Goal: Information Seeking & Learning: Learn about a topic

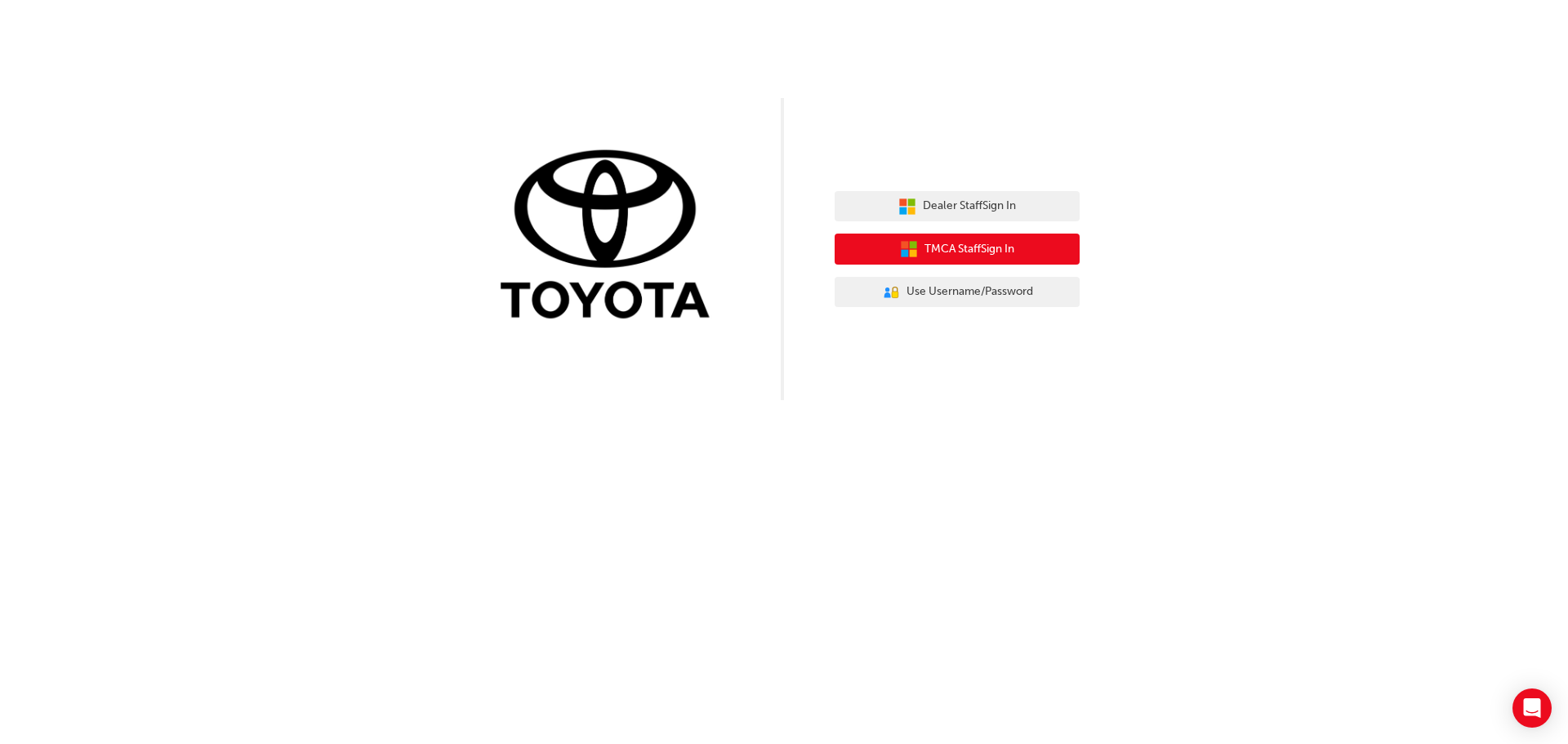
click at [959, 253] on span "TMCA Staff Sign In" at bounding box center [969, 249] width 89 height 18
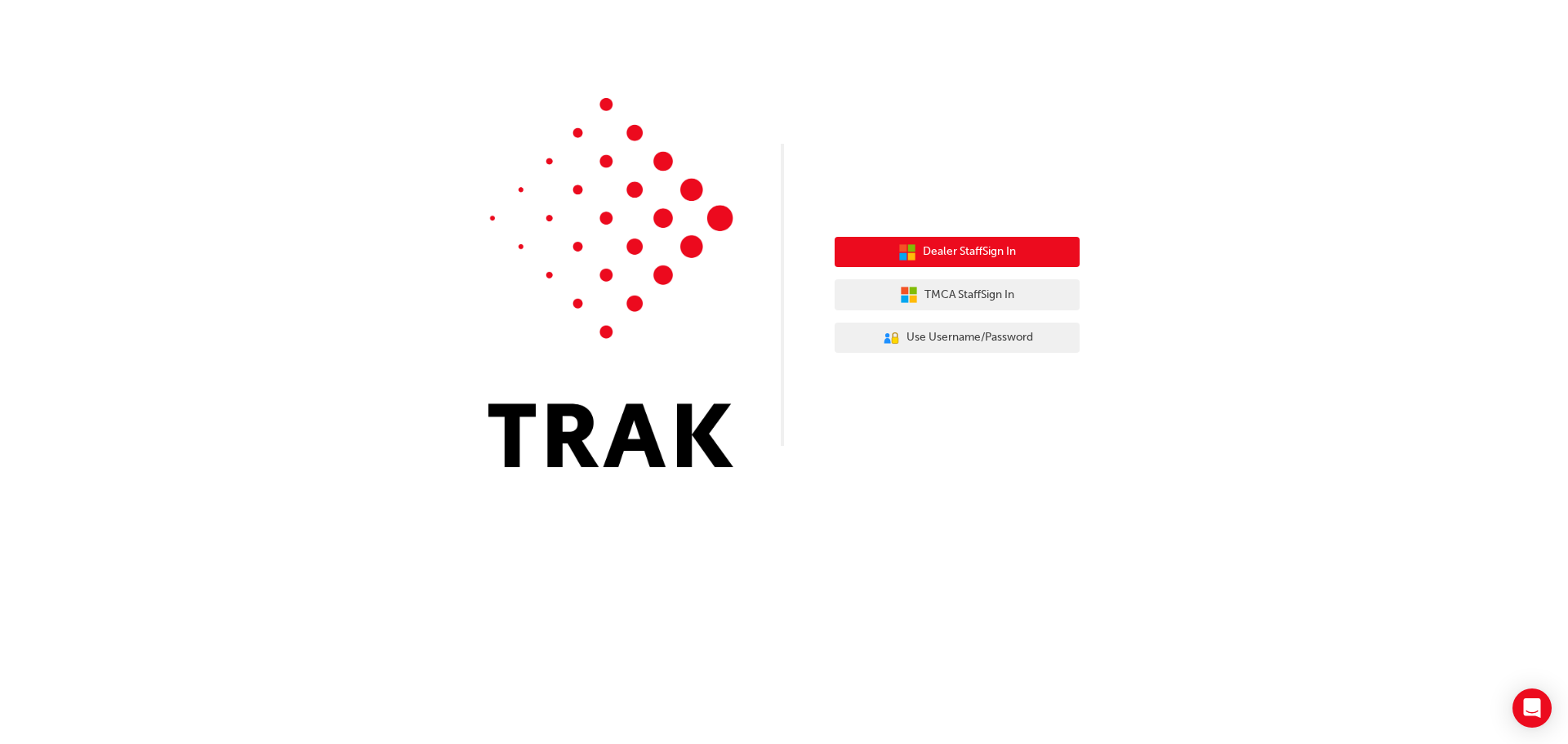
click at [972, 241] on button "Dealer Staff Sign In" at bounding box center [956, 252] width 245 height 31
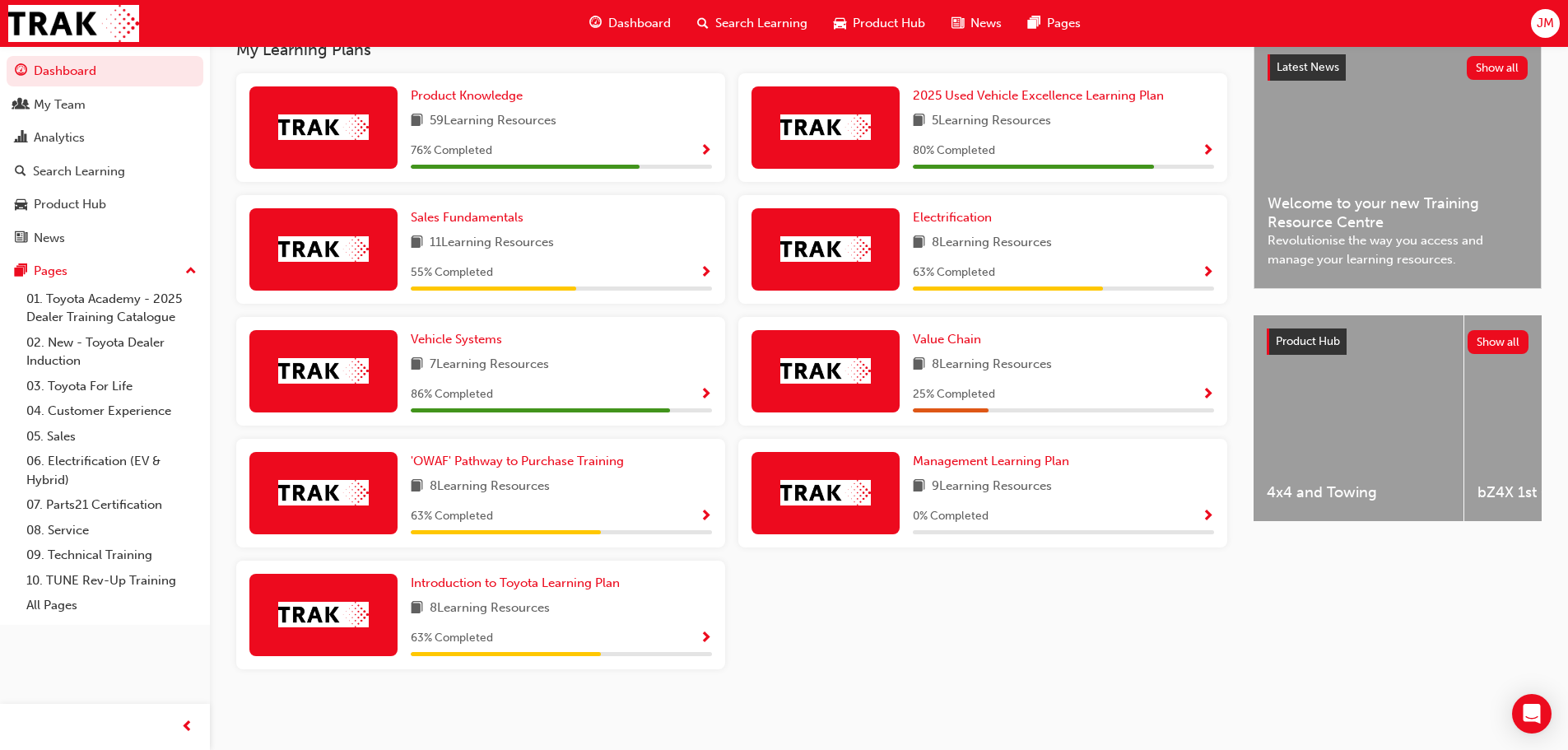
scroll to position [302, 0]
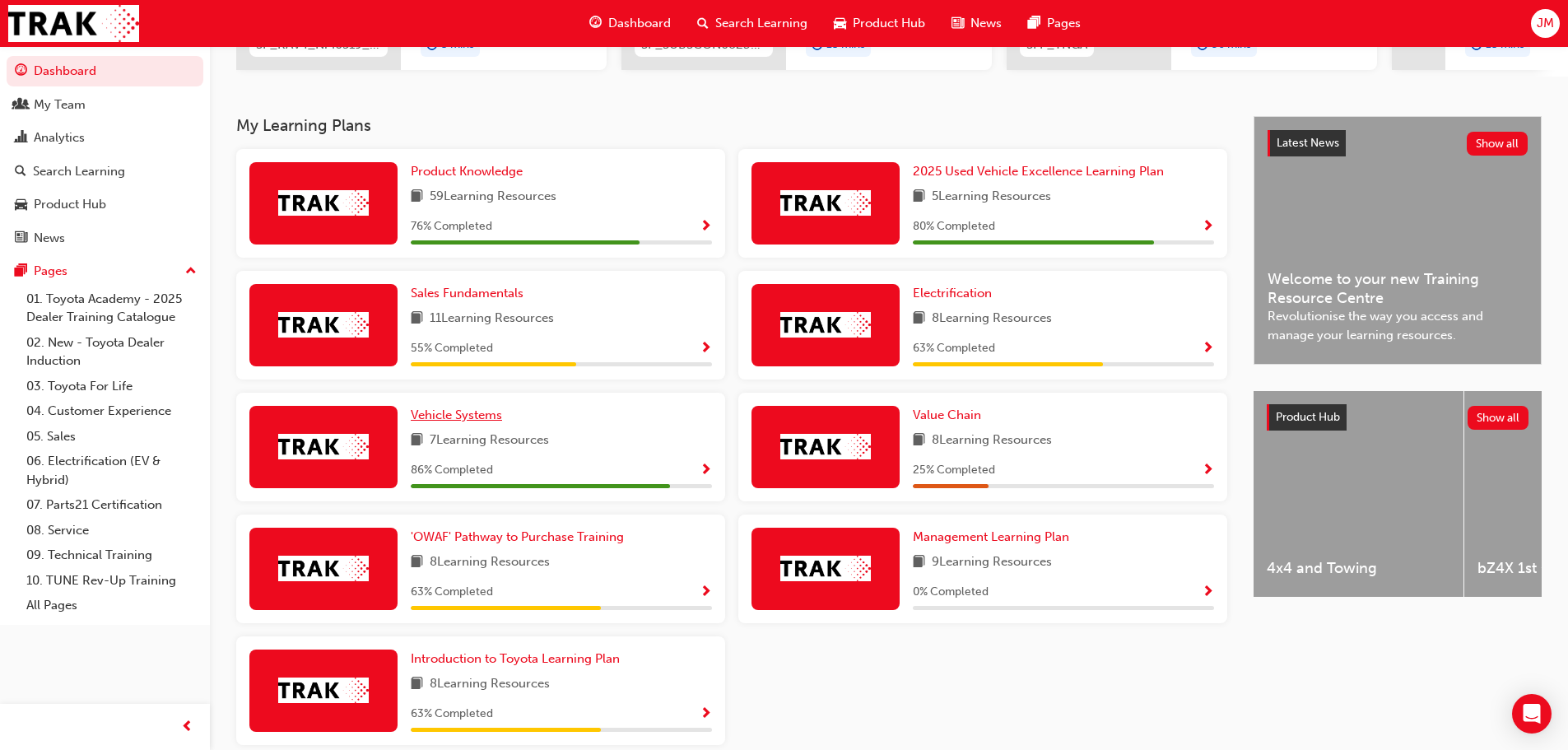
click at [480, 417] on span "Vehicle Systems" at bounding box center [455, 415] width 91 height 15
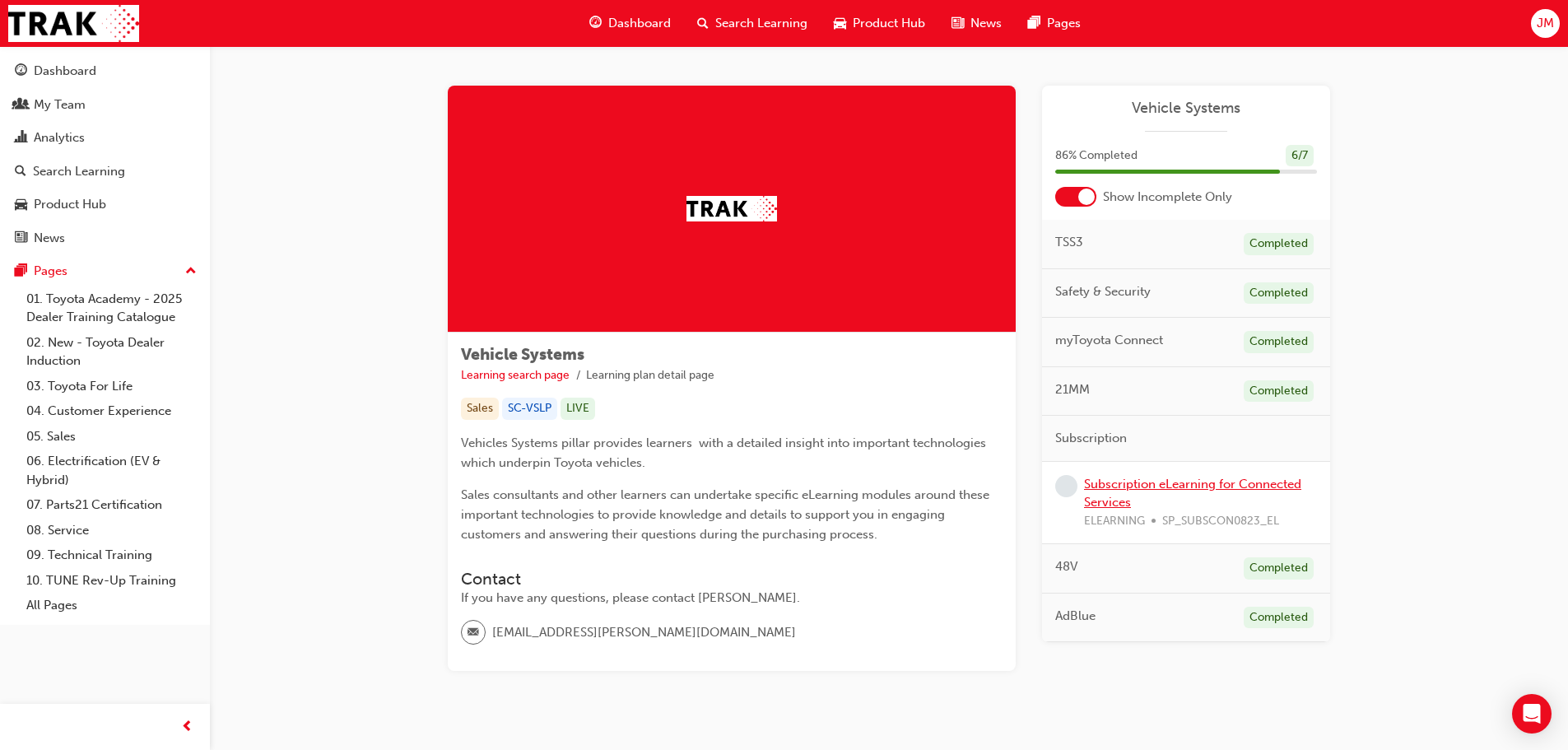
click at [1185, 480] on link "Subscription eLearning for Connected Services" at bounding box center [1193, 494] width 218 height 34
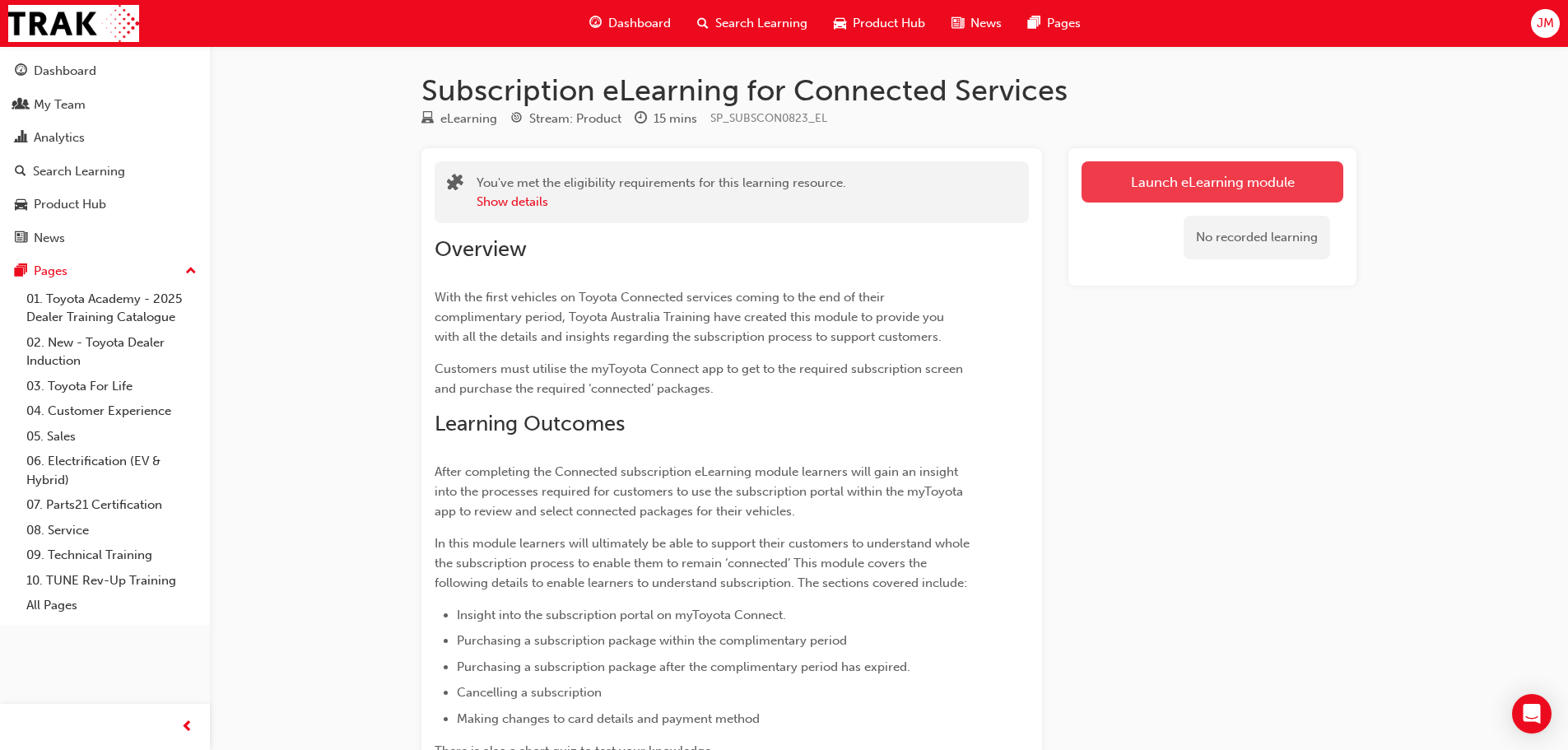
click at [1170, 189] on link "Launch eLearning module" at bounding box center [1212, 181] width 262 height 42
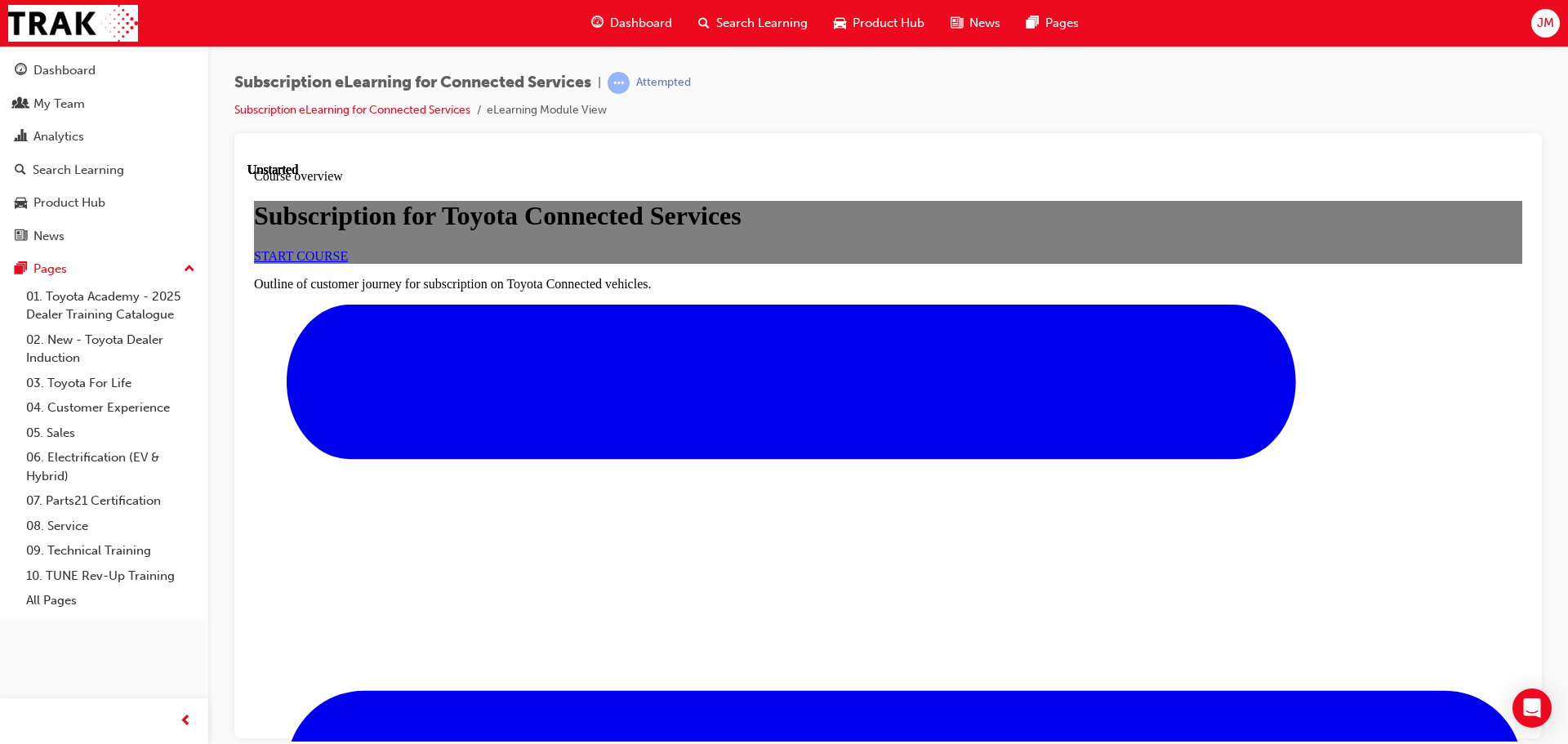
click at [347, 262] on span "START COURSE" at bounding box center [300, 255] width 94 height 14
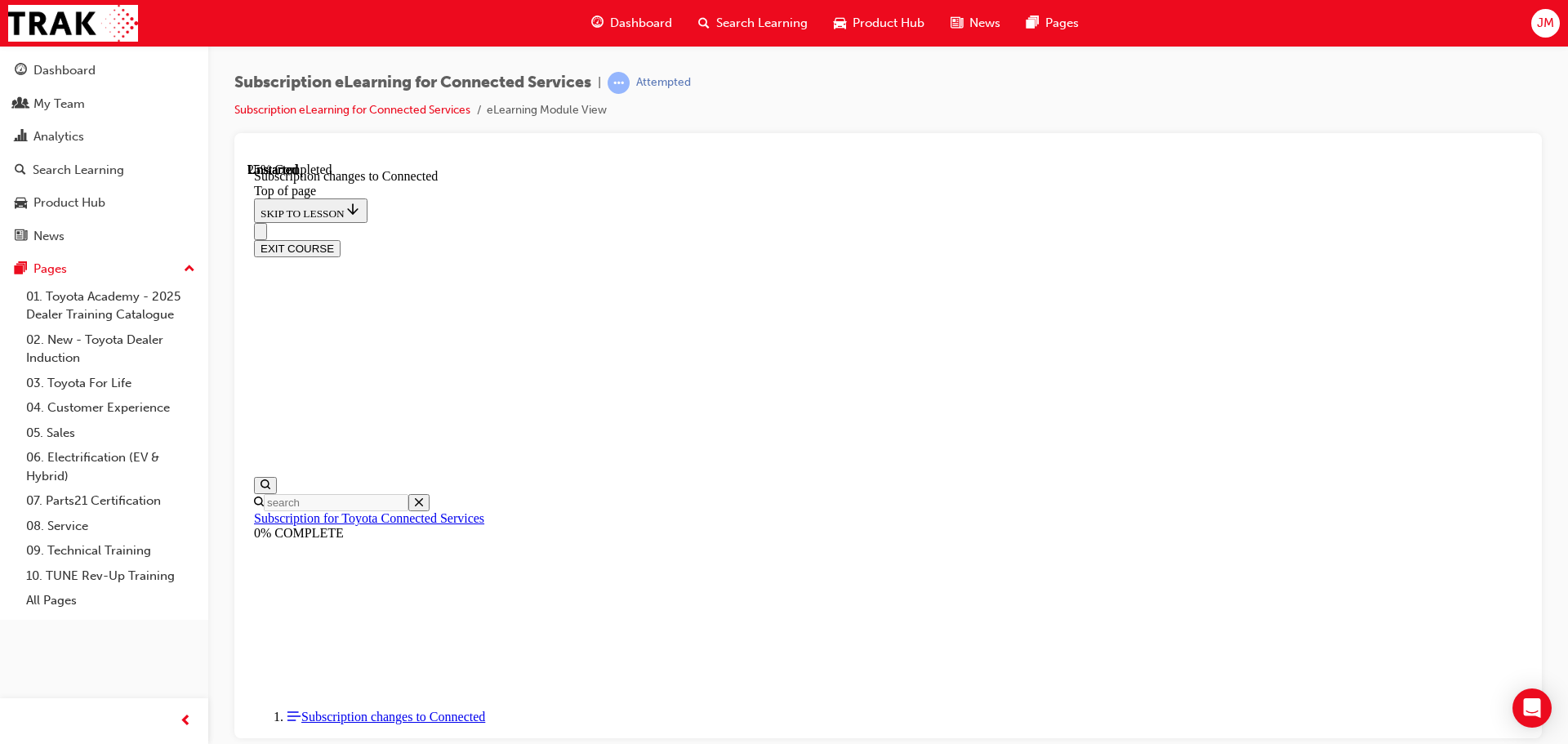
scroll to position [891, 0]
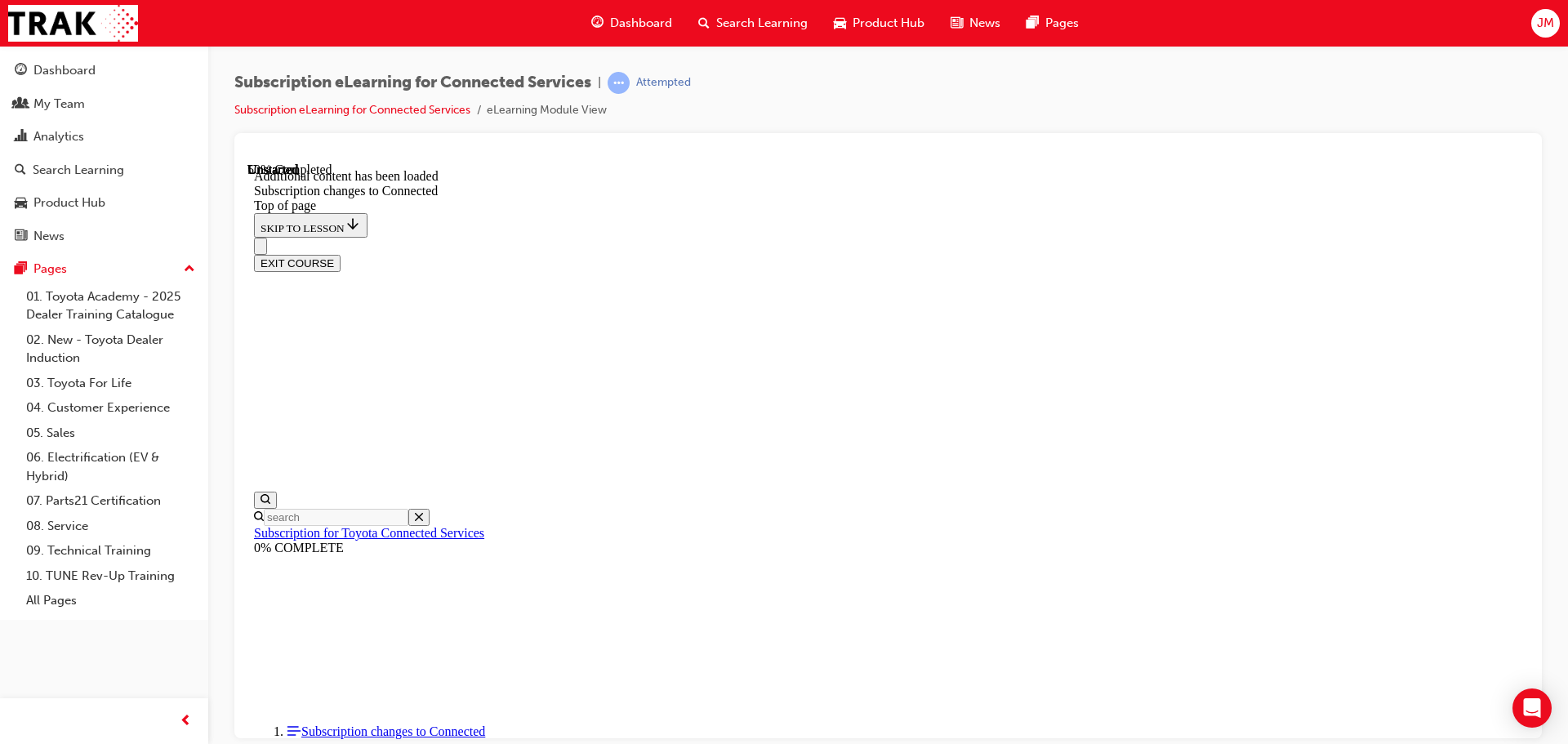
scroll to position [1982, 0]
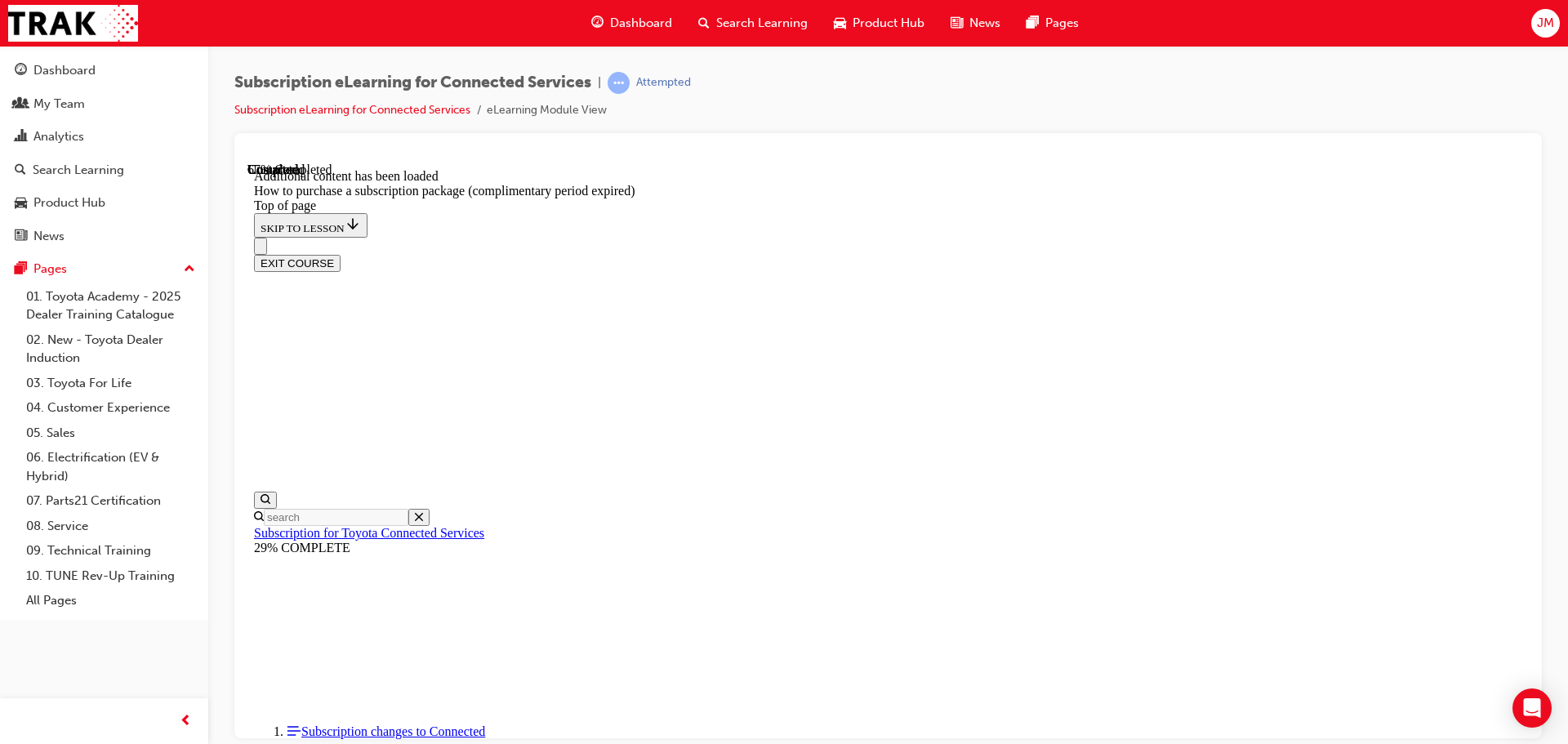
scroll to position [865, 0]
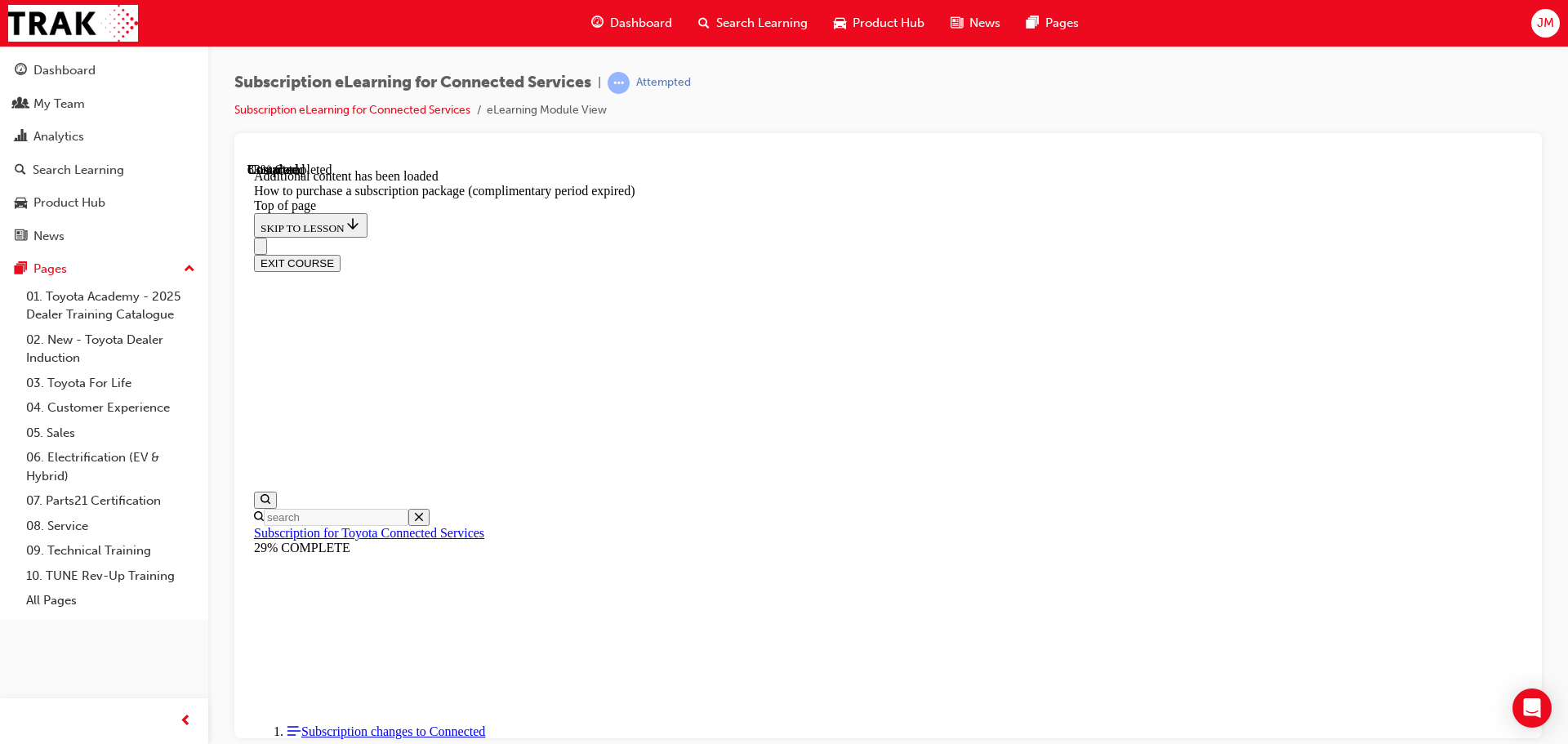
drag, startPoint x: 1263, startPoint y: 214, endPoint x: 1285, endPoint y: 229, distance: 26.6
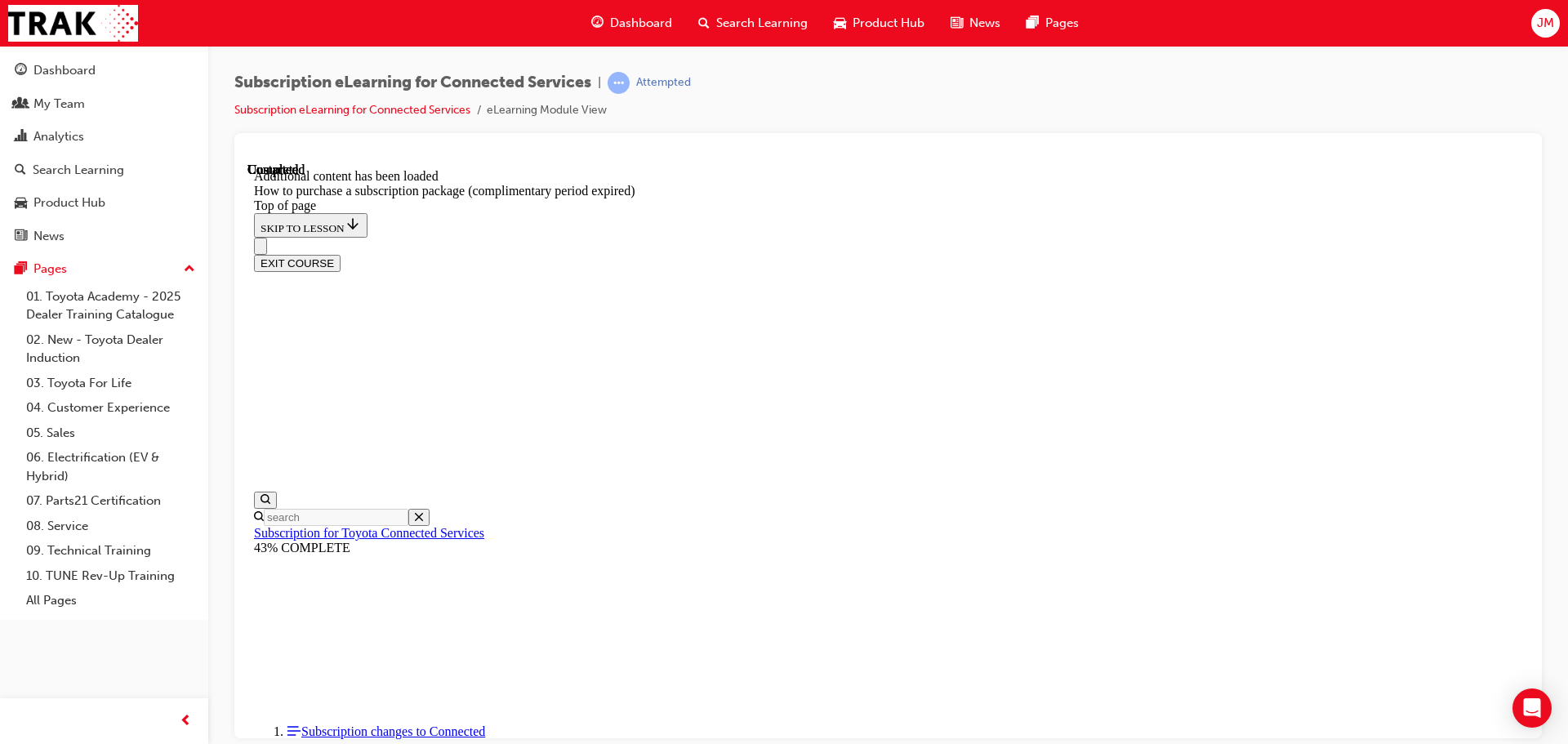
drag, startPoint x: 1462, startPoint y: 224, endPoint x: 1379, endPoint y: 225, distance: 83.0
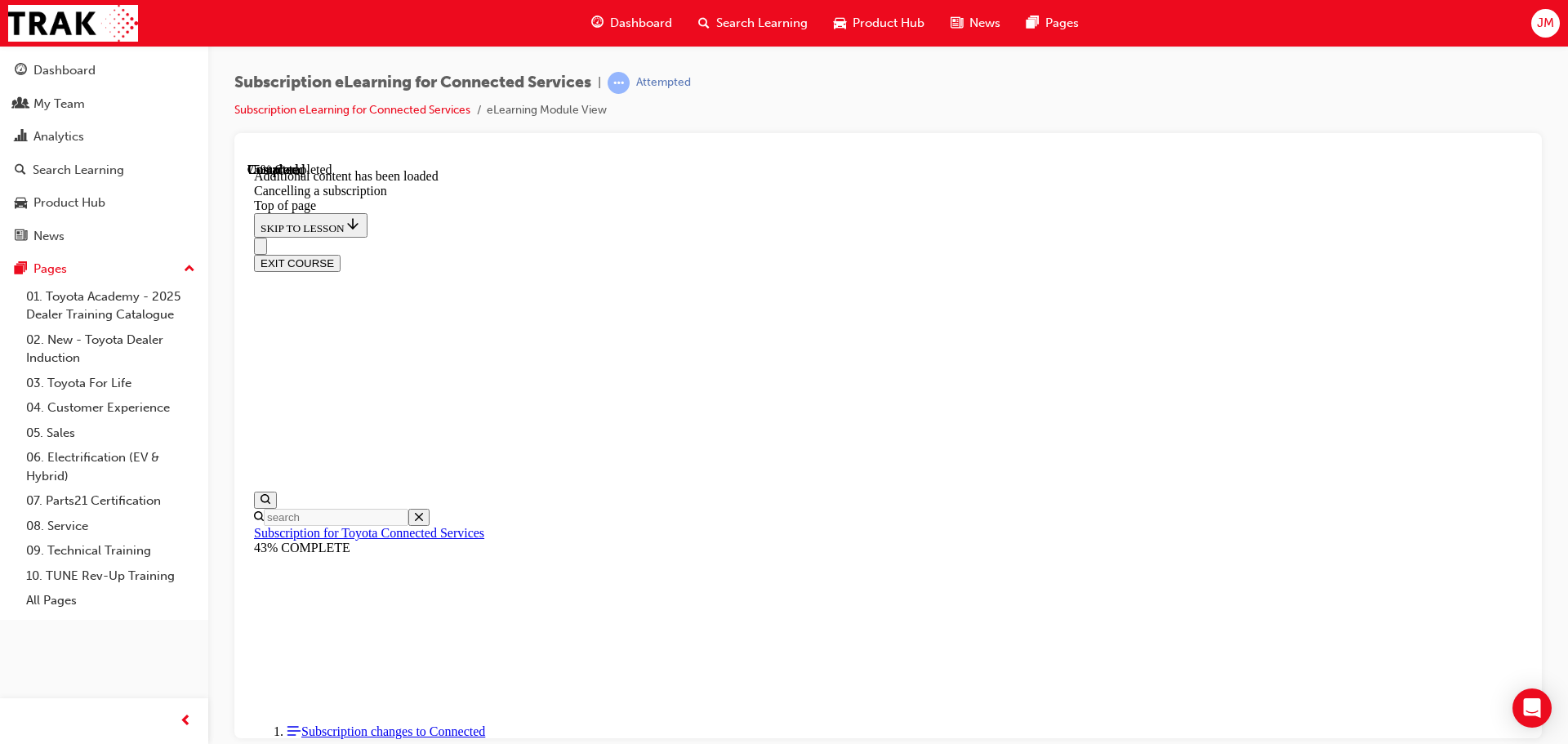
scroll to position [1030, 0]
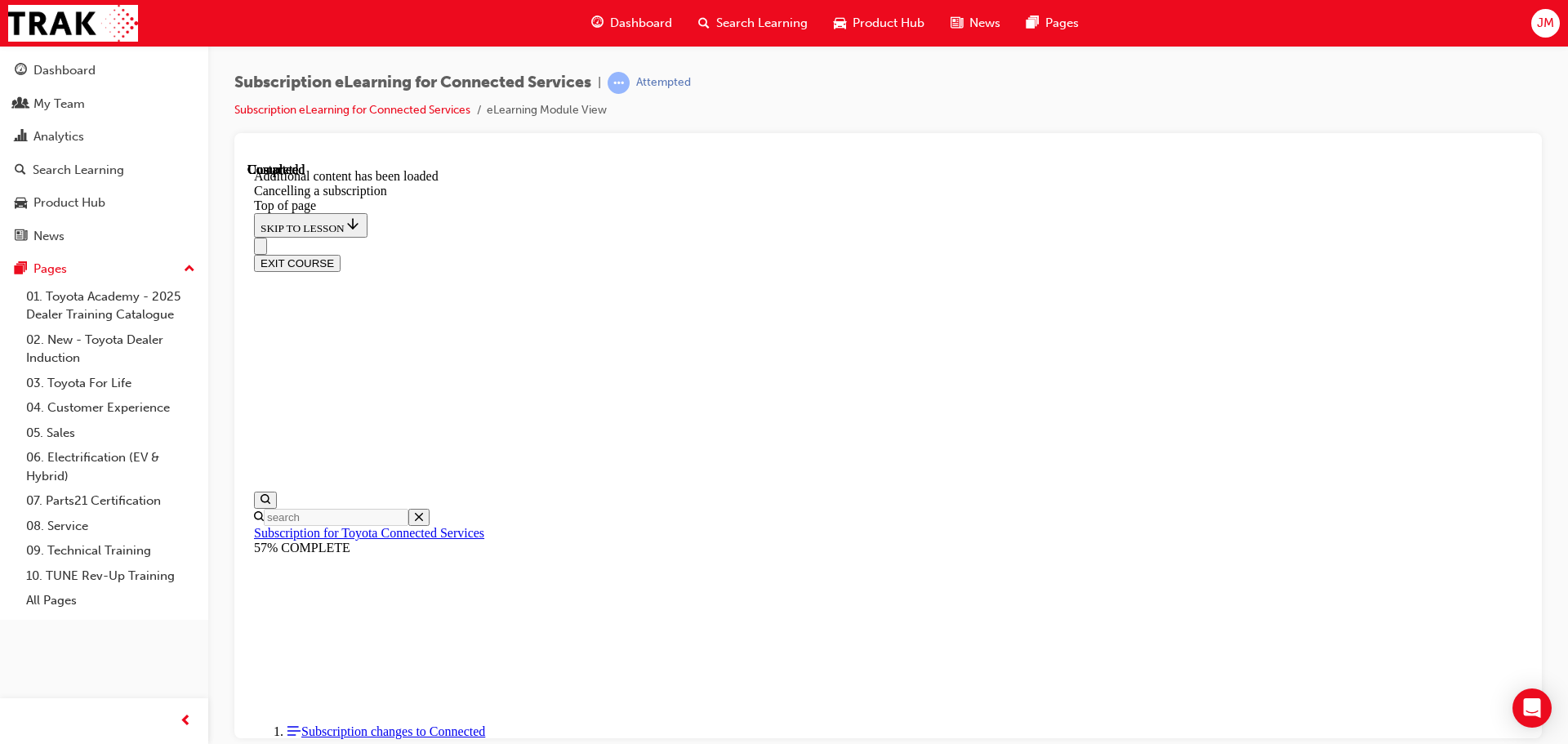
scroll to position [1512, 0]
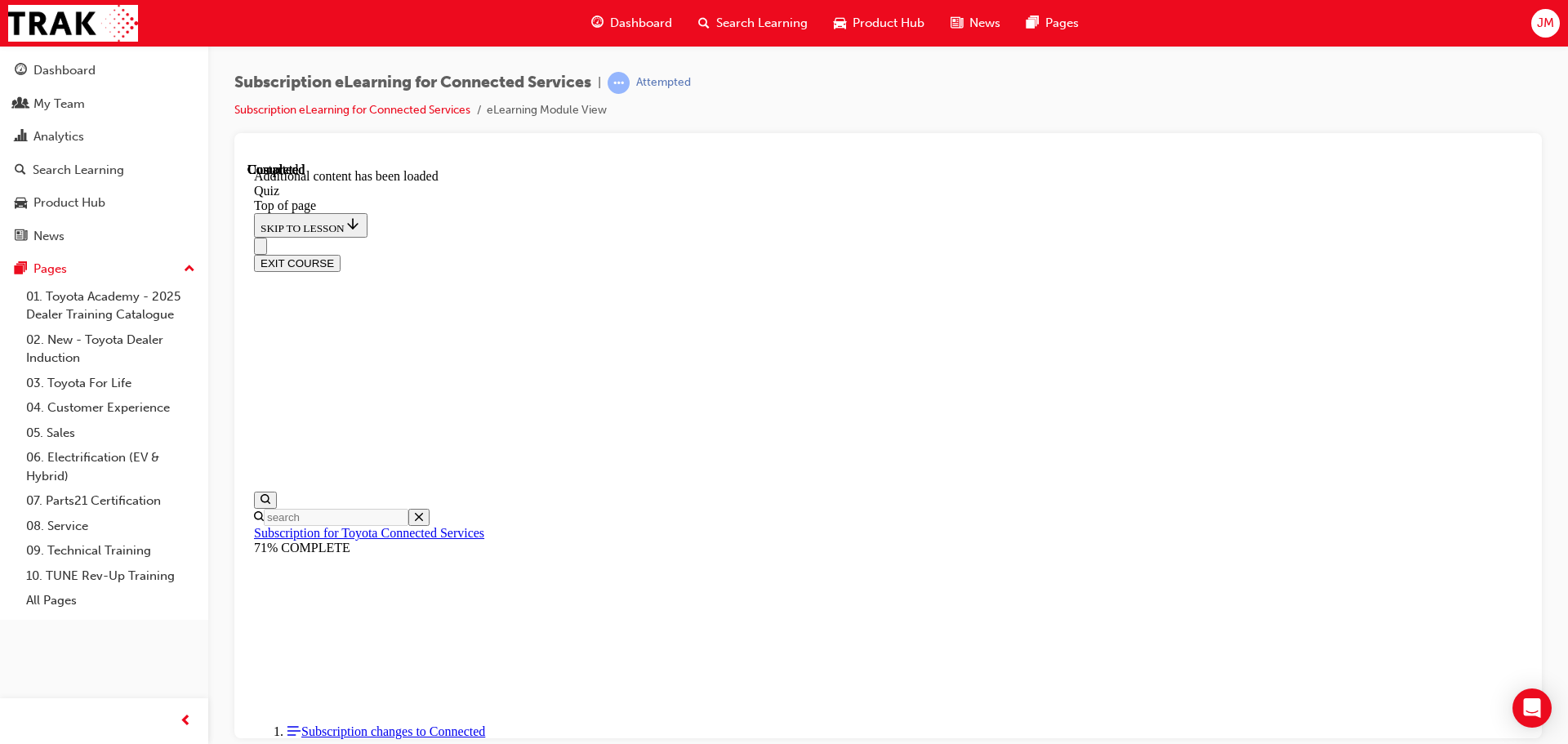
drag, startPoint x: 1005, startPoint y: 645, endPoint x: 1013, endPoint y: 541, distance: 104.3
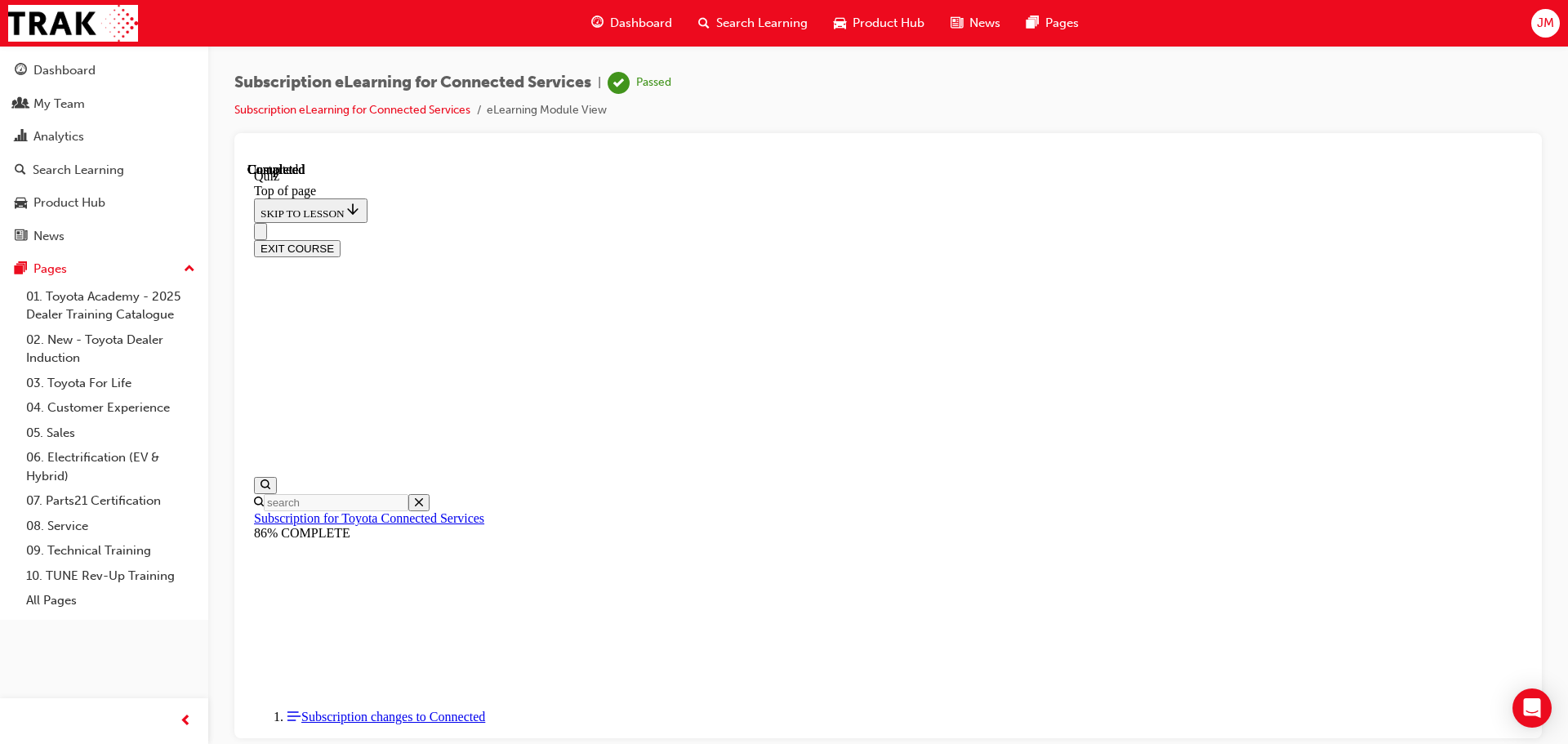
scroll to position [308, 0]
drag, startPoint x: 992, startPoint y: 700, endPoint x: 991, endPoint y: 674, distance: 26.0
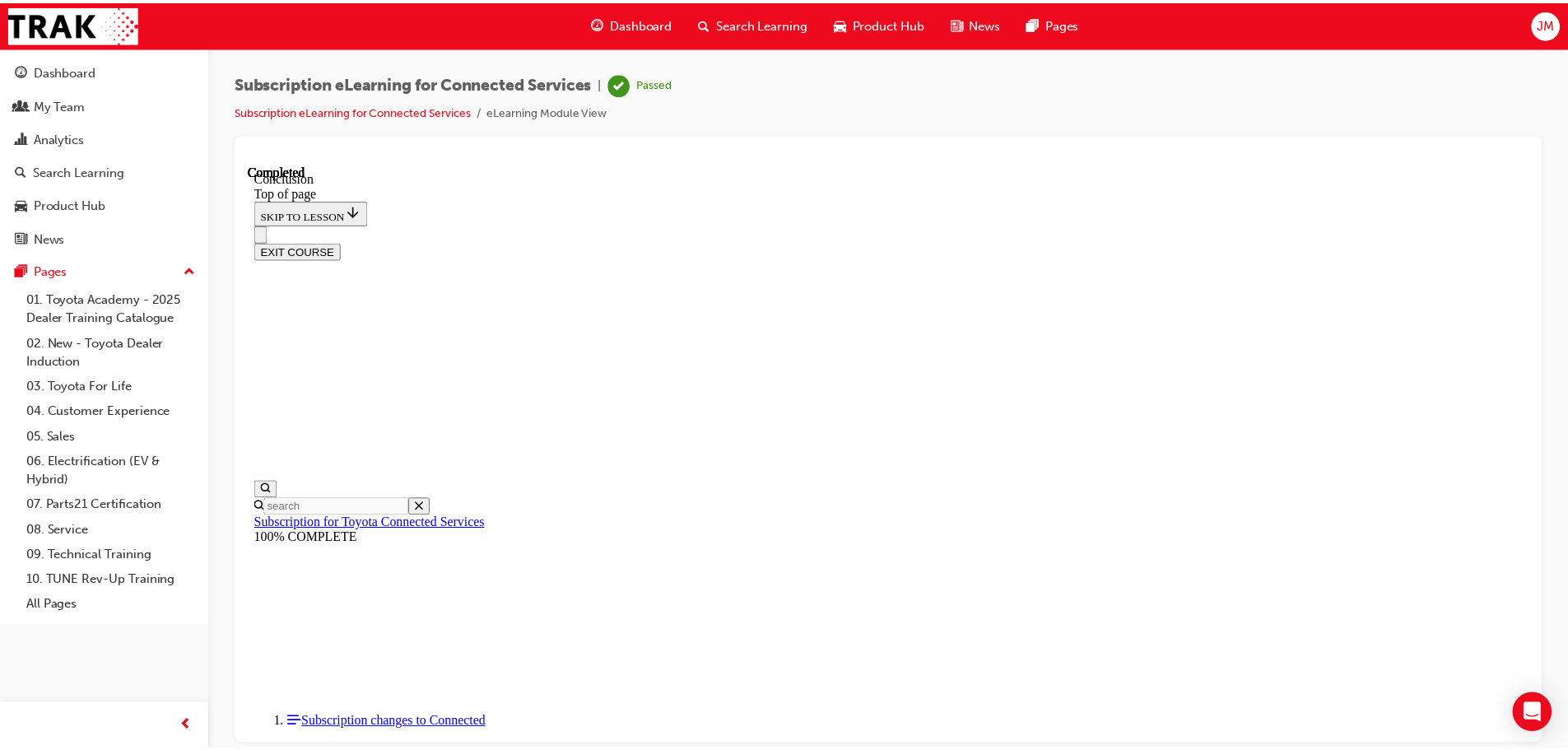
scroll to position [532, 0]
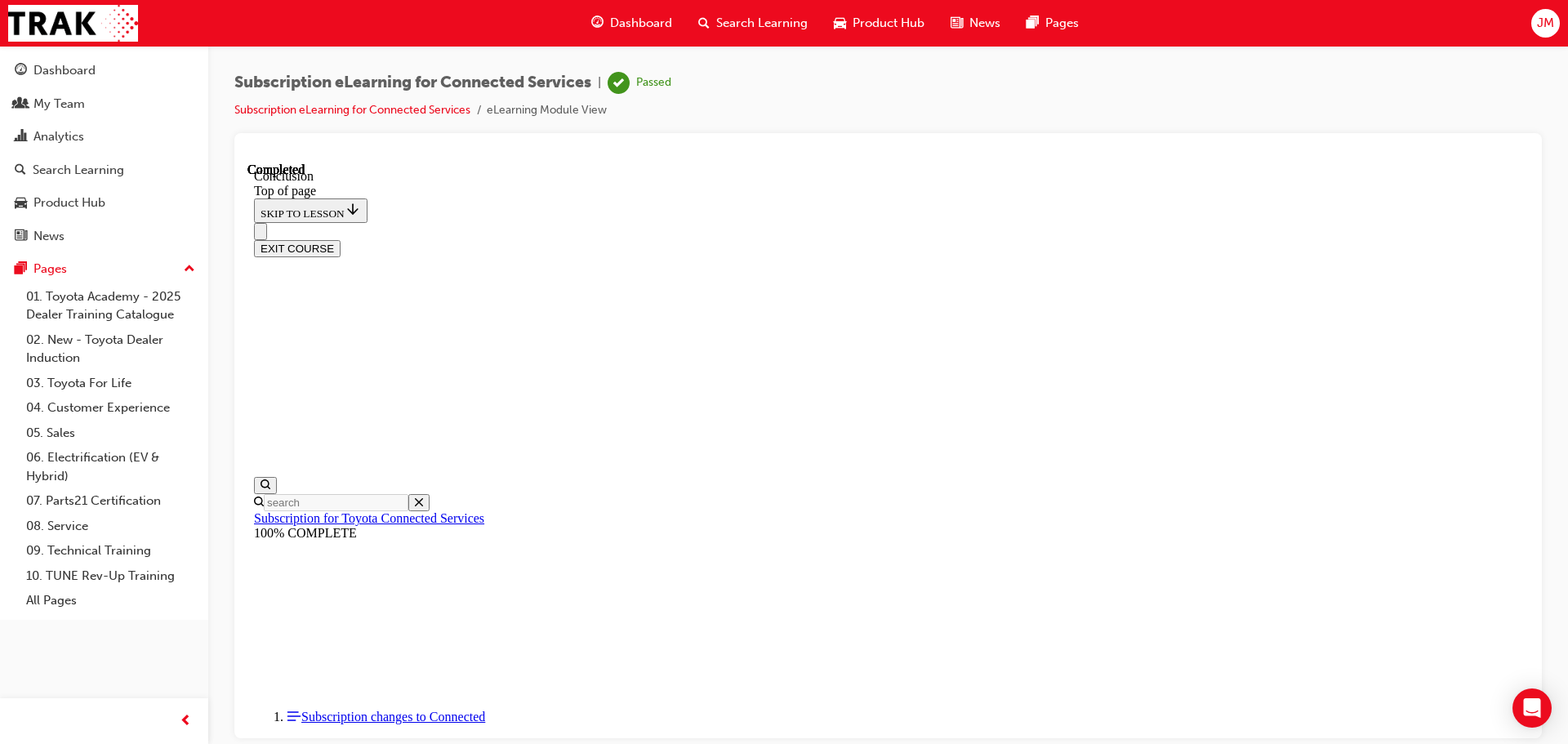
click at [648, 26] on span "Dashboard" at bounding box center [641, 23] width 62 height 18
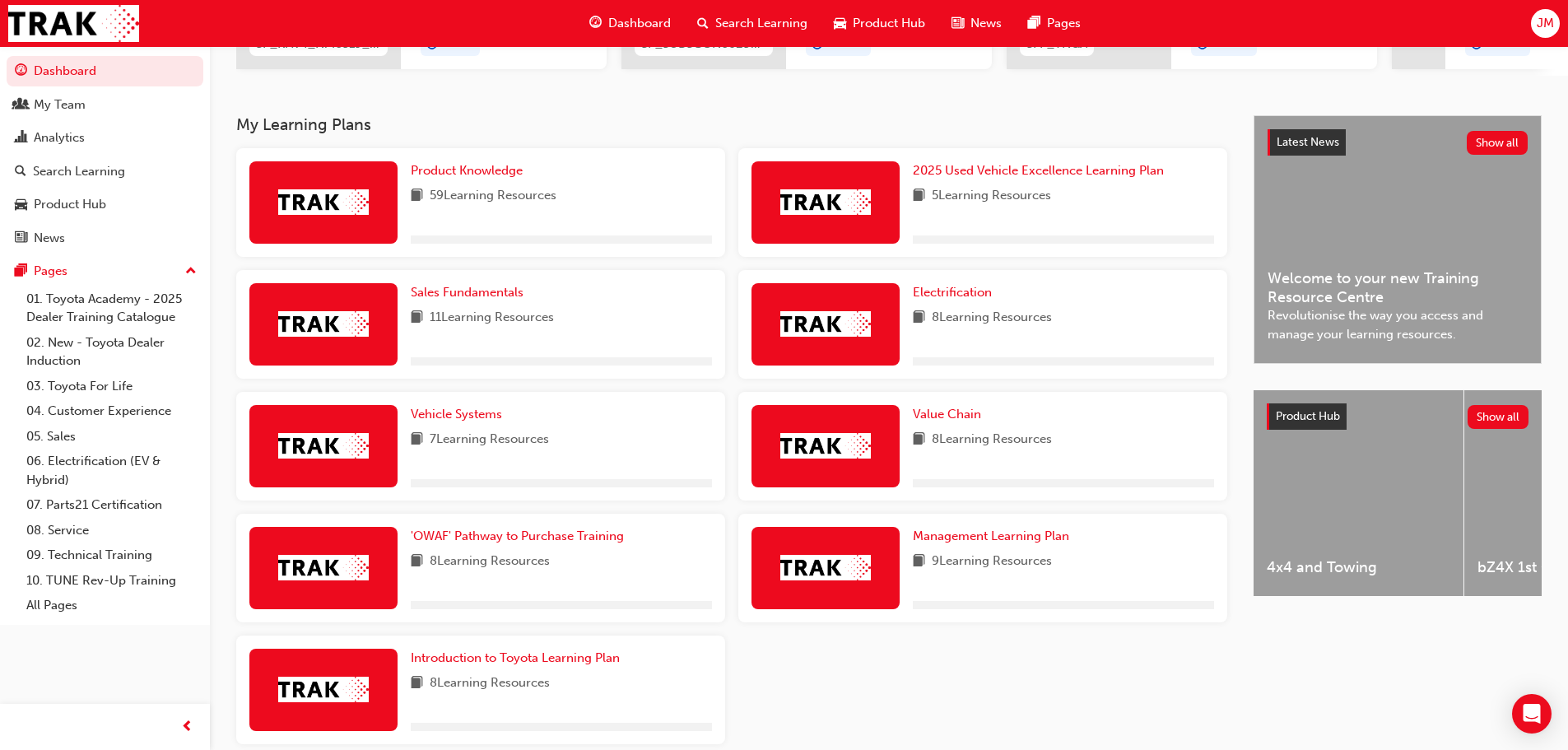
scroll to position [302, 0]
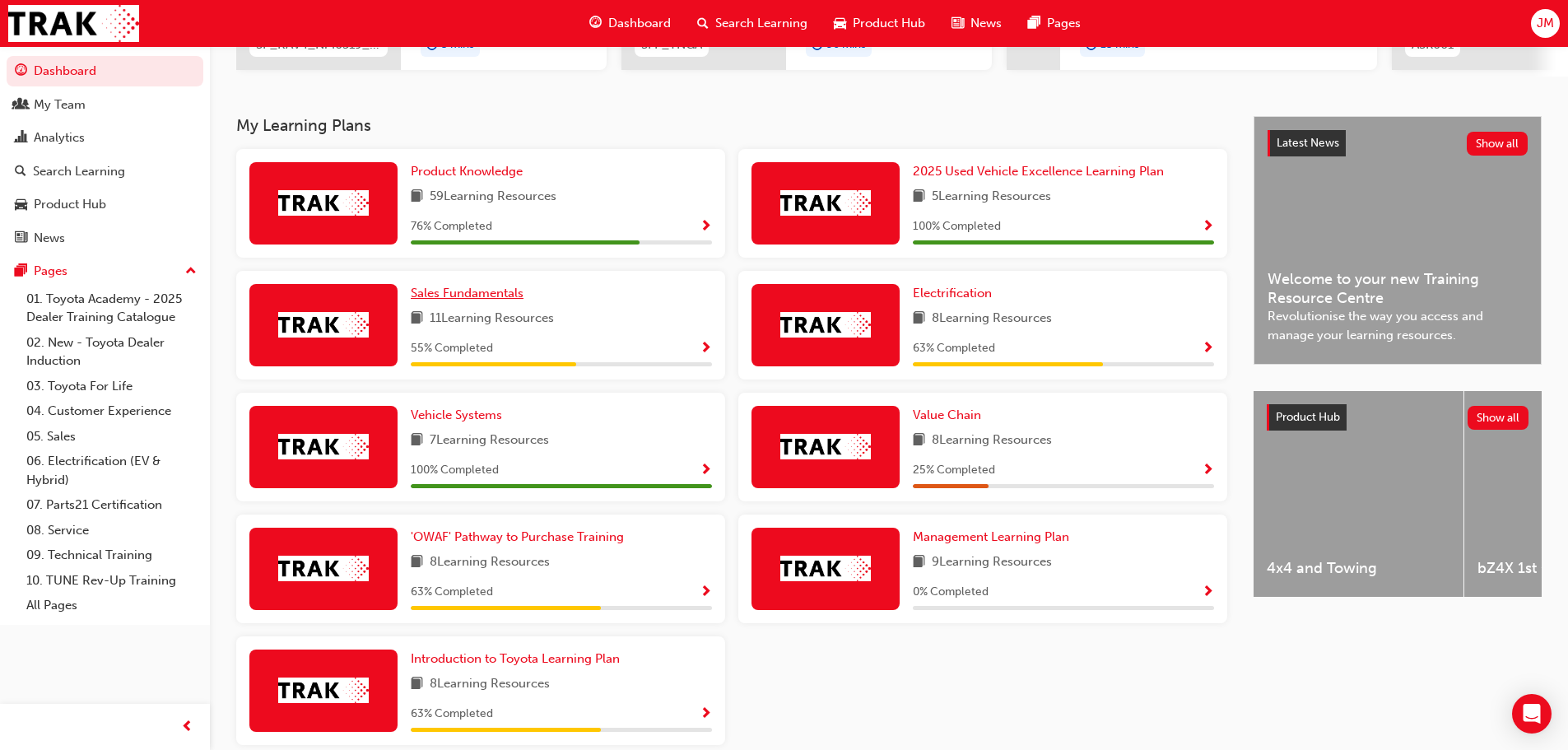
click at [464, 301] on span "Sales Fundamentals" at bounding box center [466, 293] width 112 height 15
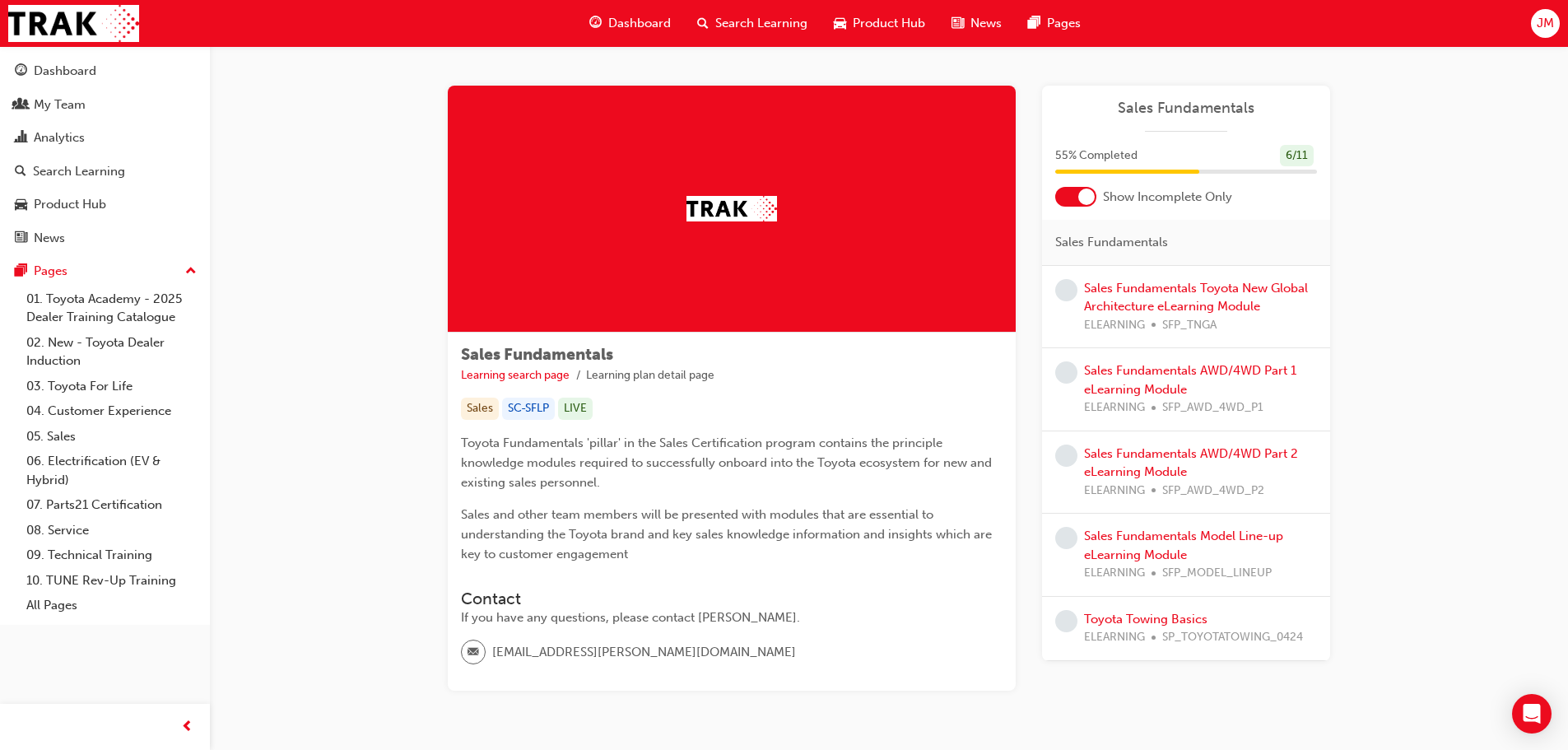
click at [1073, 188] on div at bounding box center [1075, 196] width 42 height 19
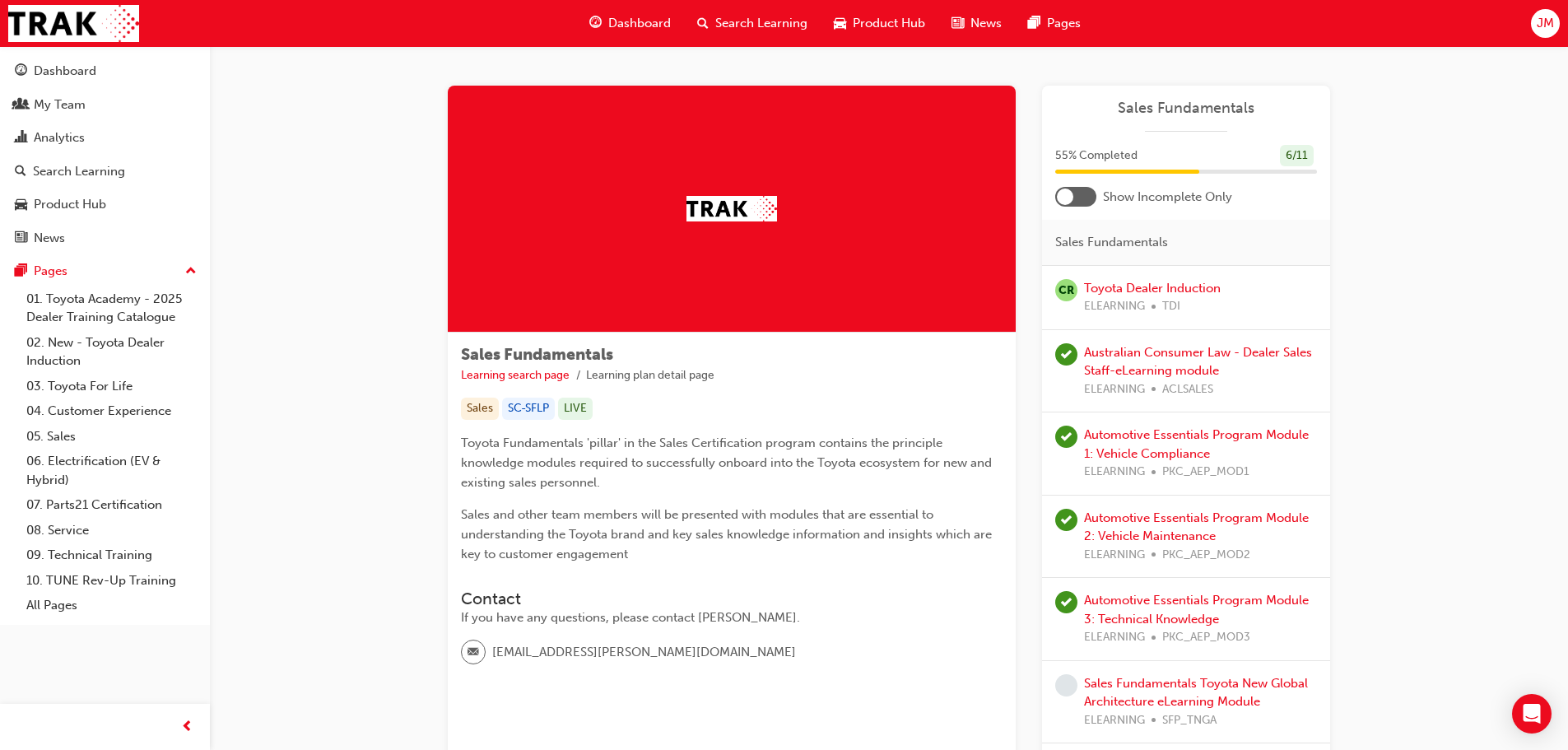
click at [1080, 195] on div at bounding box center [1075, 196] width 42 height 19
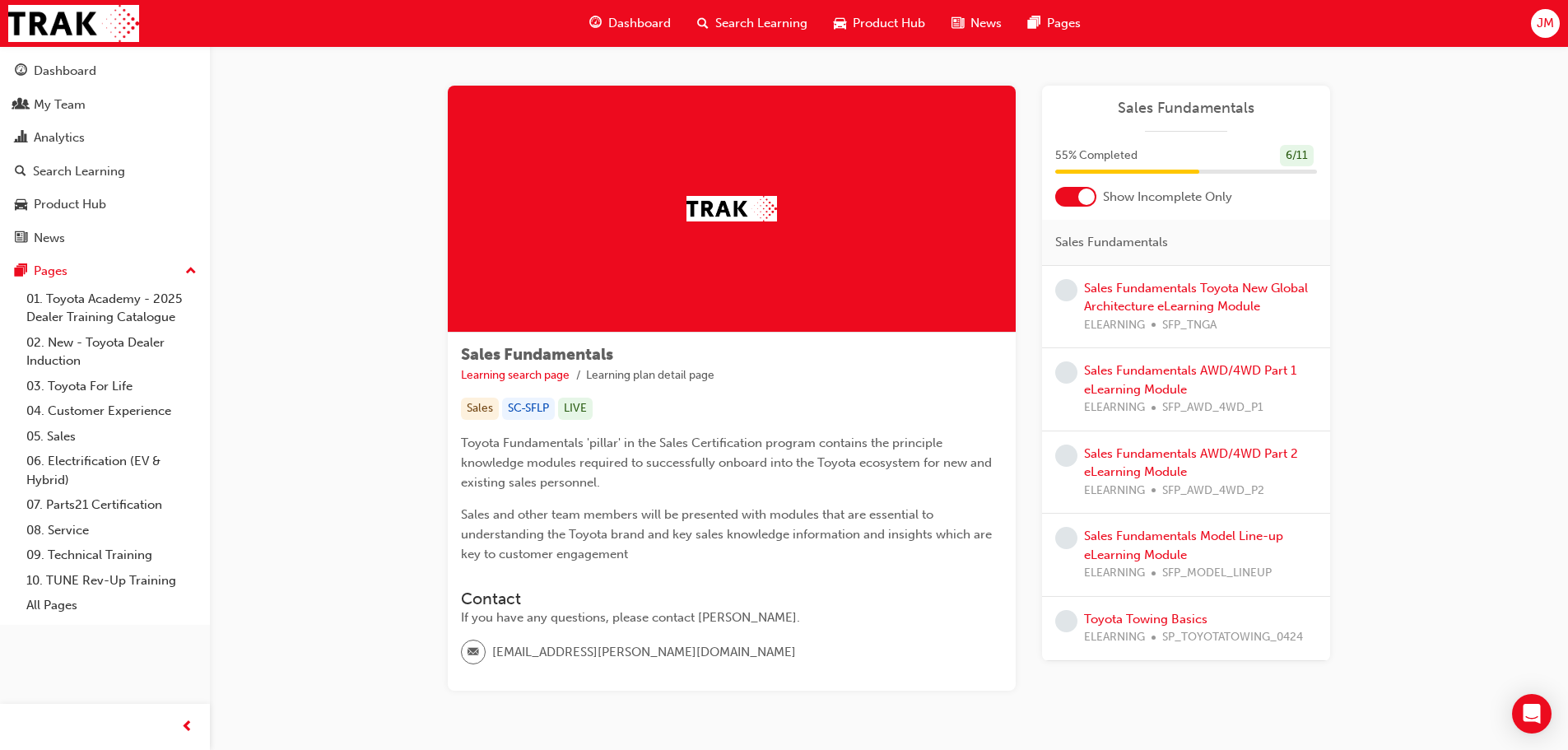
click at [646, 21] on span "Dashboard" at bounding box center [639, 23] width 63 height 19
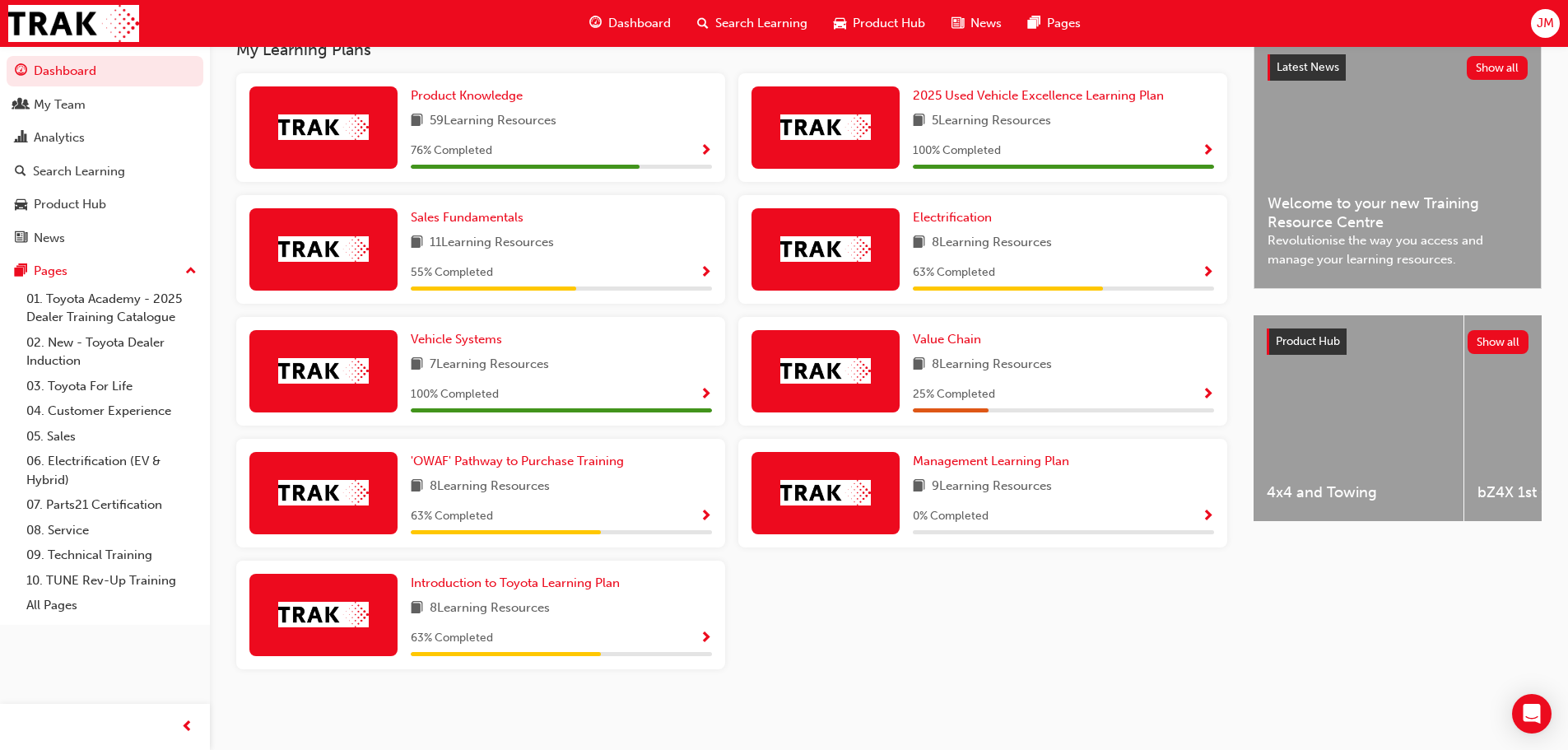
scroll to position [386, 0]
click at [593, 581] on span "Introduction to Toyota Learning Plan" at bounding box center [515, 582] width 209 height 15
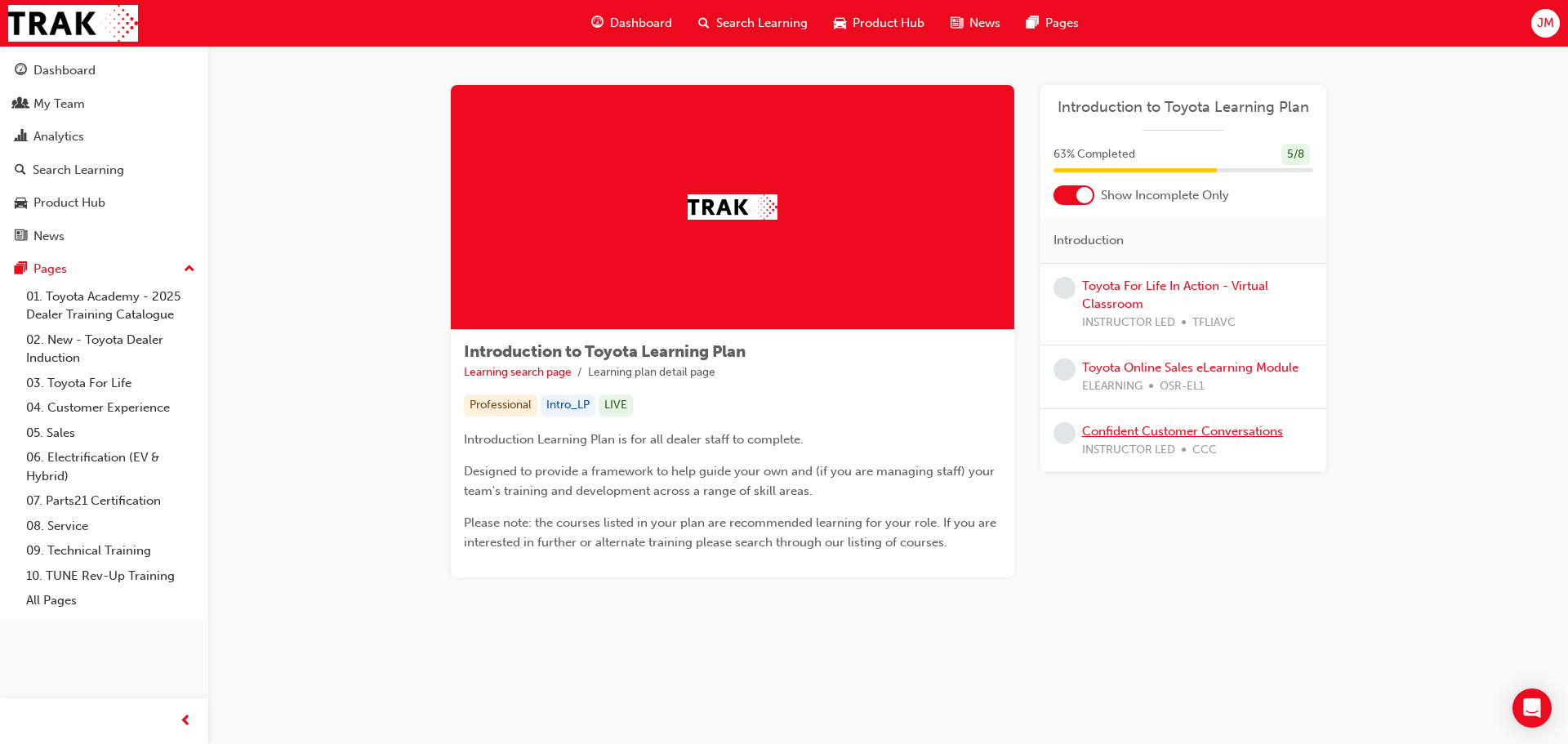
click at [1178, 429] on link "Confident Customer Conversations" at bounding box center [1182, 431] width 201 height 15
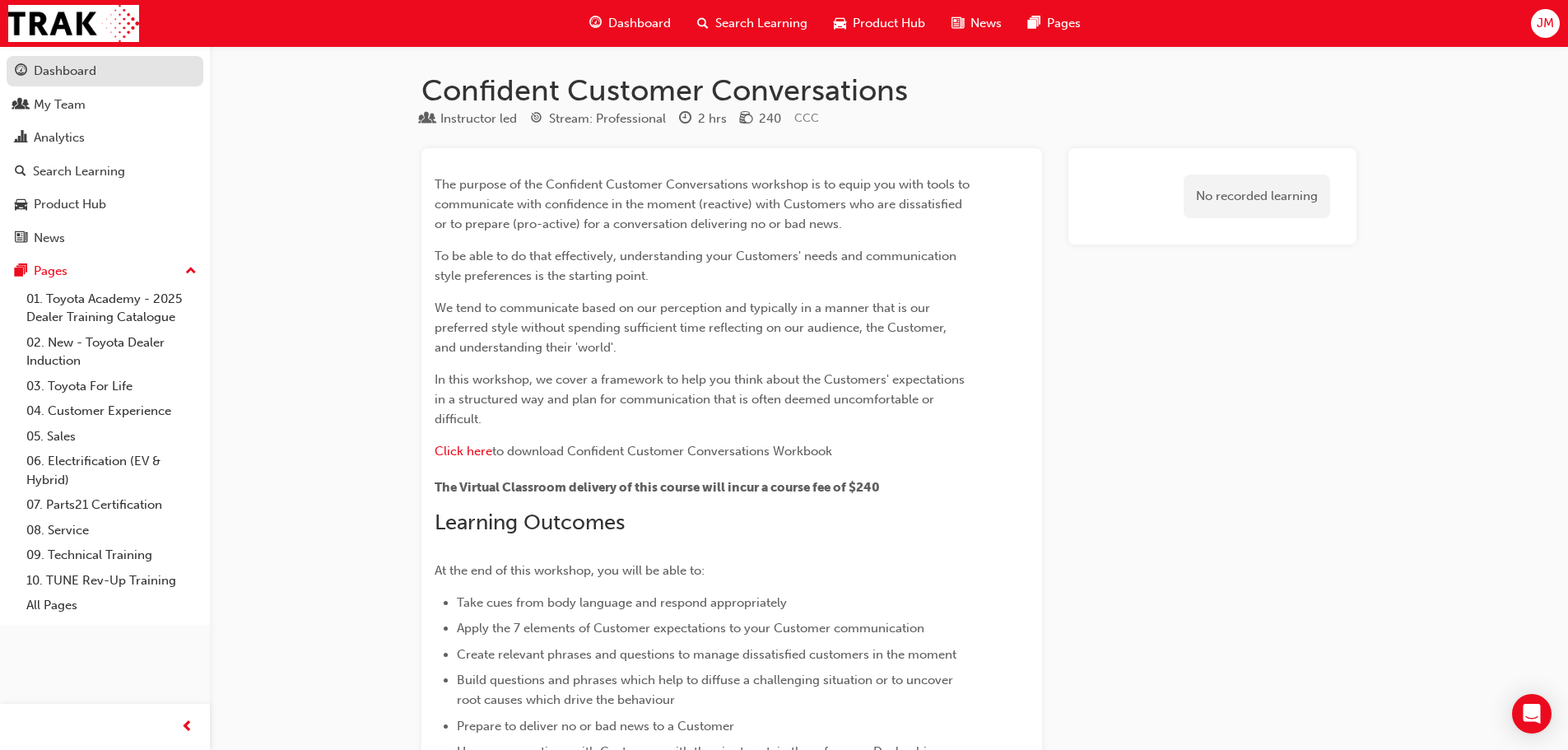
click at [106, 77] on div "Dashboard" at bounding box center [105, 71] width 180 height 20
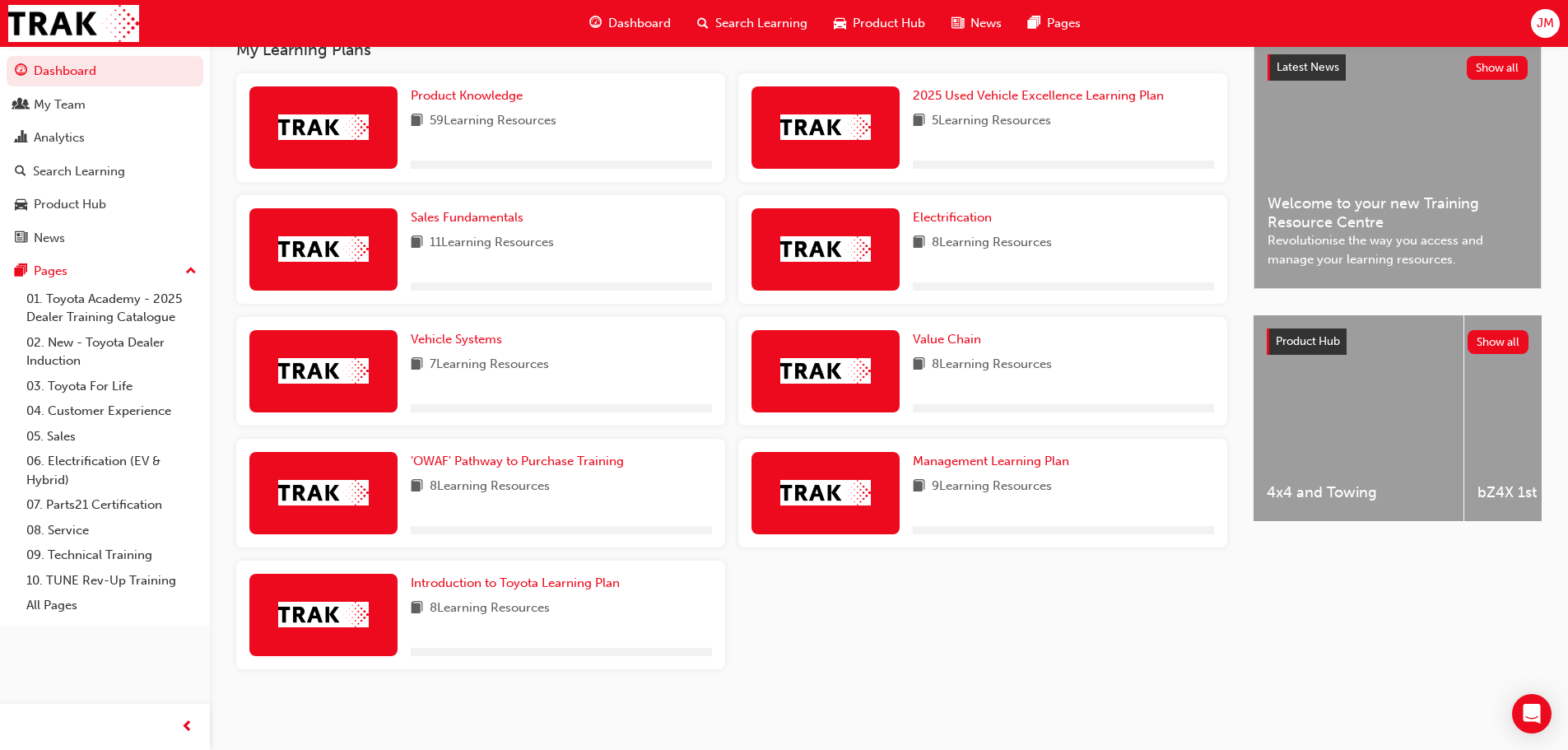
scroll to position [386, 0]
click at [594, 586] on span "Introduction to Toyota Learning Plan" at bounding box center [515, 582] width 209 height 15
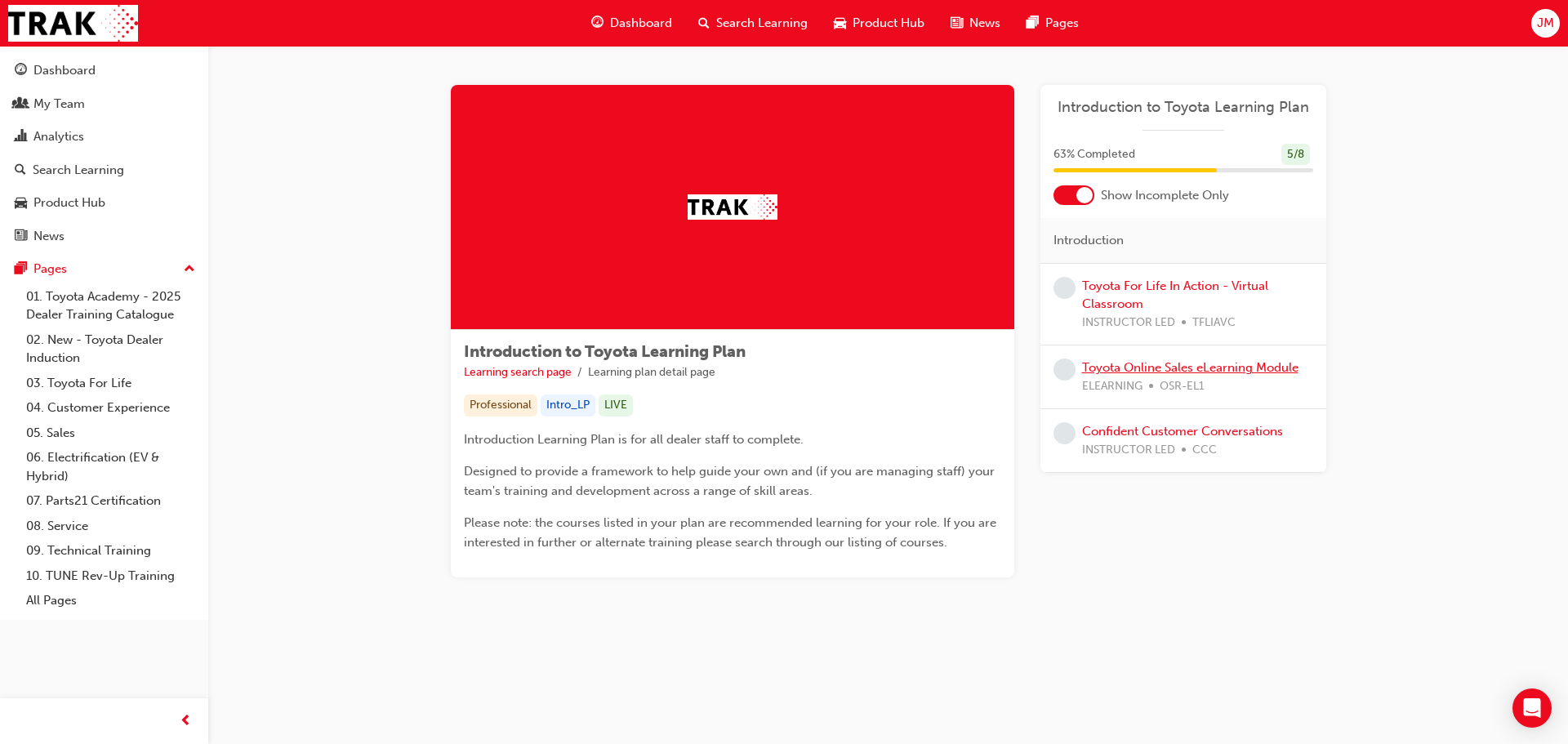
click at [1133, 368] on link "Toyota Online Sales eLearning Module" at bounding box center [1190, 367] width 217 height 15
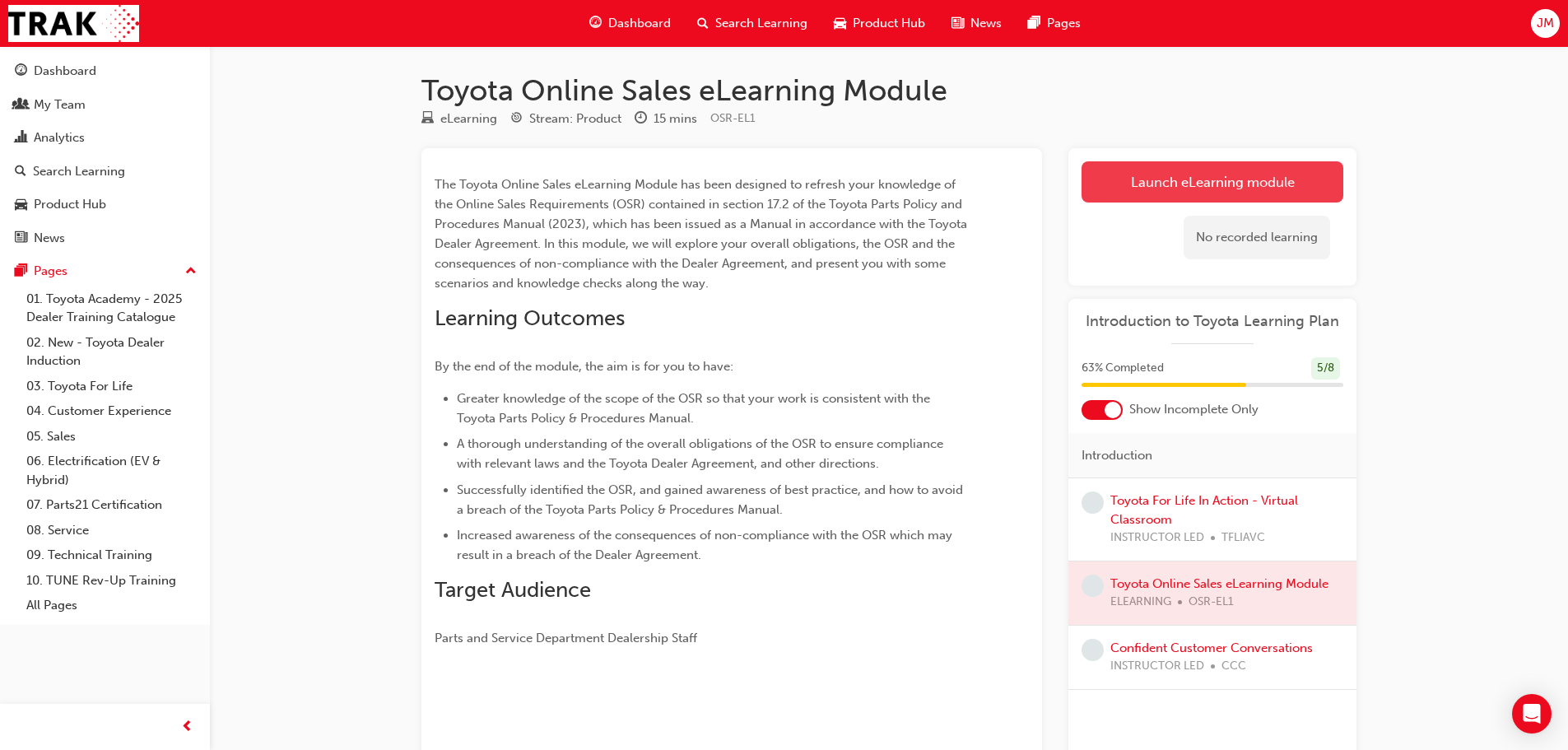
click at [1134, 187] on link "Launch eLearning module" at bounding box center [1212, 181] width 262 height 42
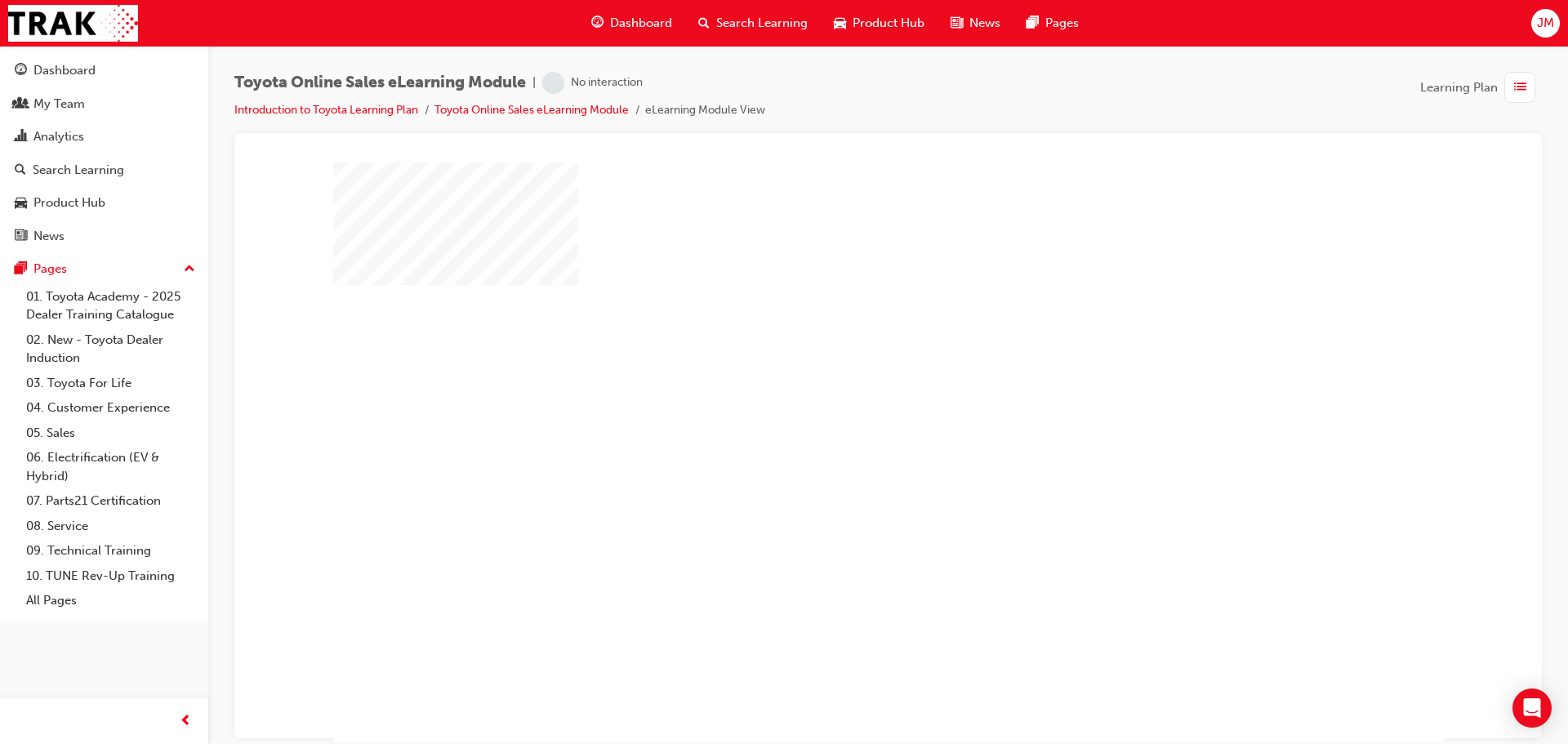
click at [841, 404] on div "play" at bounding box center [841, 404] width 0 height 0
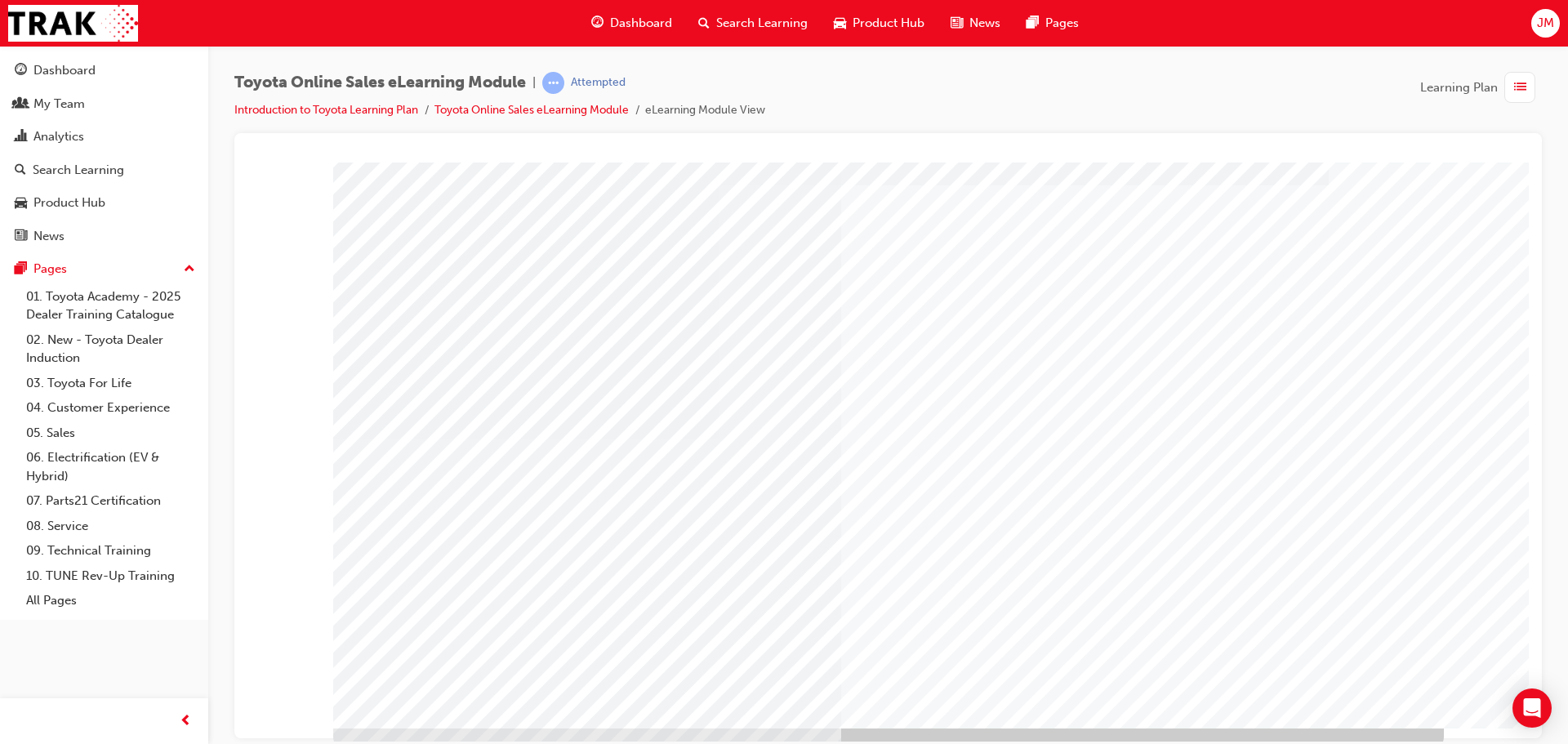
scroll to position [33, 0]
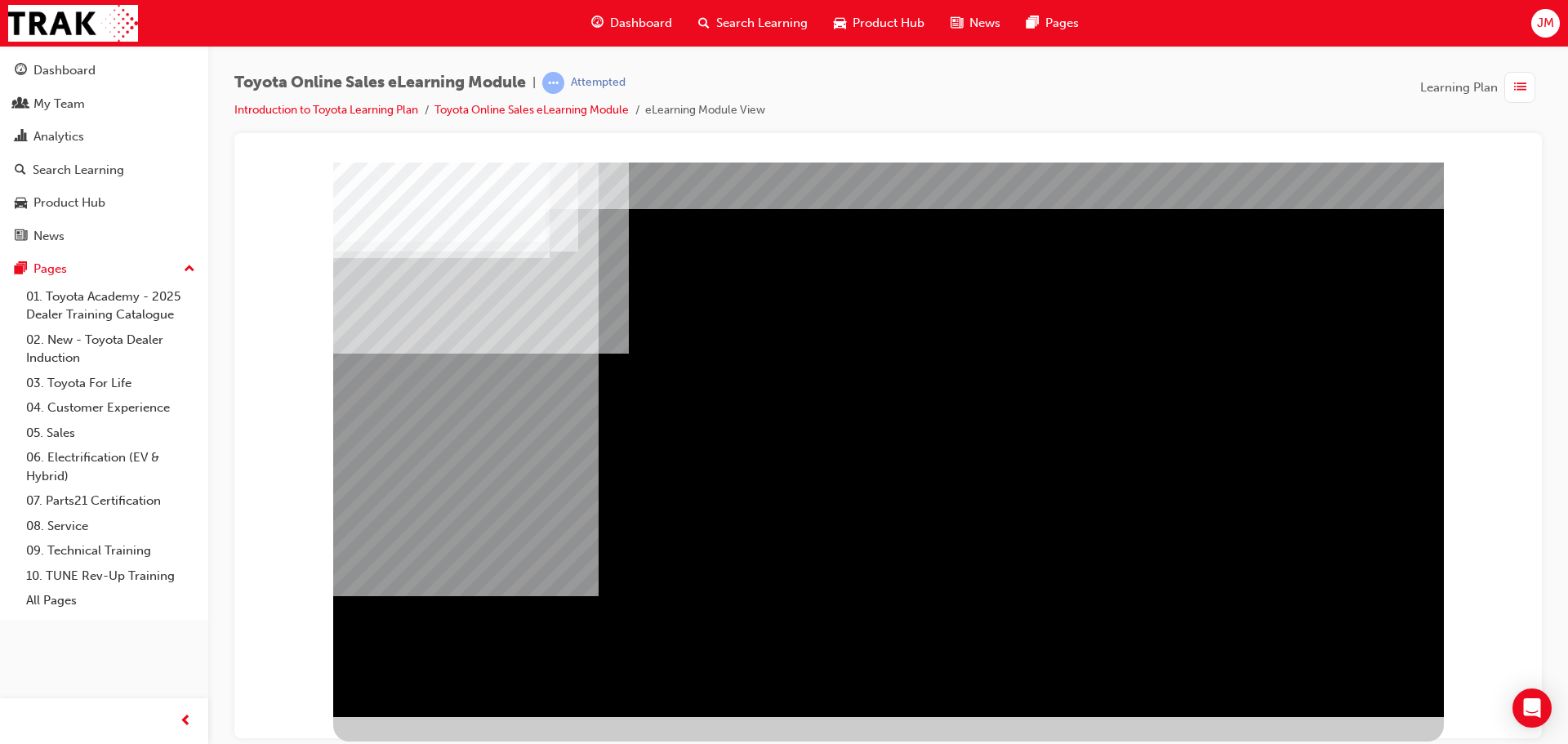
scroll to position [0, 0]
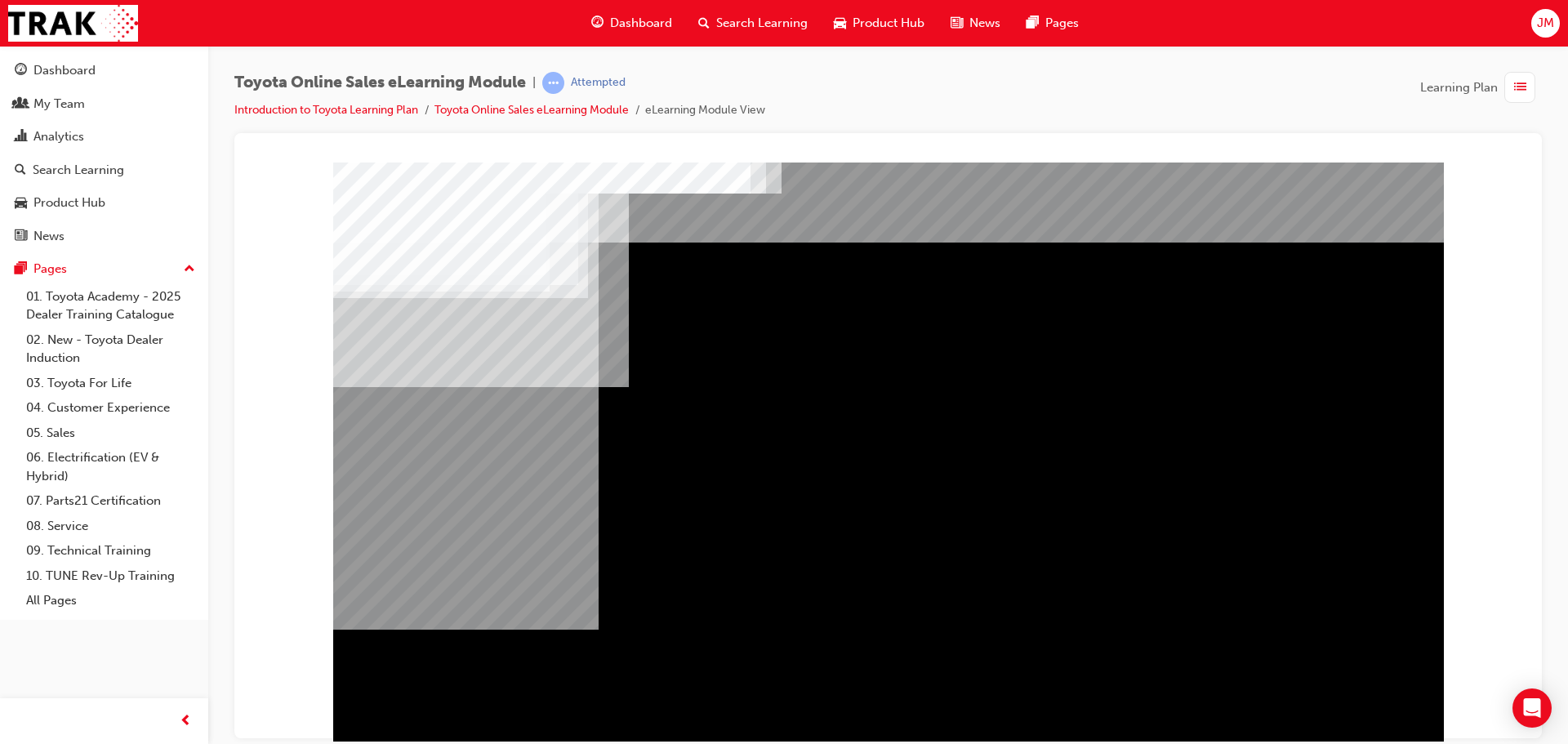
click at [1325, 728] on div "Navigation" at bounding box center [889, 455] width 1111 height 588
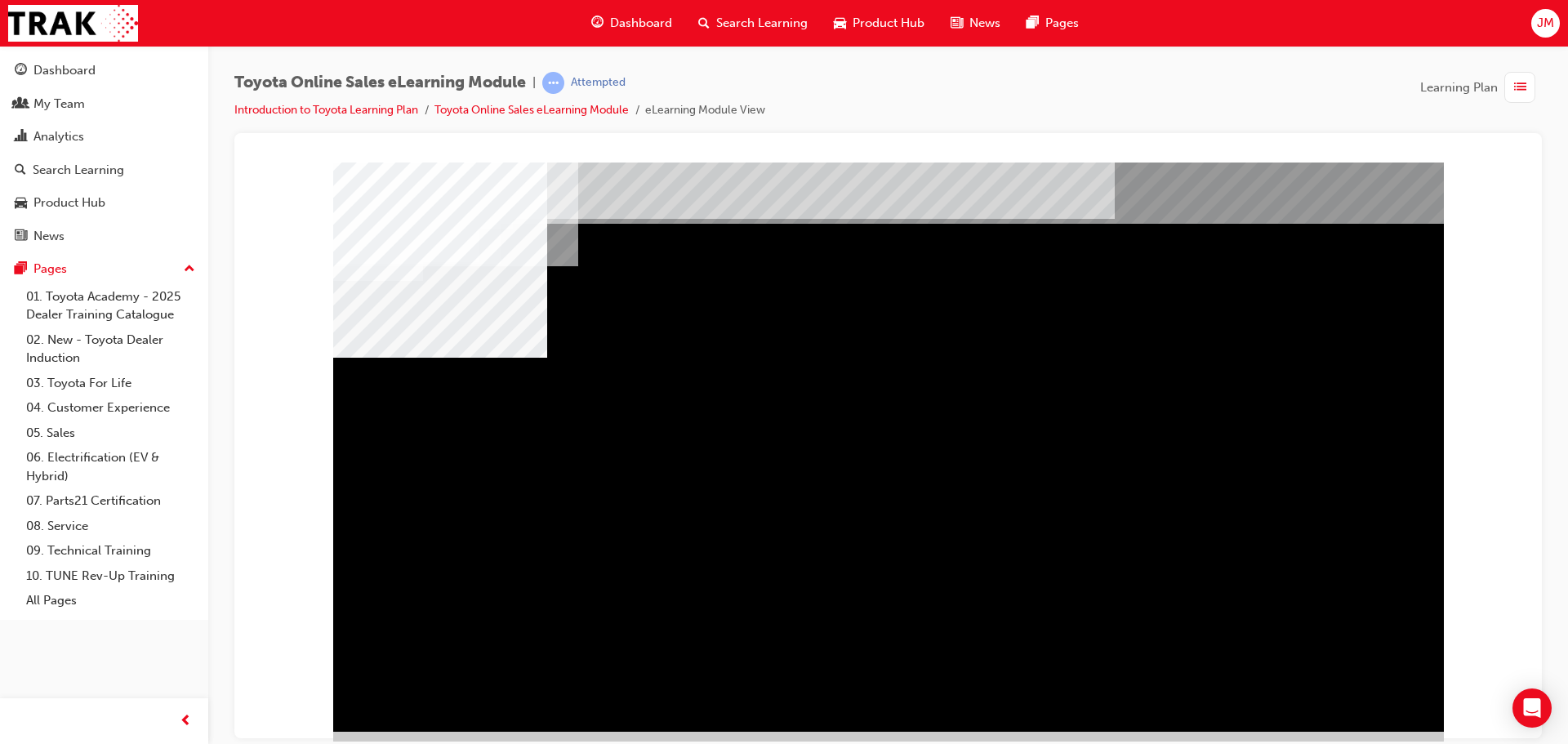
scroll to position [33, 0]
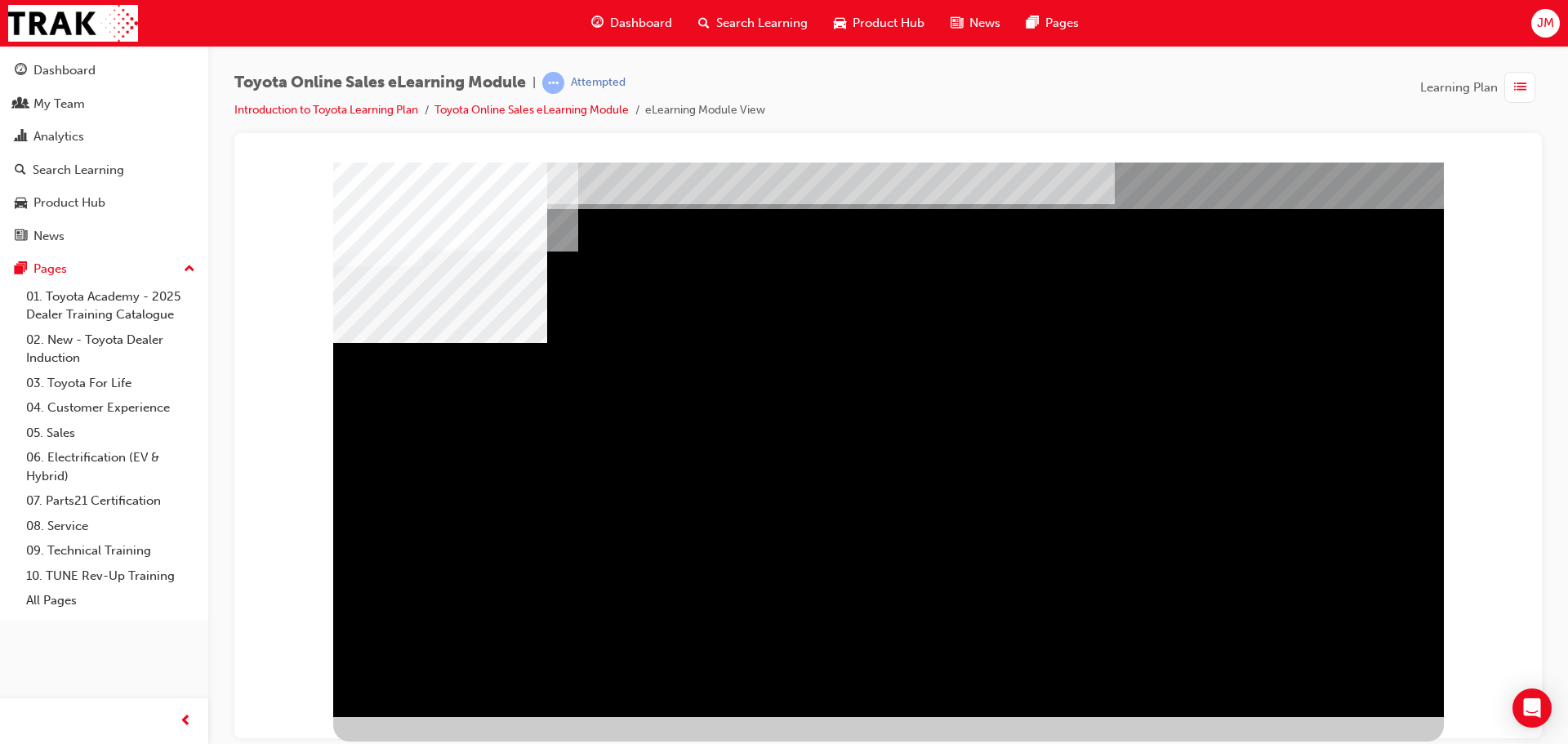
drag, startPoint x: 925, startPoint y: 426, endPoint x: 992, endPoint y: 426, distance: 67.0
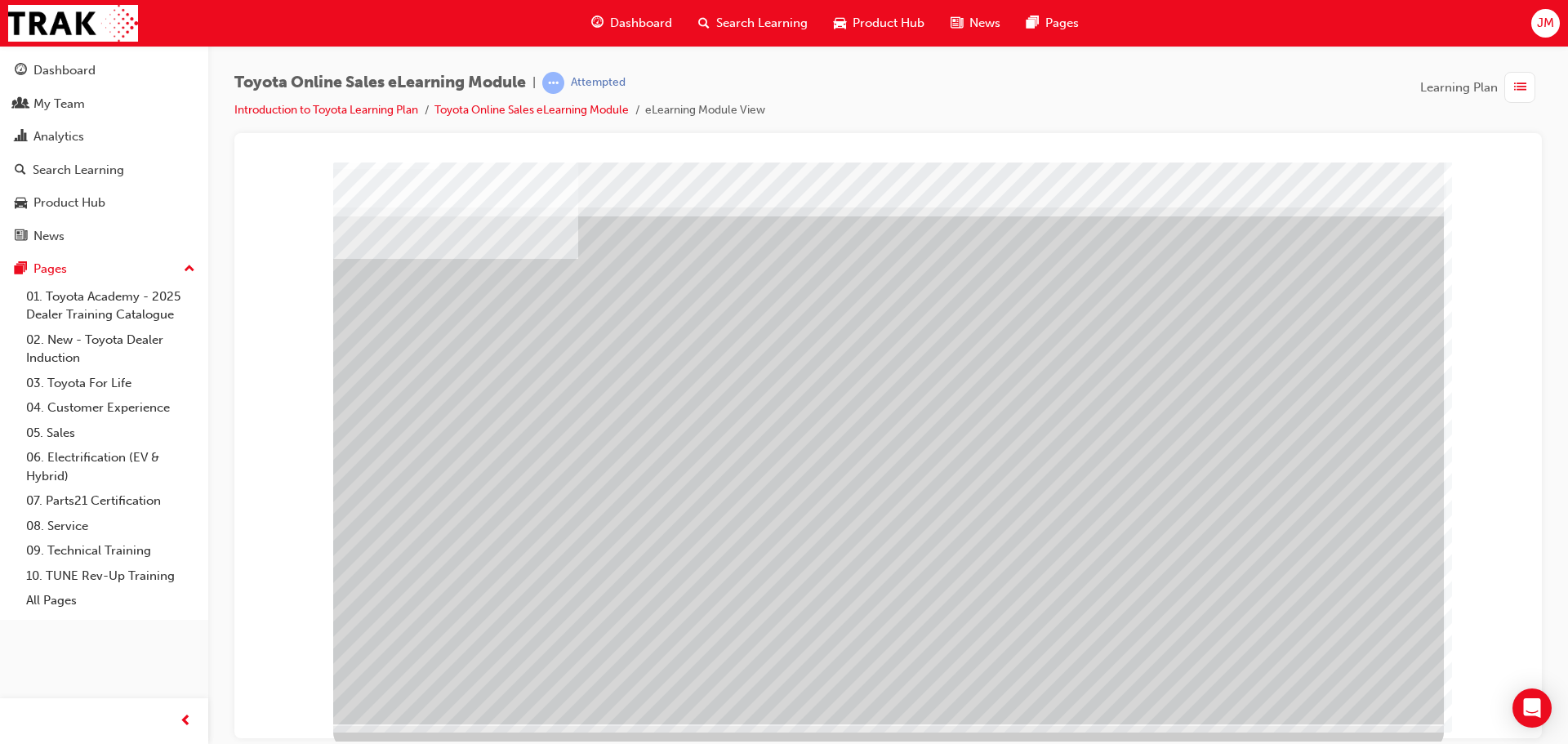
scroll to position [33, 0]
drag, startPoint x: 810, startPoint y: 469, endPoint x: 827, endPoint y: 469, distance: 17.0
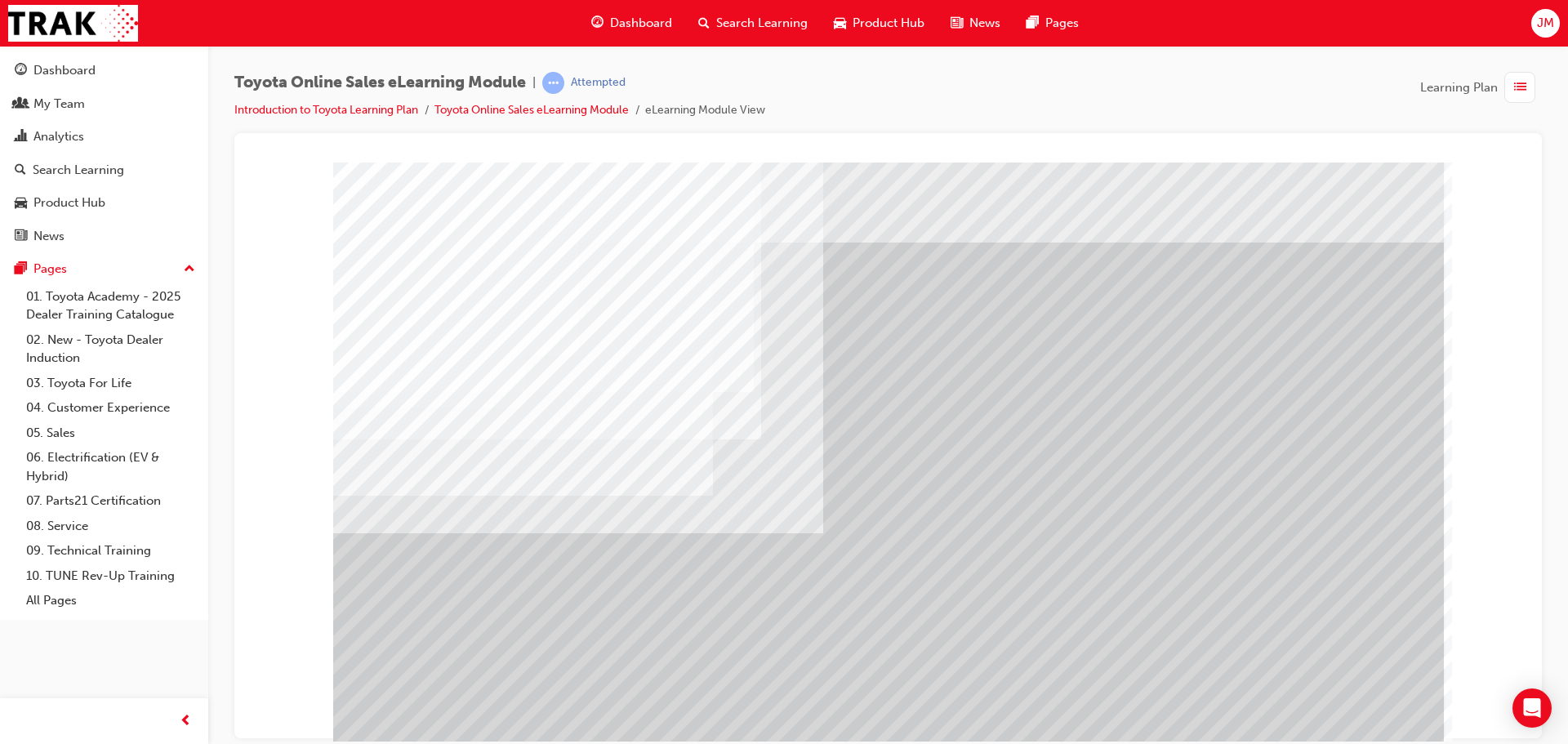
click at [840, 448] on div "multistate" at bounding box center [889, 455] width 1111 height 588
drag, startPoint x: 1194, startPoint y: 486, endPoint x: 1183, endPoint y: 458, distance: 30.1
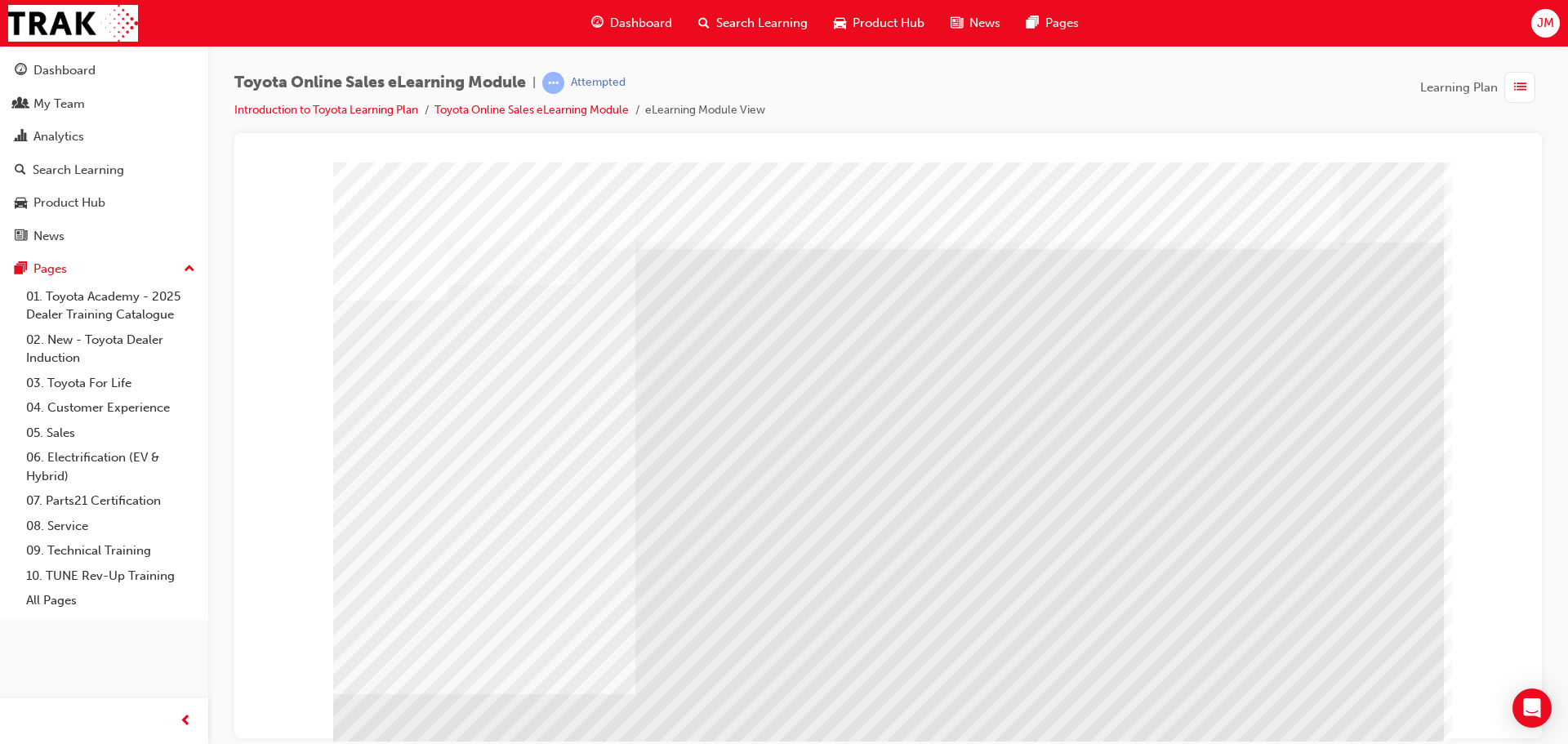
drag, startPoint x: 548, startPoint y: 413, endPoint x: 604, endPoint y: 407, distance: 56.3
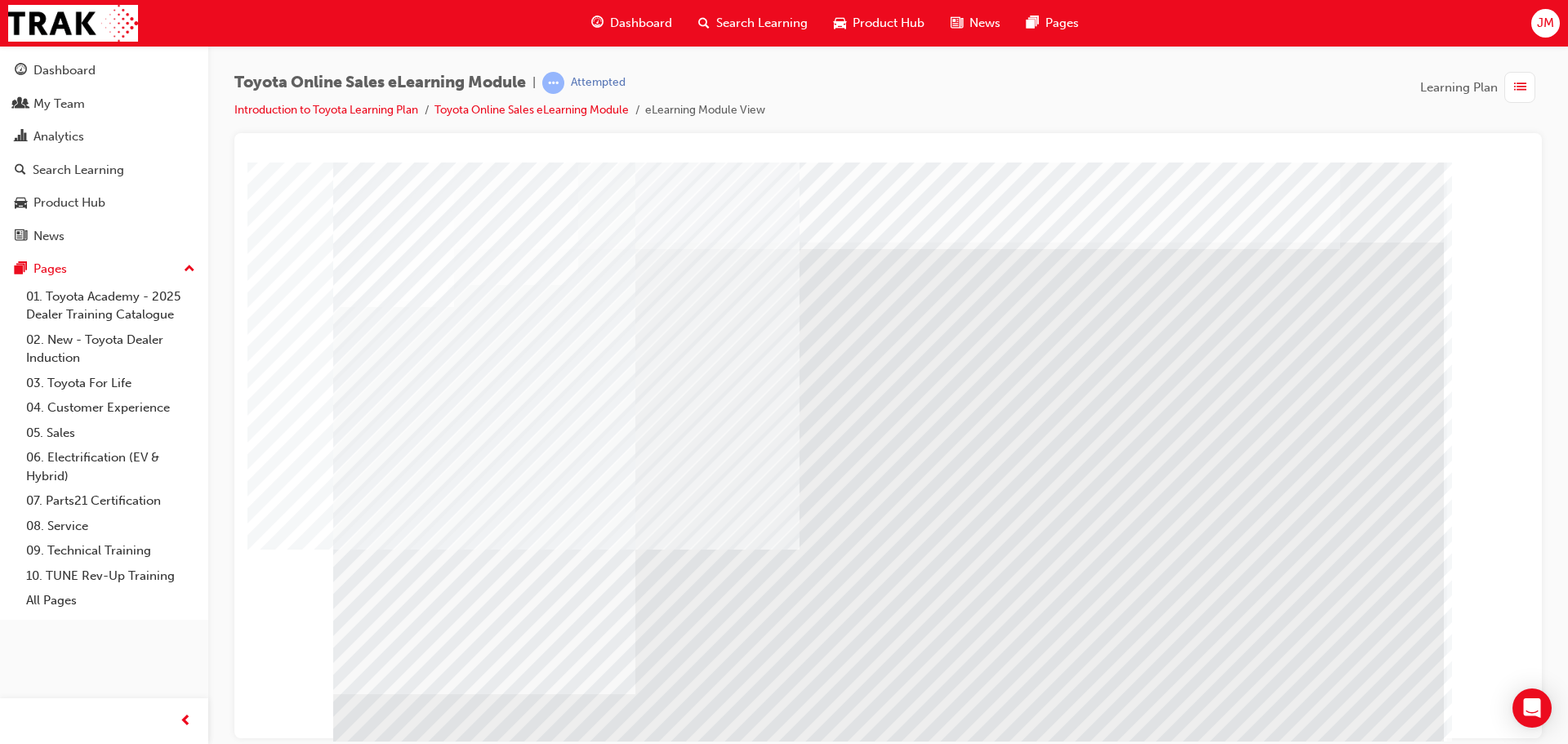
drag, startPoint x: 669, startPoint y: 404, endPoint x: 682, endPoint y: 404, distance: 13.0
click at [677, 404] on div "multistate" at bounding box center [889, 455] width 1111 height 588
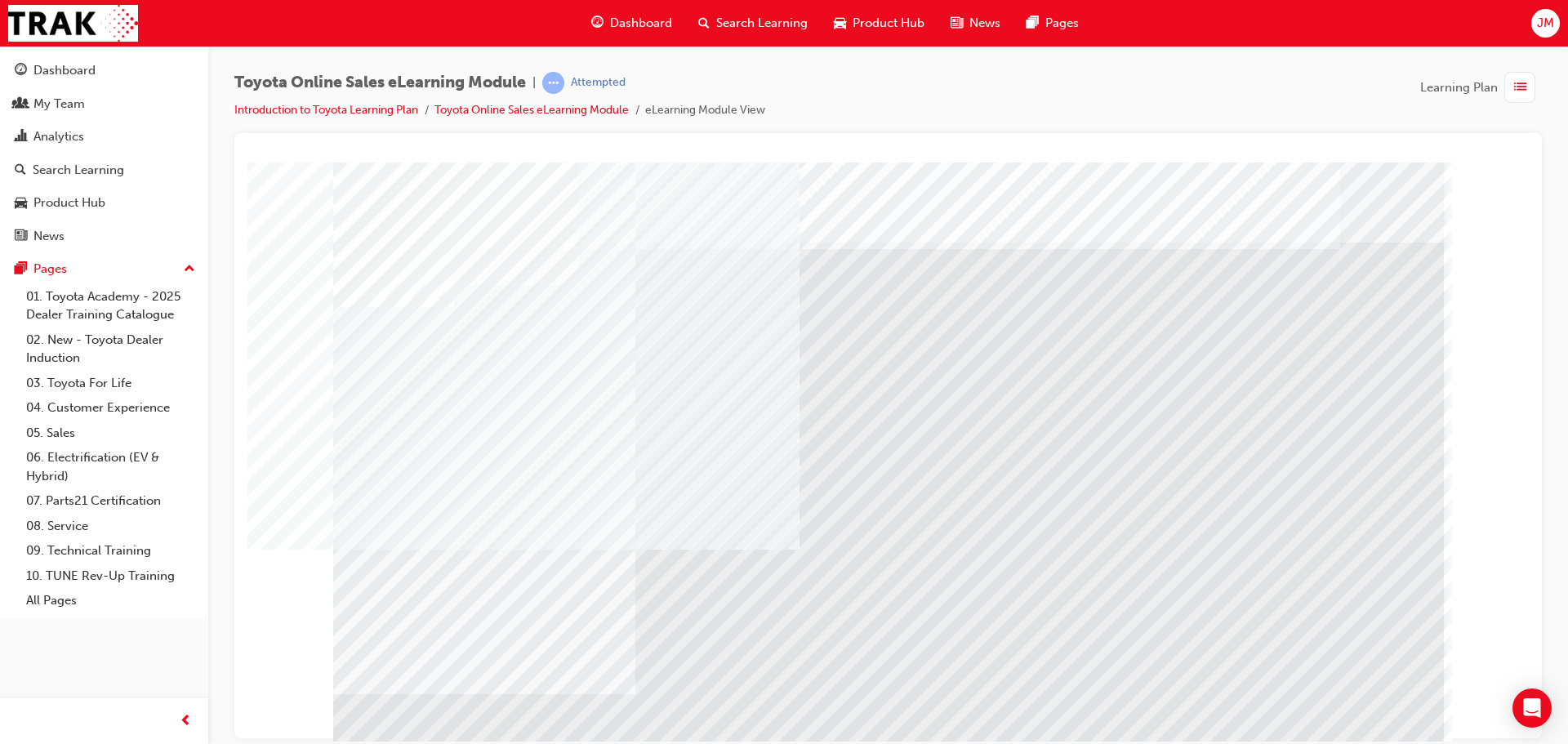
drag, startPoint x: 760, startPoint y: 567, endPoint x: 788, endPoint y: 564, distance: 28.2
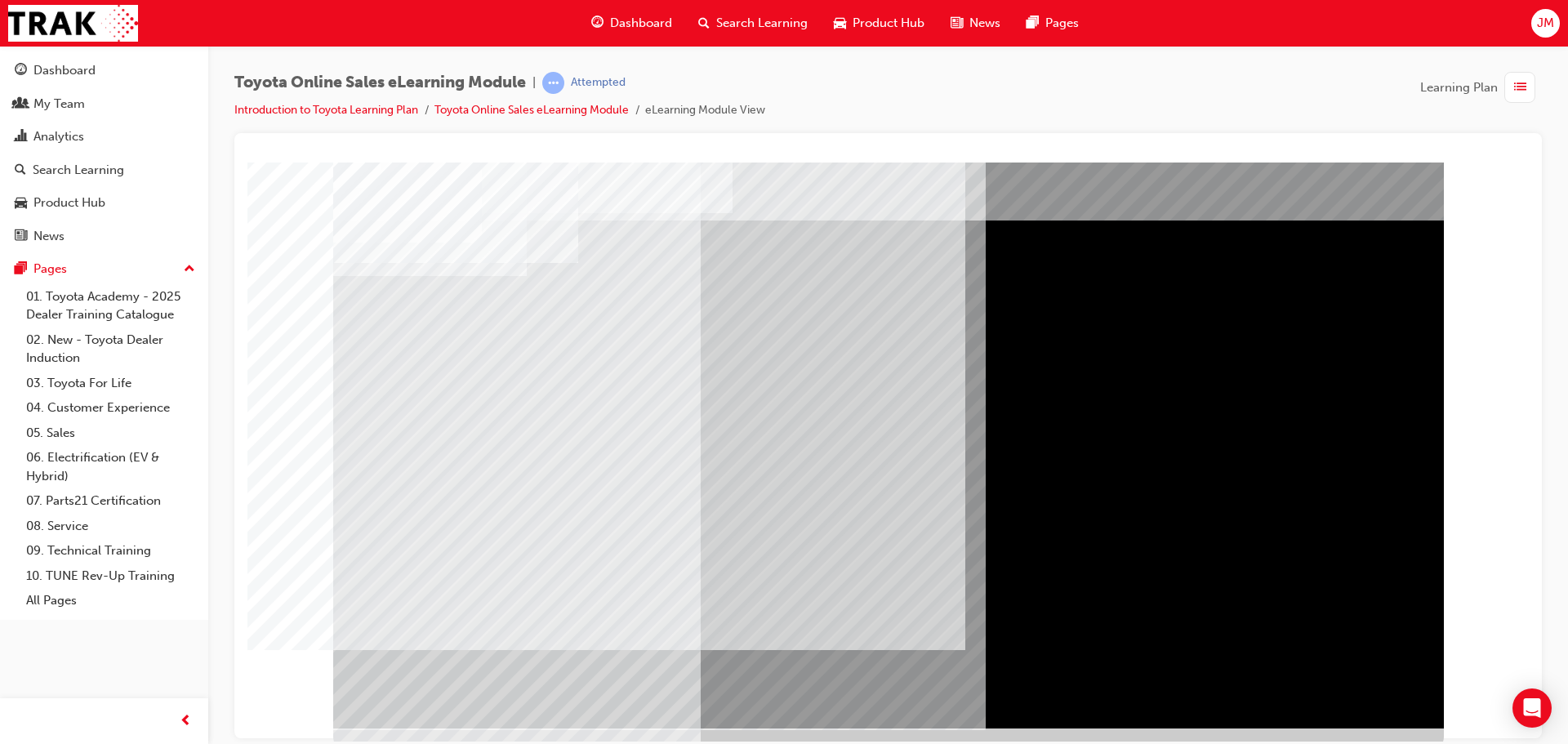
scroll to position [33, 0]
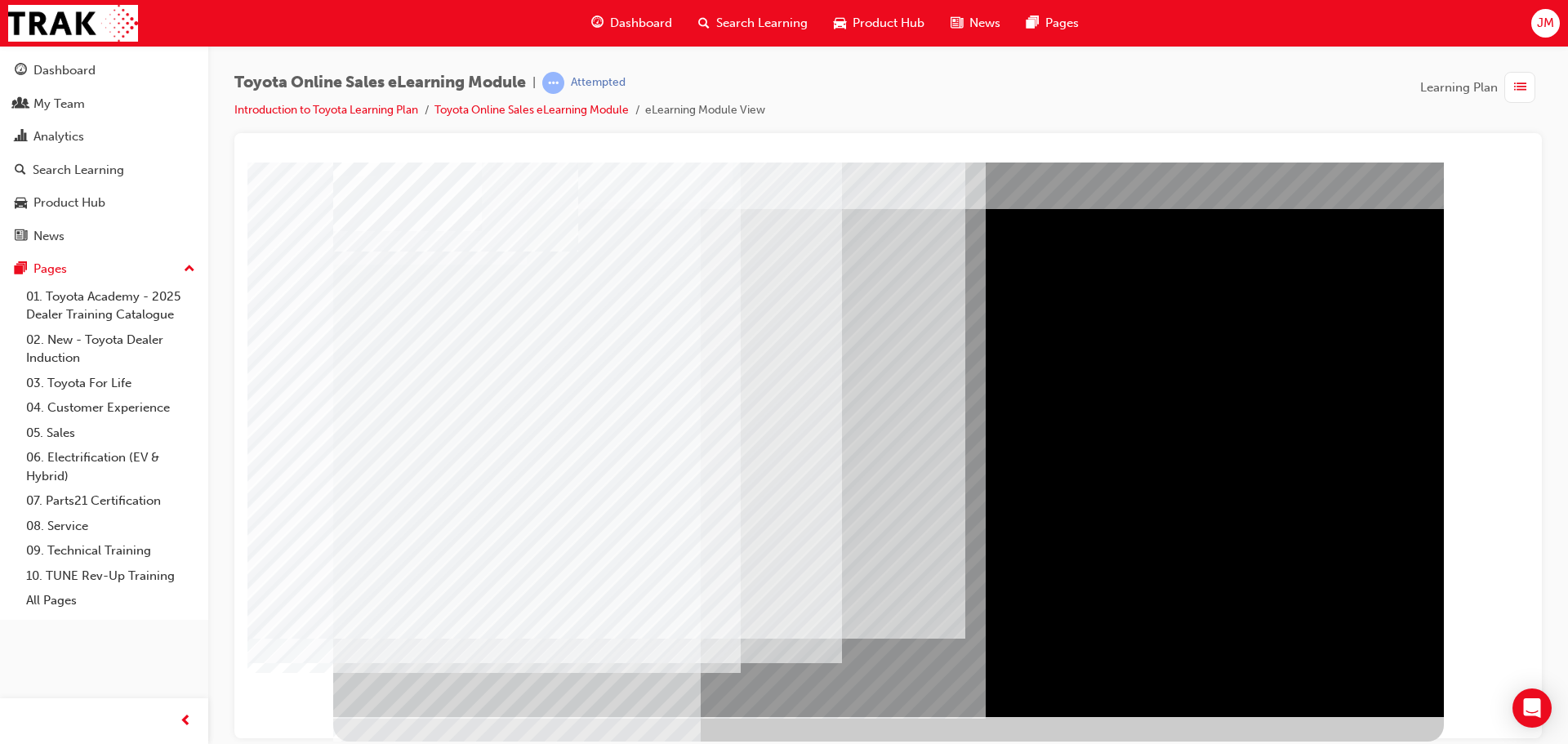
drag, startPoint x: 1170, startPoint y: 349, endPoint x: 1211, endPoint y: 321, distance: 49.6
drag, startPoint x: 1252, startPoint y: 318, endPoint x: 841, endPoint y: 309, distance: 411.1
drag, startPoint x: 525, startPoint y: 316, endPoint x: 524, endPoint y: 326, distance: 10.0
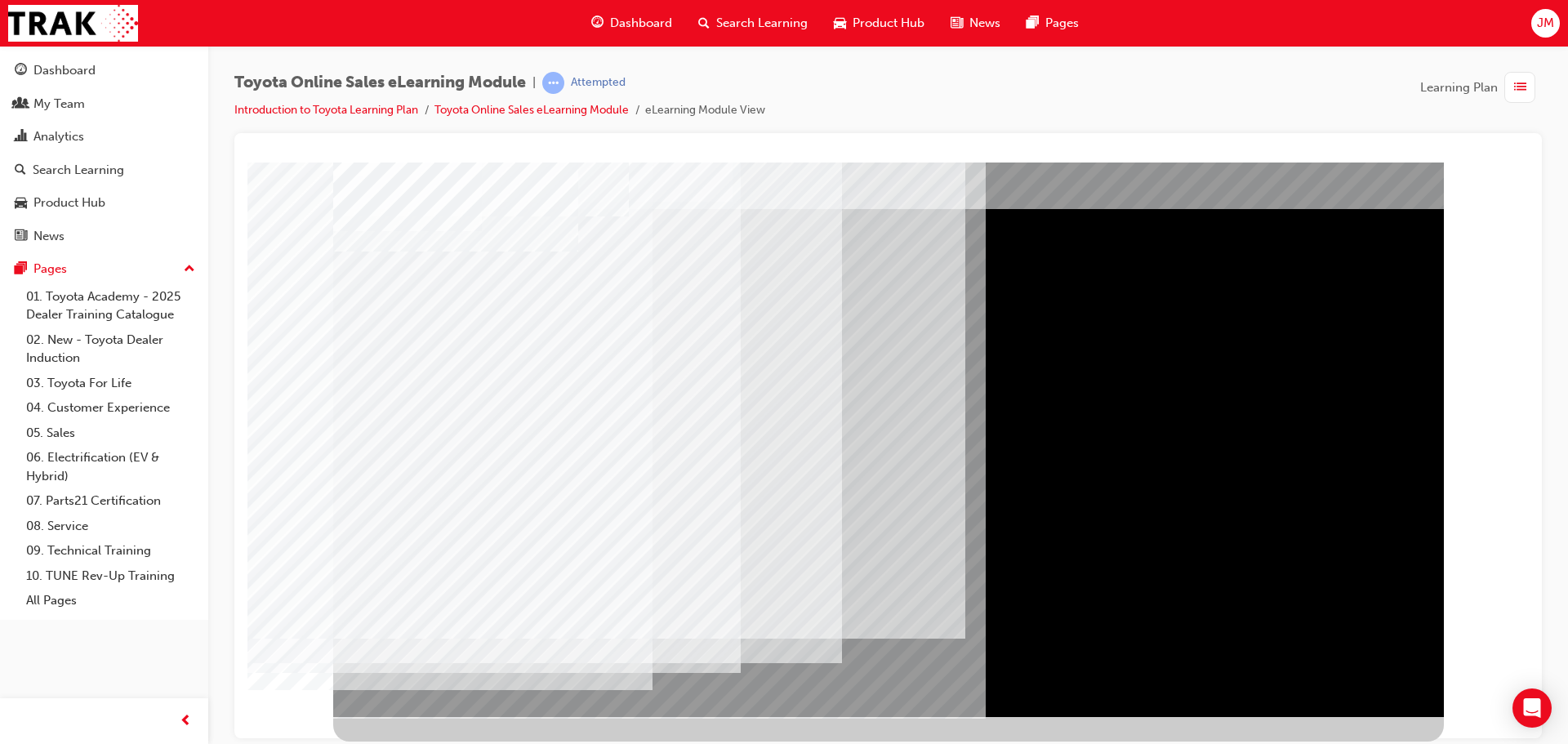
click at [400, 461] on div "multistate" at bounding box center [889, 422] width 1111 height 588
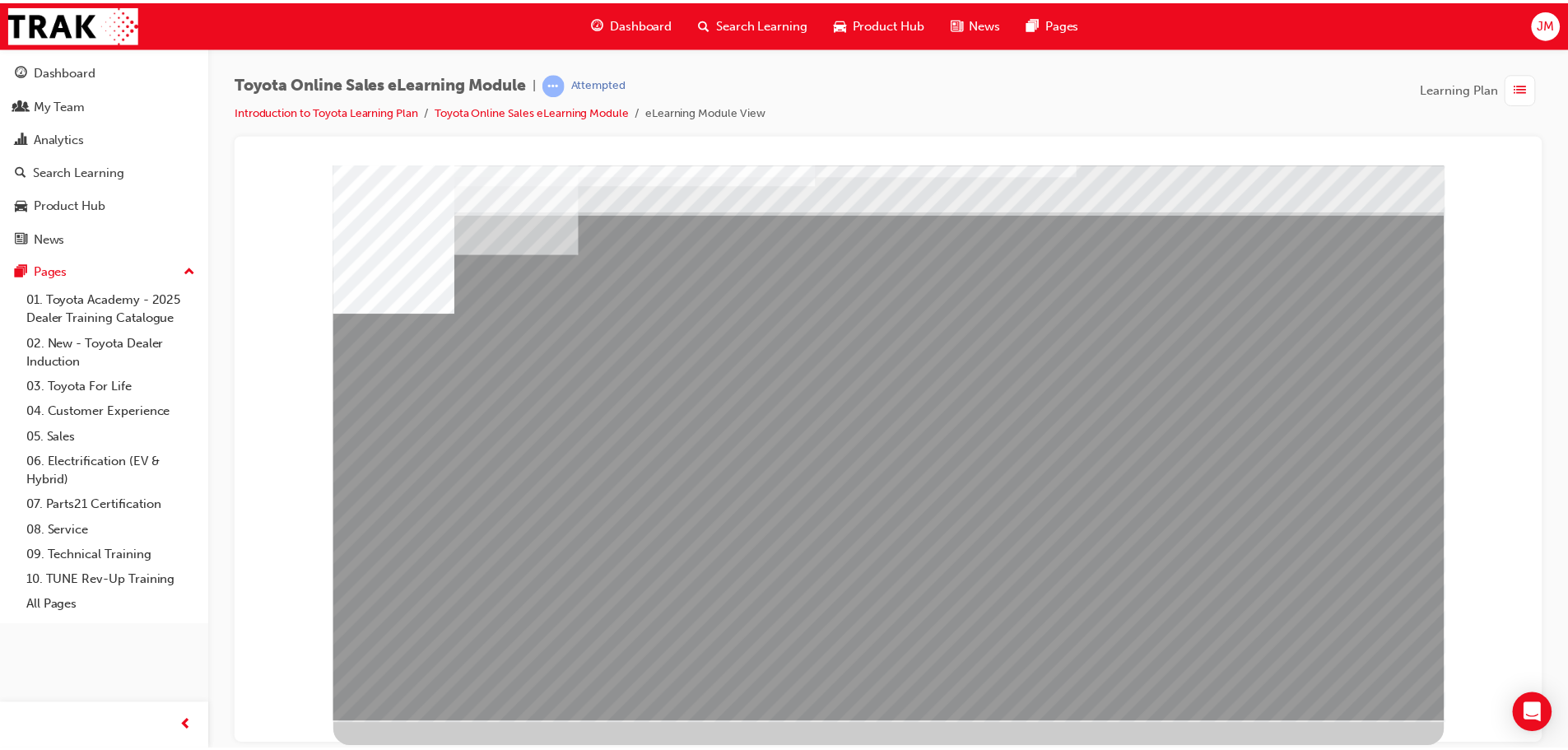
scroll to position [0, 0]
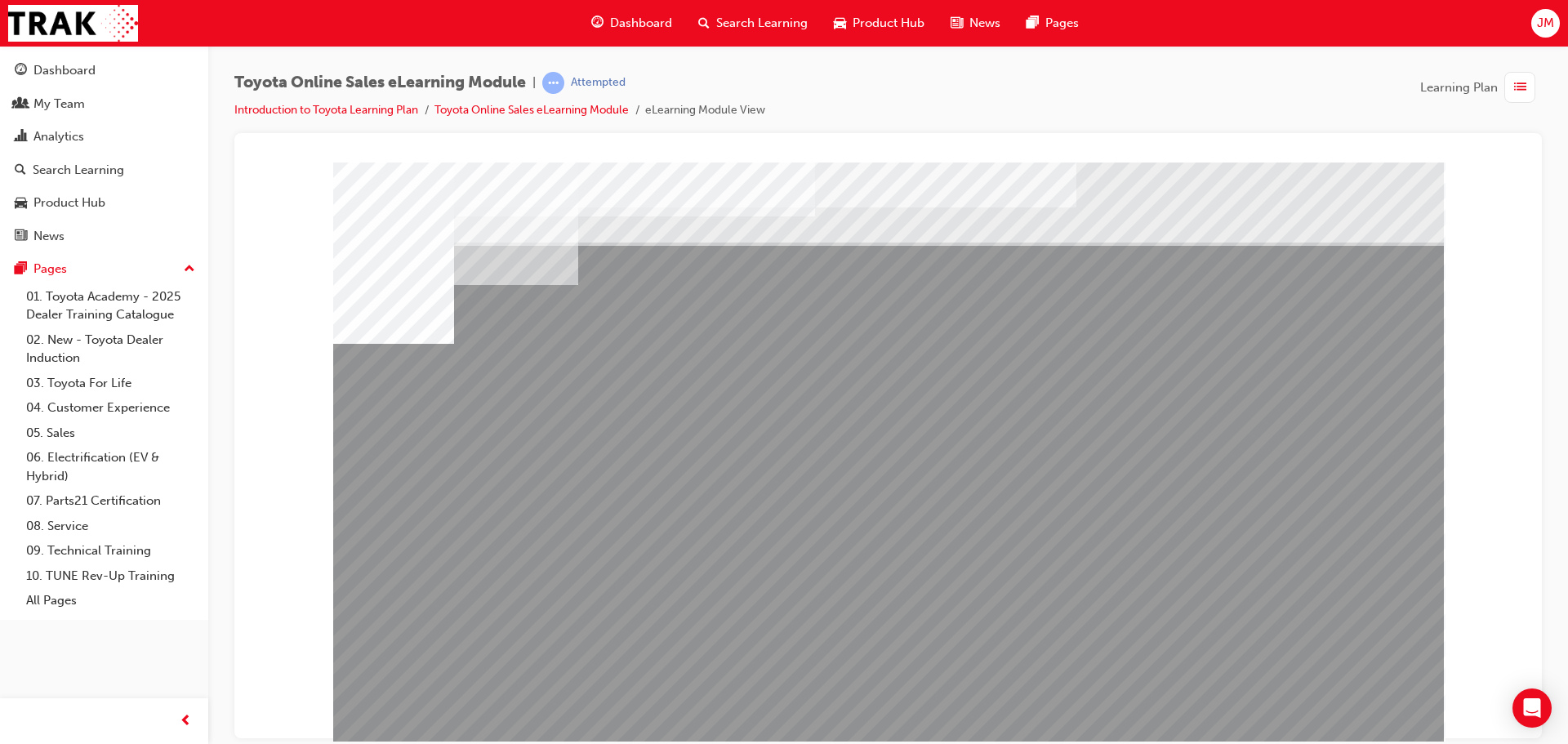
drag, startPoint x: 643, startPoint y: 500, endPoint x: 619, endPoint y: 502, distance: 24.1
click at [633, 502] on div "multistate" at bounding box center [889, 455] width 1111 height 588
click at [443, 574] on div "multistate" at bounding box center [889, 455] width 1111 height 588
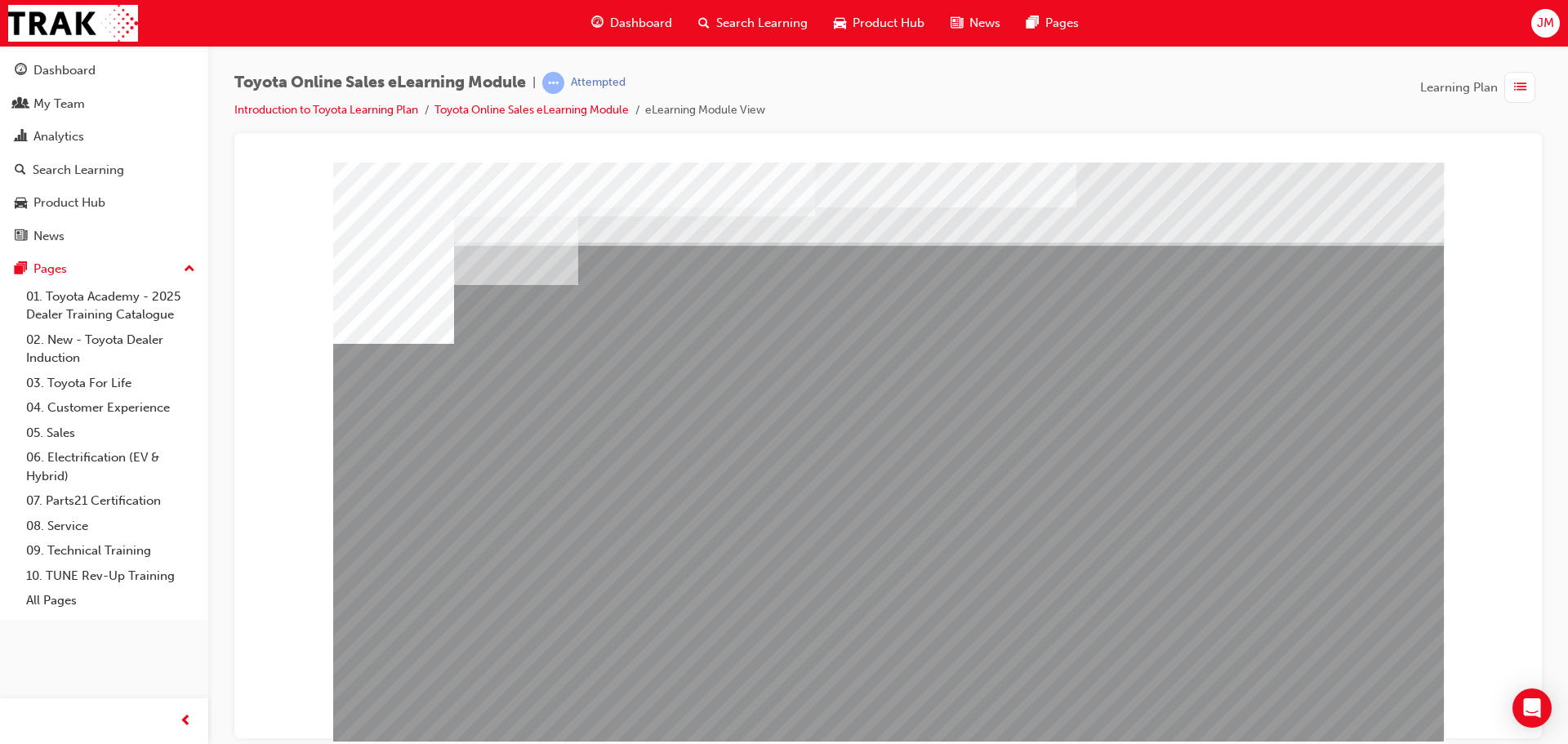
drag, startPoint x: 443, startPoint y: 574, endPoint x: 553, endPoint y: 570, distance: 110.1
click at [652, 574] on div "multistate" at bounding box center [889, 455] width 1111 height 588
drag, startPoint x: 666, startPoint y: 574, endPoint x: 677, endPoint y: 574, distance: 11.0
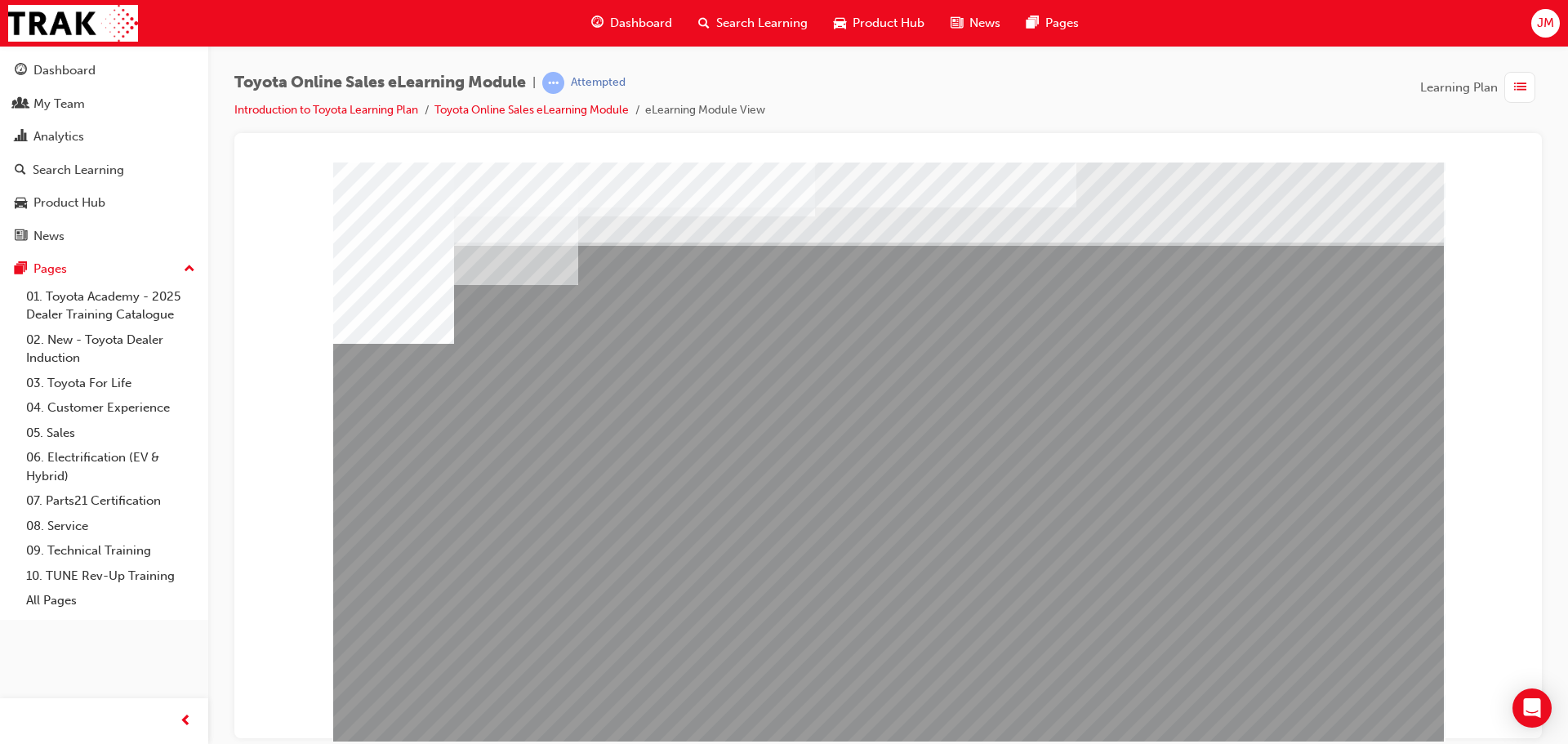
click at [813, 601] on div "multistate" at bounding box center [889, 455] width 1111 height 588
drag, startPoint x: 843, startPoint y: 591, endPoint x: 884, endPoint y: 583, distance: 41.8
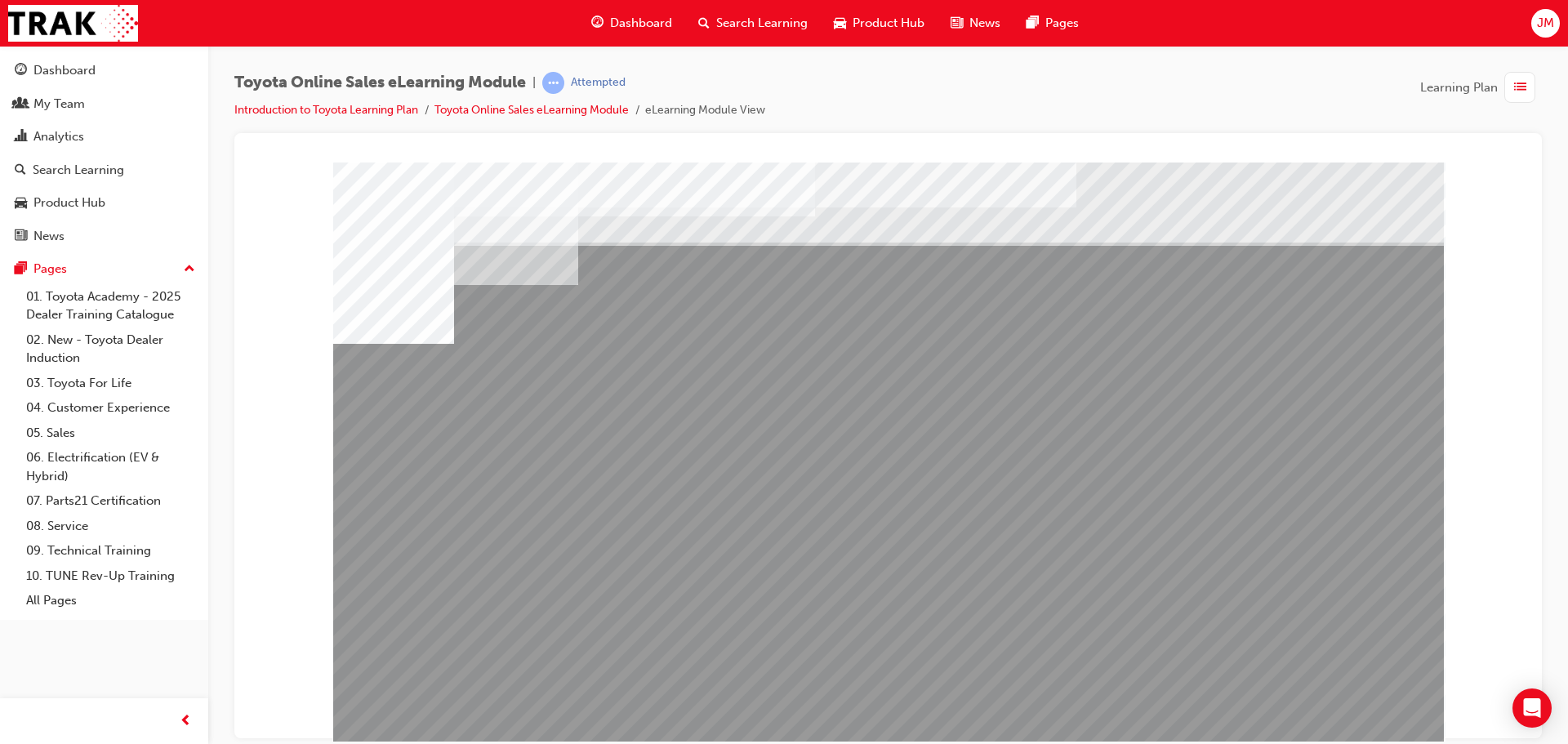
drag, startPoint x: 884, startPoint y: 583, endPoint x: 927, endPoint y: 579, distance: 43.2
click at [897, 587] on div "multistate" at bounding box center [889, 455] width 1111 height 588
drag, startPoint x: 927, startPoint y: 579, endPoint x: 966, endPoint y: 594, distance: 41.8
drag, startPoint x: 973, startPoint y: 594, endPoint x: 1034, endPoint y: 598, distance: 61.1
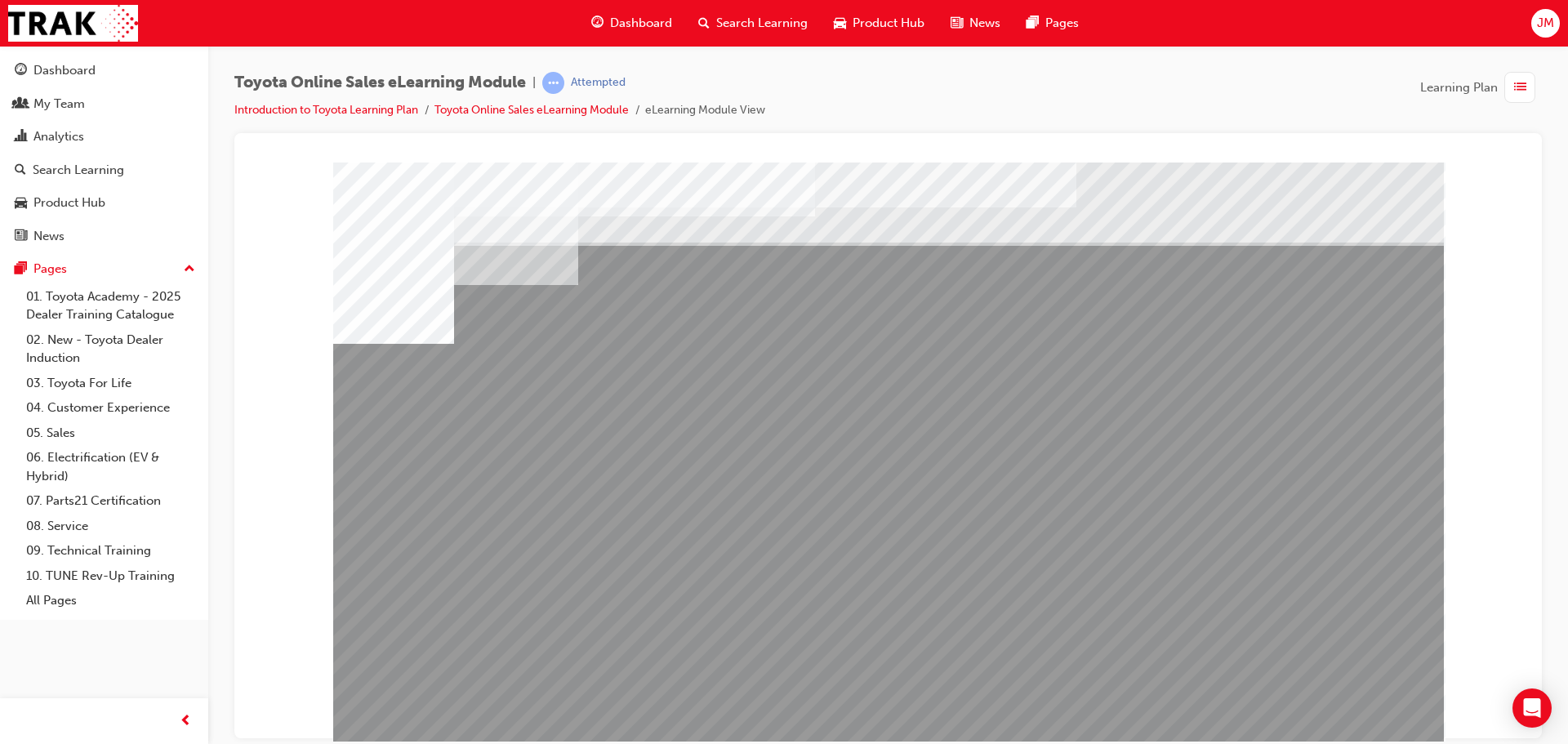
drag, startPoint x: 1035, startPoint y: 598, endPoint x: 1065, endPoint y: 593, distance: 30.4
drag, startPoint x: 1087, startPoint y: 591, endPoint x: 1134, endPoint y: 591, distance: 47.0
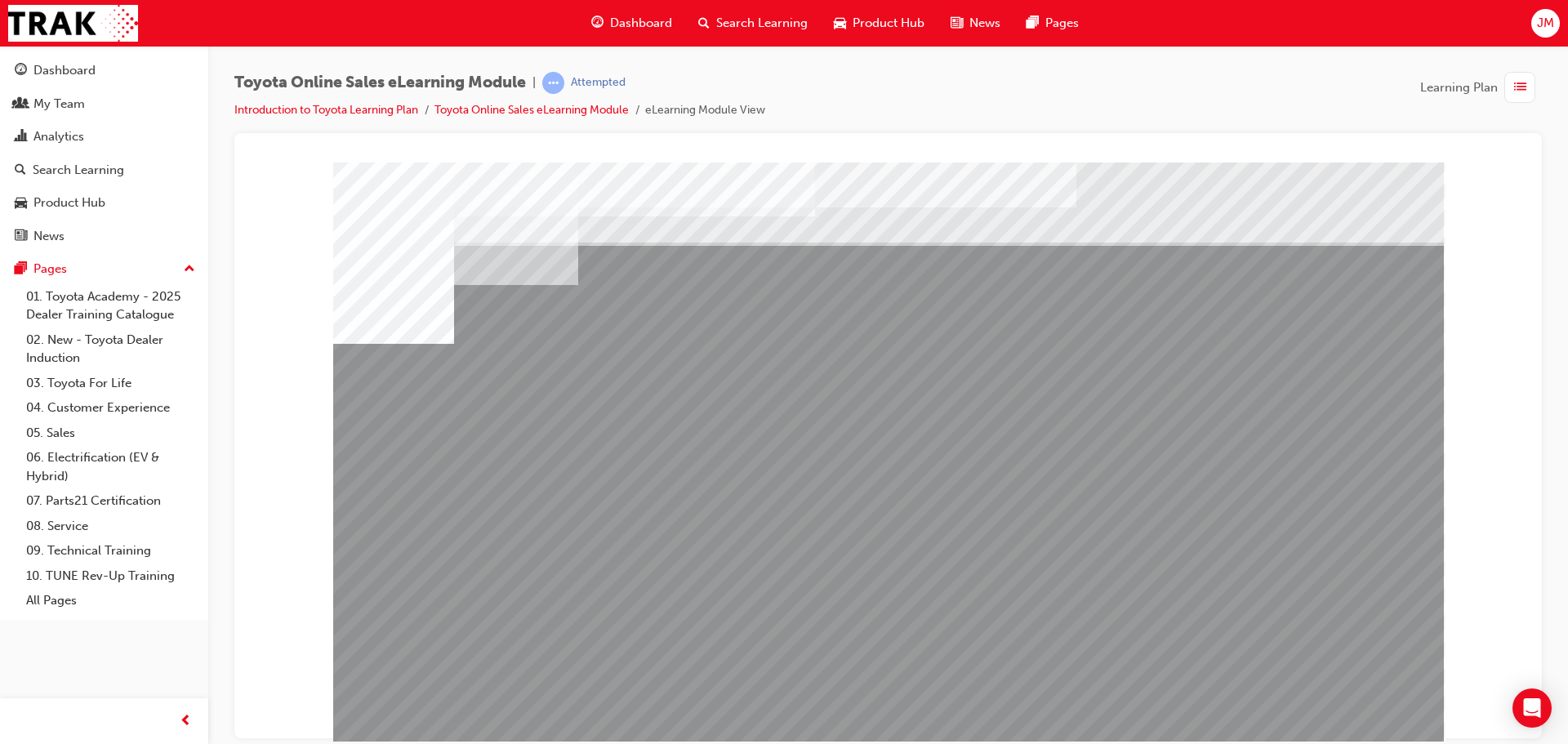
drag, startPoint x: 1206, startPoint y: 583, endPoint x: 1229, endPoint y: 580, distance: 23.2
drag, startPoint x: 1236, startPoint y: 578, endPoint x: 1292, endPoint y: 582, distance: 56.1
click at [1268, 582] on div "multistate" at bounding box center [889, 455] width 1111 height 588
drag, startPoint x: 1292, startPoint y: 582, endPoint x: 1309, endPoint y: 583, distance: 17.0
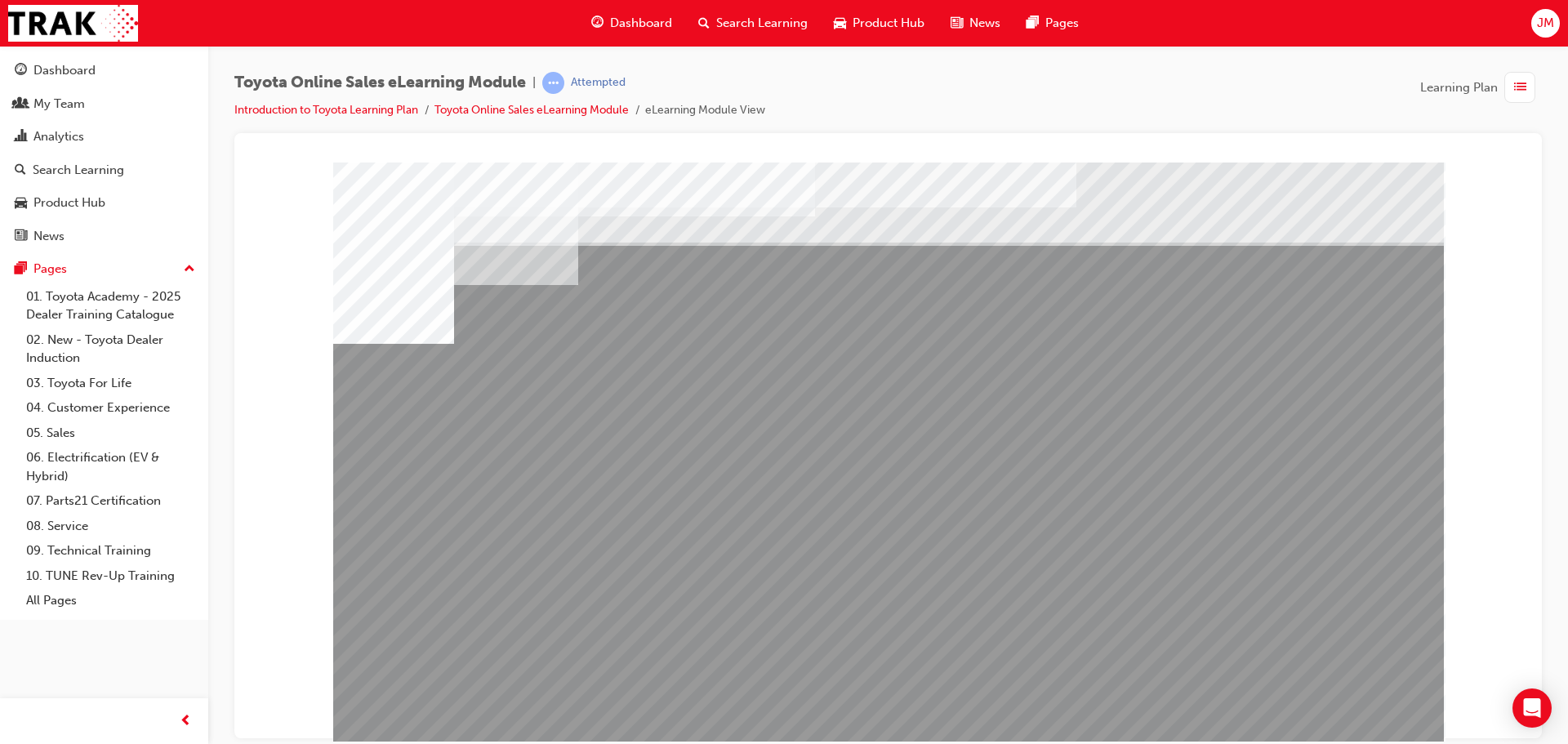
drag, startPoint x: 1318, startPoint y: 712, endPoint x: 1309, endPoint y: 699, distance: 15.8
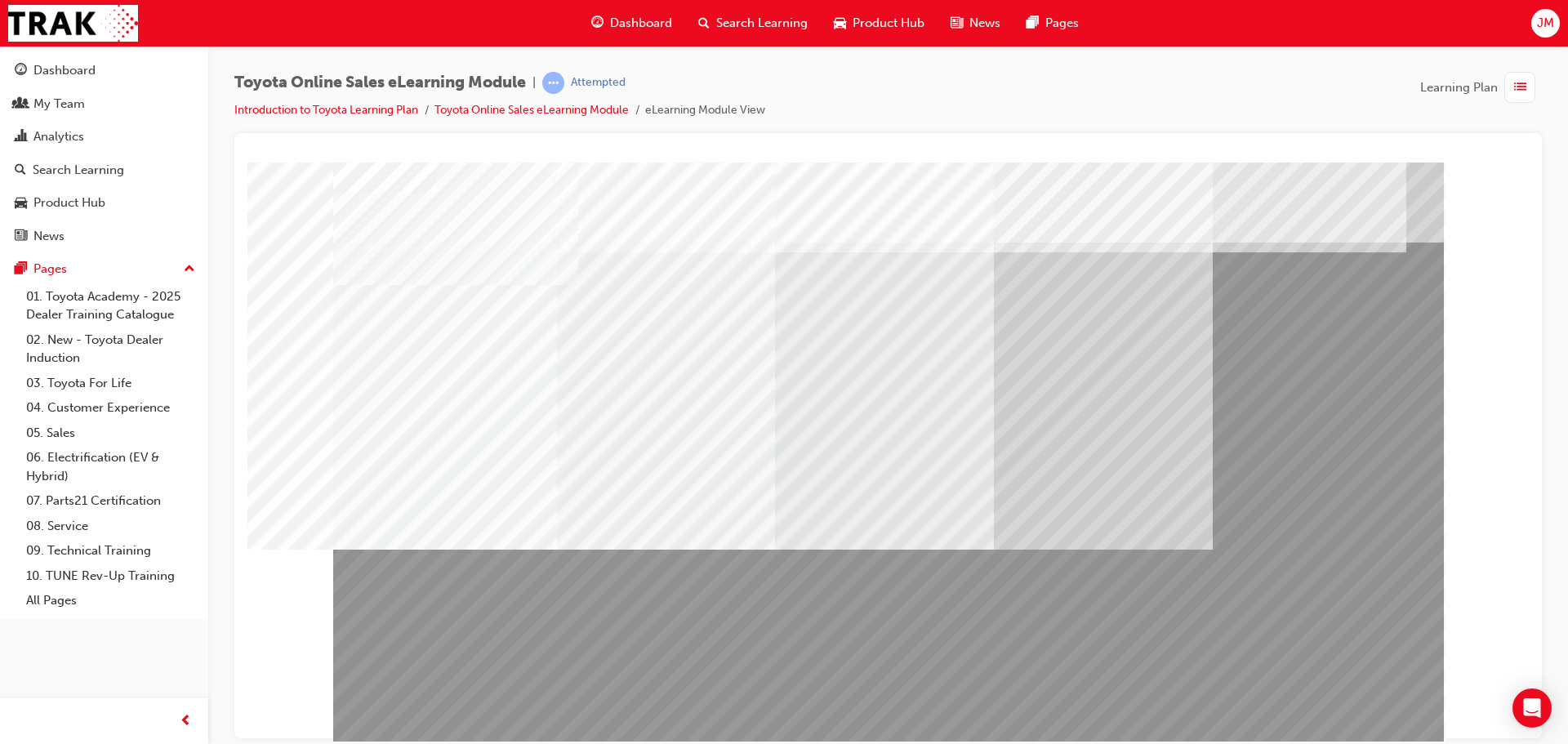
click at [82, 76] on div "Dashboard" at bounding box center [64, 70] width 62 height 18
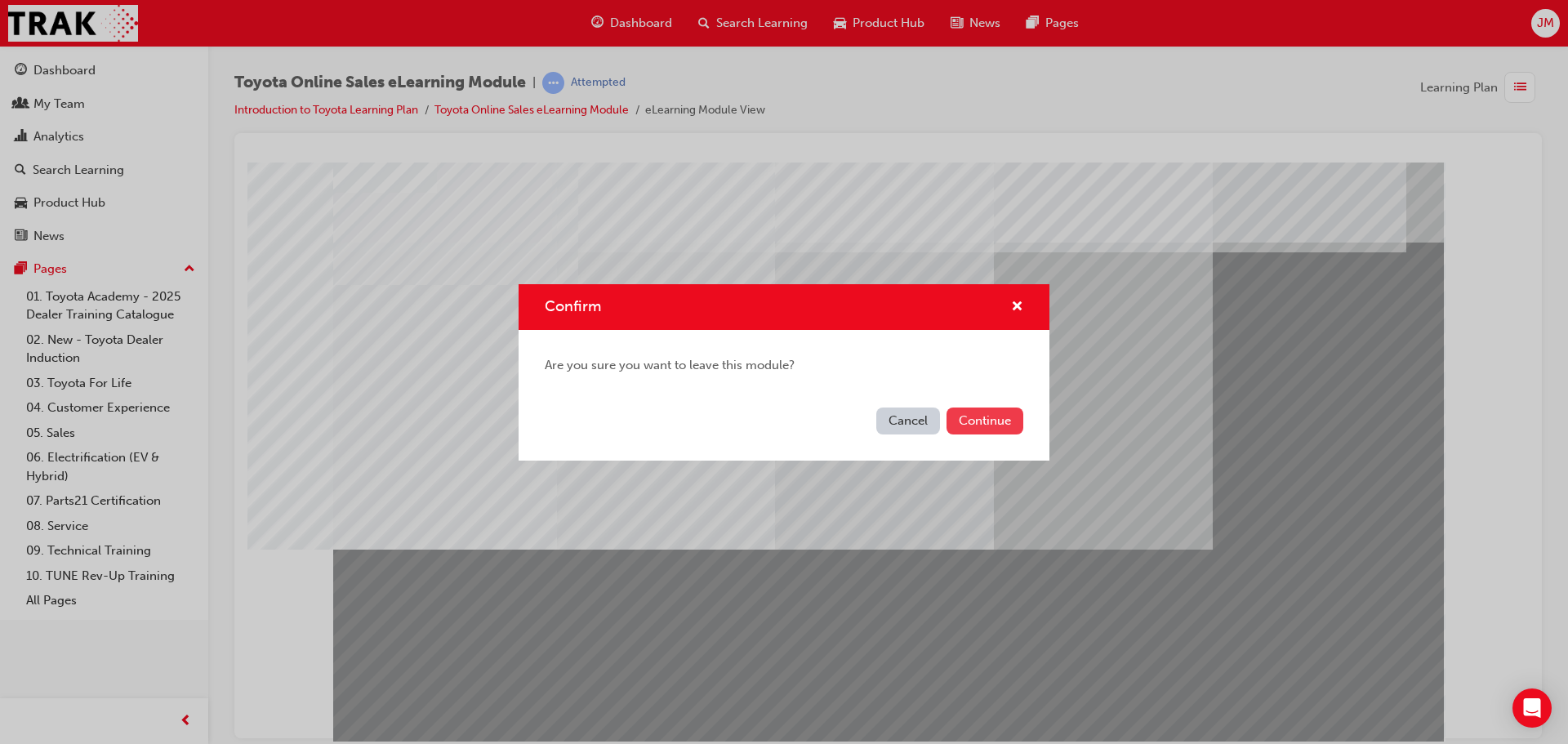
click at [972, 422] on button "Continue" at bounding box center [984, 420] width 76 height 27
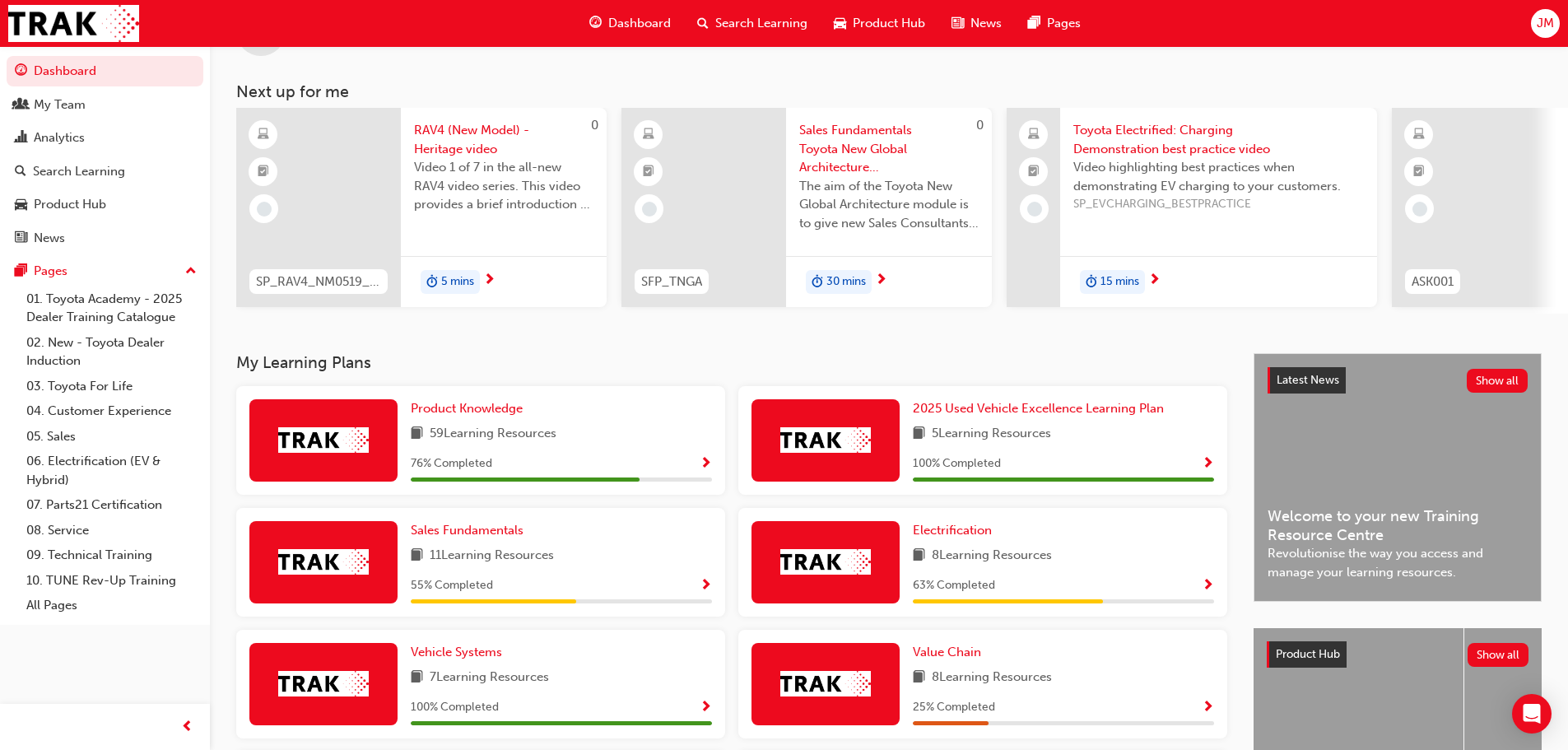
scroll to position [165, 0]
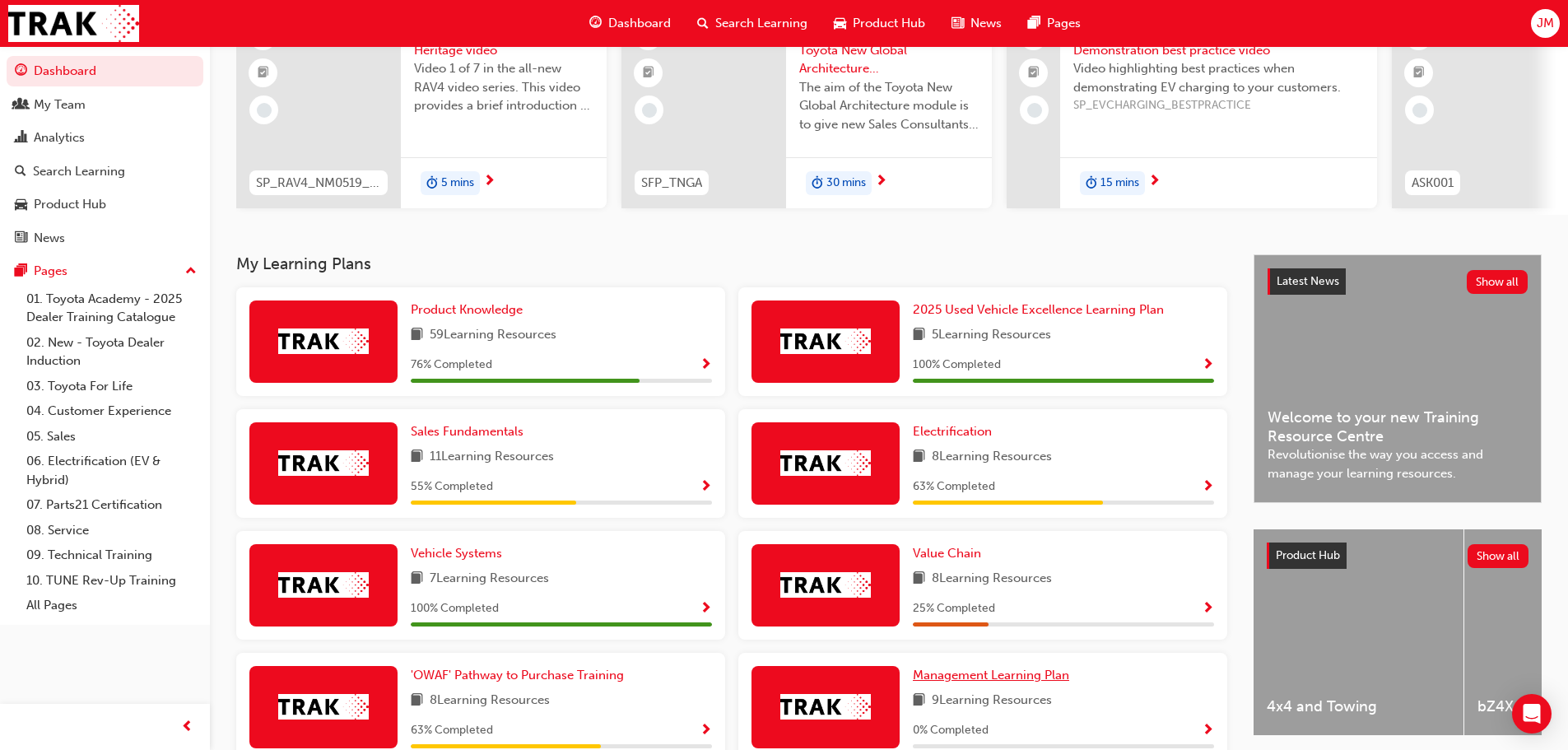
click at [1016, 678] on span "Management Learning Plan" at bounding box center [991, 675] width 157 height 15
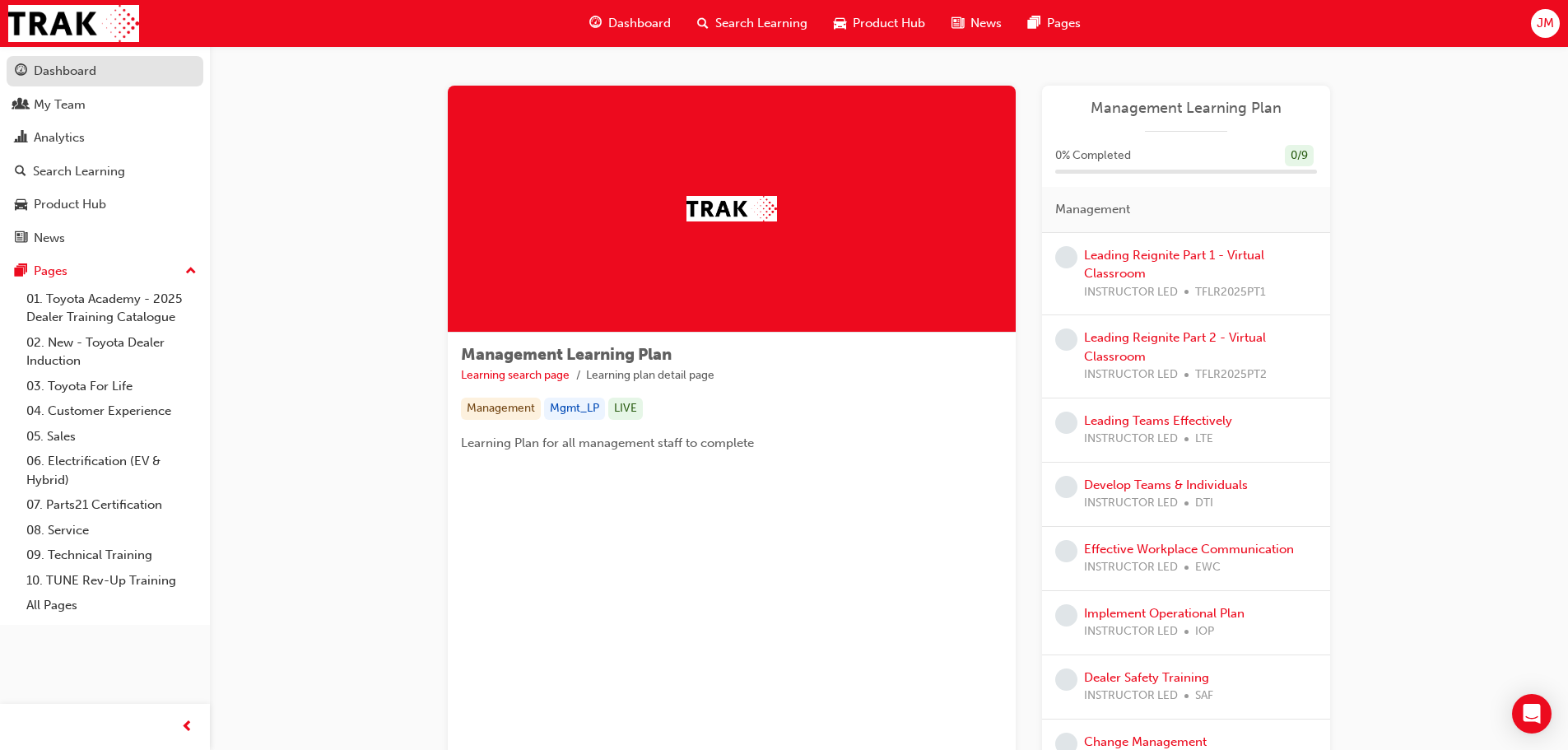
click at [160, 79] on div "Dashboard" at bounding box center [105, 71] width 180 height 20
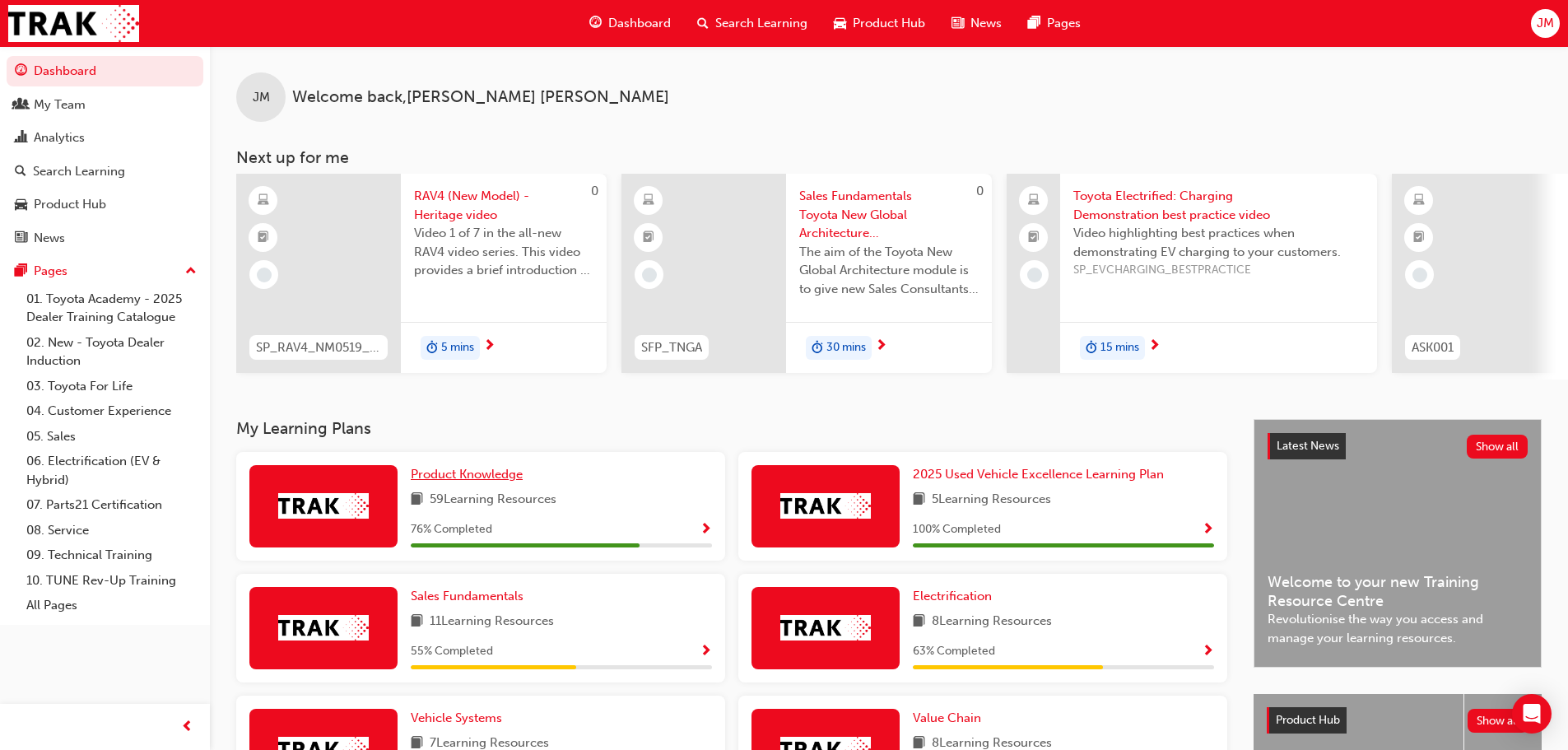
click at [493, 480] on span "Product Knowledge" at bounding box center [466, 474] width 112 height 15
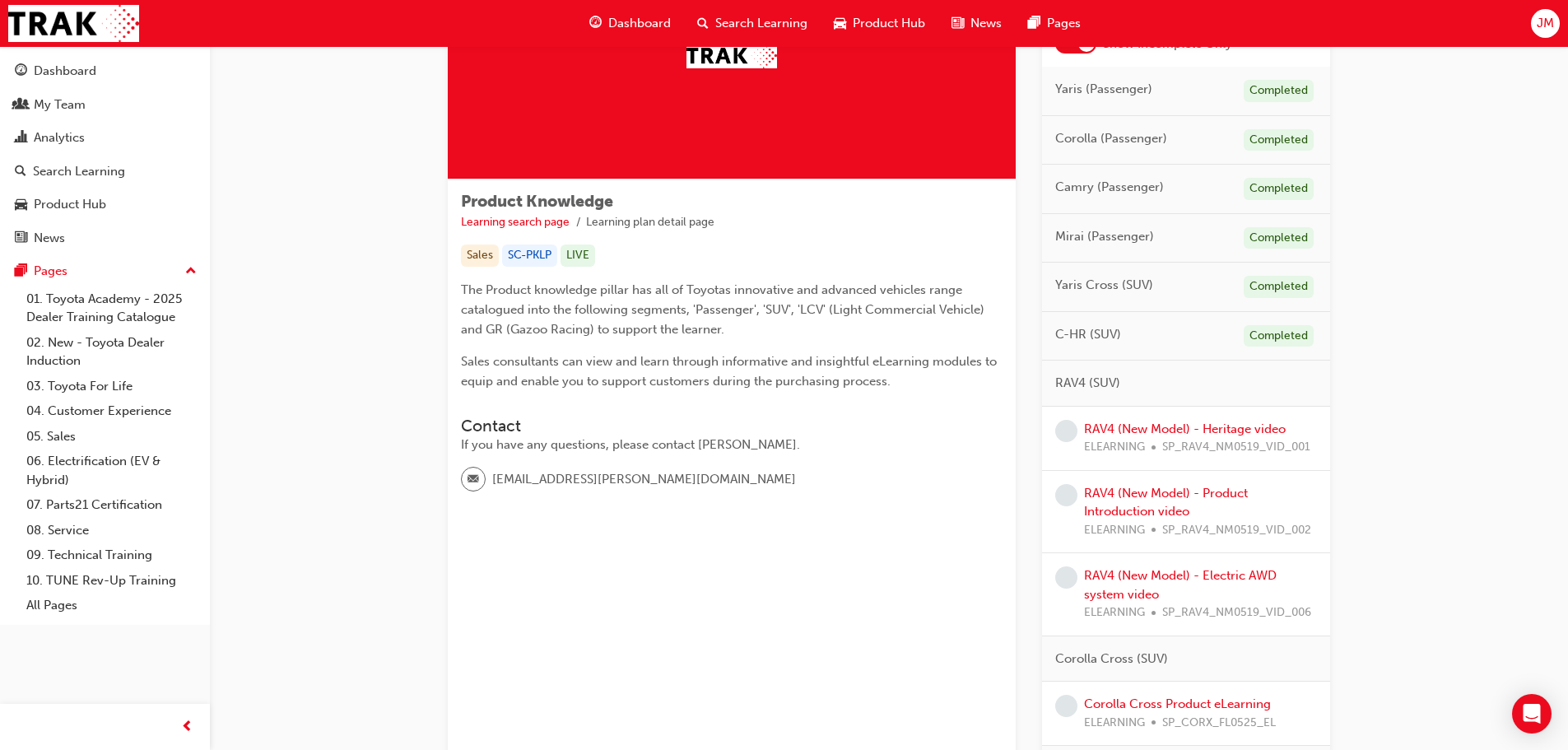
scroll to position [165, 0]
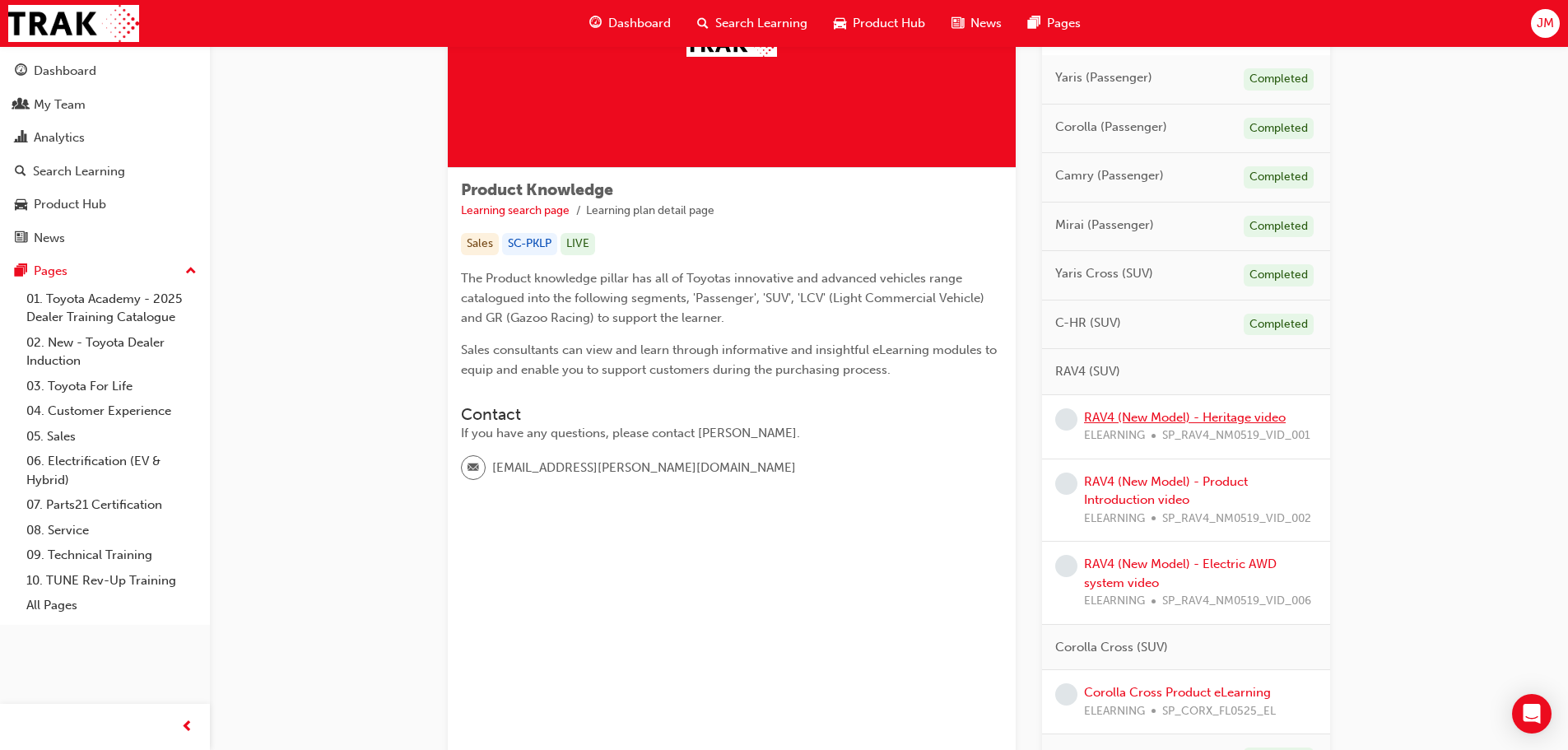
click at [1191, 417] on link "RAV4 (New Model) - Heritage video" at bounding box center [1185, 417] width 202 height 15
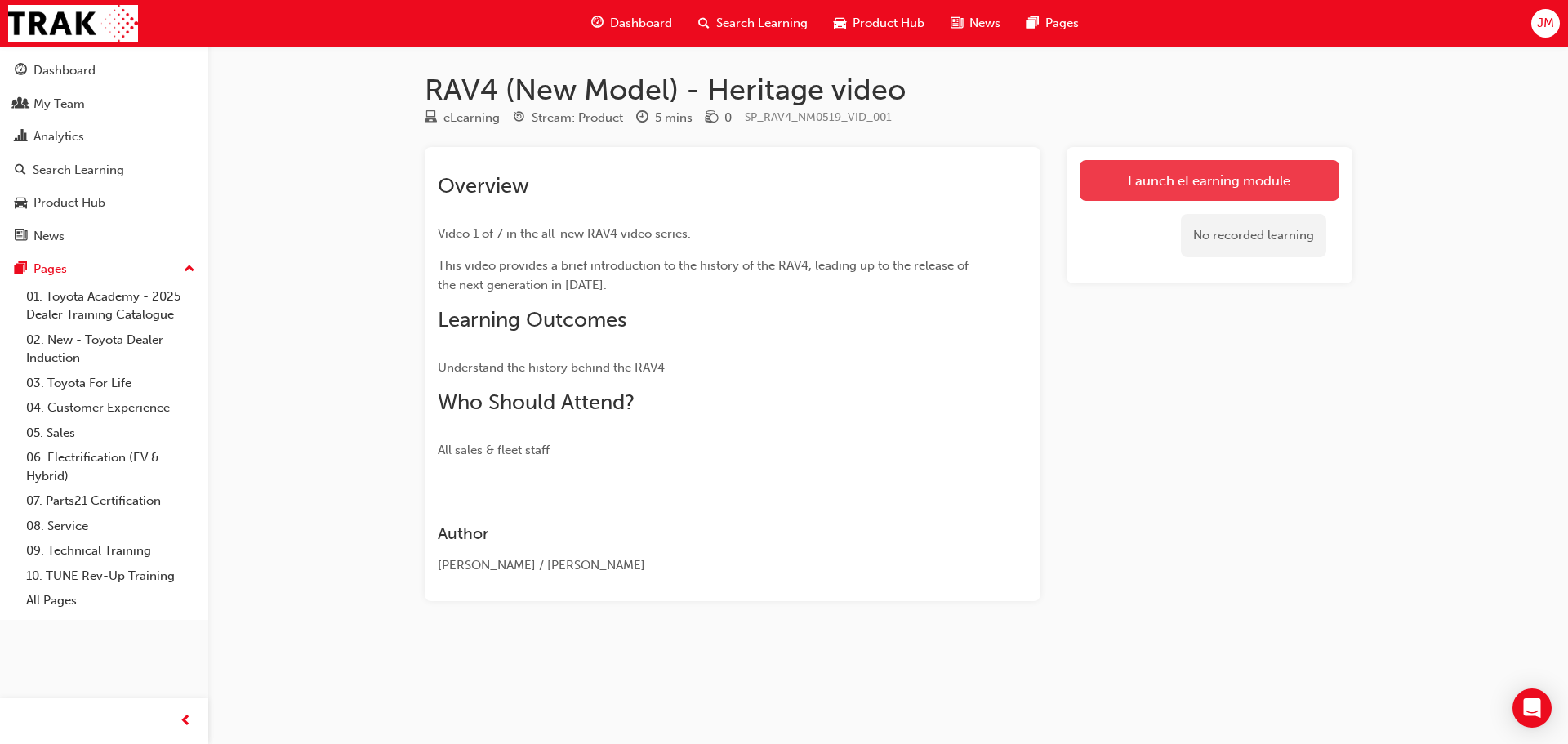
click at [1198, 187] on link "Launch eLearning module" at bounding box center [1209, 180] width 260 height 41
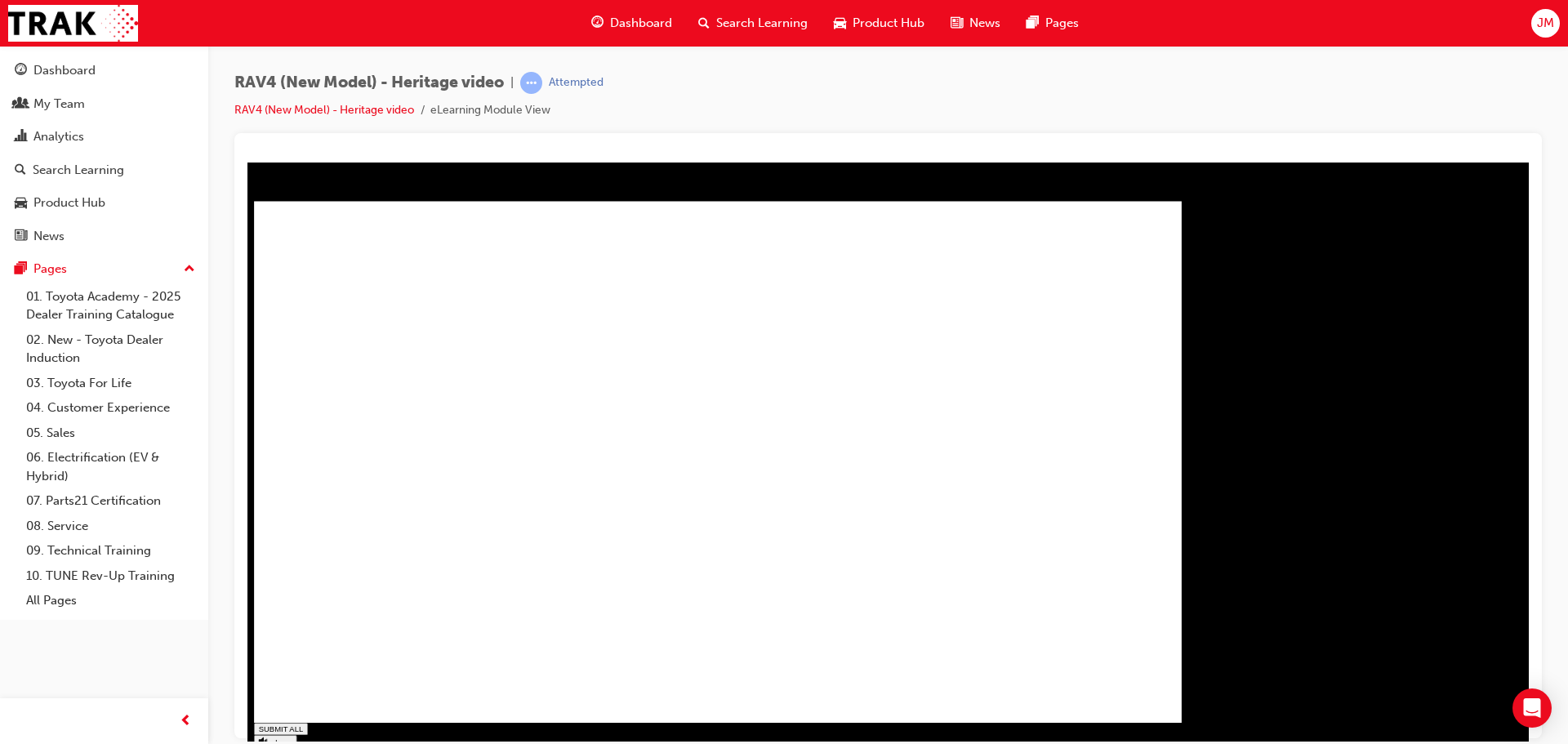
type input "0.013"
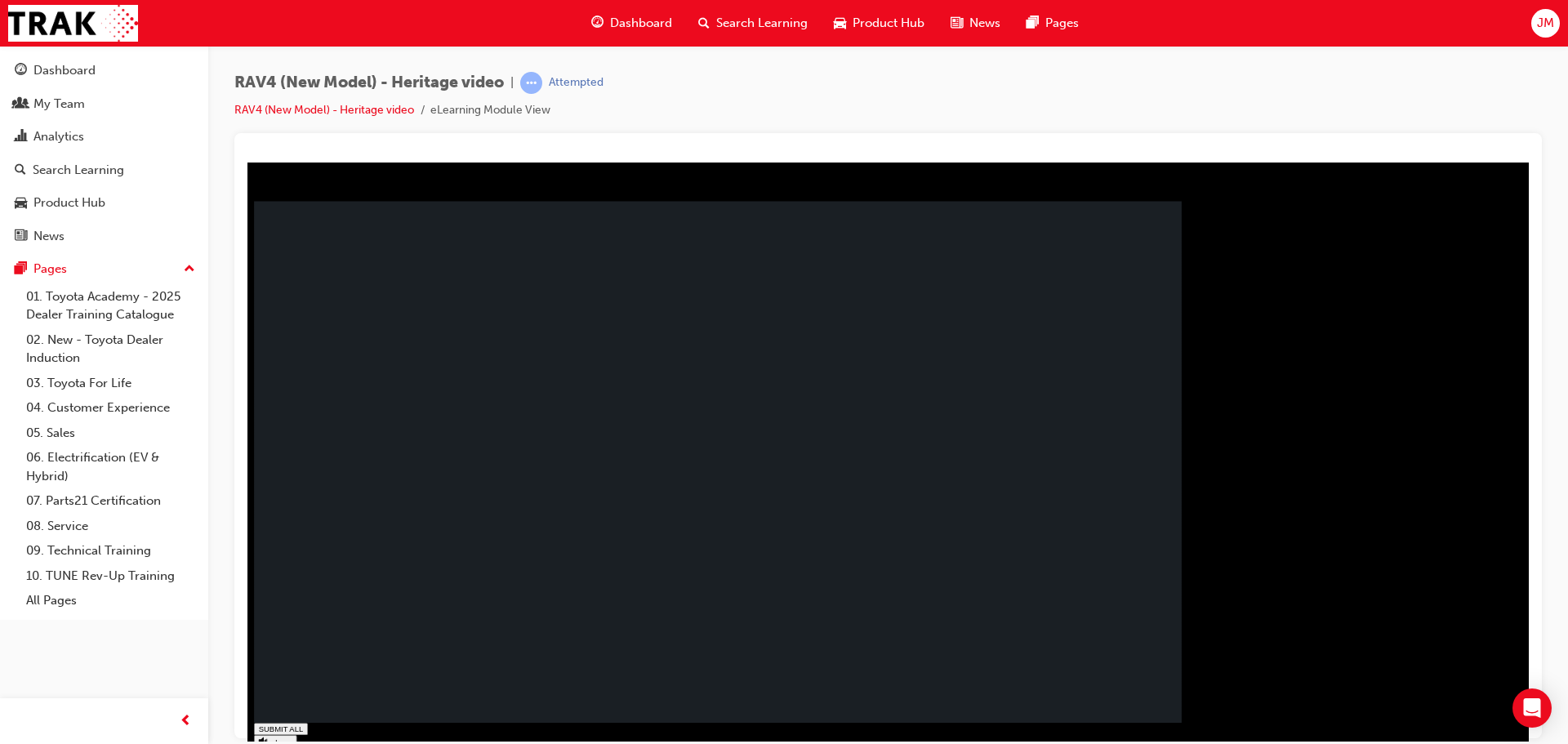
click at [568, 587] on rect at bounding box center [717, 461] width 927 height 522
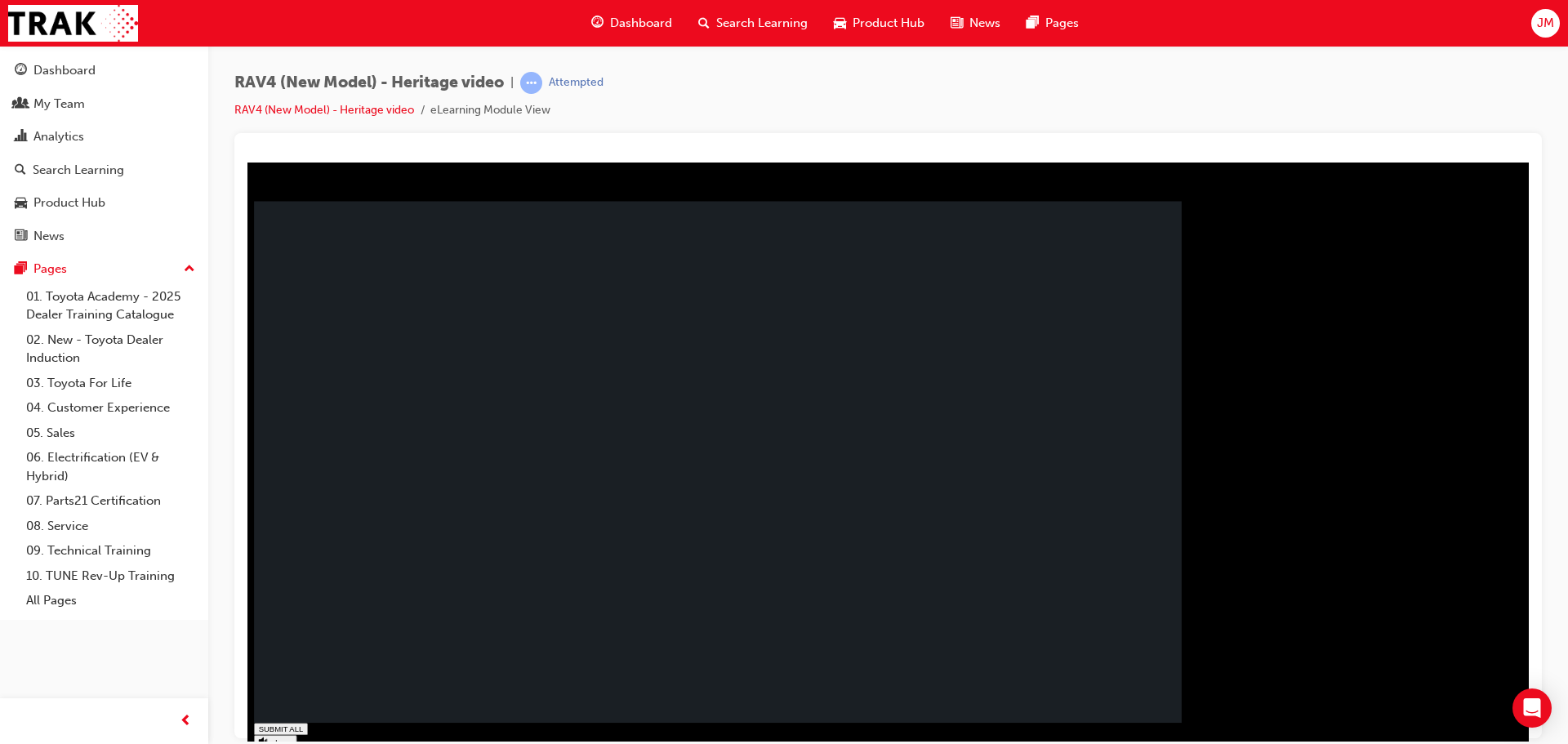
drag, startPoint x: 518, startPoint y: 471, endPoint x: 518, endPoint y: 455, distance: 16.0
drag, startPoint x: 568, startPoint y: 559, endPoint x: 560, endPoint y: 584, distance: 26.2
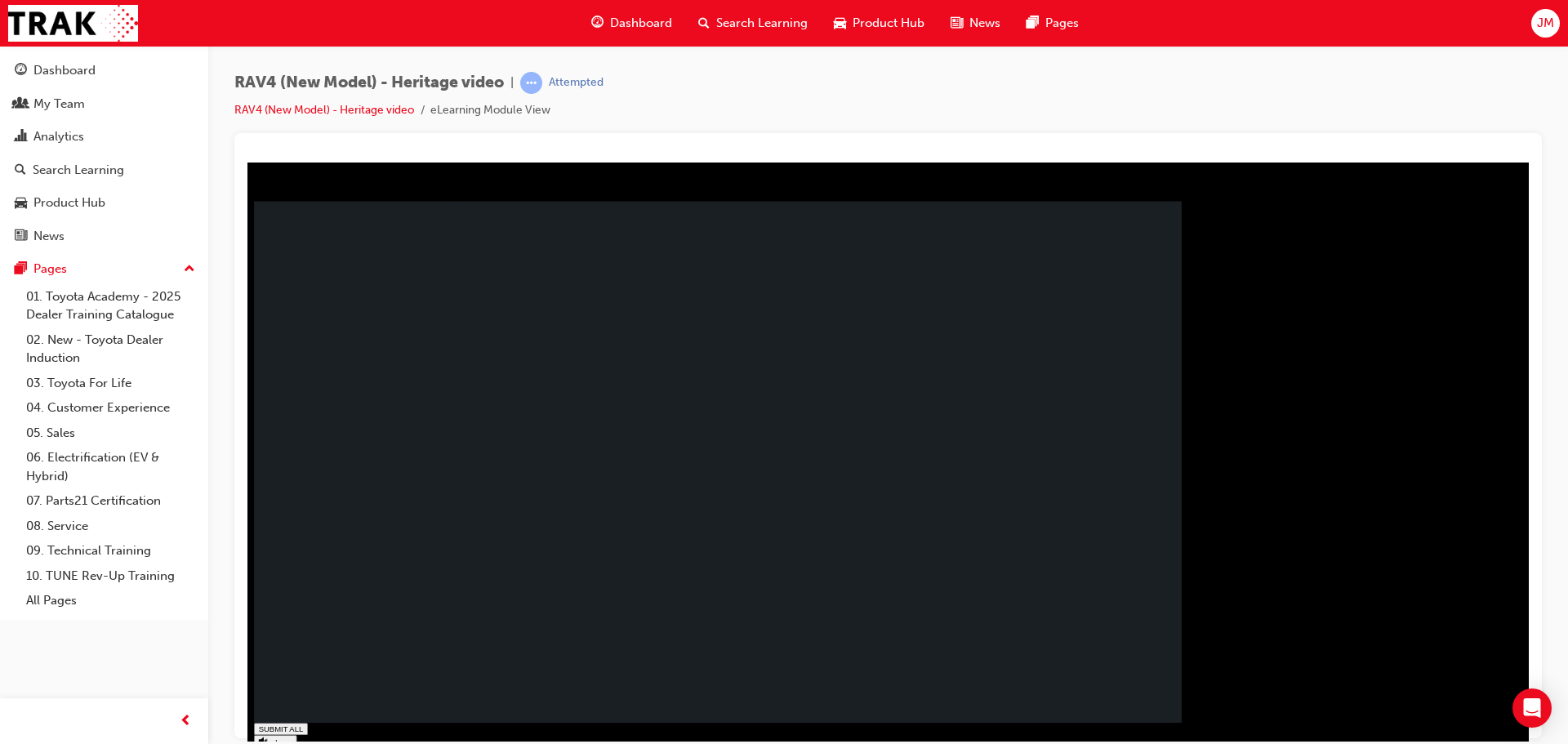
click at [565, 571] on rect at bounding box center [717, 461] width 927 height 522
click at [560, 584] on rect at bounding box center [717, 461] width 927 height 522
drag, startPoint x: 451, startPoint y: 481, endPoint x: 523, endPoint y: 511, distance: 78.0
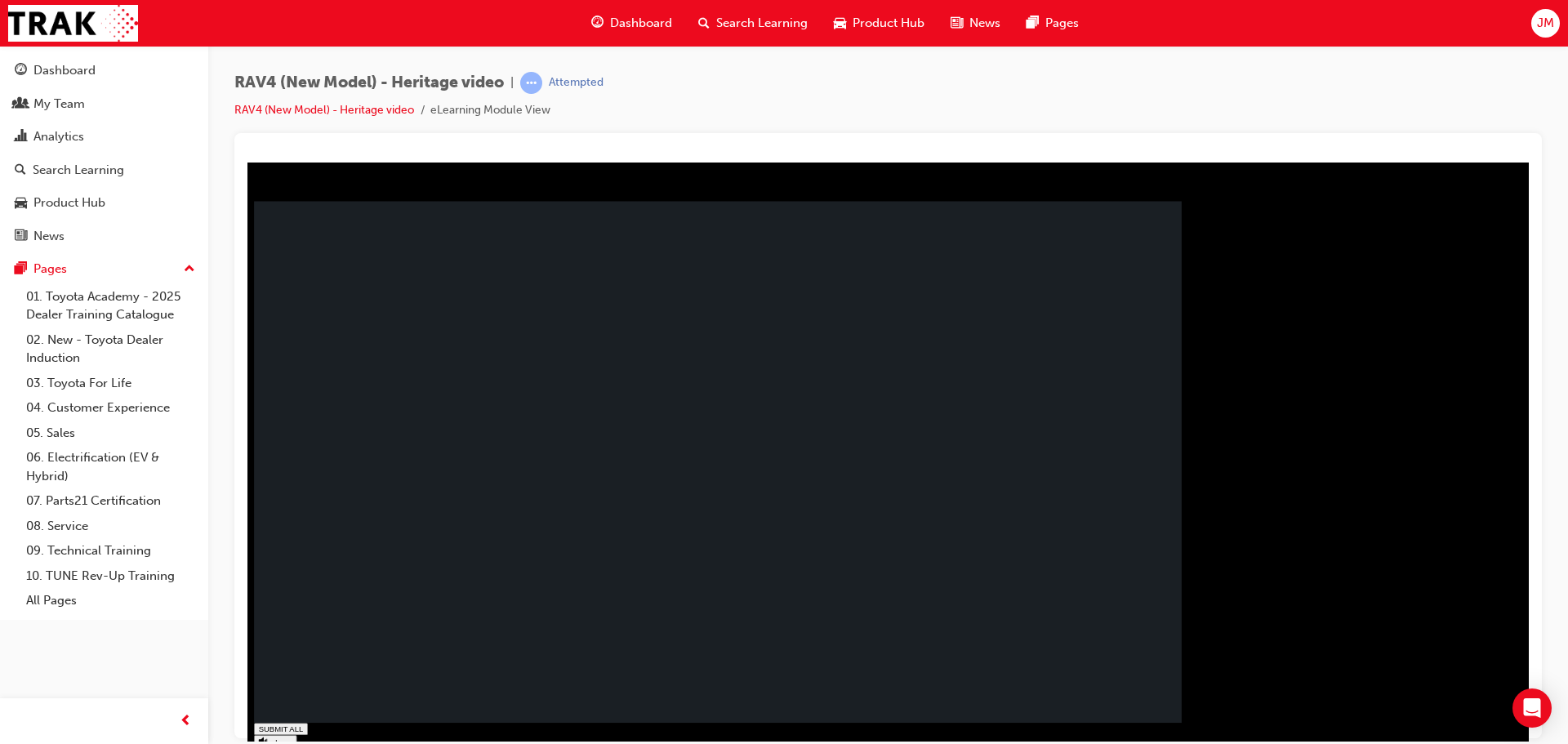
drag, startPoint x: 1123, startPoint y: 652, endPoint x: 1006, endPoint y: 636, distance: 118.1
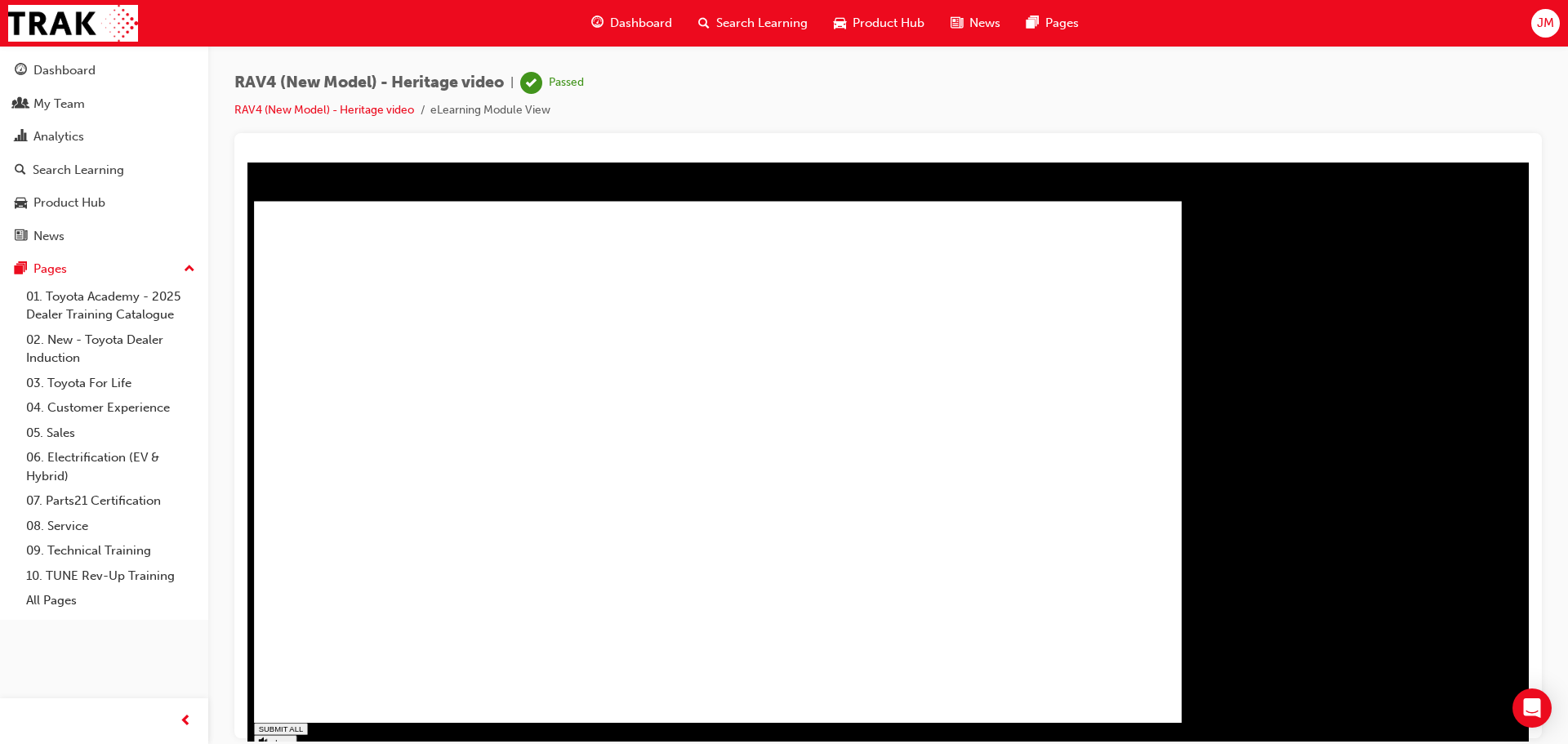
click at [110, 76] on div "Dashboard" at bounding box center [104, 70] width 179 height 20
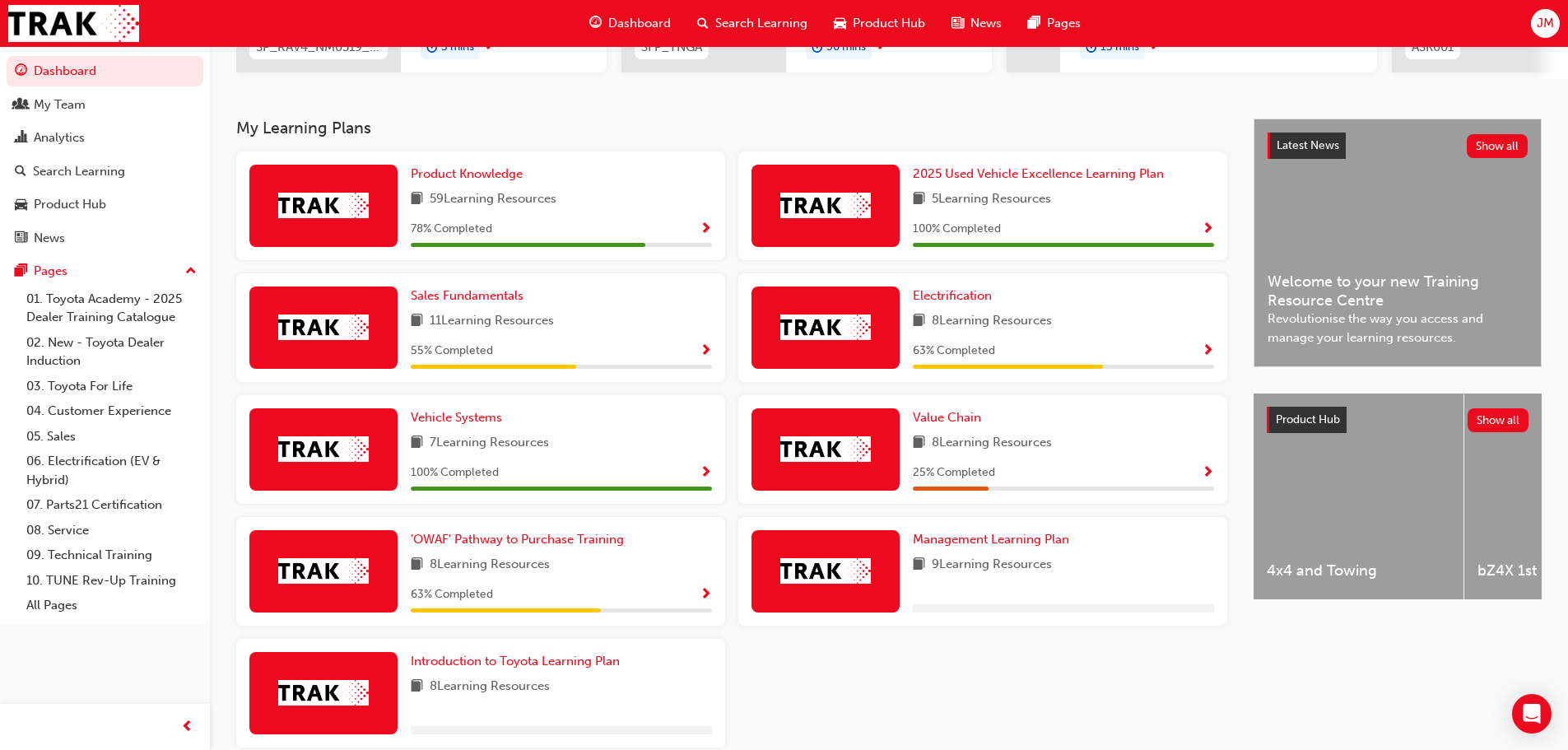
scroll to position [329, 0]
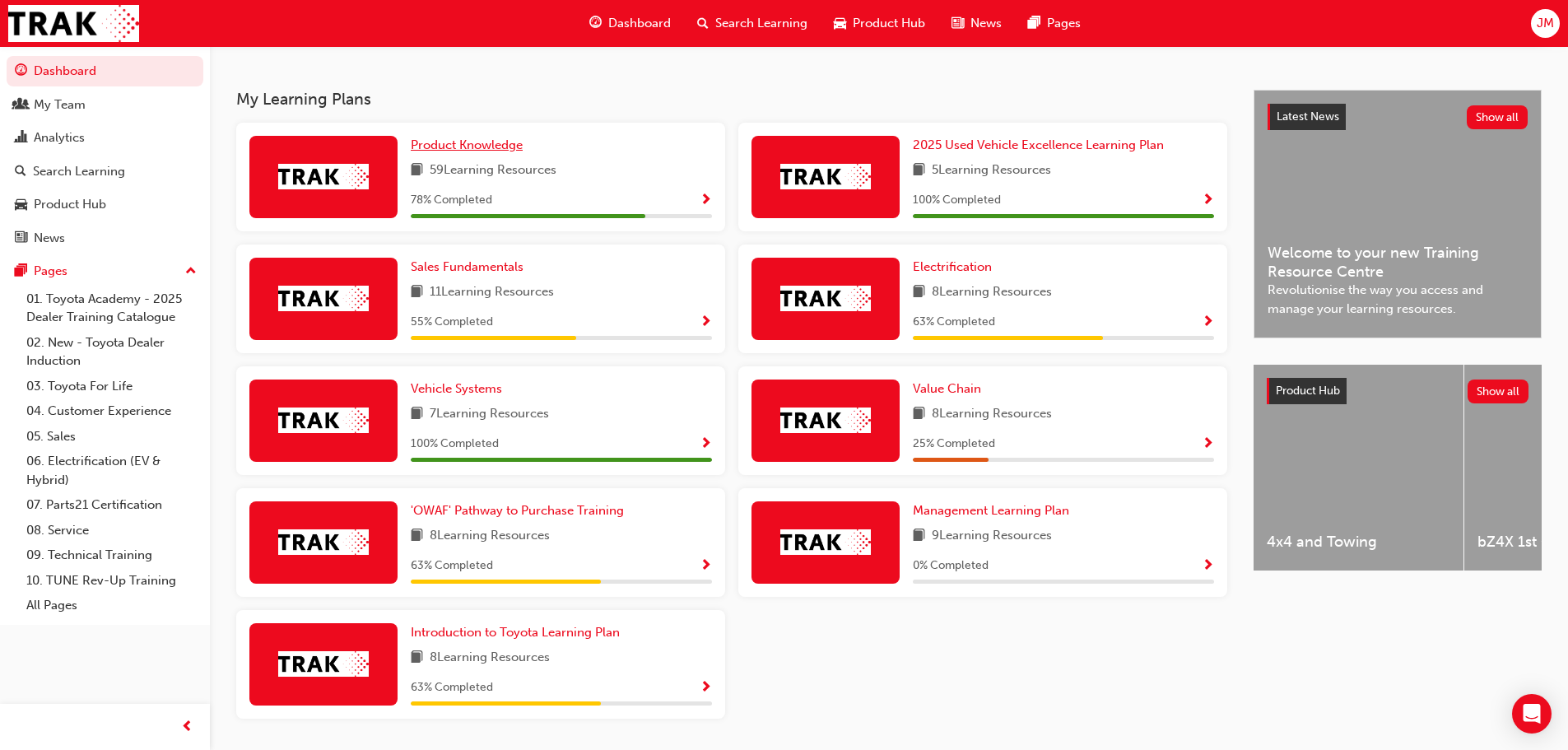
click at [478, 144] on span "Product Knowledge" at bounding box center [466, 144] width 112 height 15
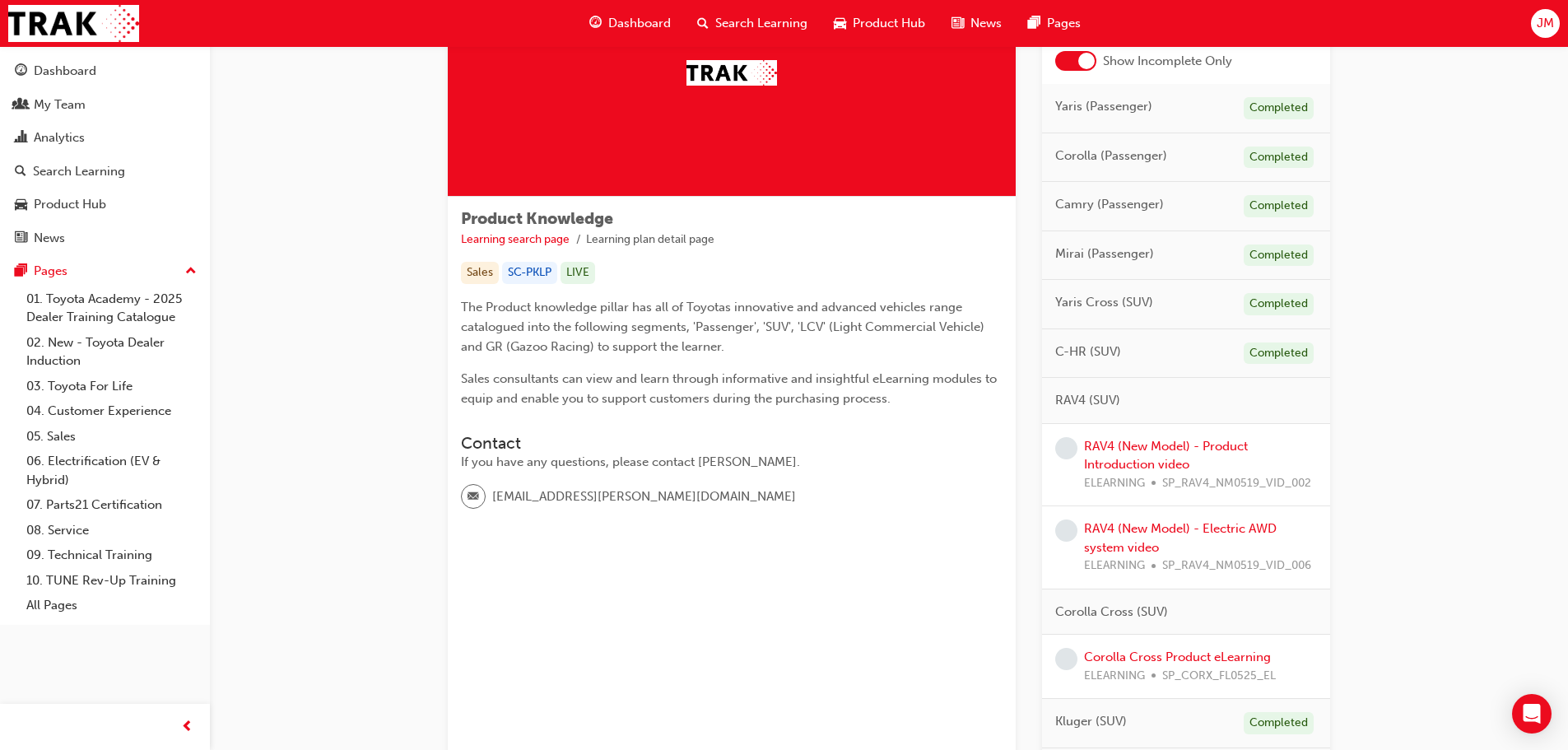
scroll to position [165, 0]
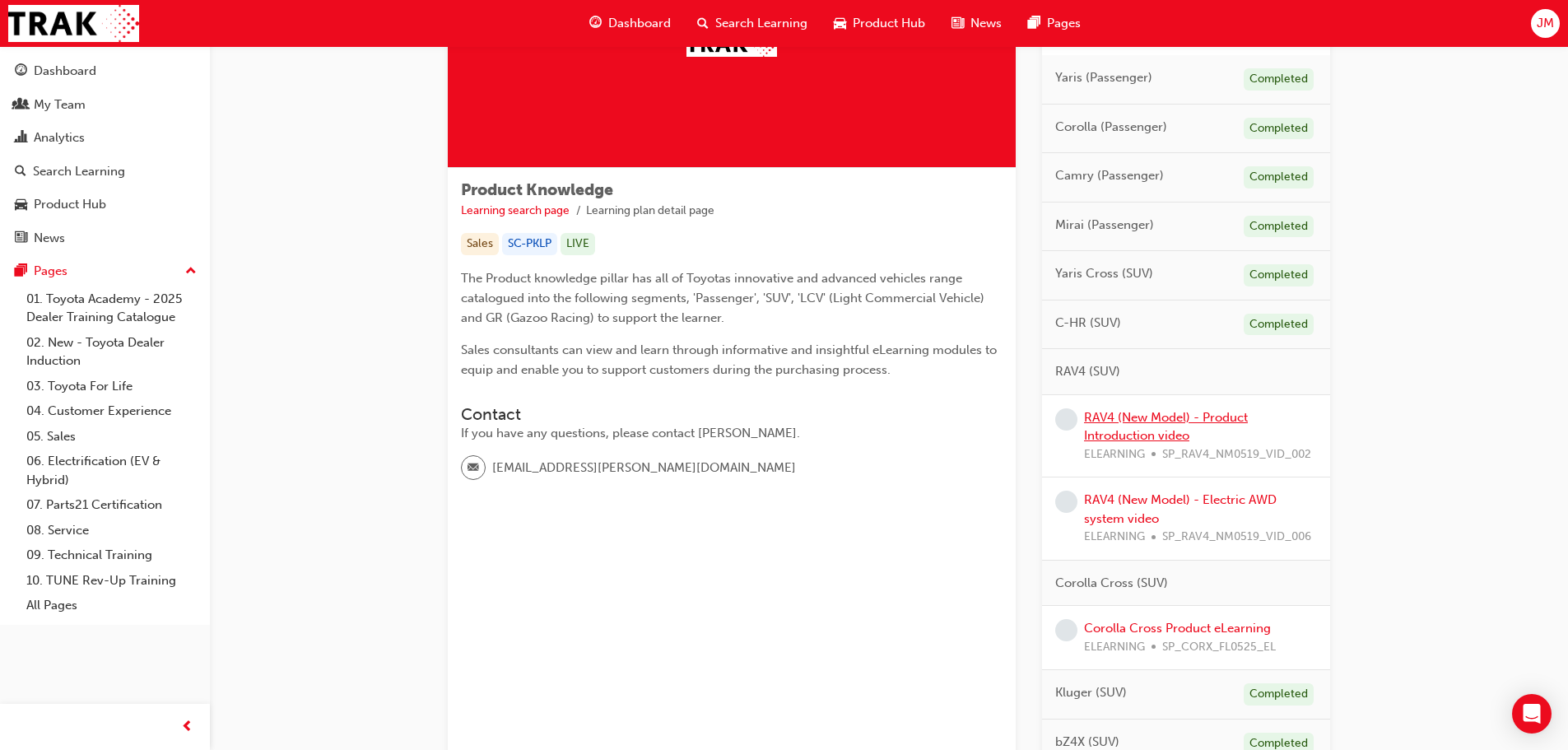
click at [1204, 421] on link "RAV4 (New Model) - Product Introduction video" at bounding box center [1166, 426] width 164 height 34
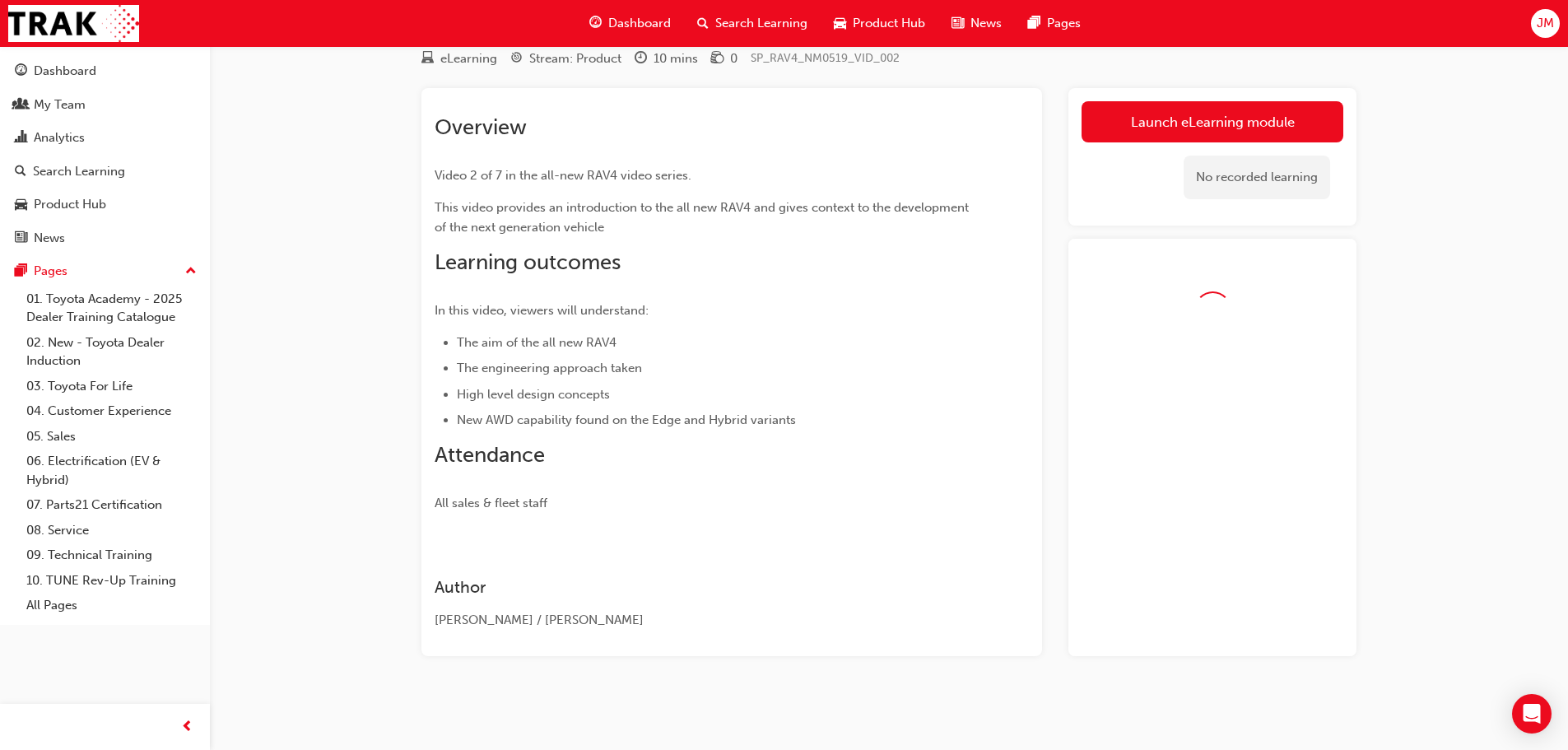
scroll to position [106, 0]
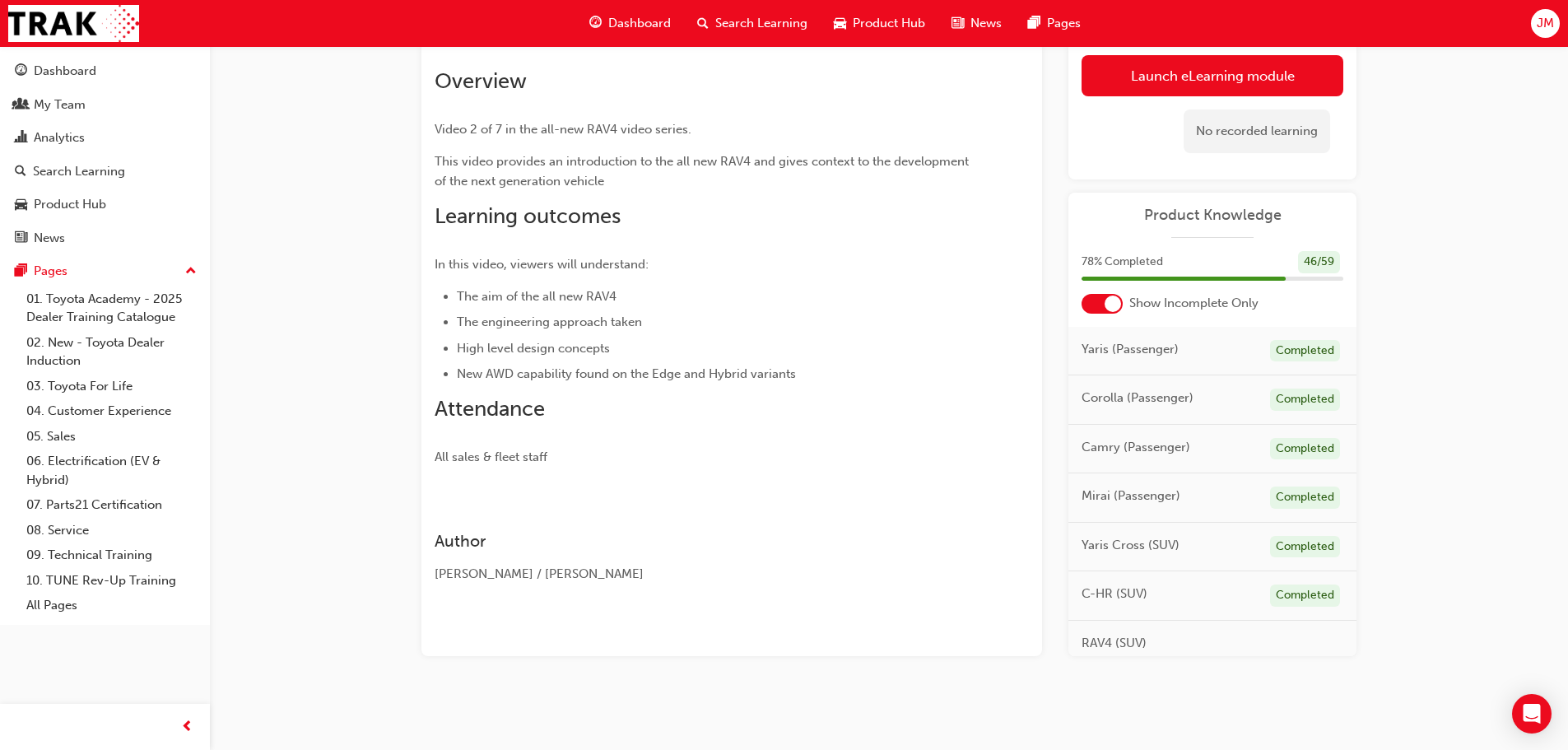
click at [1147, 134] on div "No recorded learning" at bounding box center [1212, 131] width 262 height 70
click at [1154, 89] on link "Launch eLearning module" at bounding box center [1212, 75] width 262 height 42
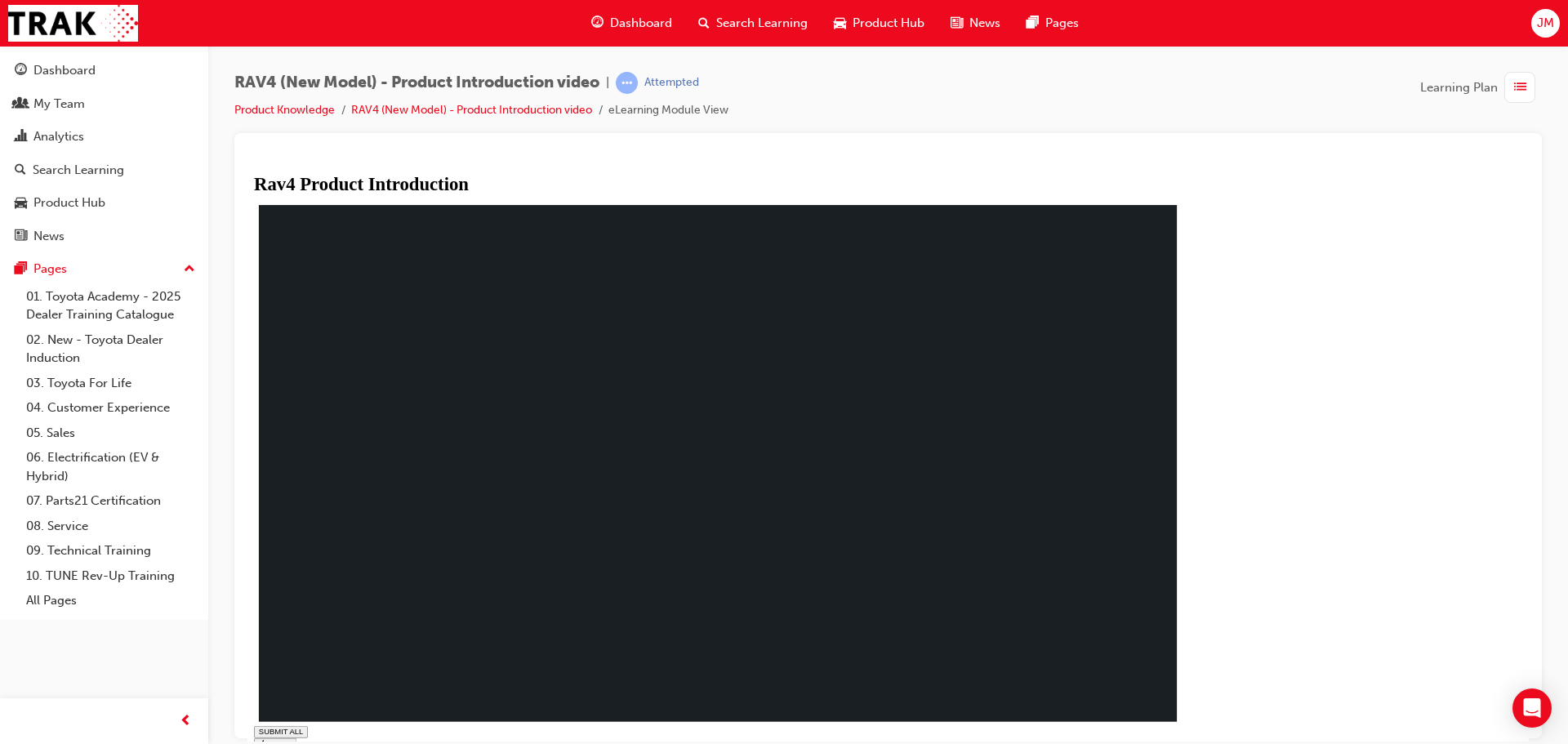
type input "0.002"
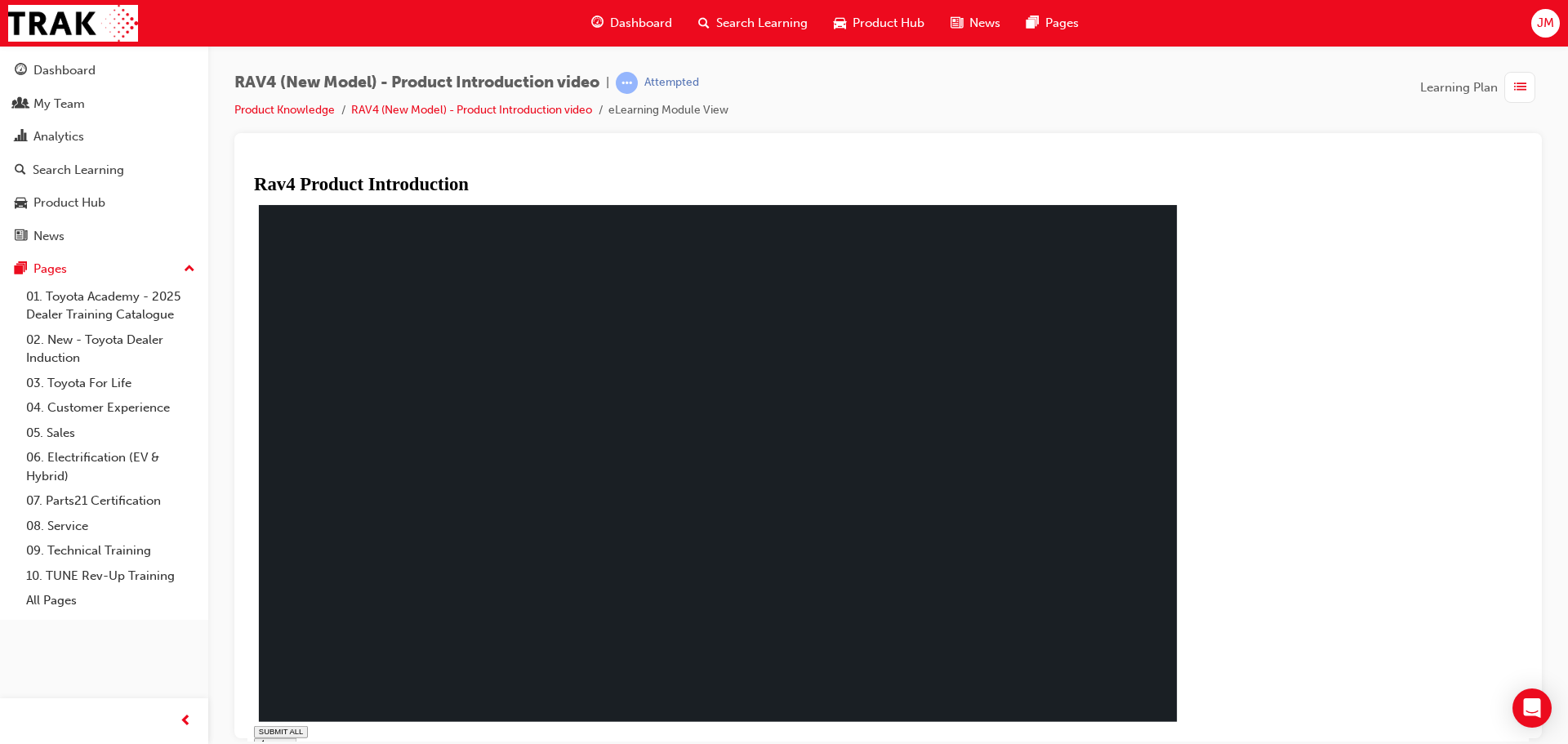
drag, startPoint x: 535, startPoint y: 489, endPoint x: 543, endPoint y: 532, distance: 43.7
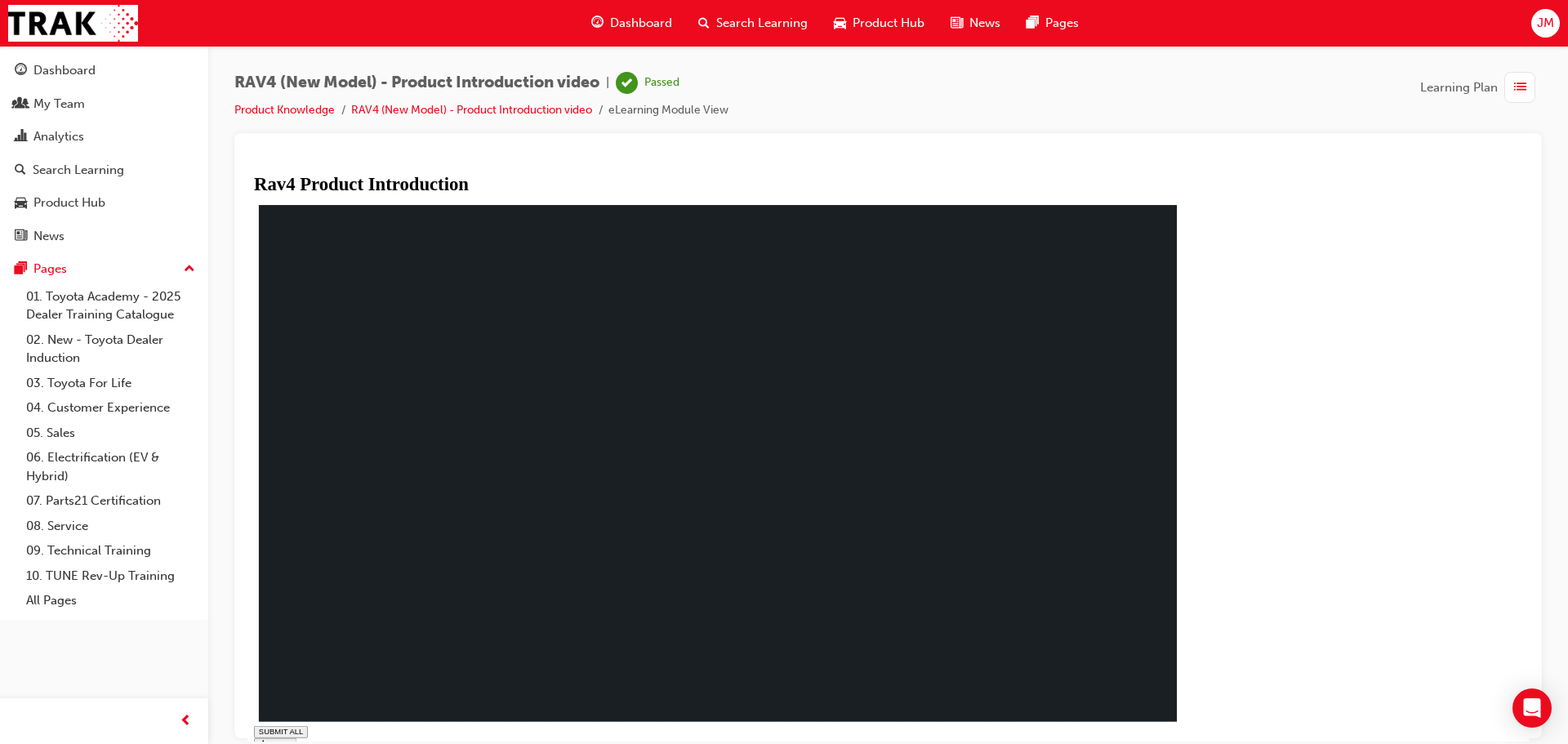
click at [147, 72] on div "Dashboard" at bounding box center [104, 70] width 179 height 20
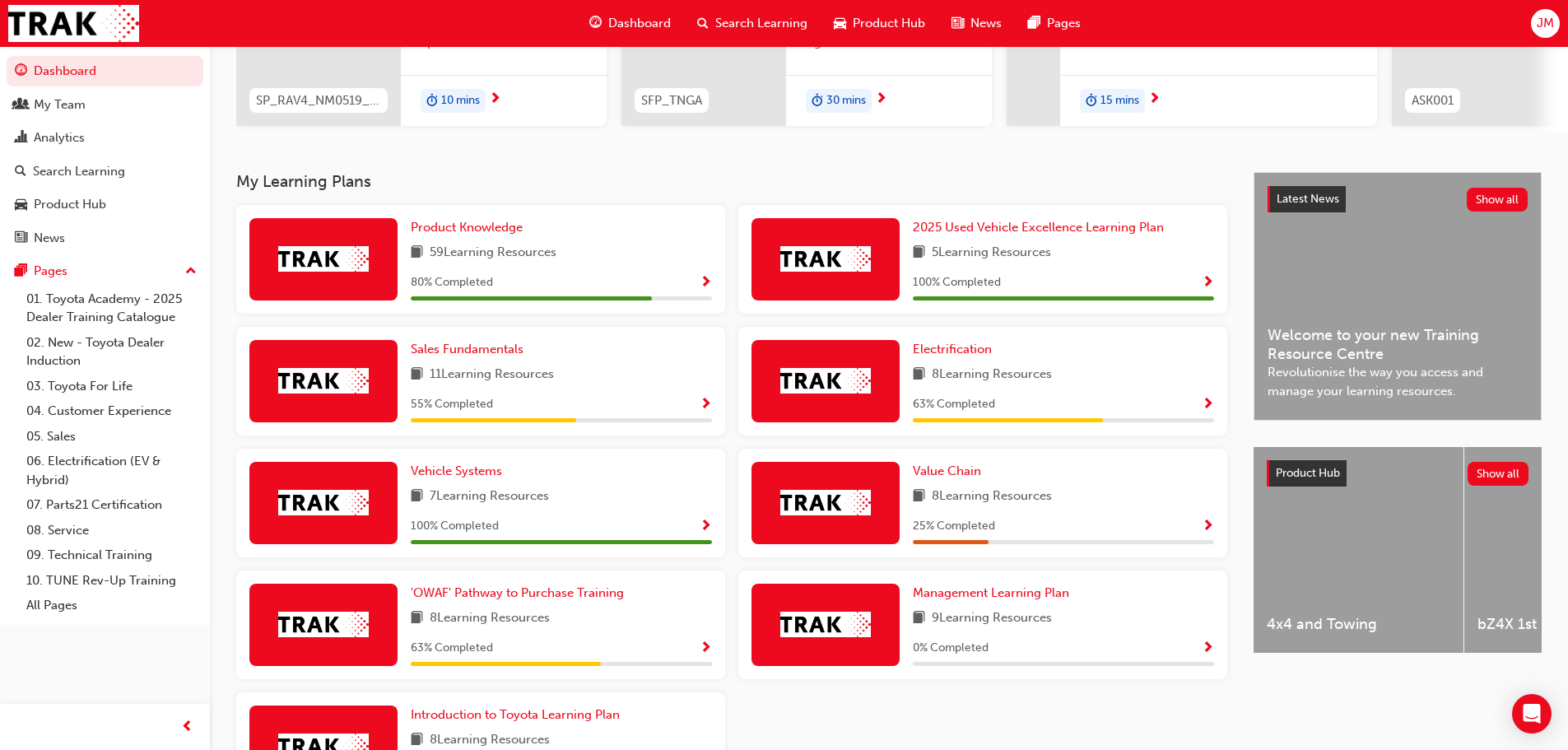
scroll to position [329, 0]
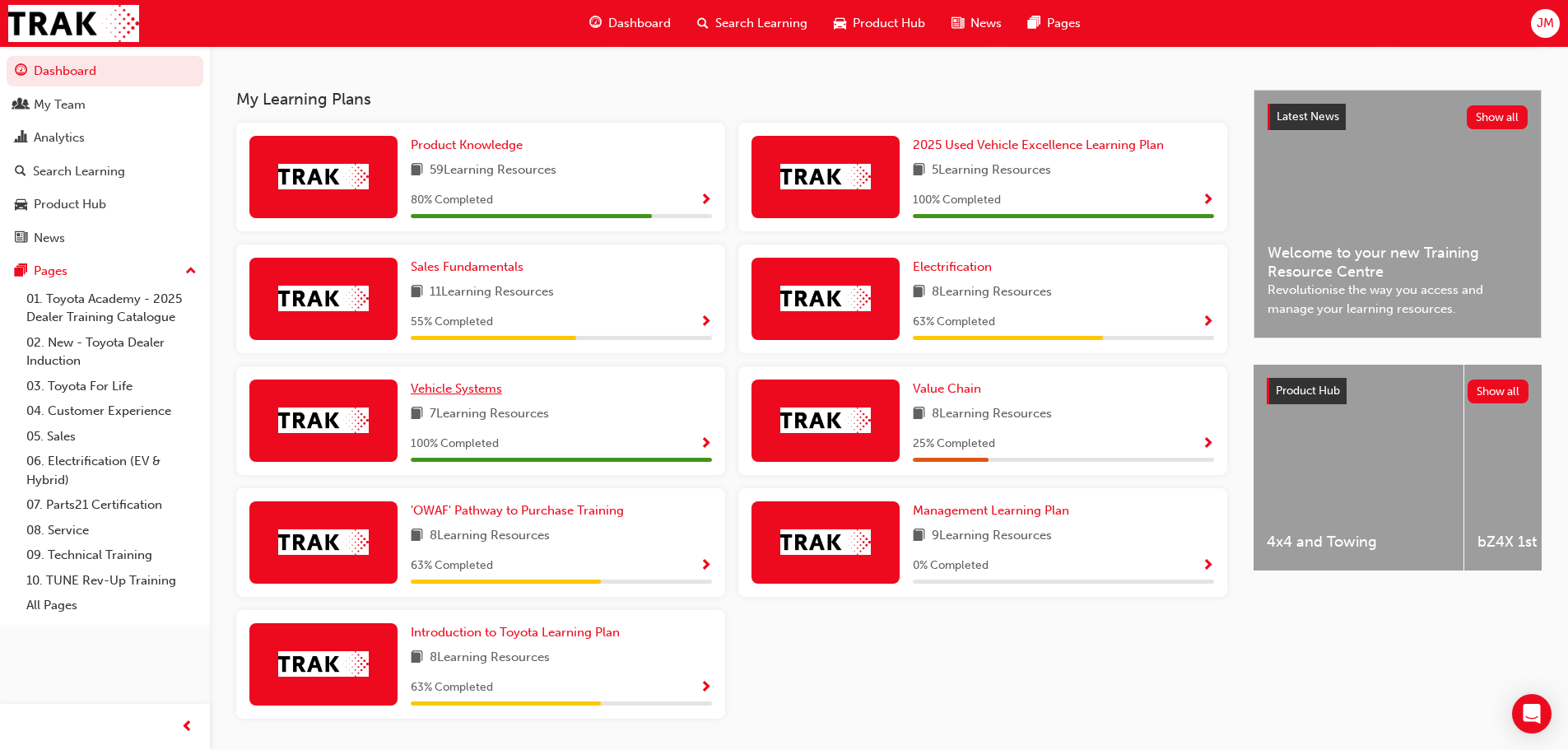
click at [455, 388] on span "Vehicle Systems" at bounding box center [455, 388] width 91 height 15
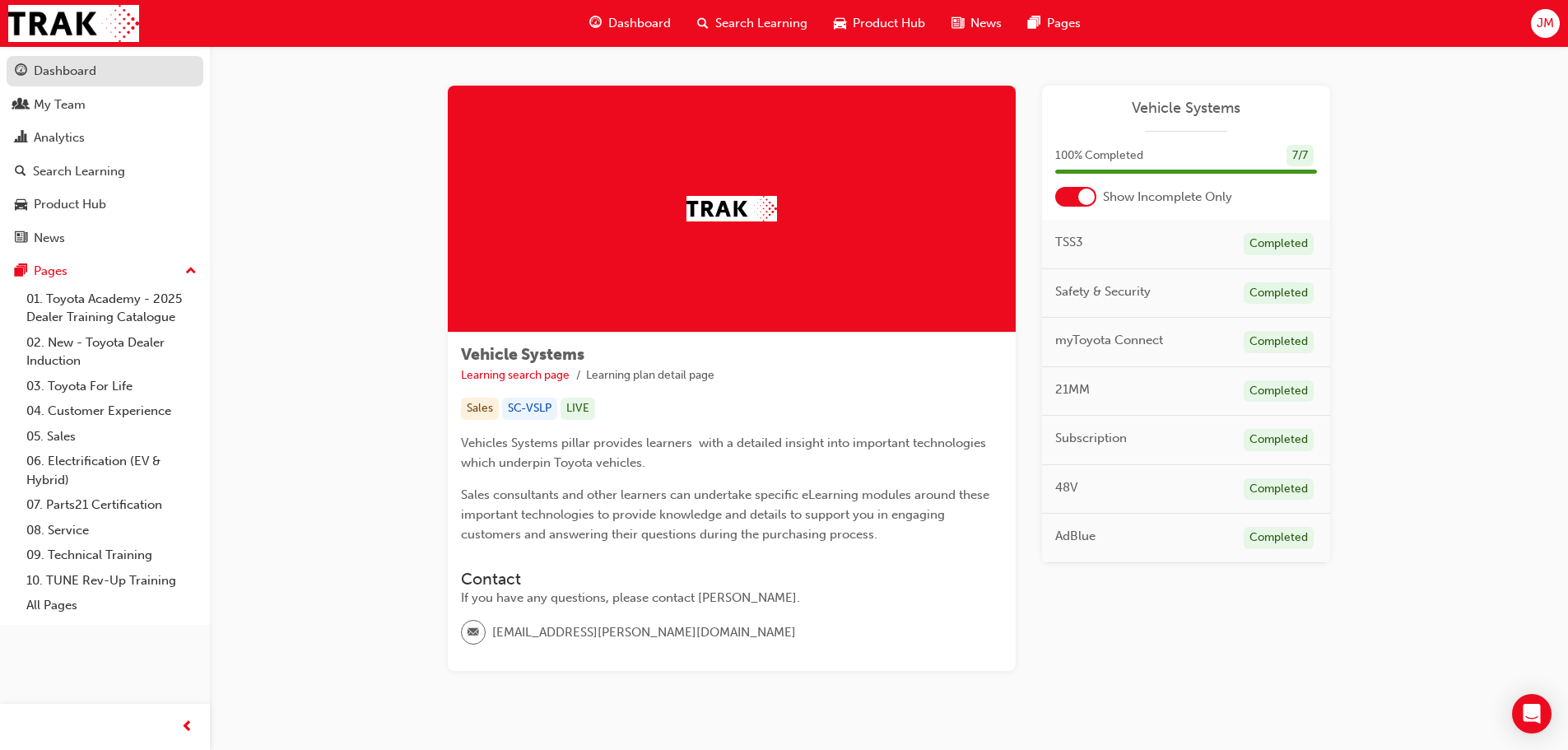
click at [70, 65] on div "Dashboard" at bounding box center [65, 71] width 63 height 19
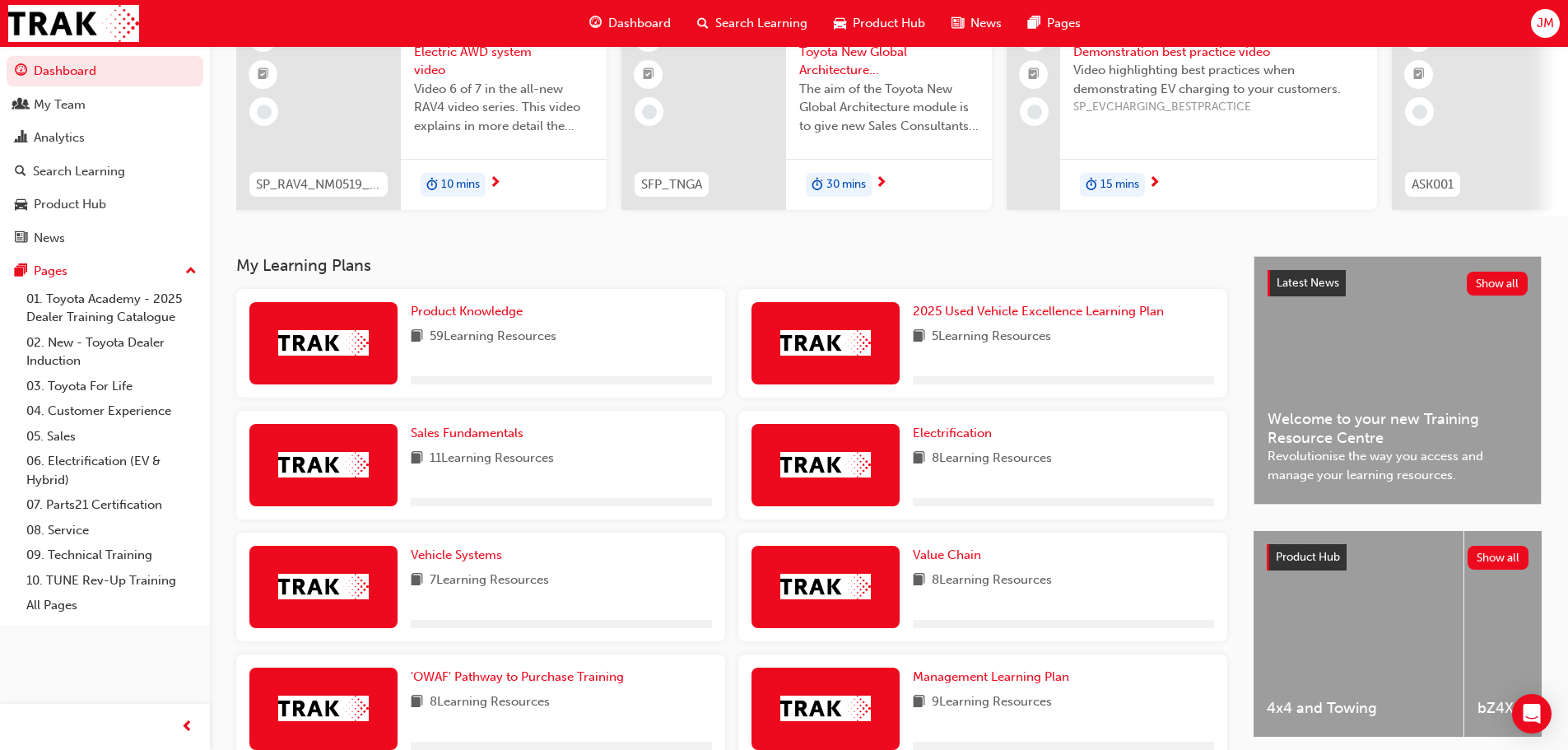
scroll to position [386, 0]
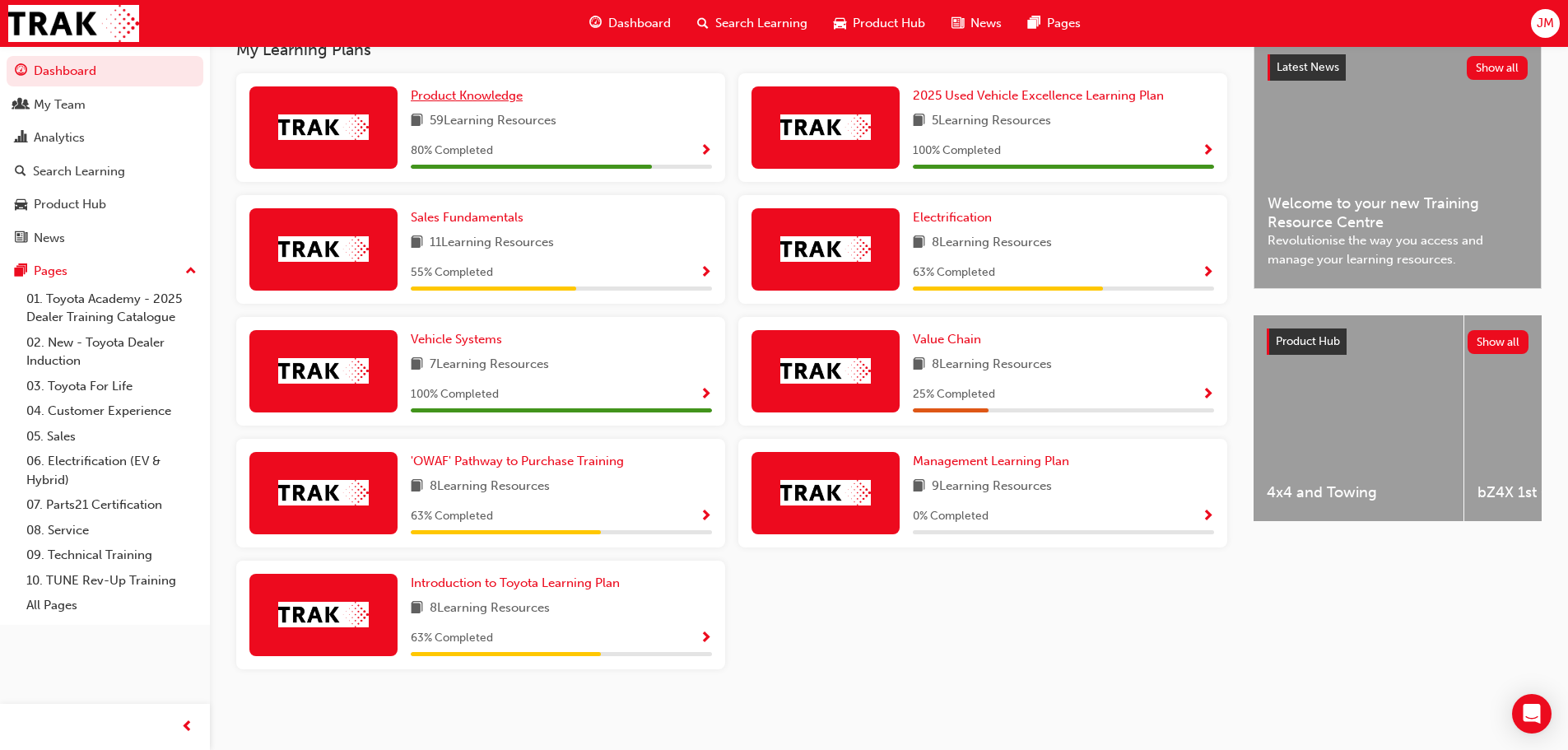
click at [439, 103] on link "Product Knowledge" at bounding box center [470, 96] width 119 height 19
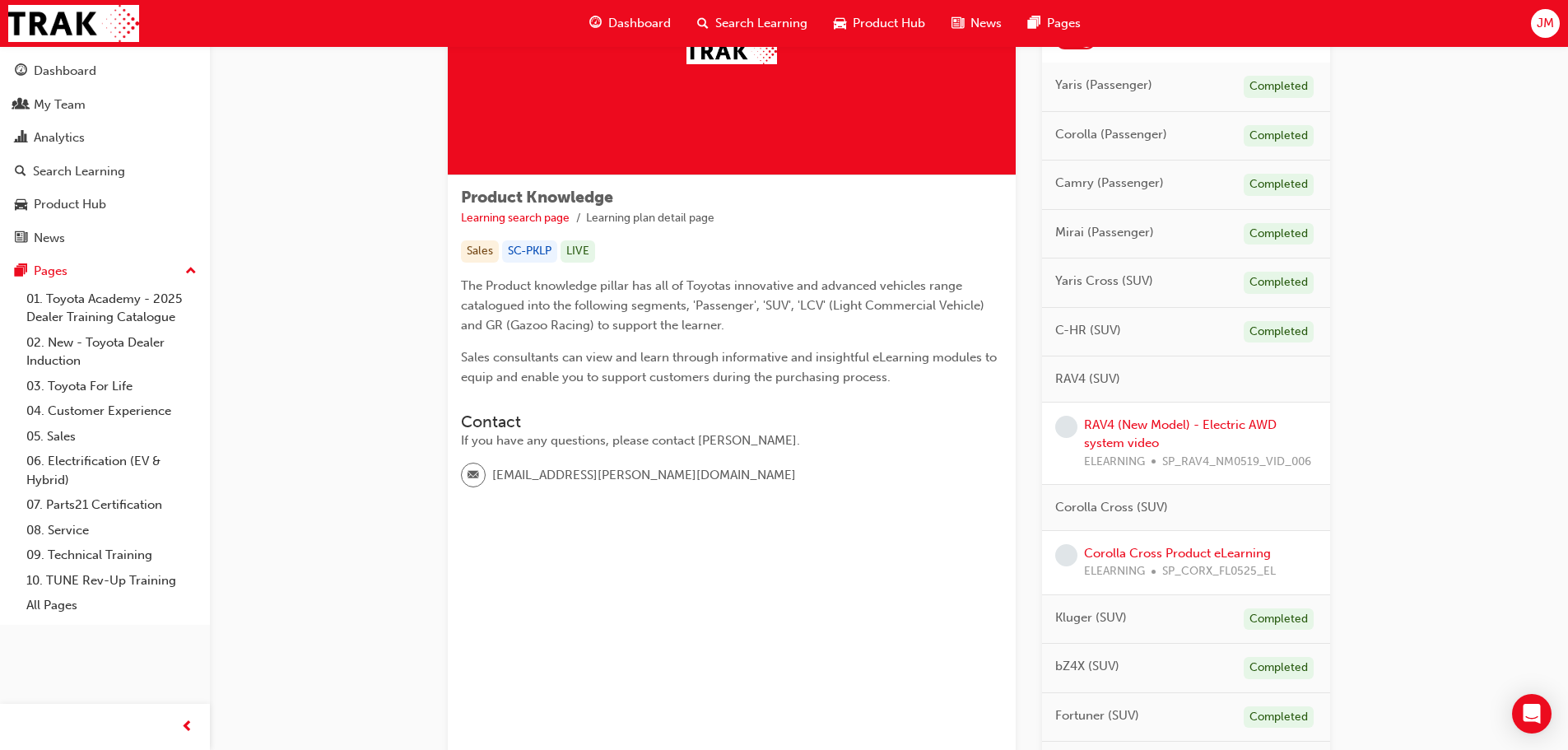
scroll to position [165, 0]
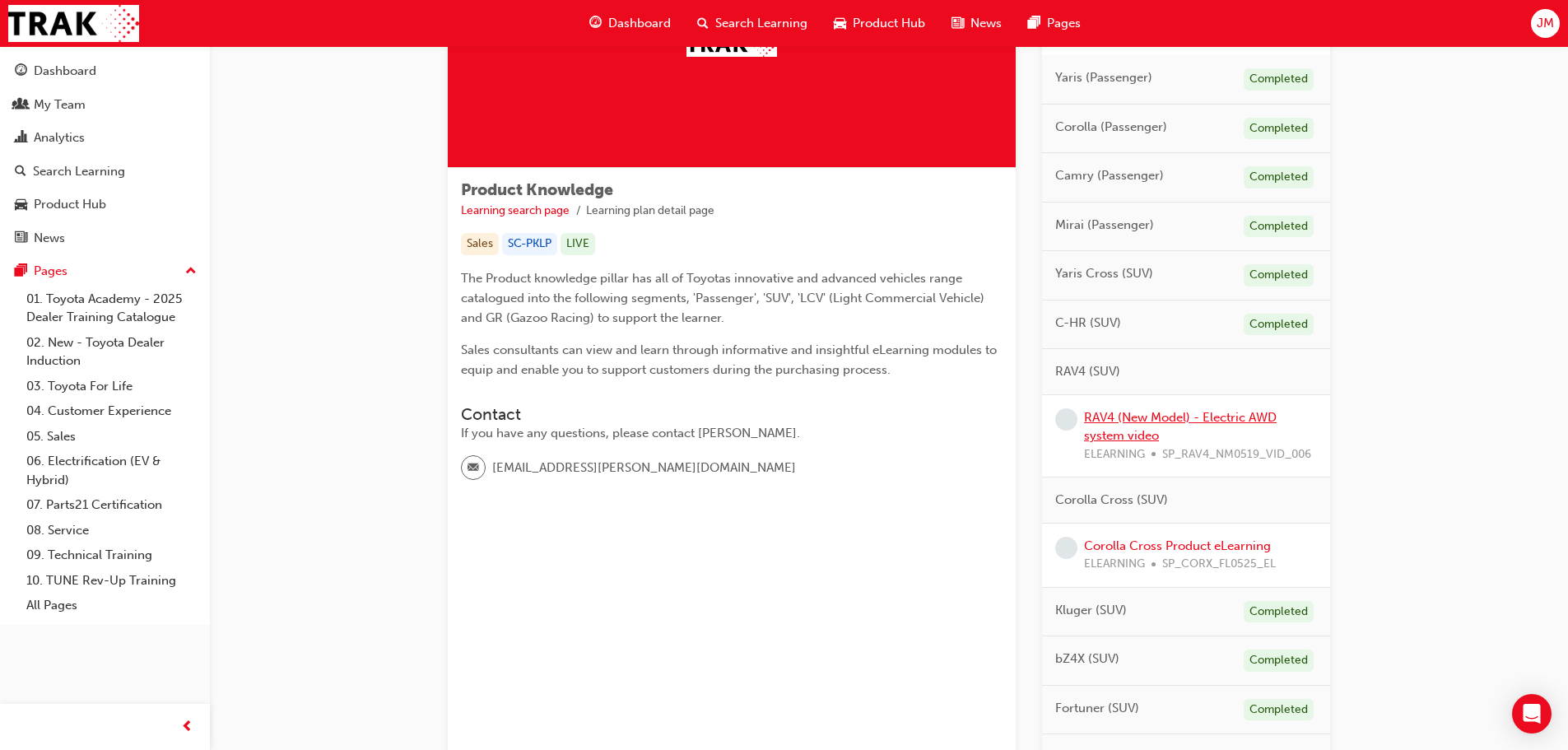
click at [1227, 420] on link "RAV4 (New Model) - Electric AWD system video" at bounding box center [1181, 426] width 193 height 34
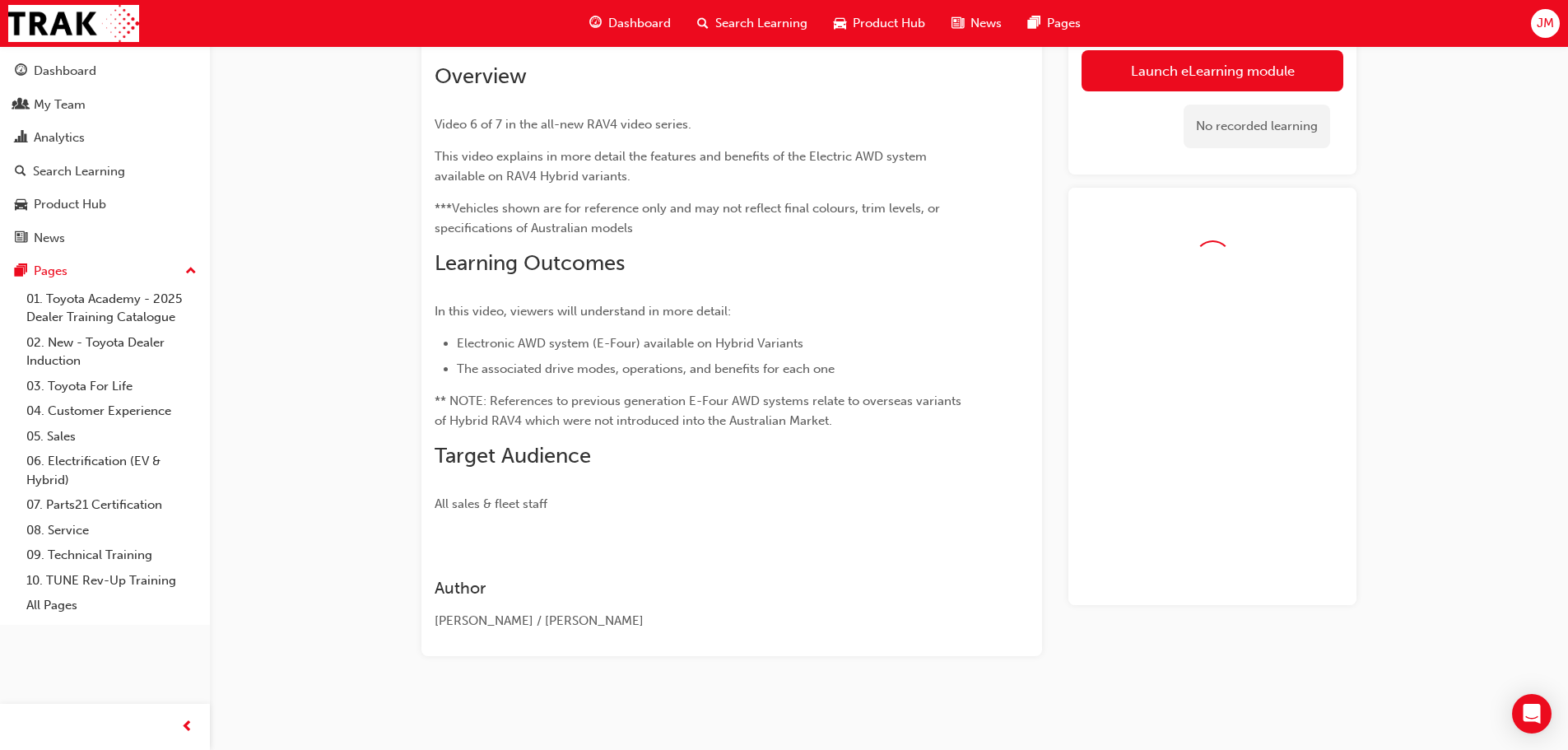
scroll to position [111, 0]
click at [1152, 72] on link "Launch eLearning module" at bounding box center [1212, 71] width 262 height 42
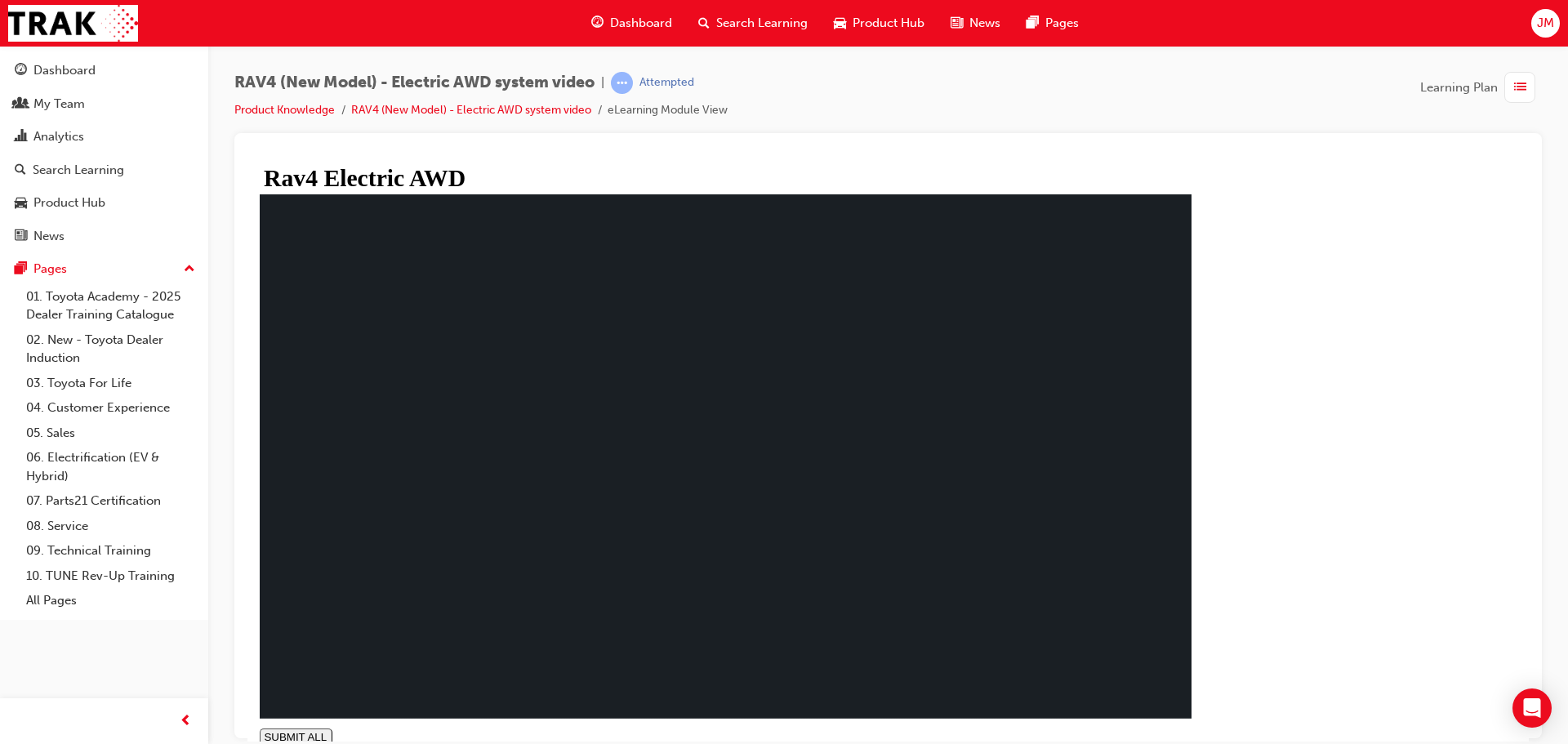
type input "0.014"
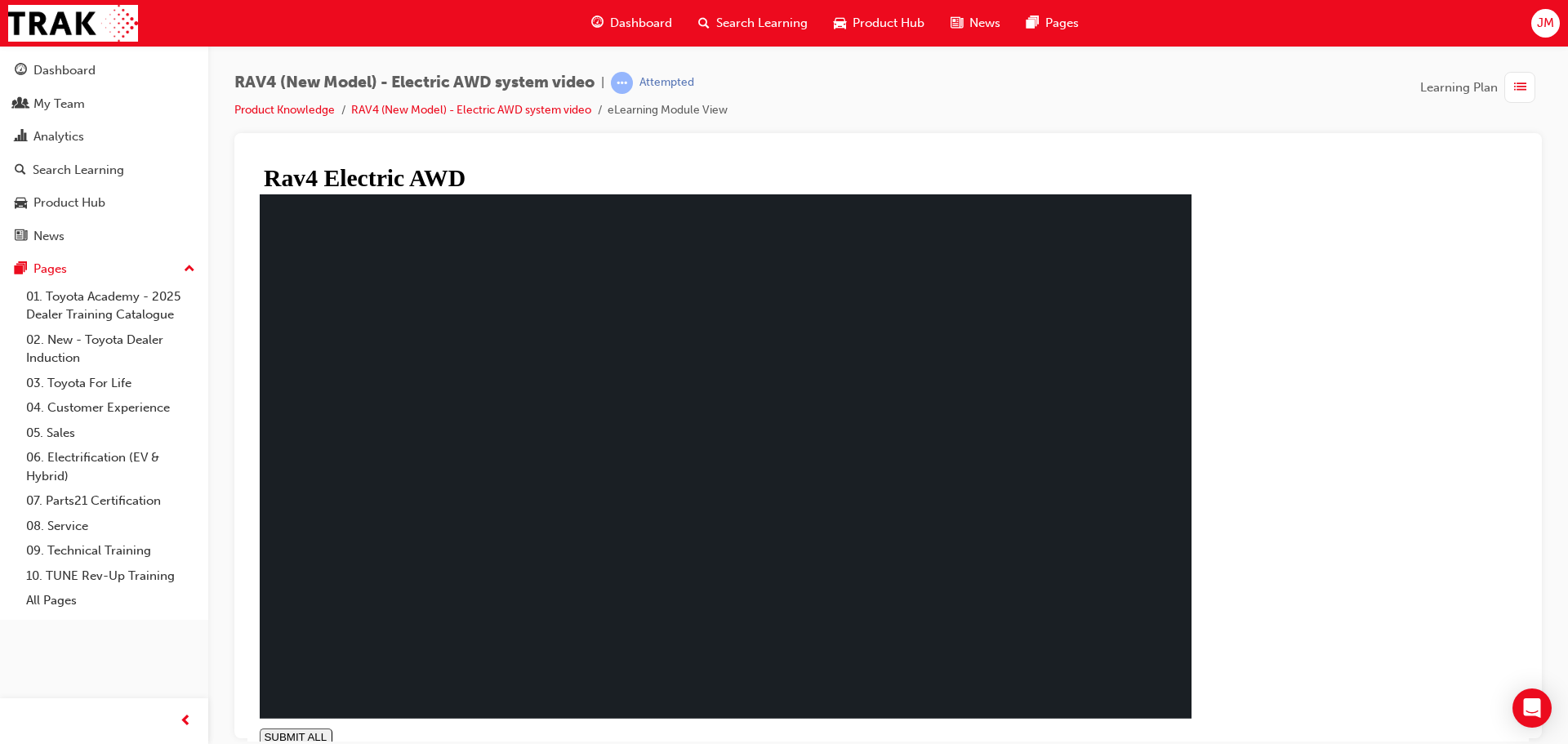
drag, startPoint x: 1159, startPoint y: 652, endPoint x: 948, endPoint y: 590, distance: 219.9
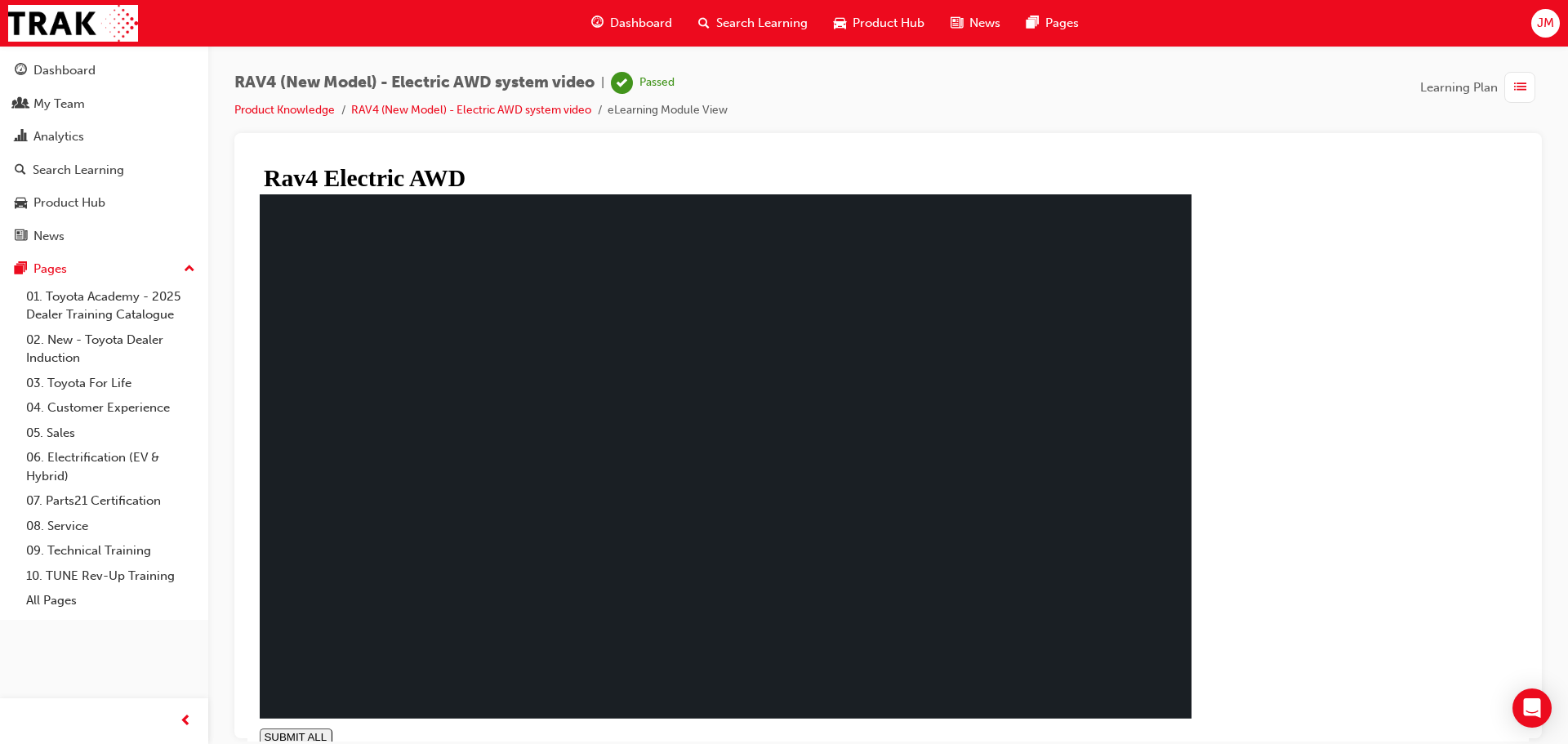
click at [143, 69] on div "Dashboard" at bounding box center [104, 70] width 179 height 20
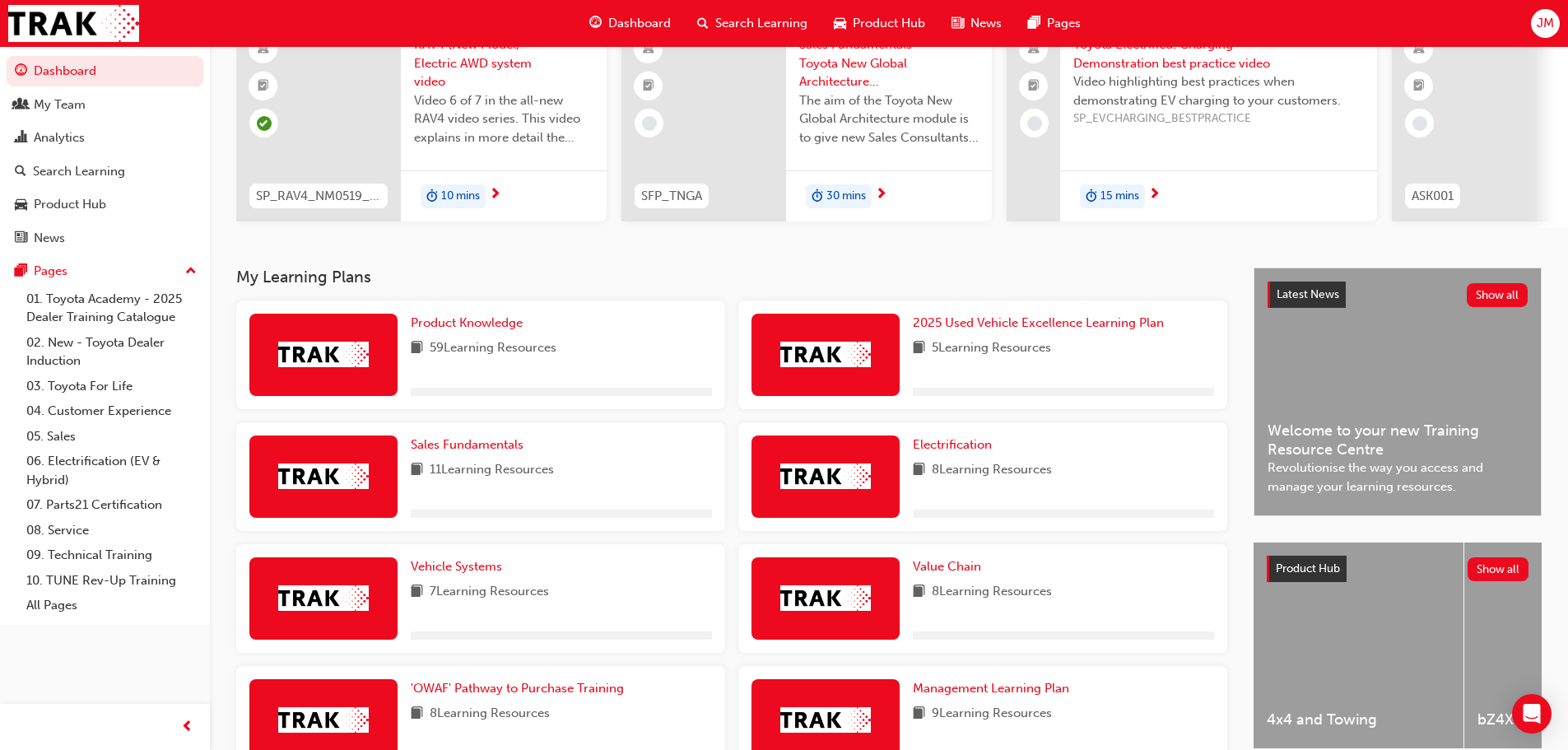
scroll to position [165, 0]
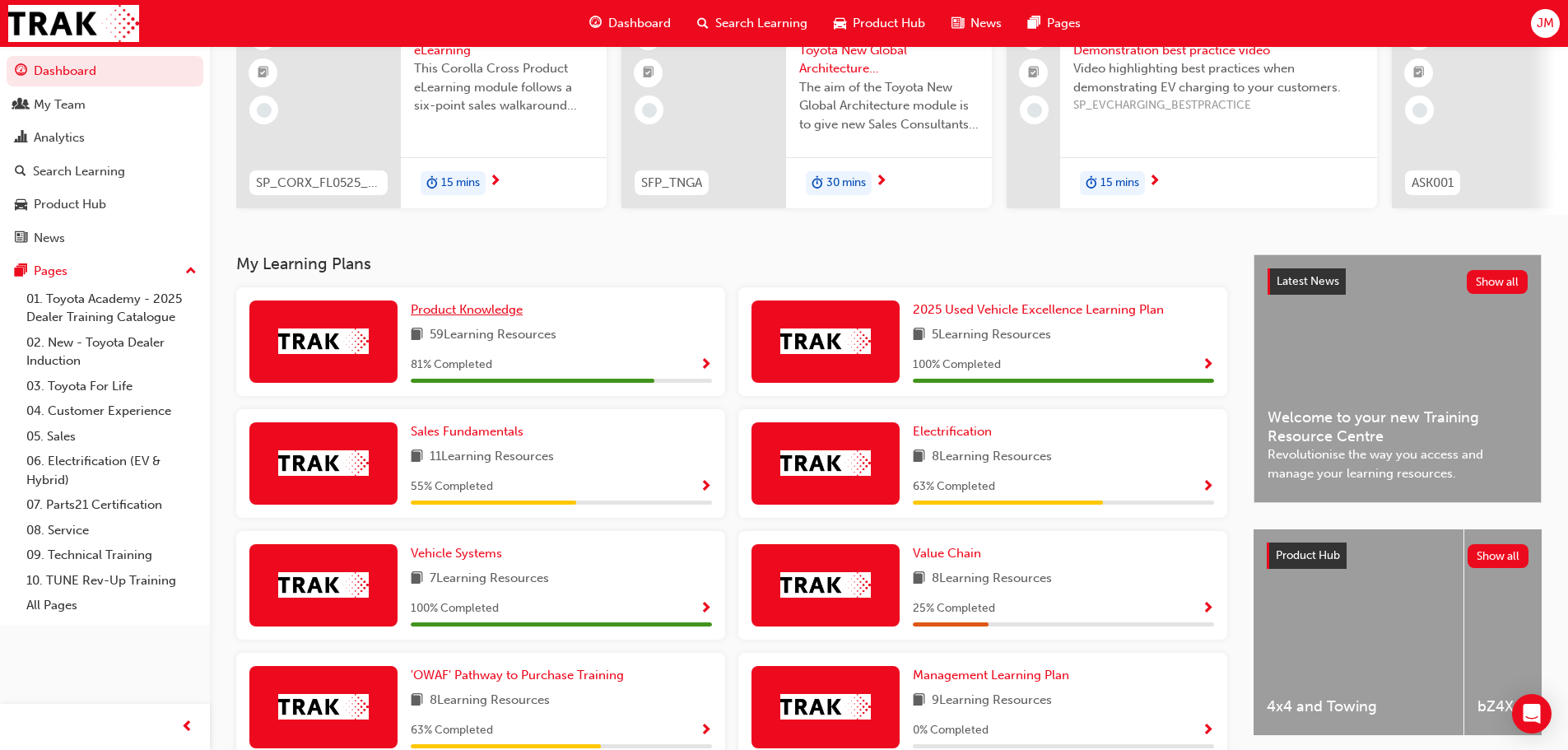
click at [469, 317] on span "Product Knowledge" at bounding box center [466, 310] width 112 height 15
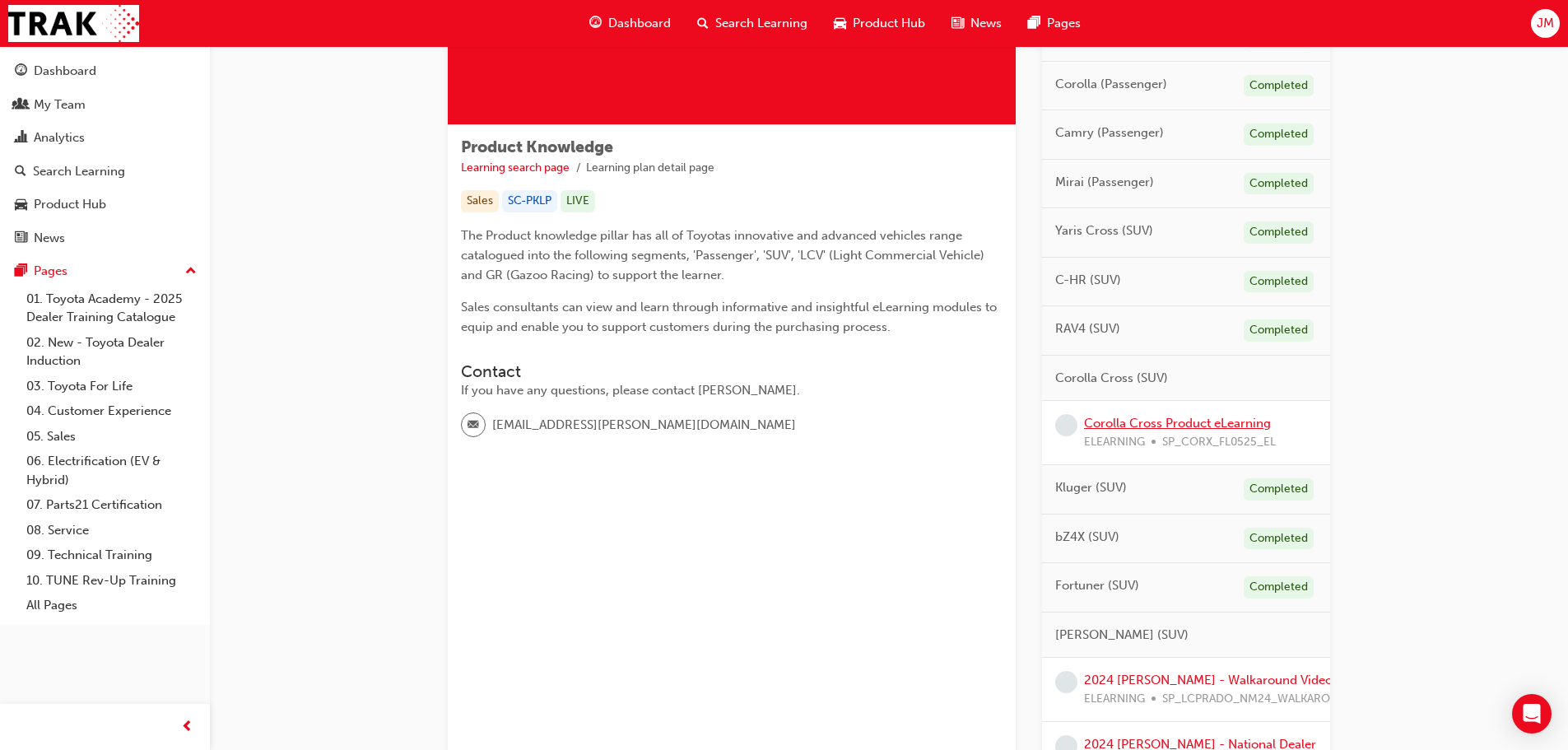
scroll to position [247, 0]
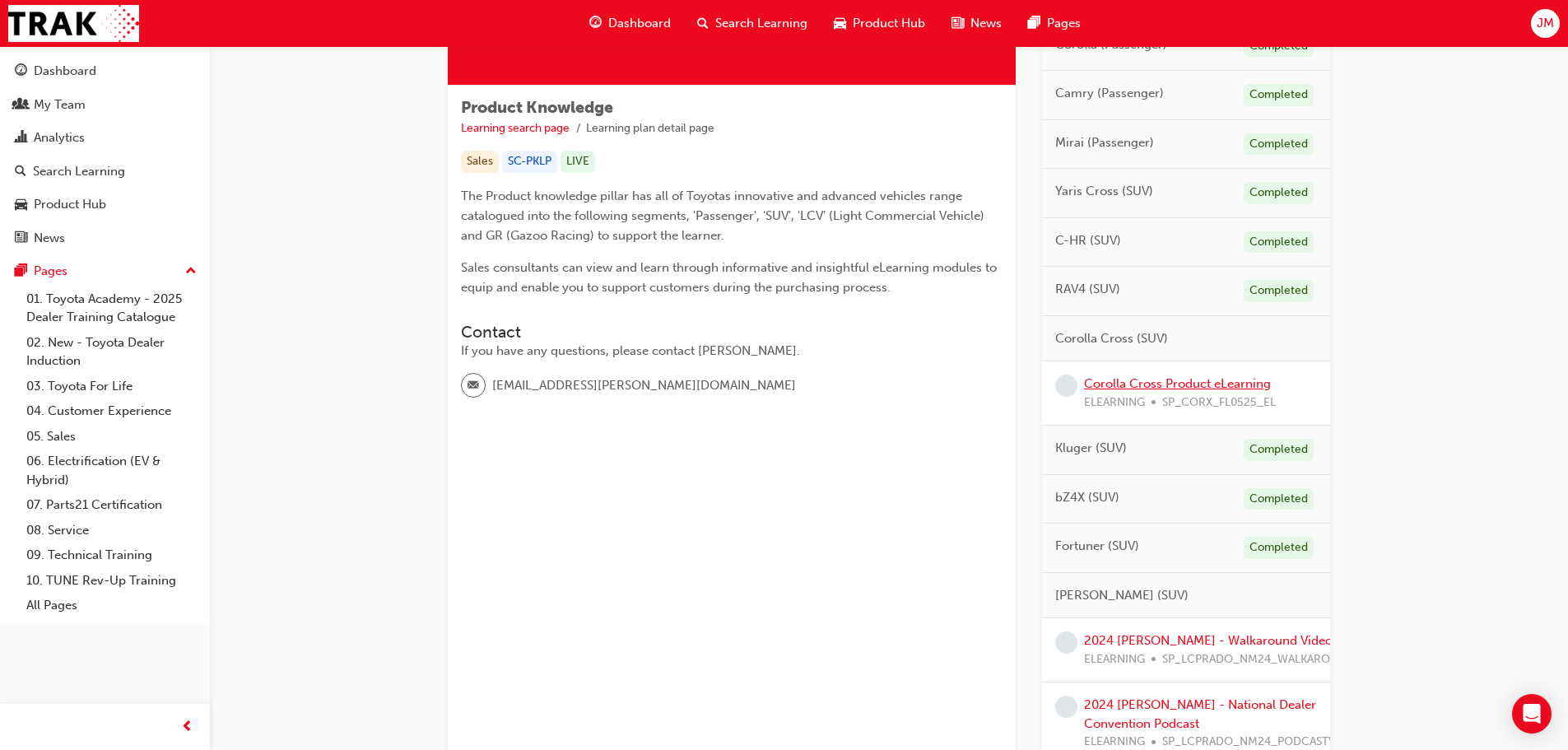
click at [1212, 386] on link "Corolla Cross Product eLearning" at bounding box center [1177, 383] width 187 height 15
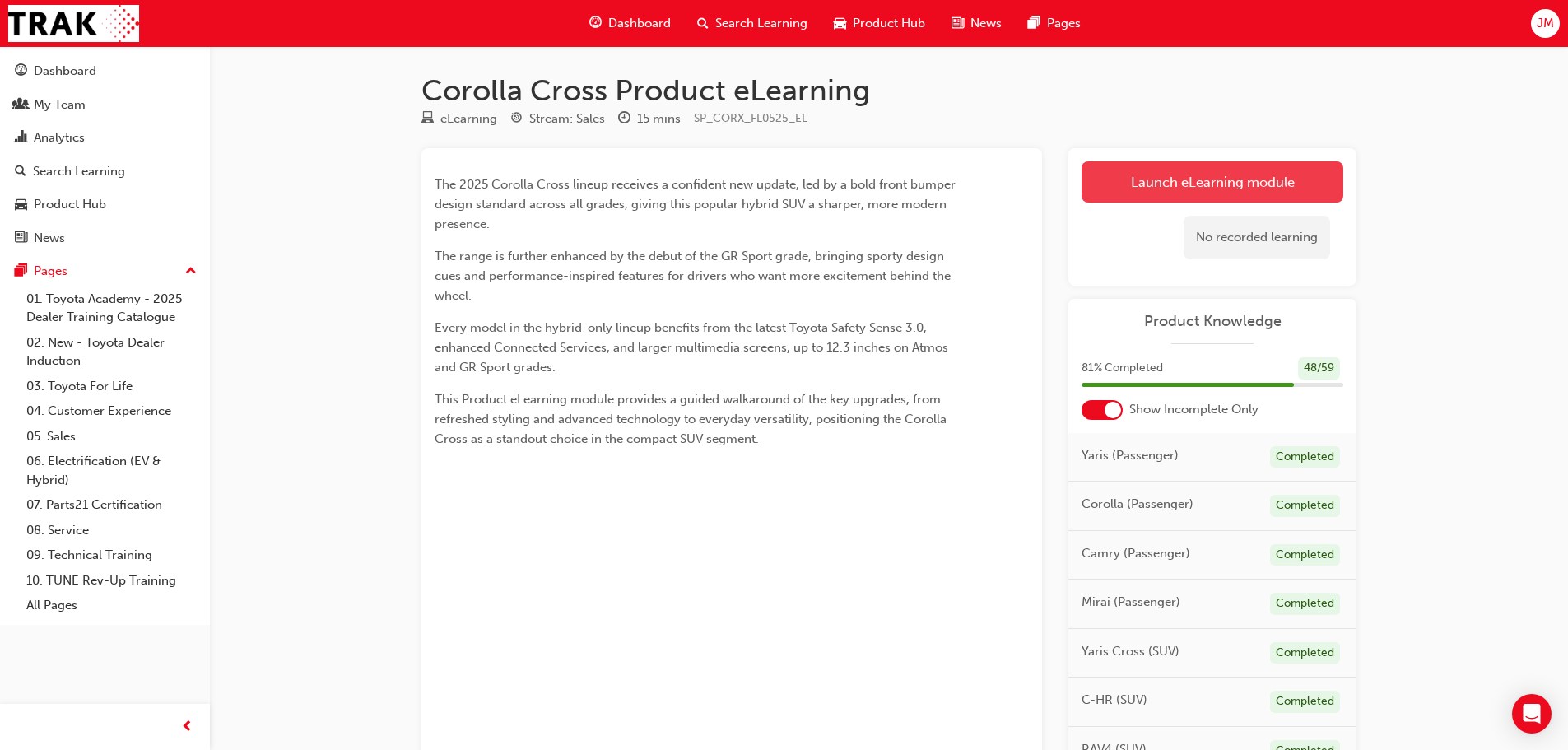
click at [1142, 172] on link "Launch eLearning module" at bounding box center [1212, 181] width 262 height 42
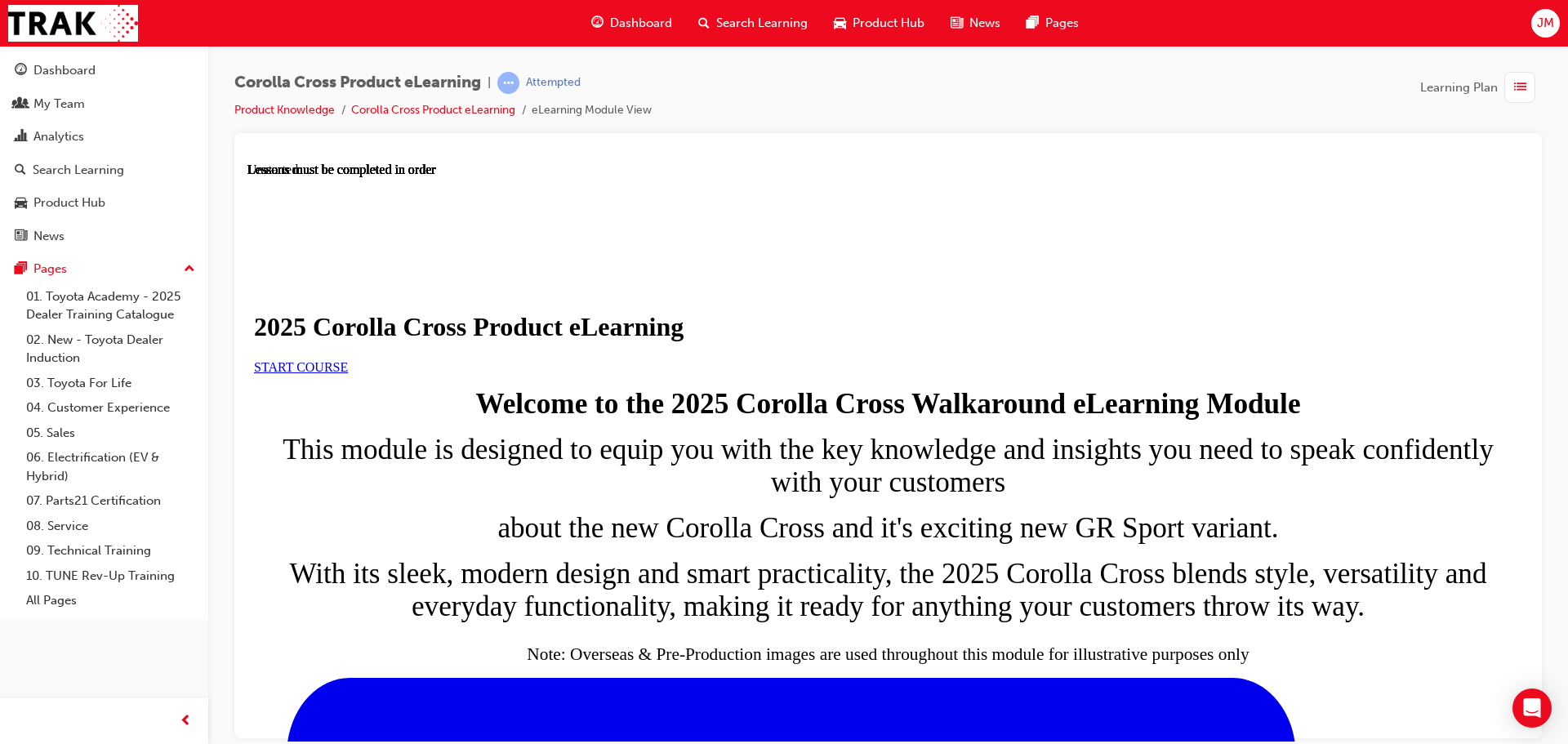
click at [347, 373] on link "START COURSE" at bounding box center [300, 366] width 94 height 14
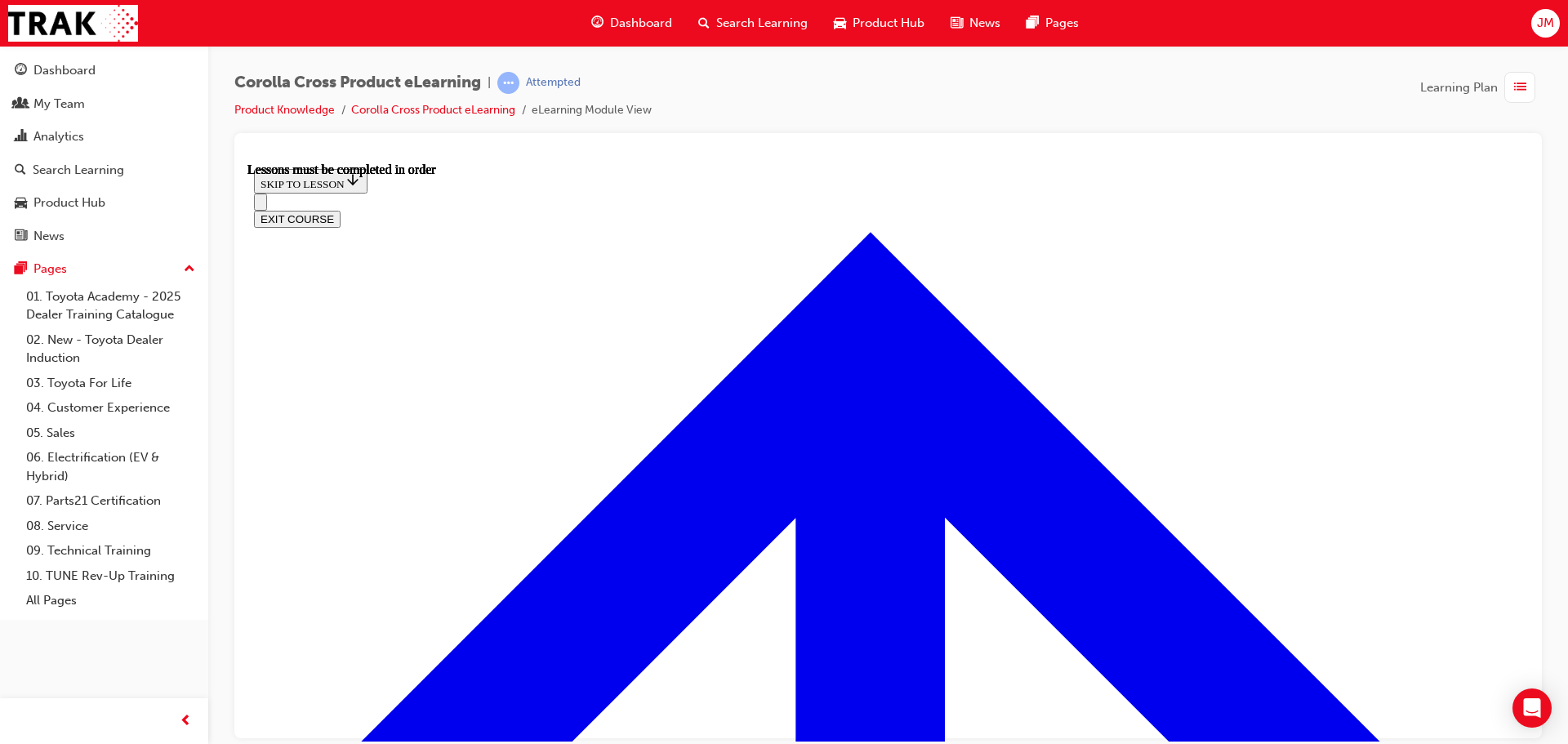
scroll to position [936, 0]
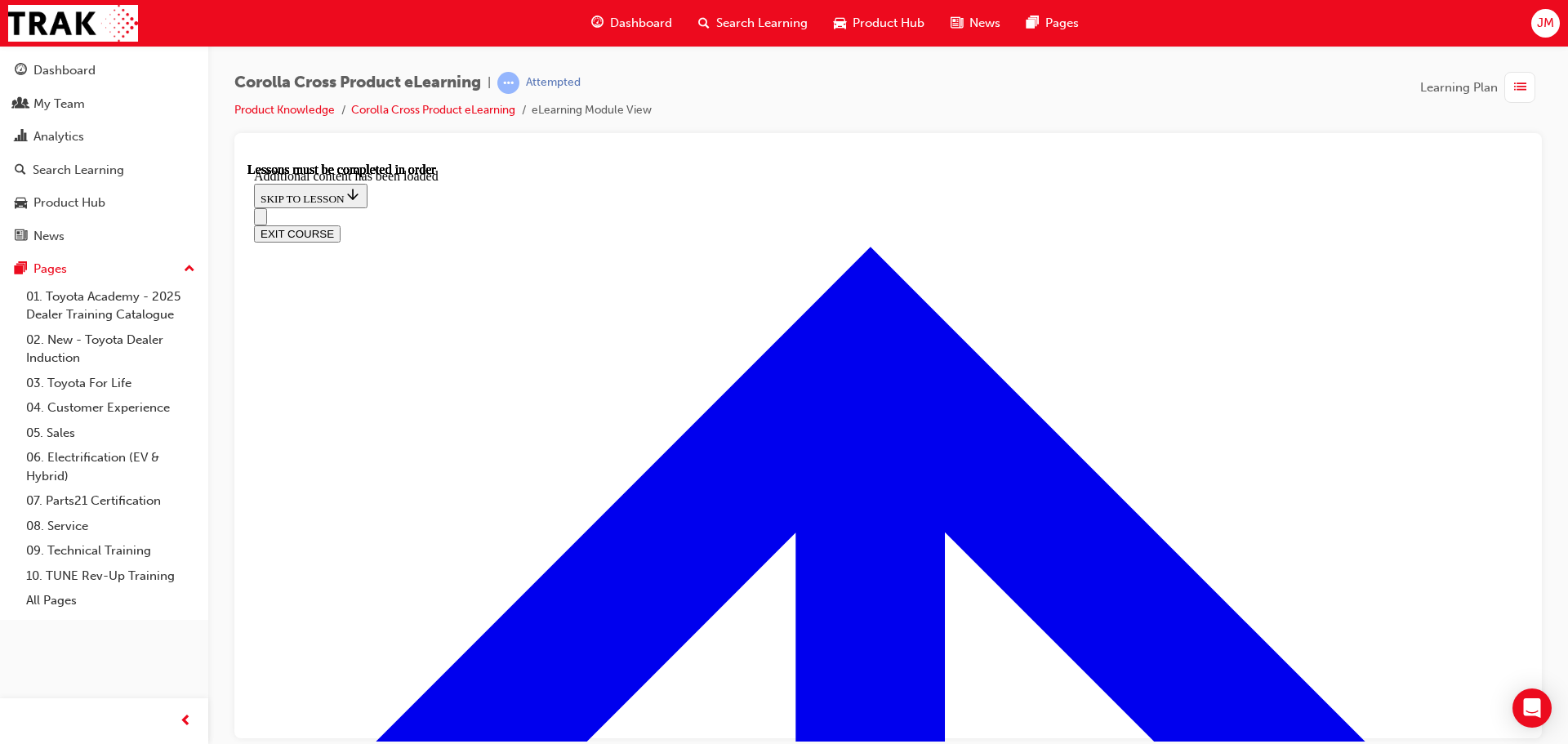
scroll to position [2502, 0]
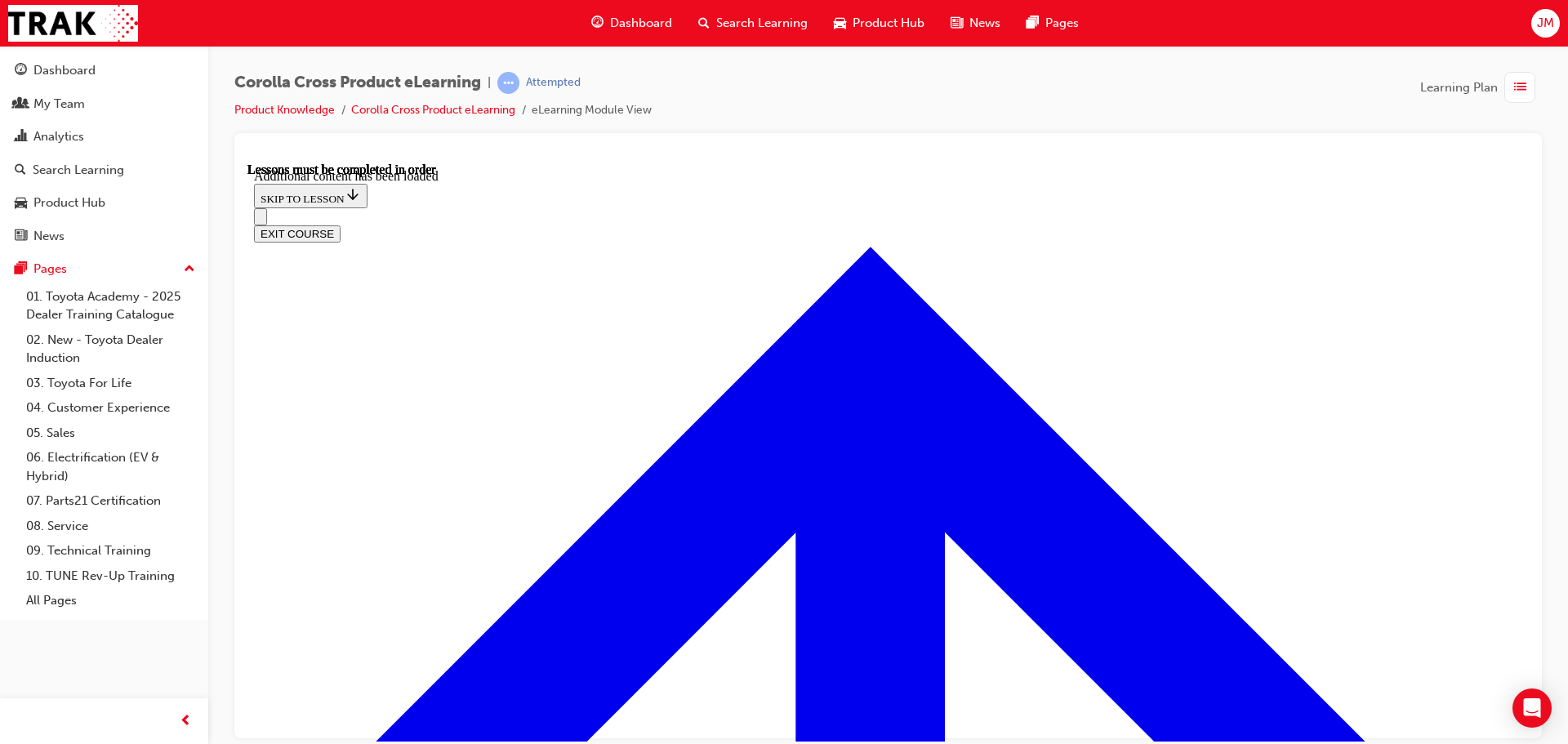
radio input "true"
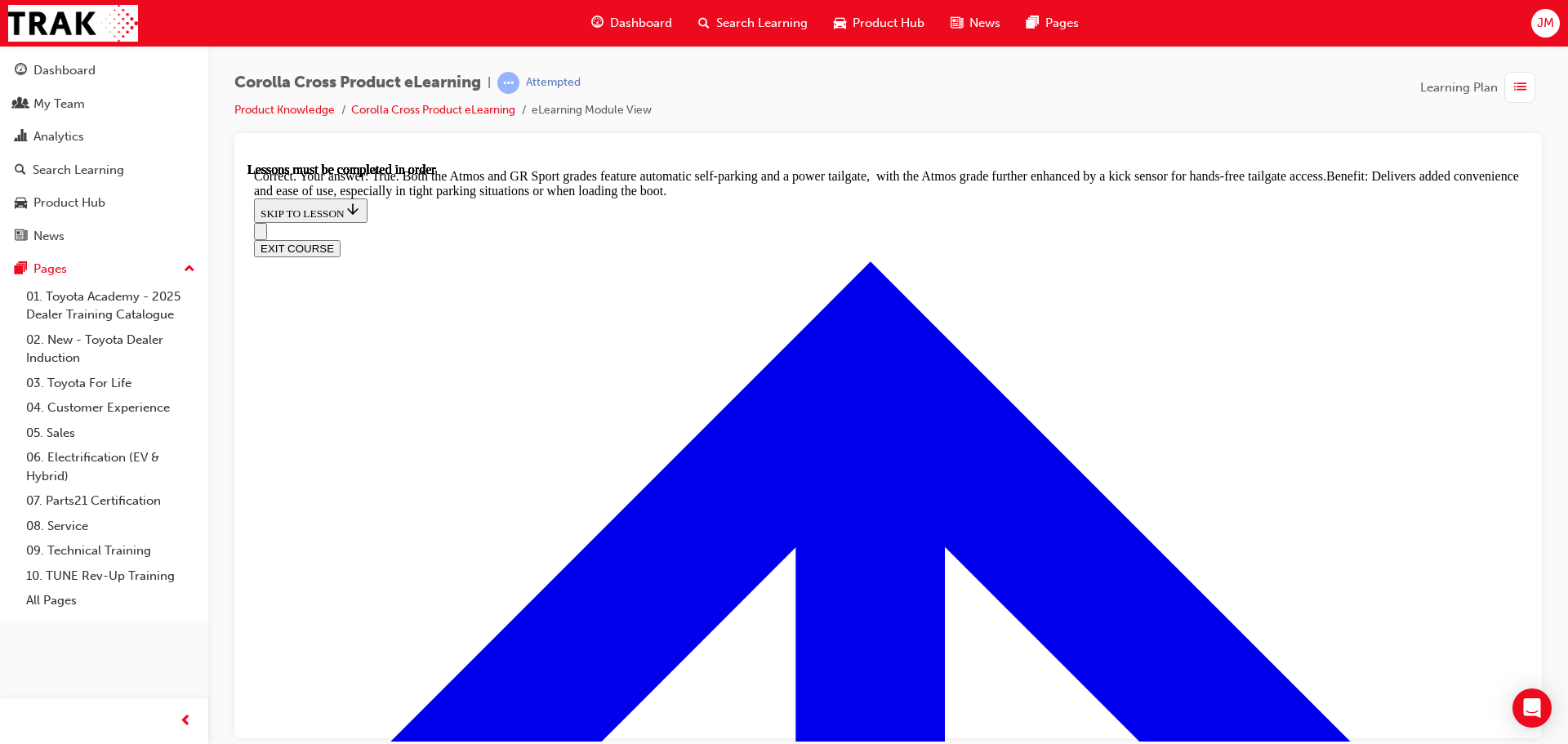
scroll to position [3580, 0]
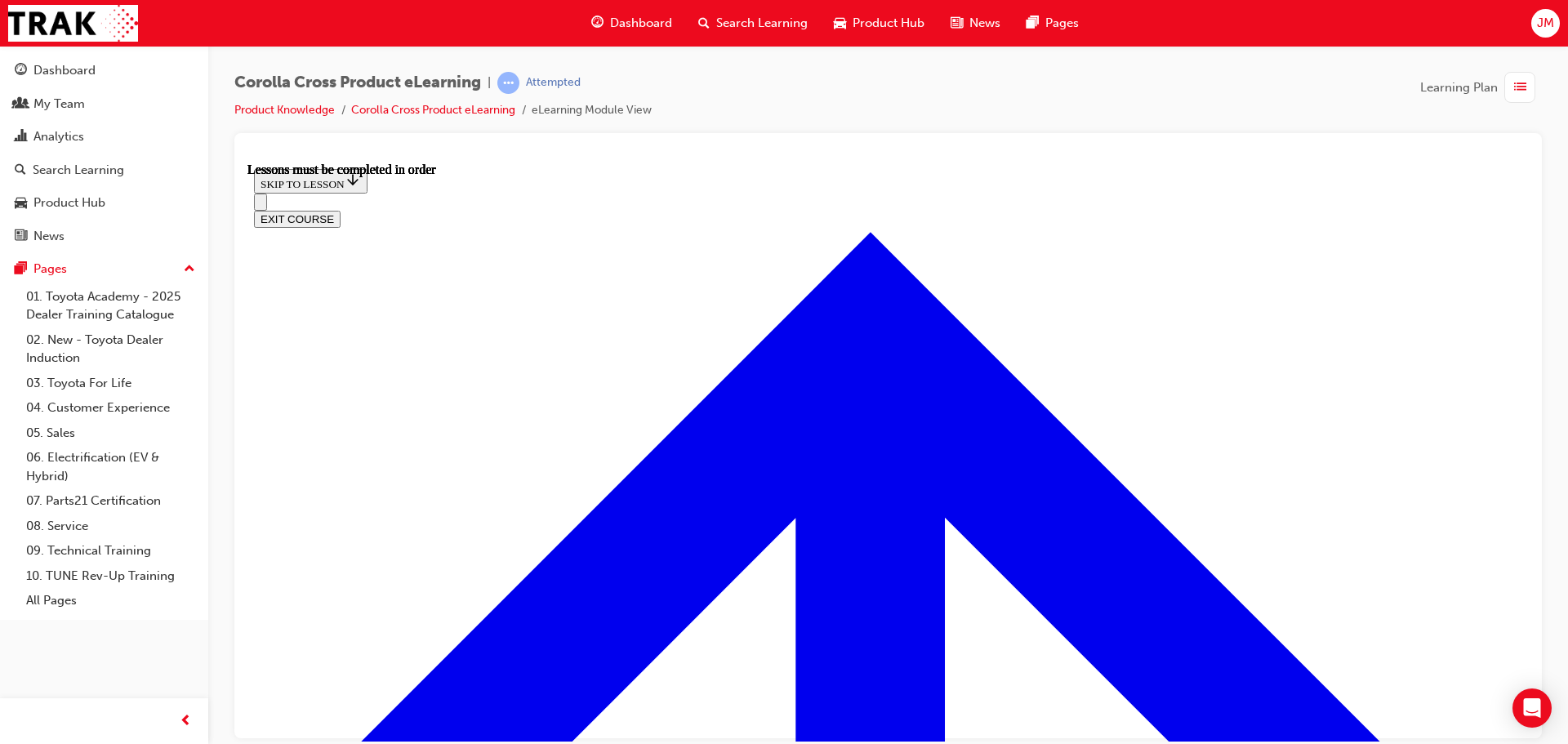
scroll to position [1551, 0]
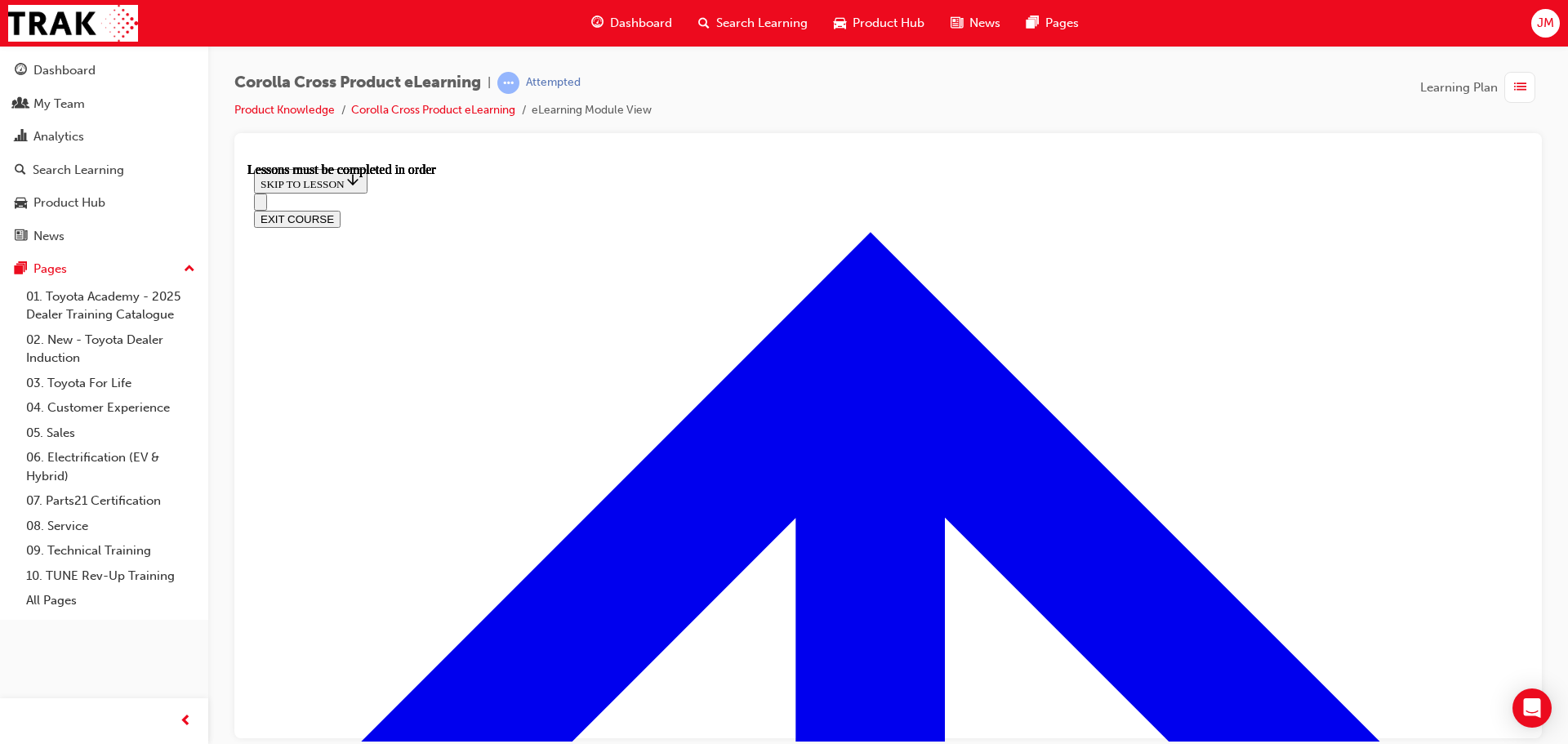
drag, startPoint x: 1133, startPoint y: 362, endPoint x: 1178, endPoint y: 453, distance: 101.5
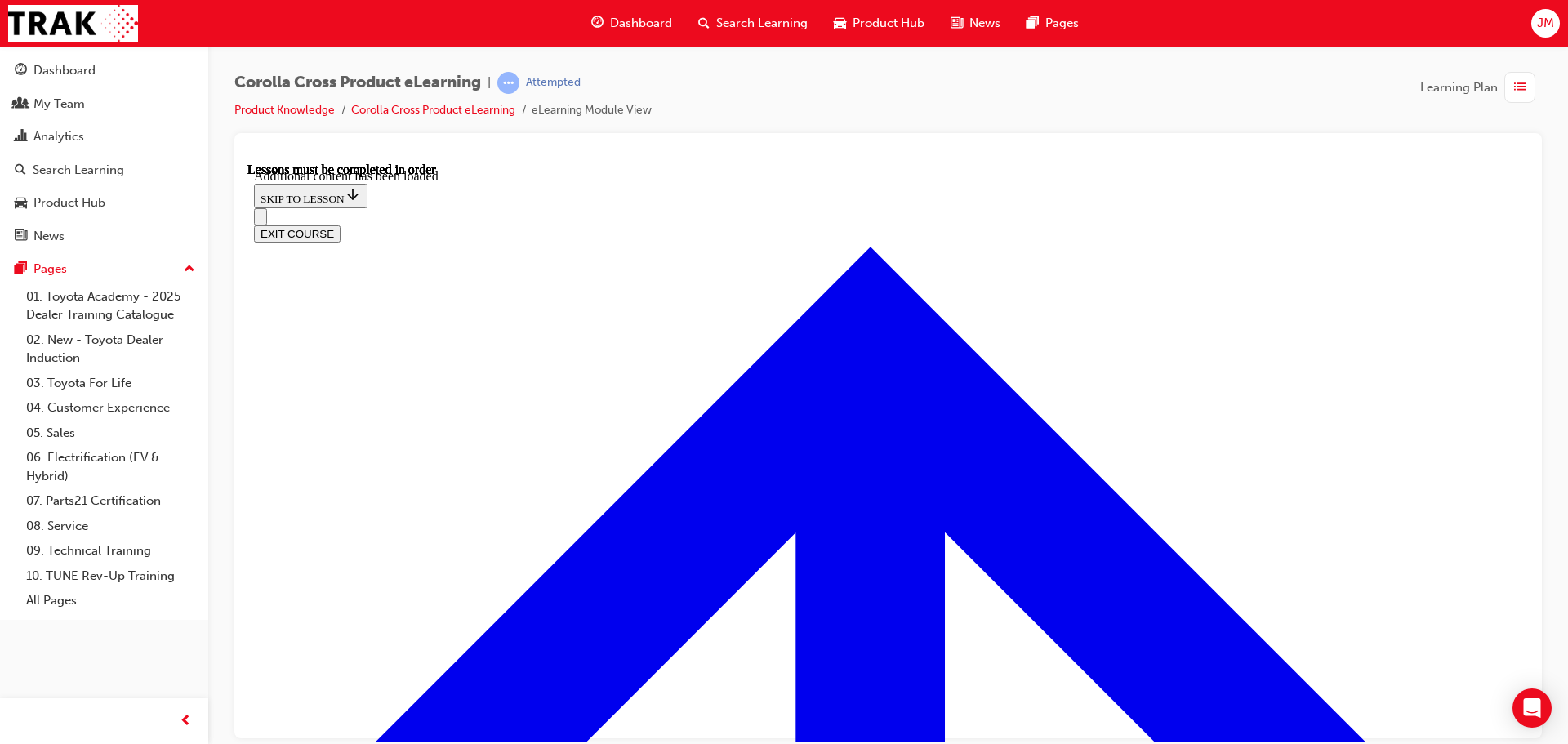
scroll to position [2345, 0]
radio input "true"
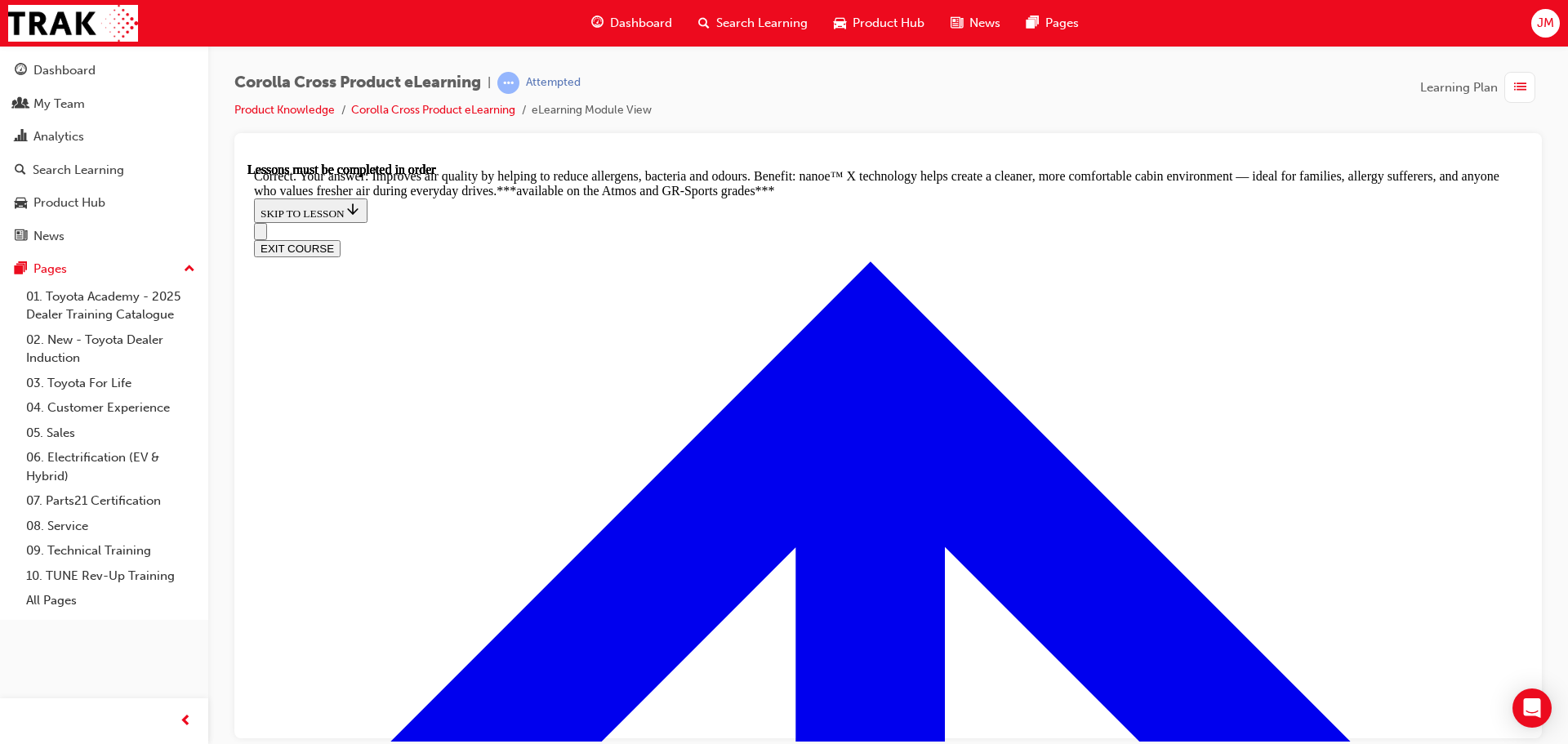
scroll to position [3187, 0]
radio input "true"
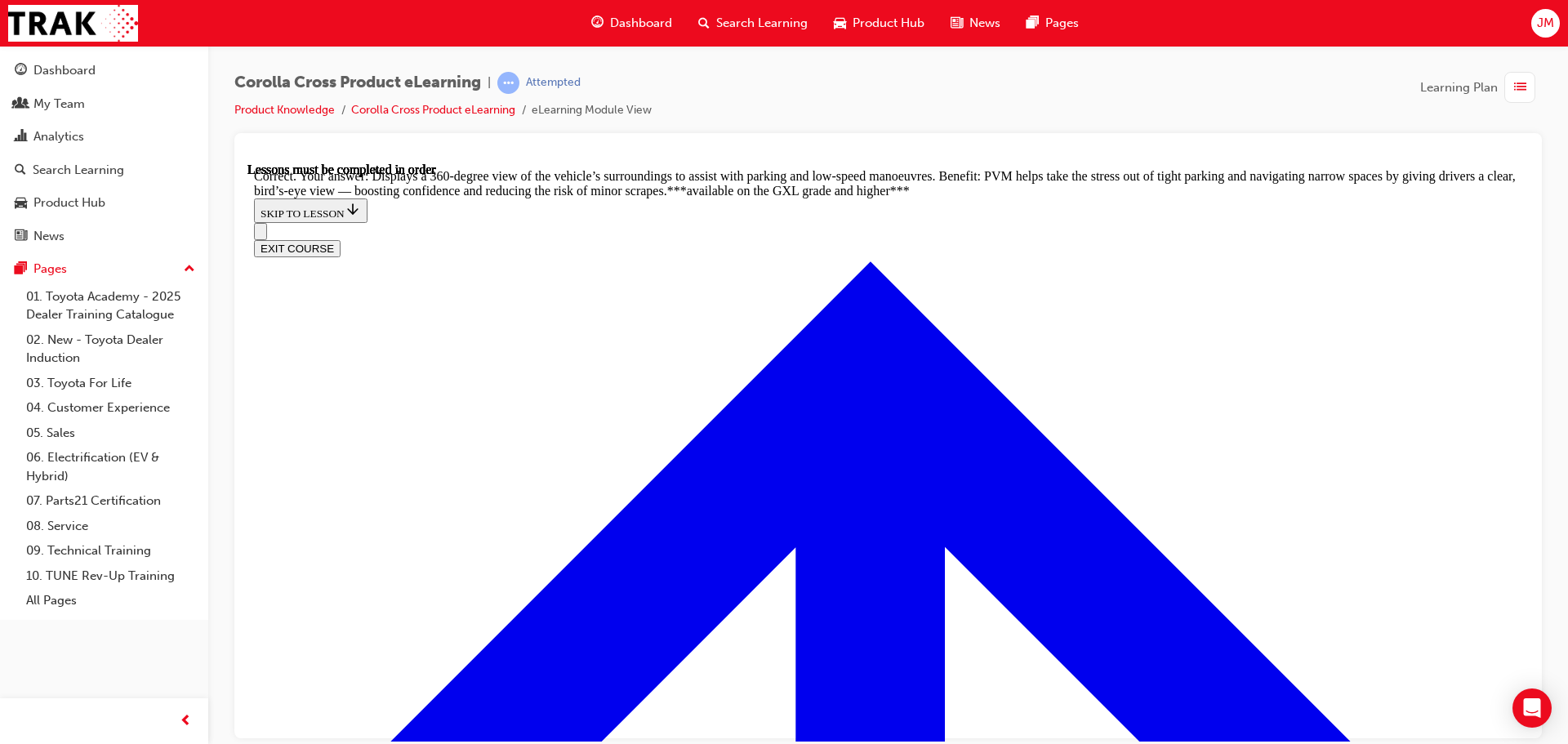
scroll to position [3672, 0]
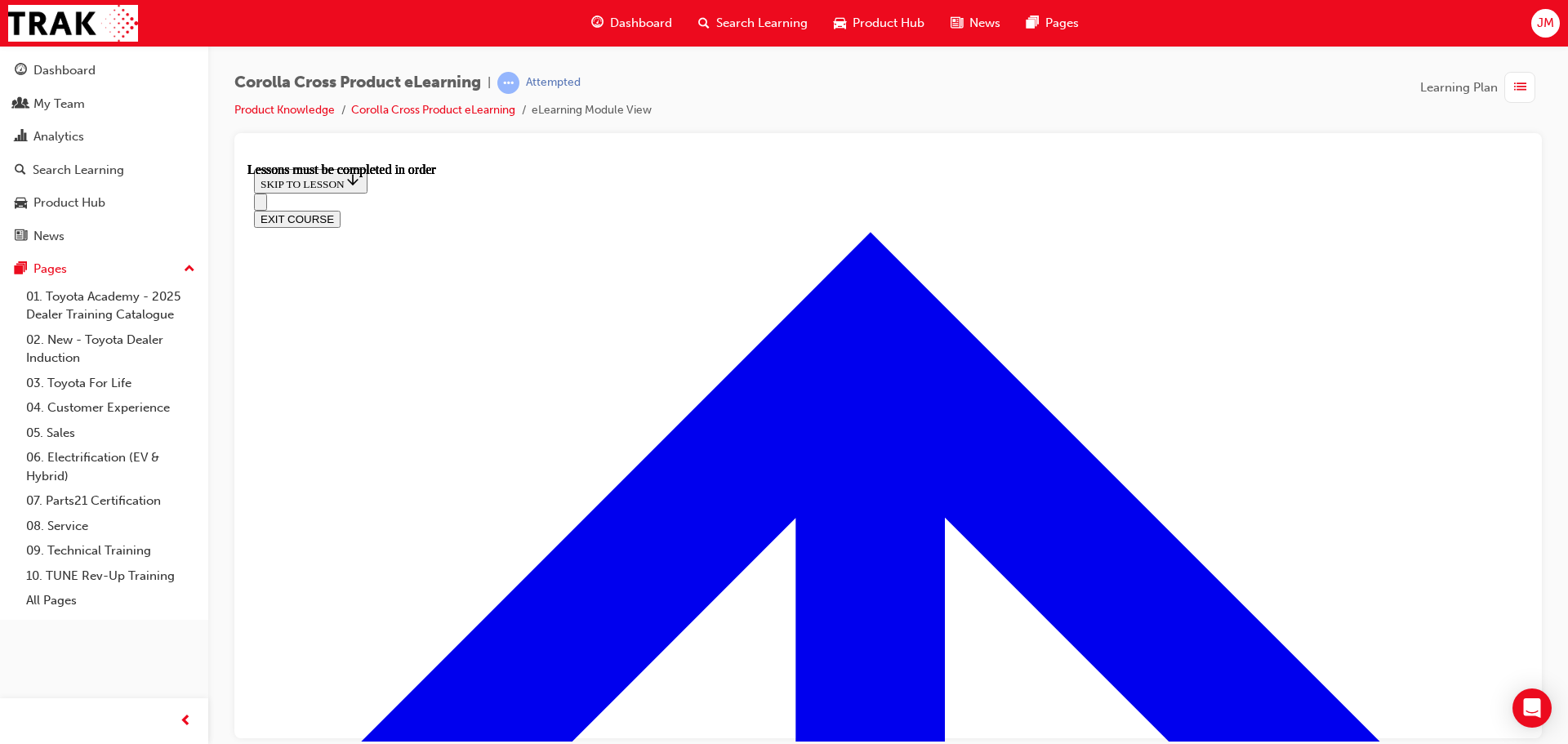
scroll to position [1363, 0]
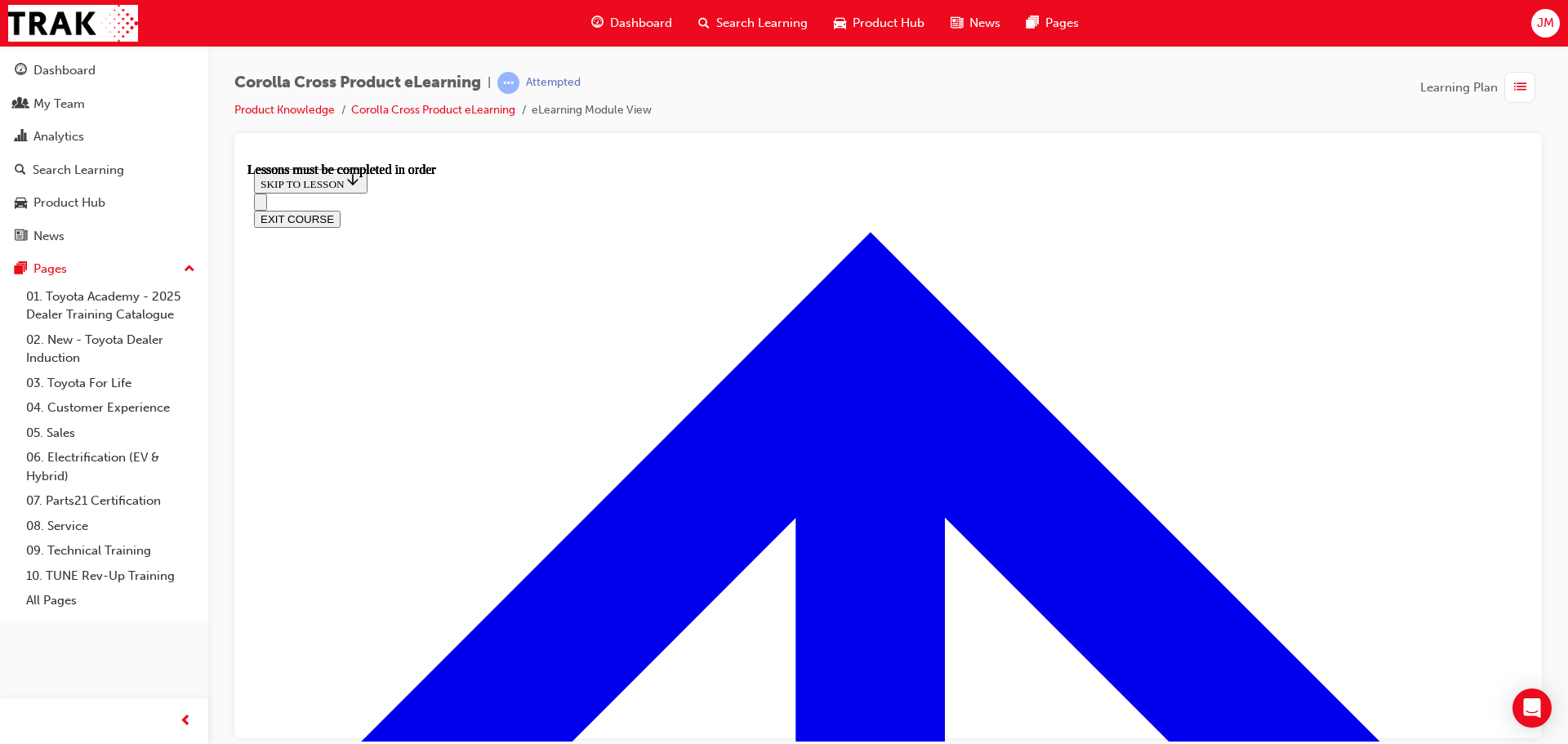
scroll to position [735, 0]
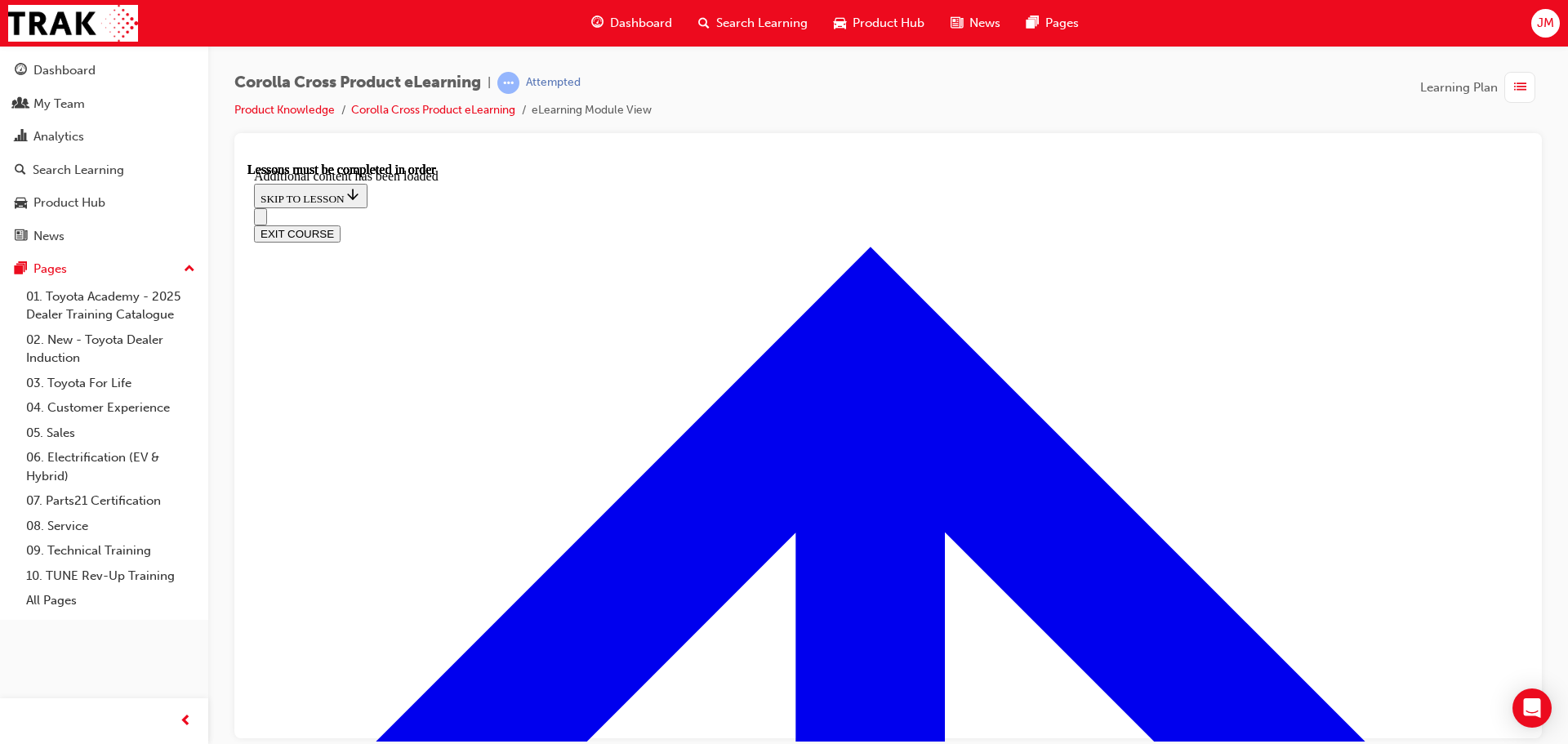
scroll to position [2463, 0]
radio input "true"
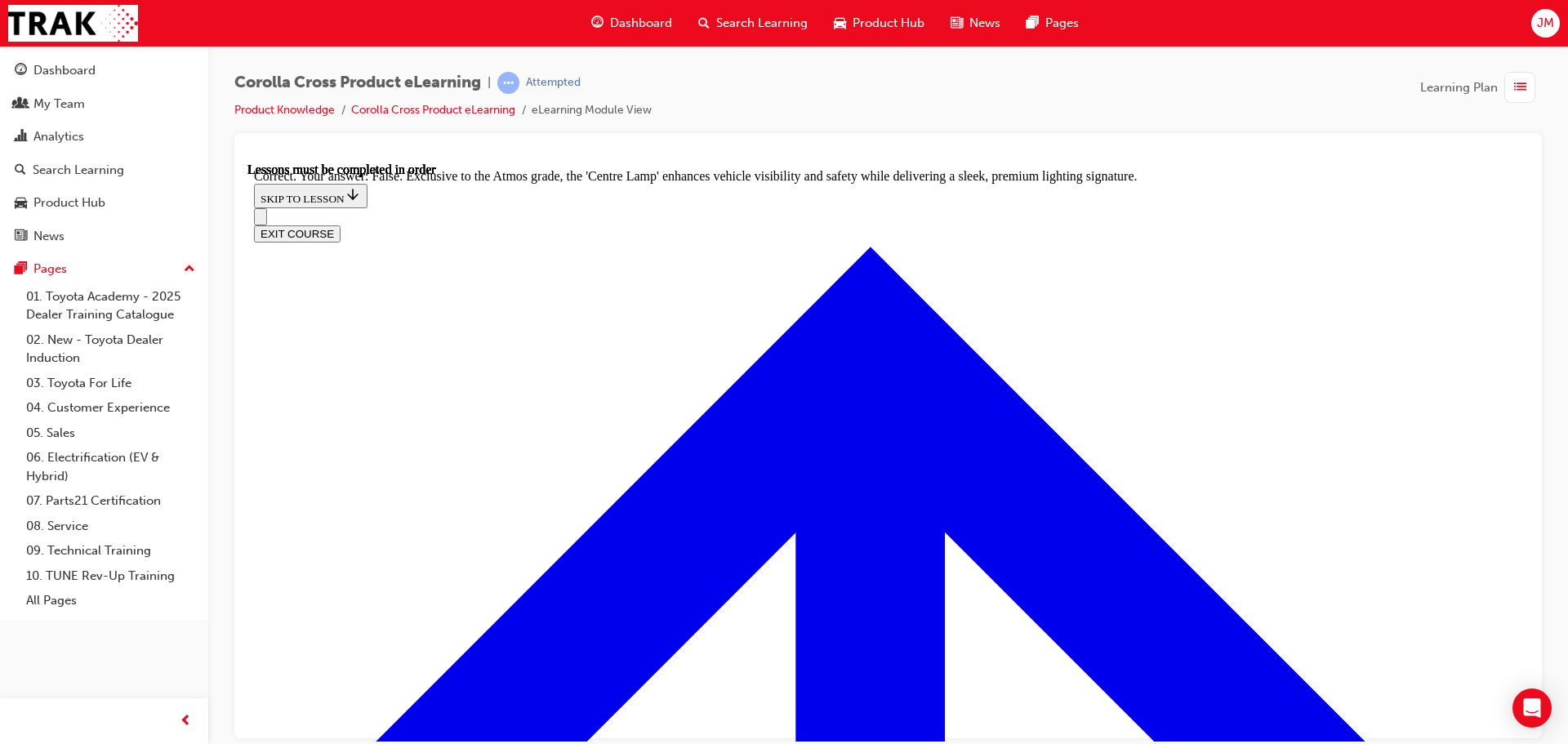
scroll to position [2898, 0]
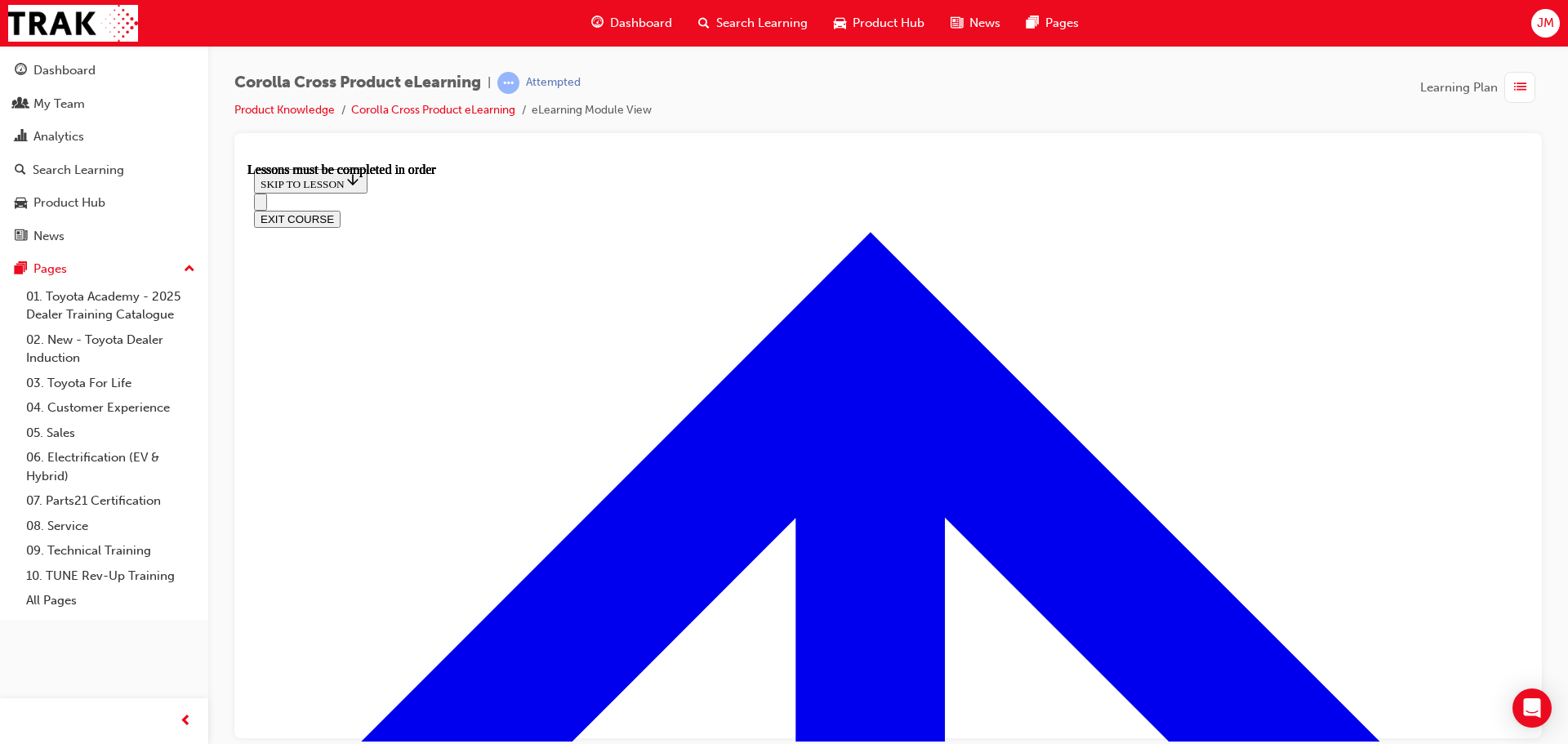
scroll to position [1348, 0]
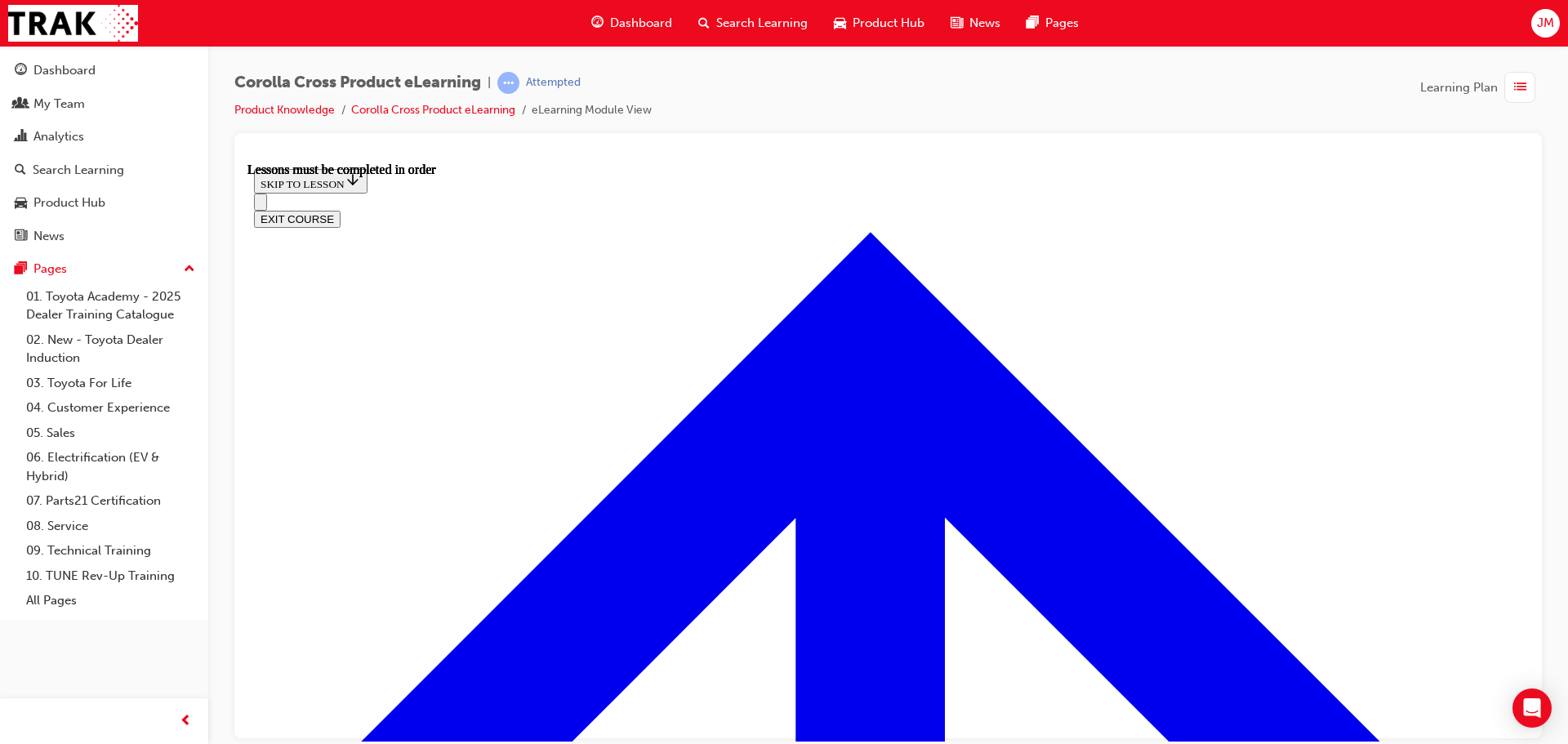
scroll to position [346, 0]
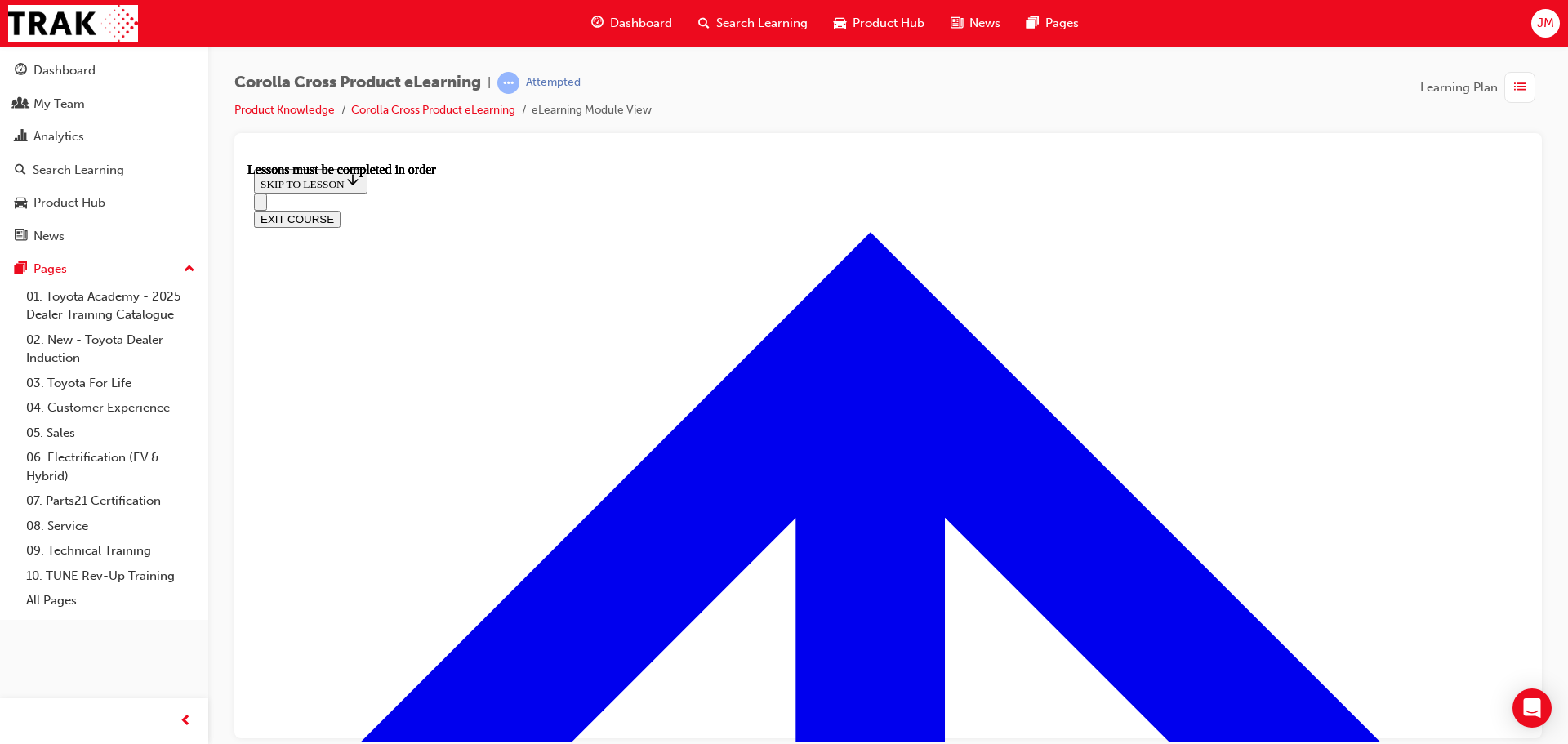
scroll to position [1591, 0]
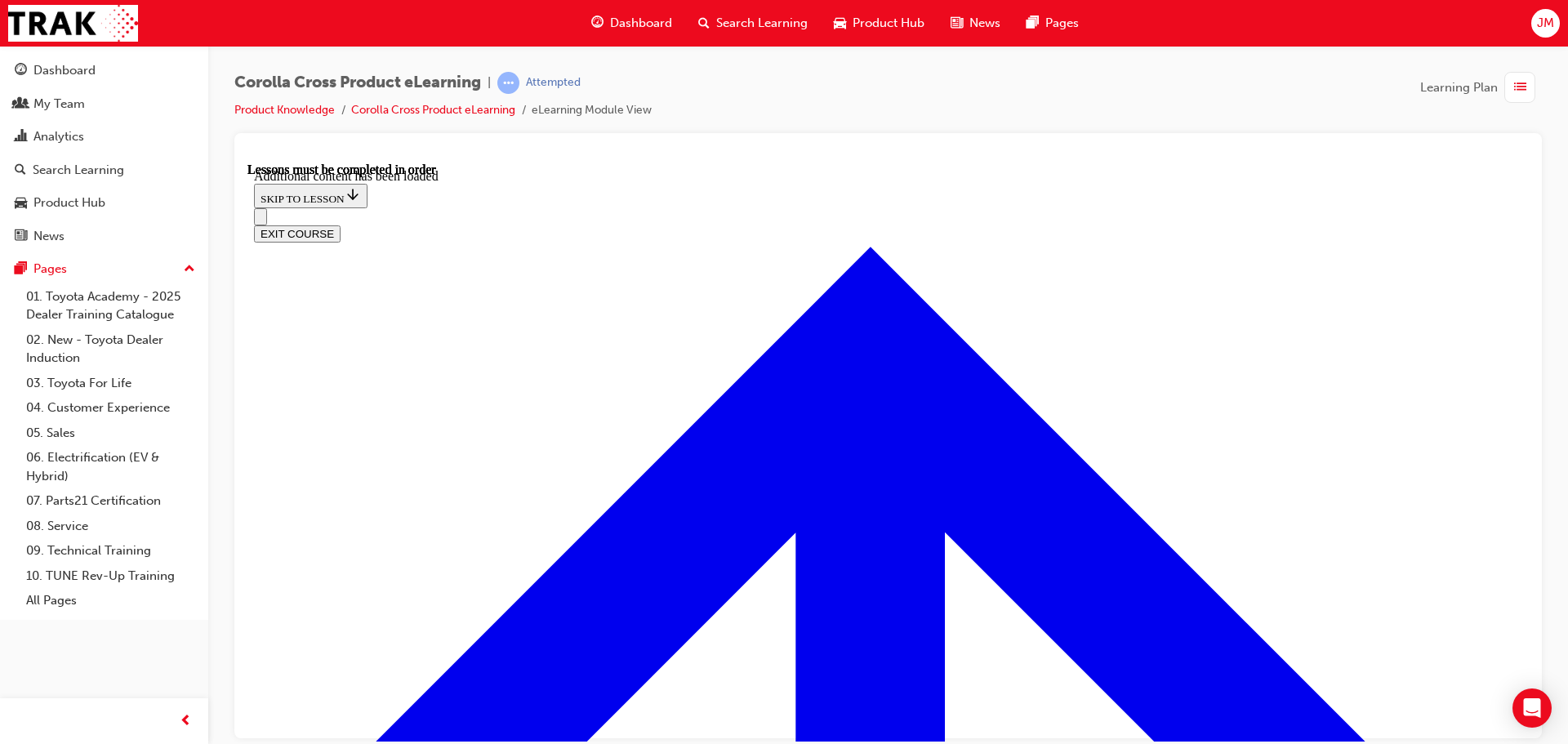
scroll to position [1996, 0]
radio input "true"
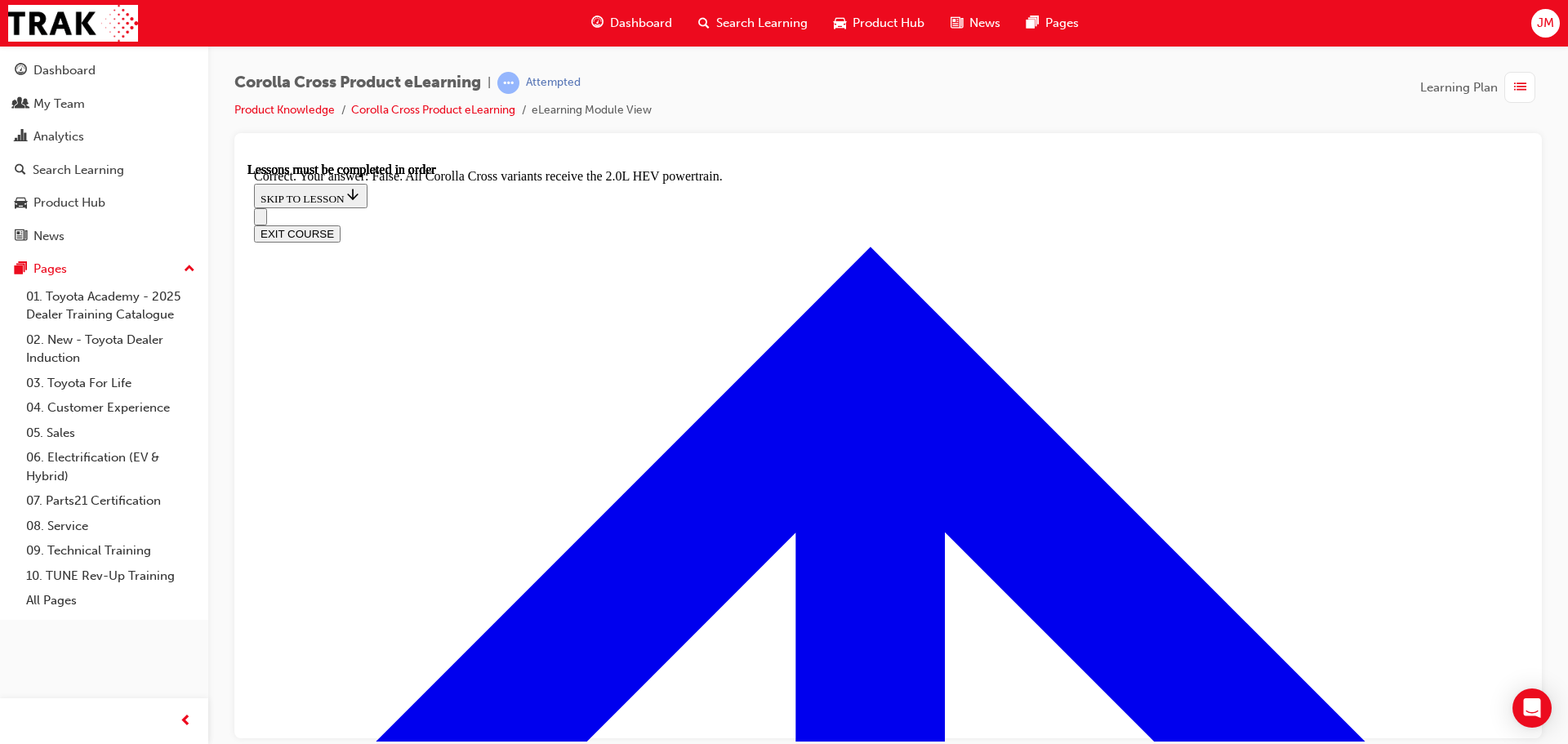
scroll to position [2290, 0]
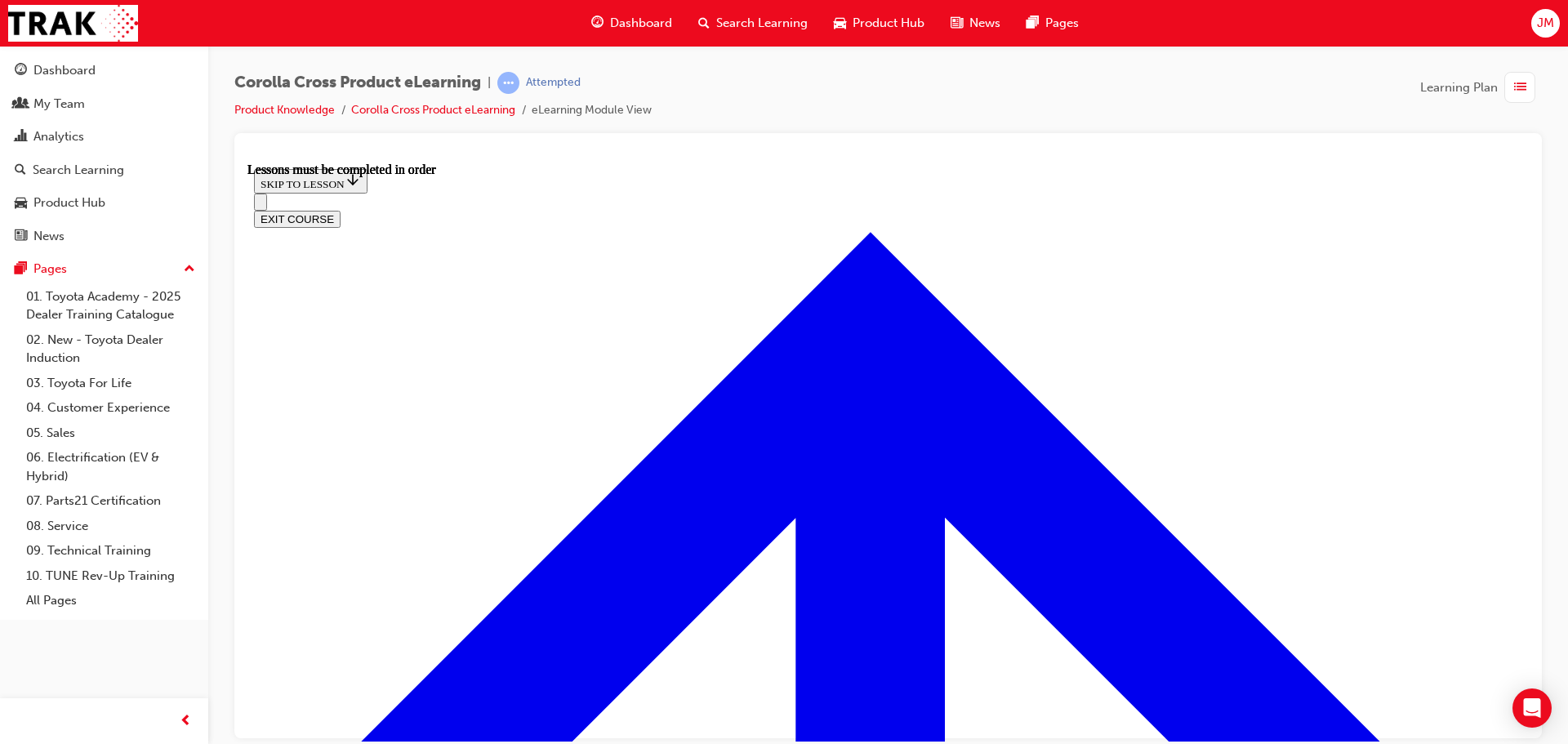
scroll to position [1363, 0]
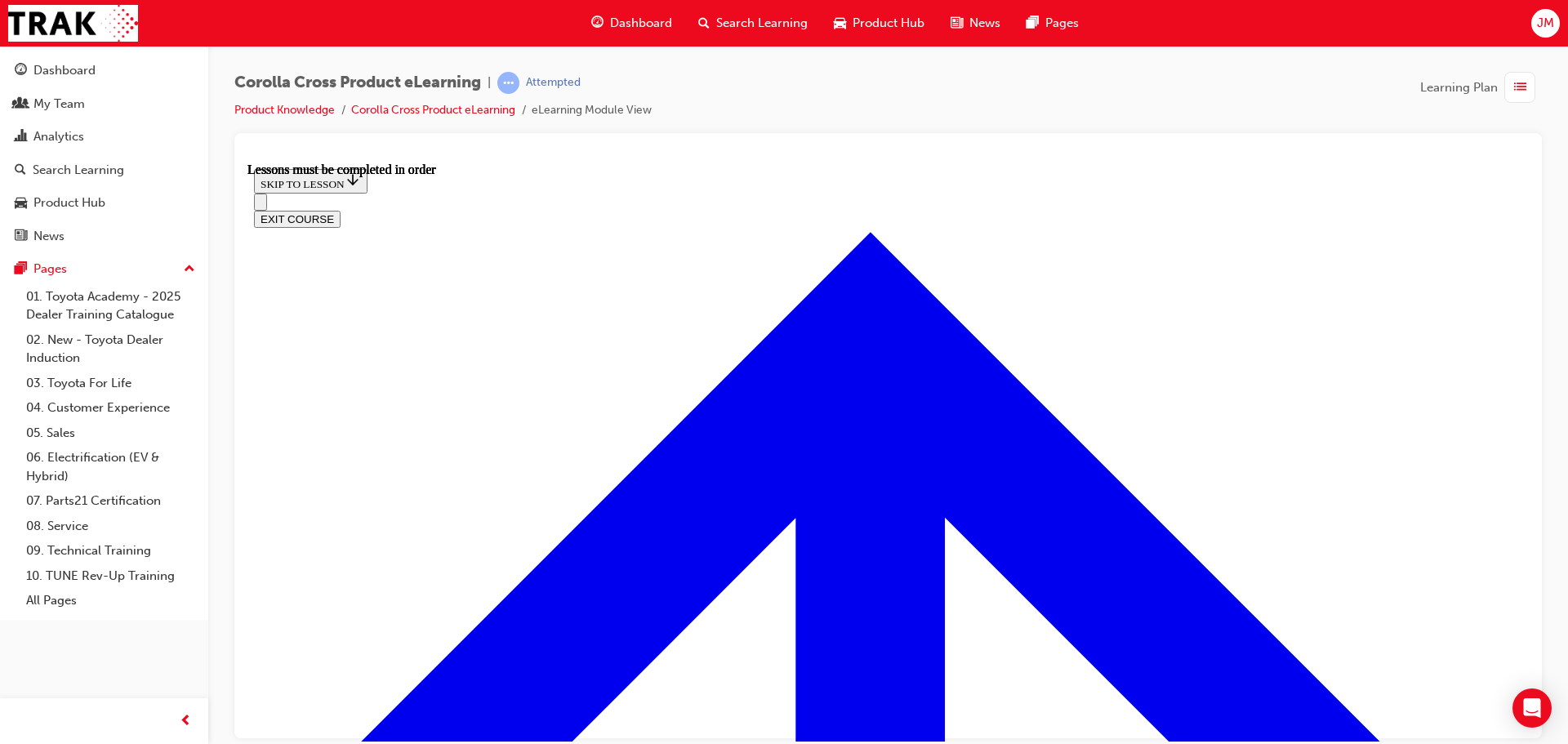
drag, startPoint x: 720, startPoint y: 600, endPoint x: 742, endPoint y: 583, distance: 27.8
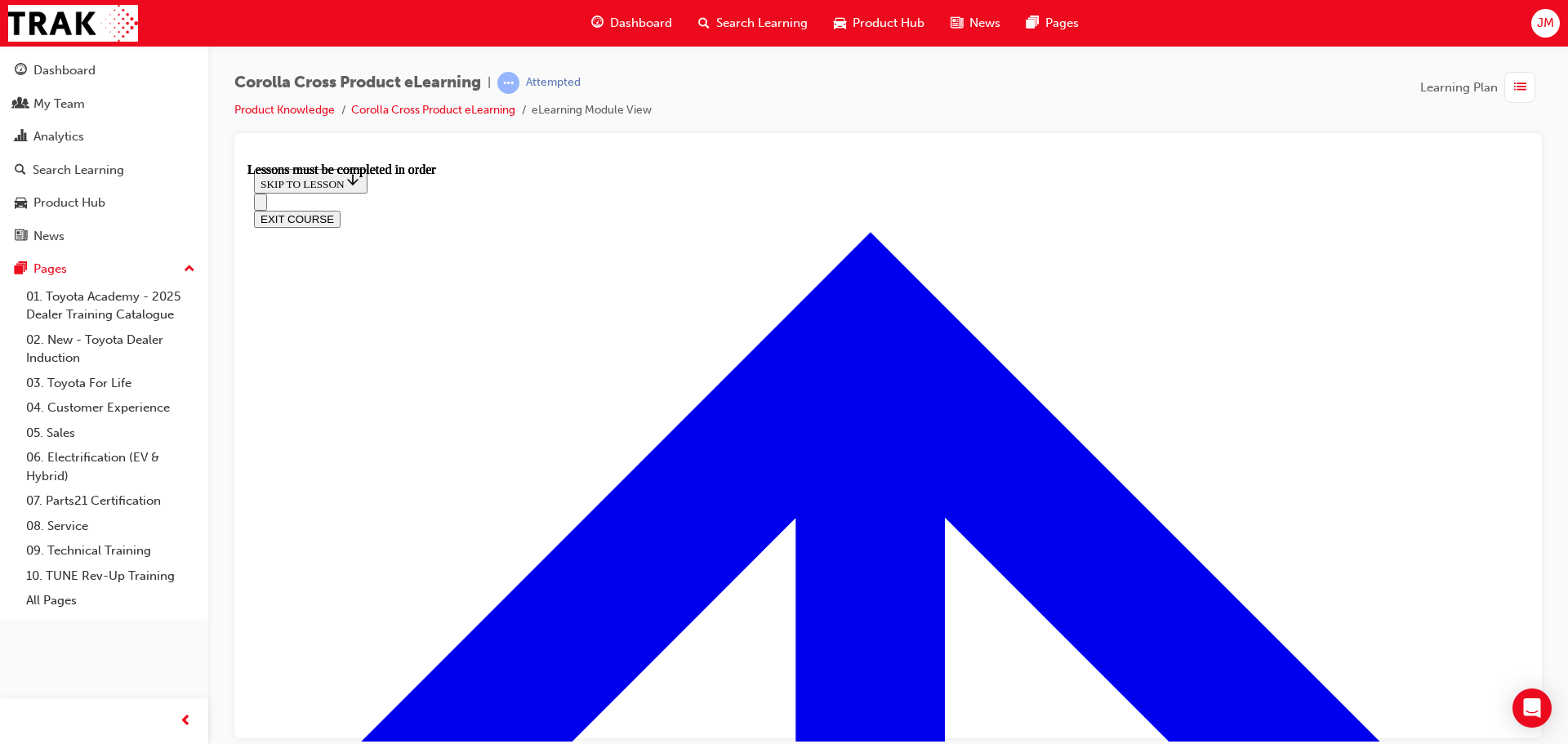
scroll to position [147, 0]
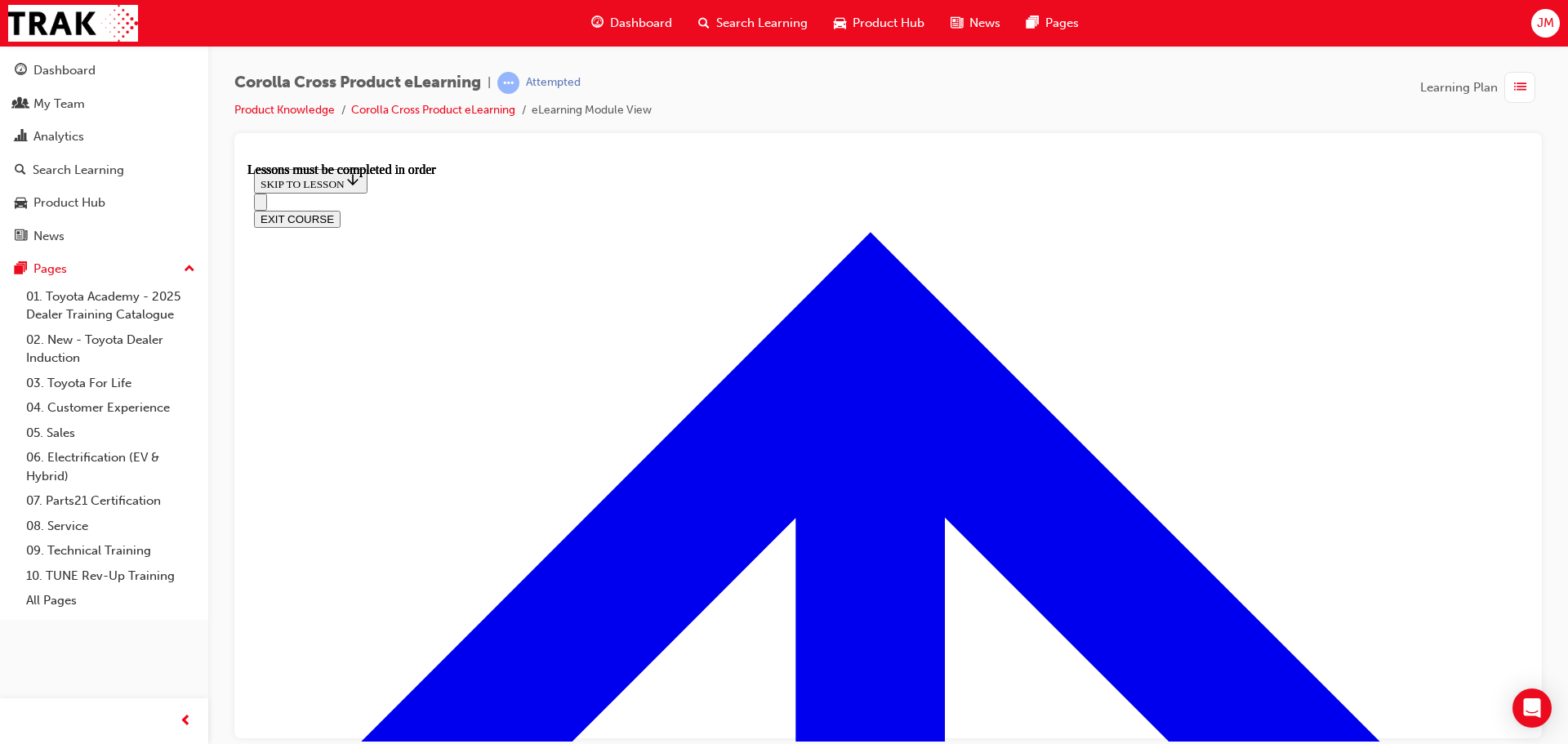
drag, startPoint x: 1191, startPoint y: 439, endPoint x: 1262, endPoint y: 379, distance: 93.0
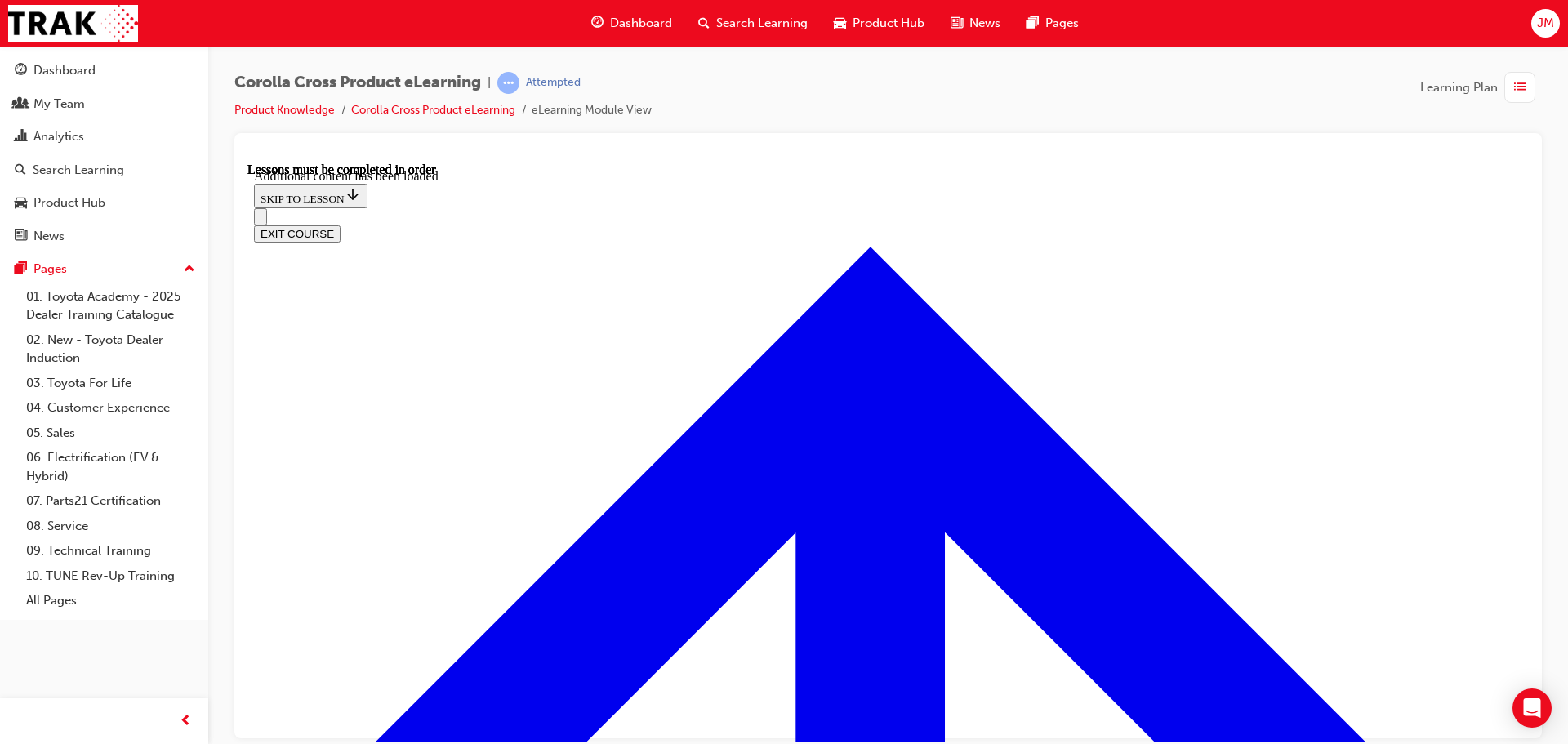
scroll to position [2039, 0]
radio input "true"
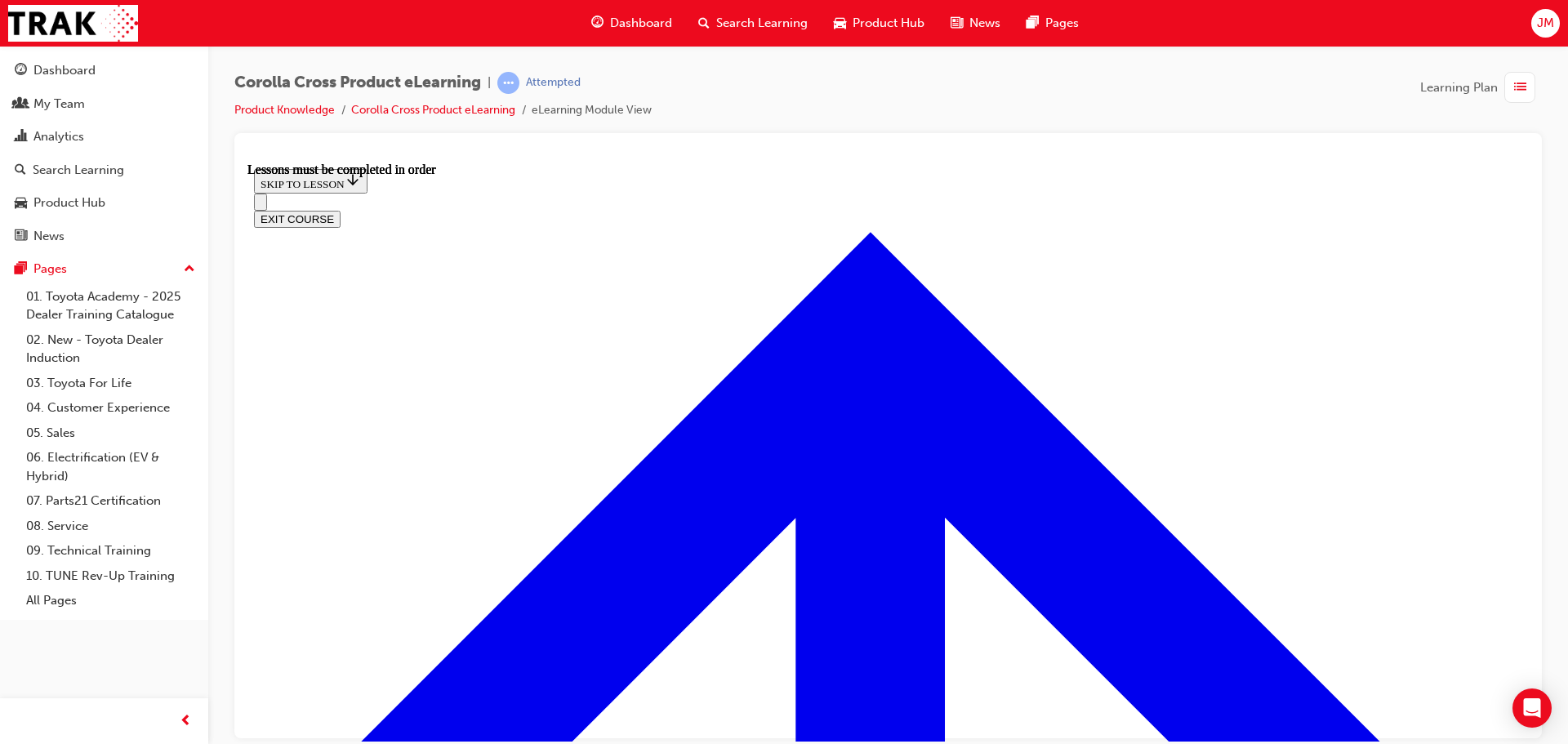
scroll to position [1119, 0]
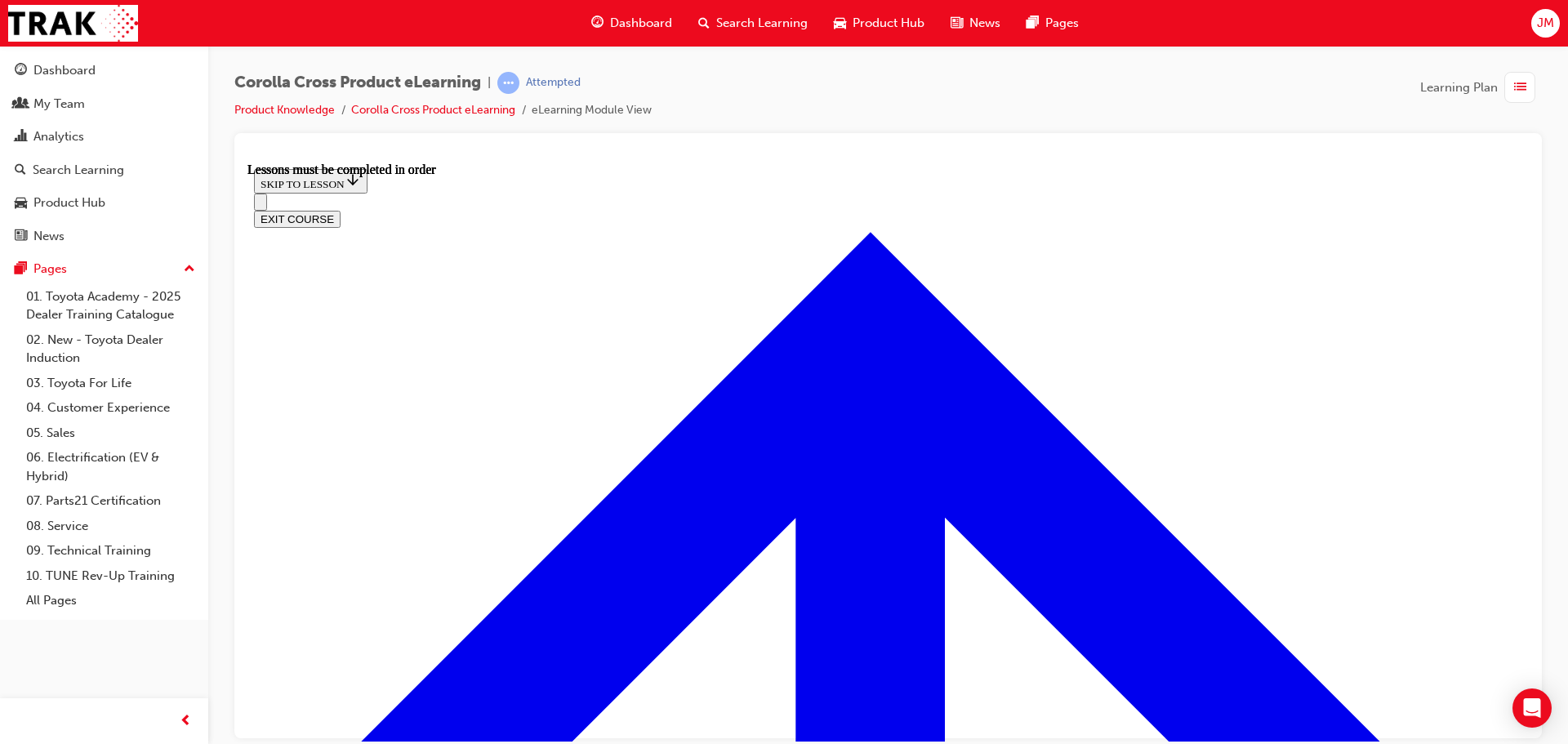
scroll to position [1894, 0]
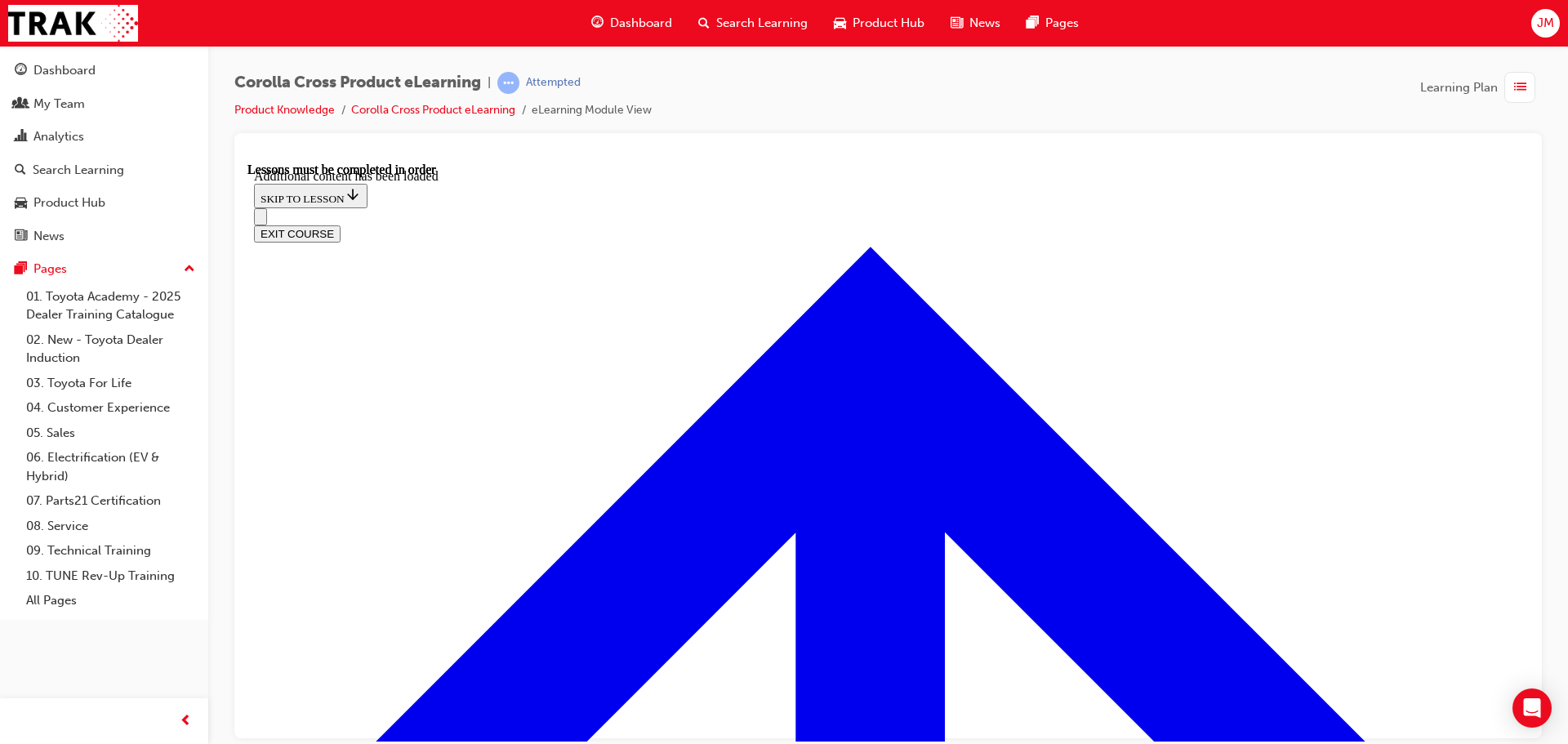
scroll to position [2525, 0]
radio input "true"
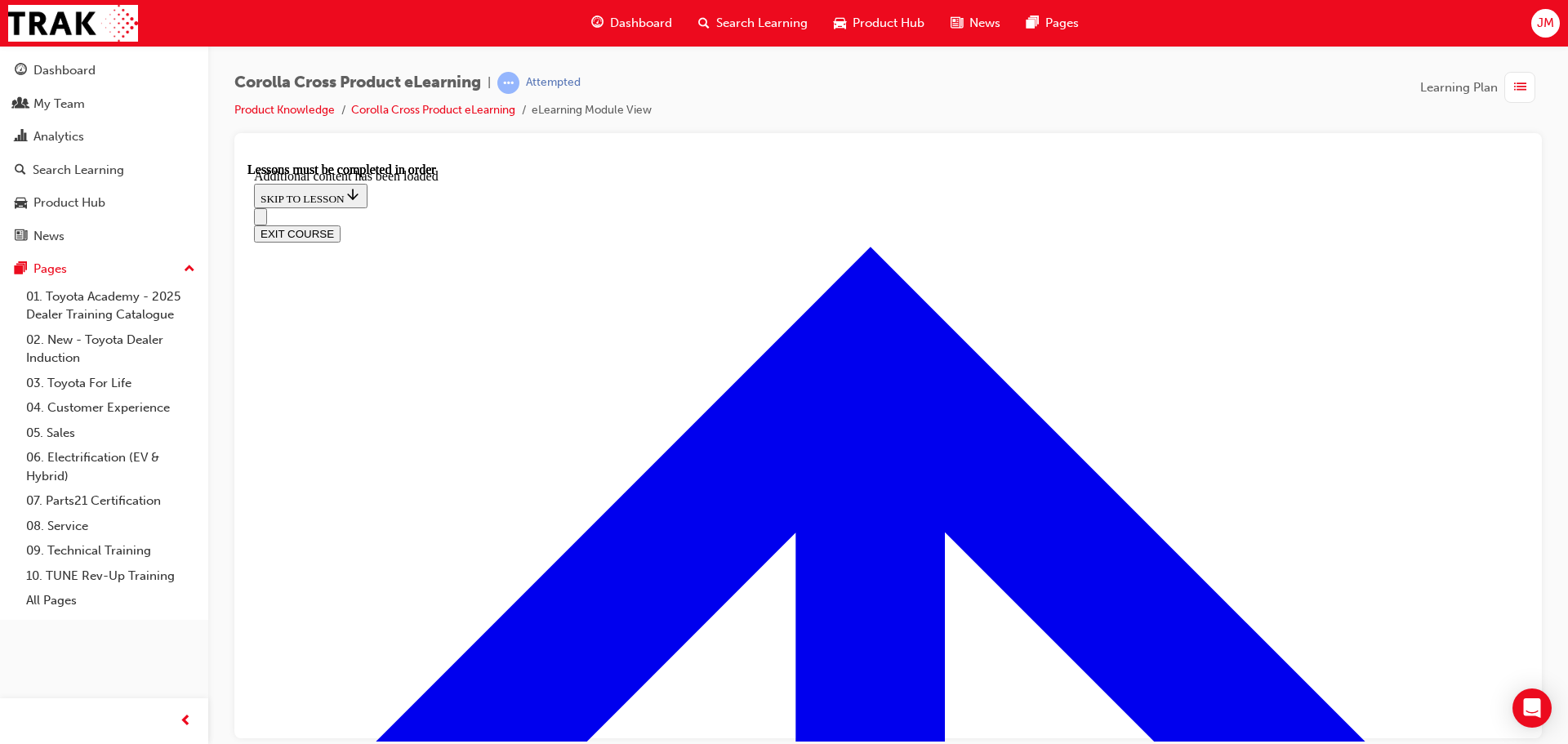
radio input "true"
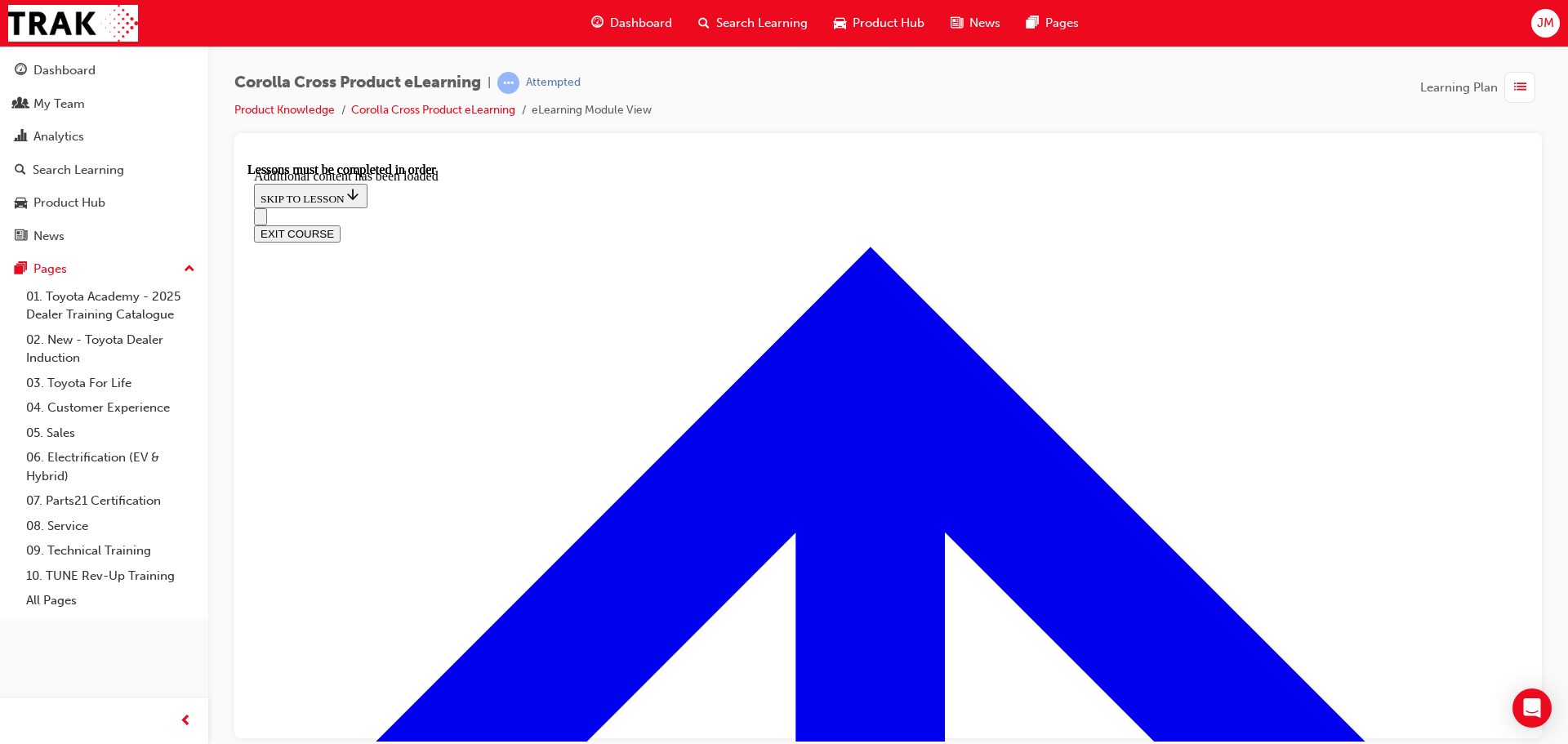
radio input "true"
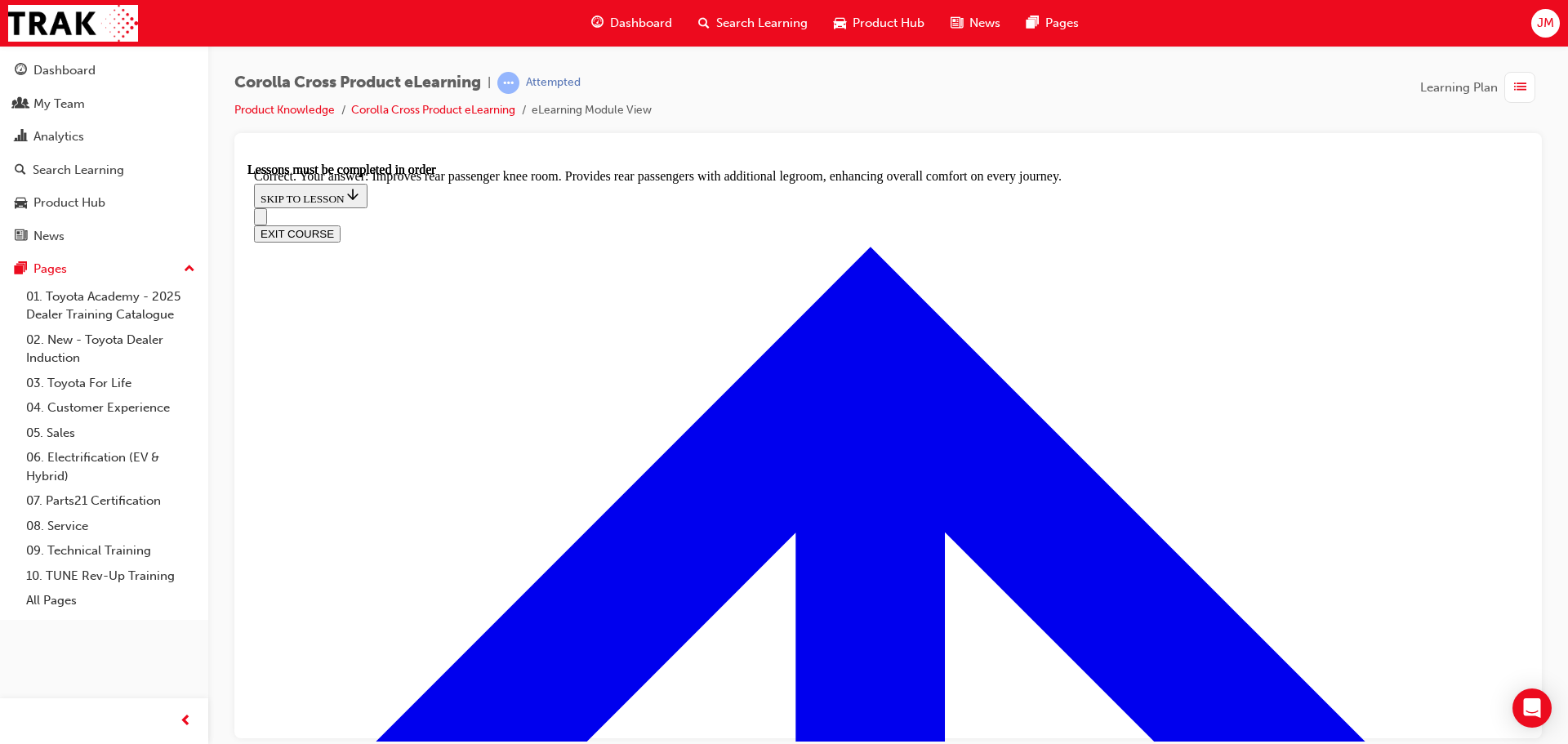
scroll to position [3051, 0]
drag, startPoint x: 974, startPoint y: 610, endPoint x: 977, endPoint y: 618, distance: 8.5
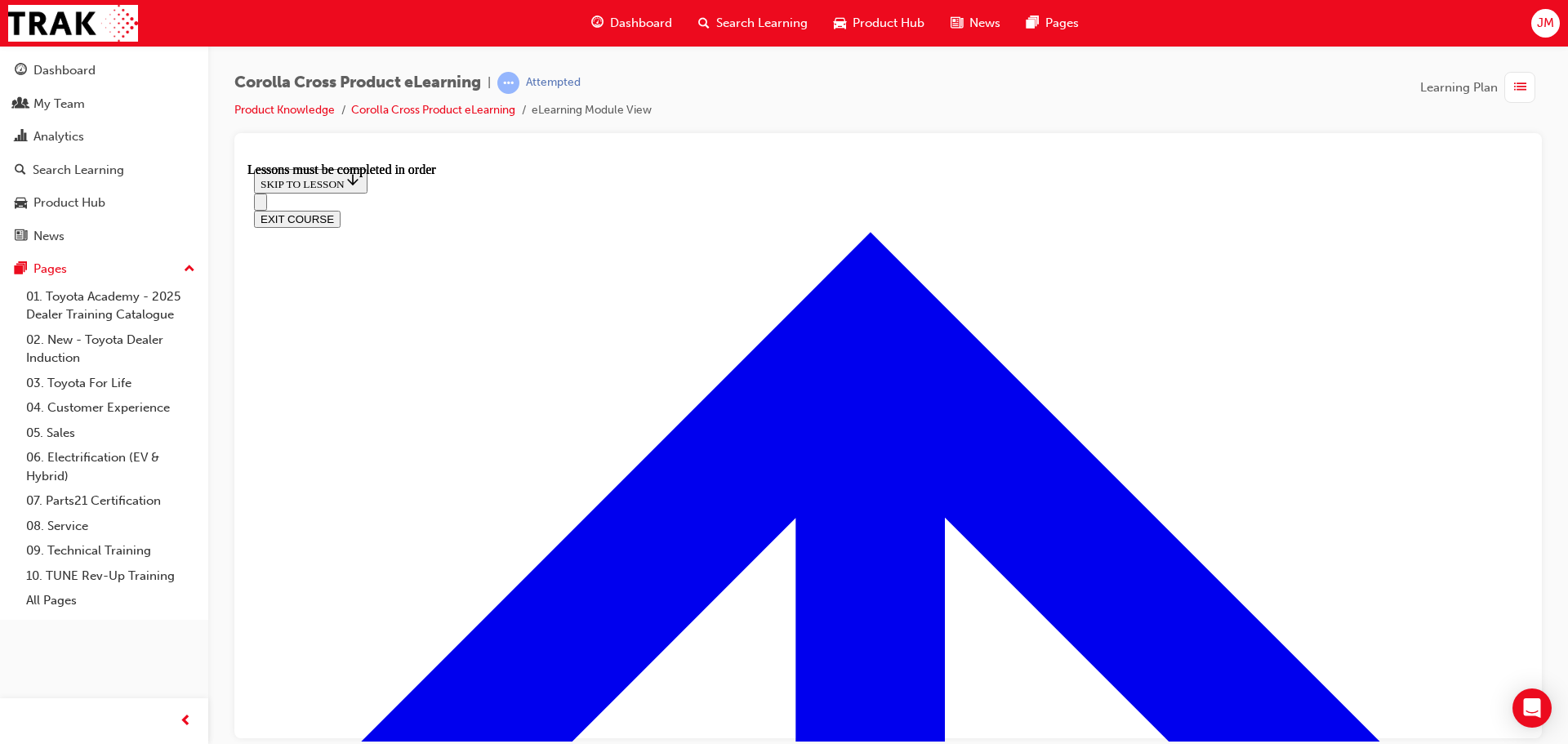
scroll to position [1458, 0]
drag, startPoint x: 548, startPoint y: 347, endPoint x: 555, endPoint y: 342, distance: 8.6
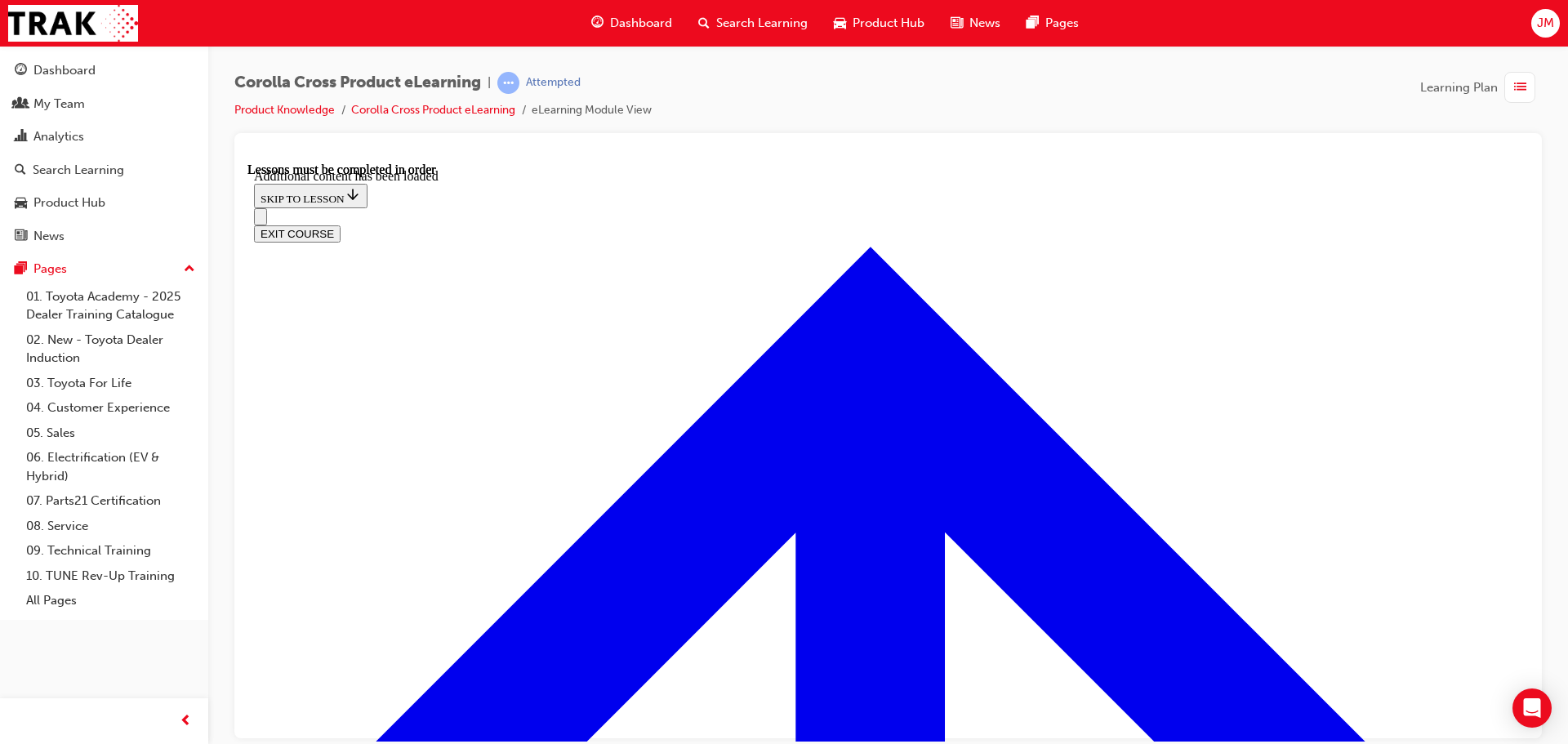
scroll to position [2409, 0]
radio input "true"
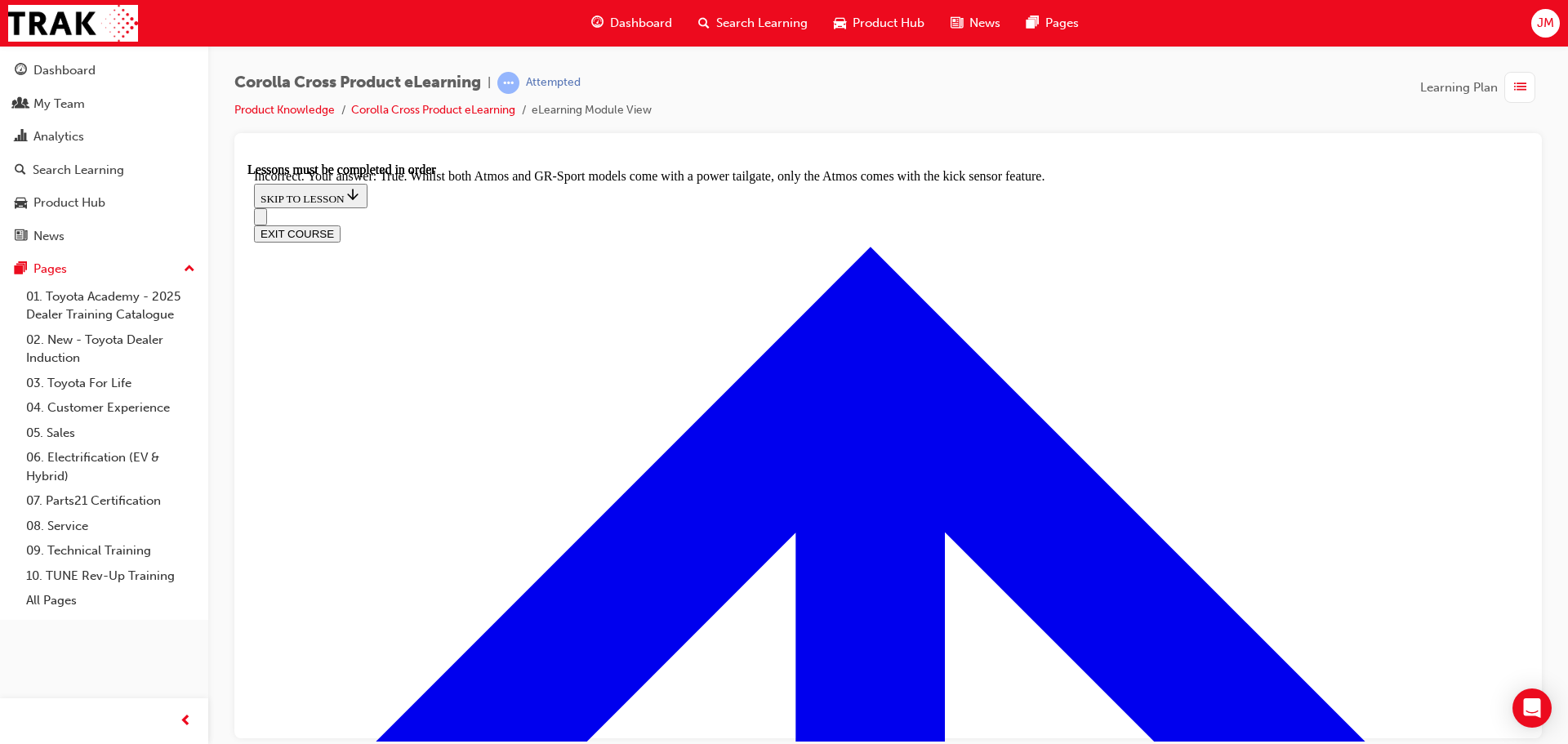
drag, startPoint x: 720, startPoint y: 435, endPoint x: 709, endPoint y: 439, distance: 11.7
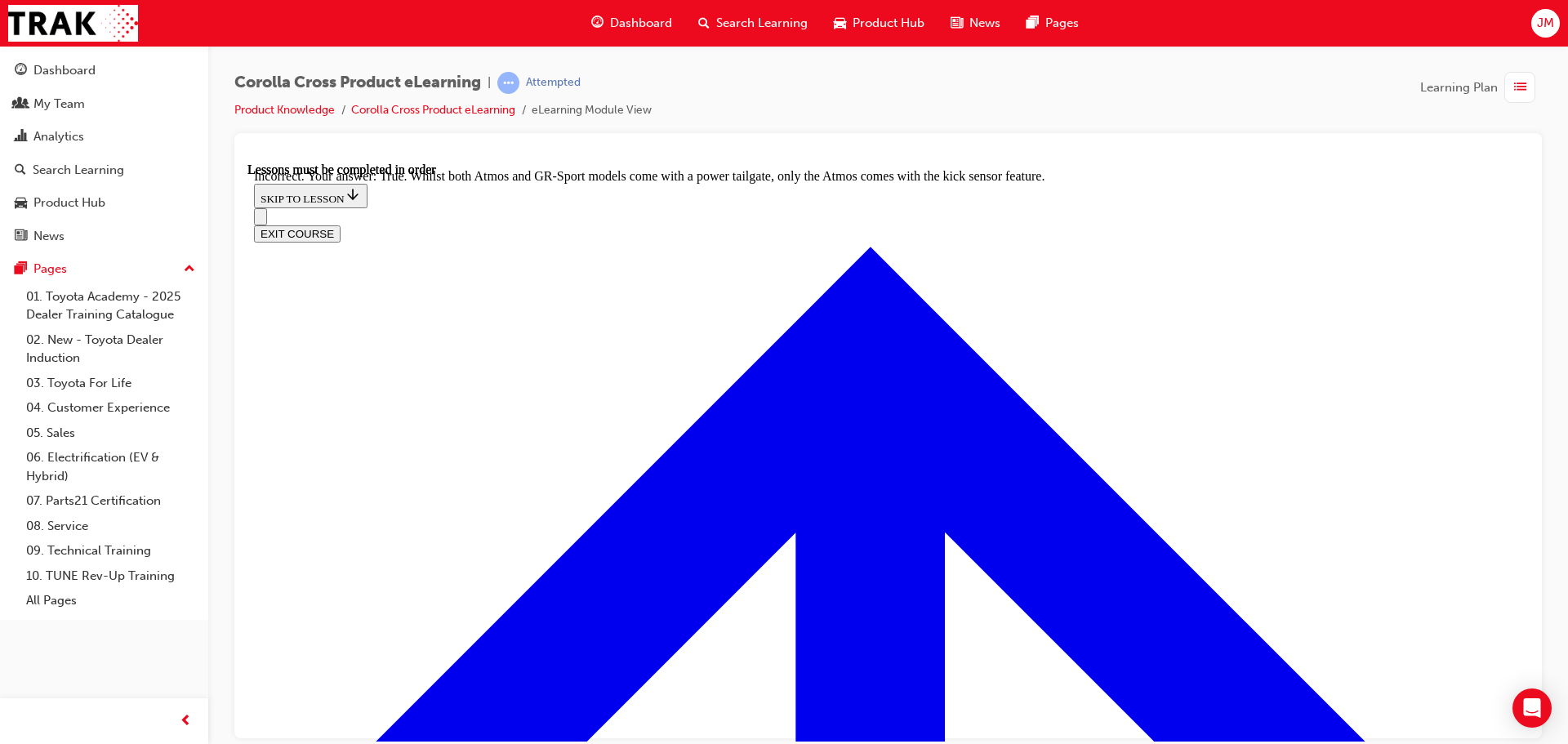
scroll to position [2409, 0]
radio input "true"
